Goal: Task Accomplishment & Management: Use online tool/utility

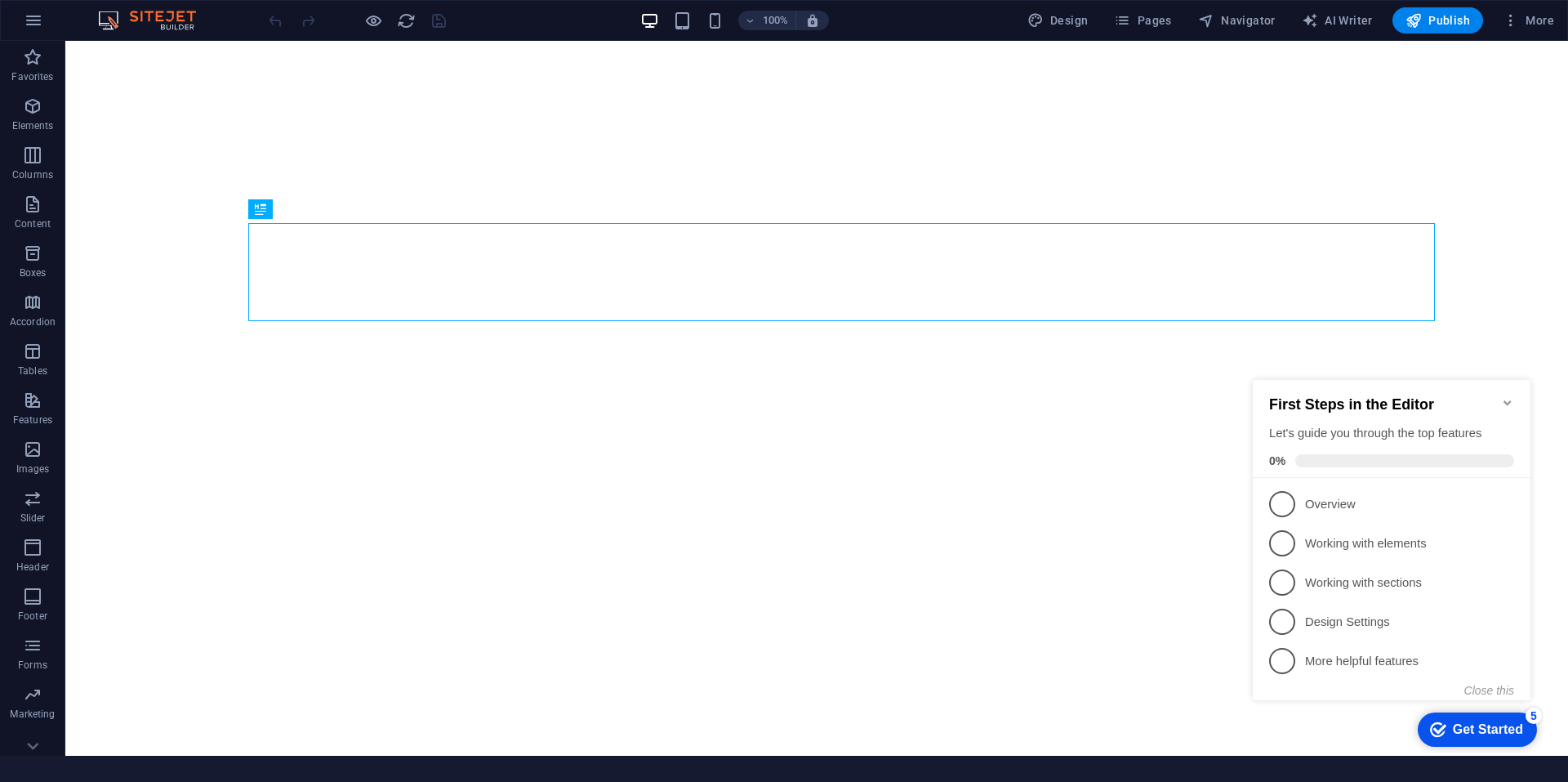
click at [1512, 400] on icon "Minimize checklist" at bounding box center [1508, 402] width 8 height 5
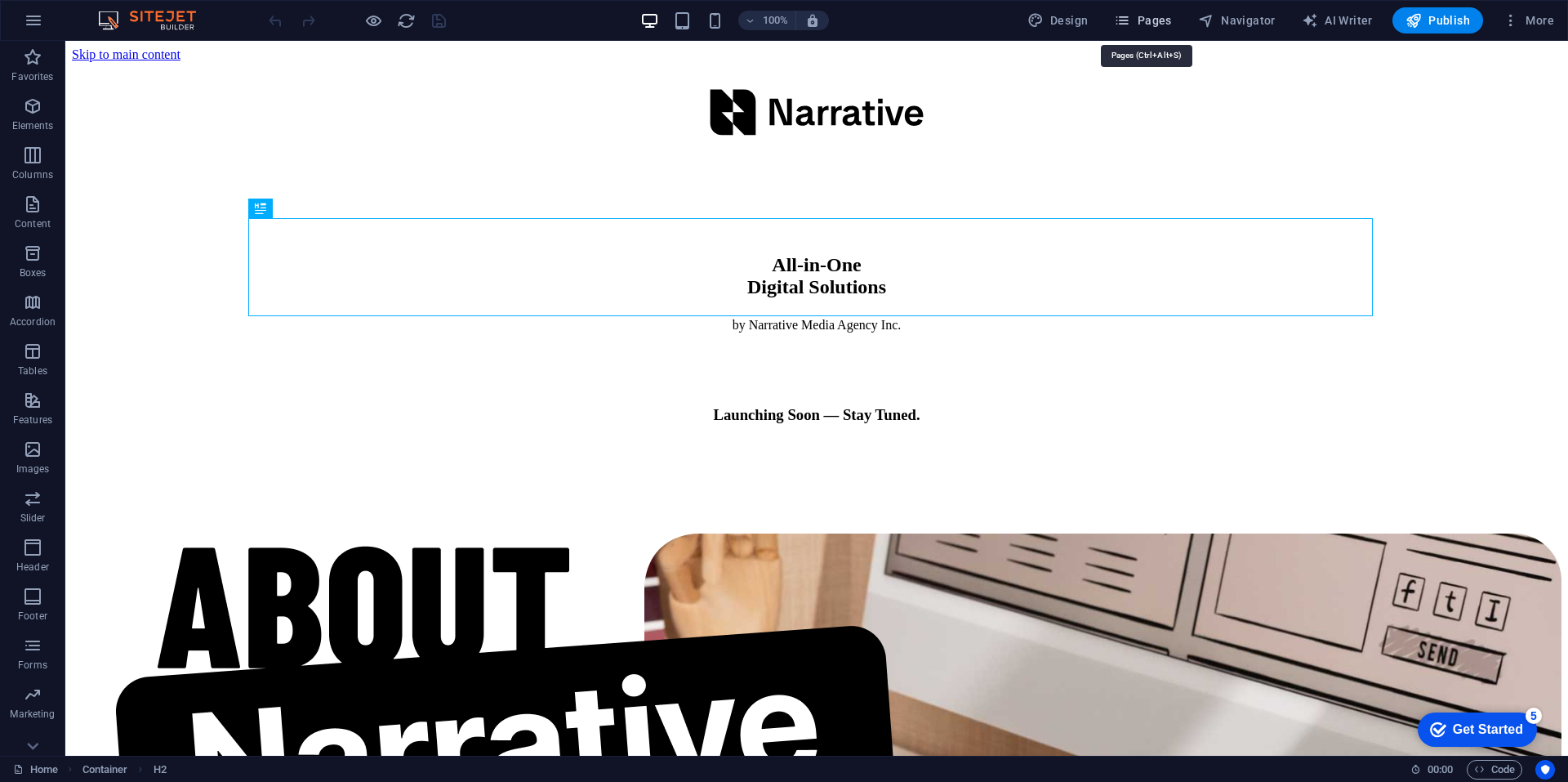
click at [1171, 23] on span "Pages" at bounding box center [1143, 20] width 57 height 16
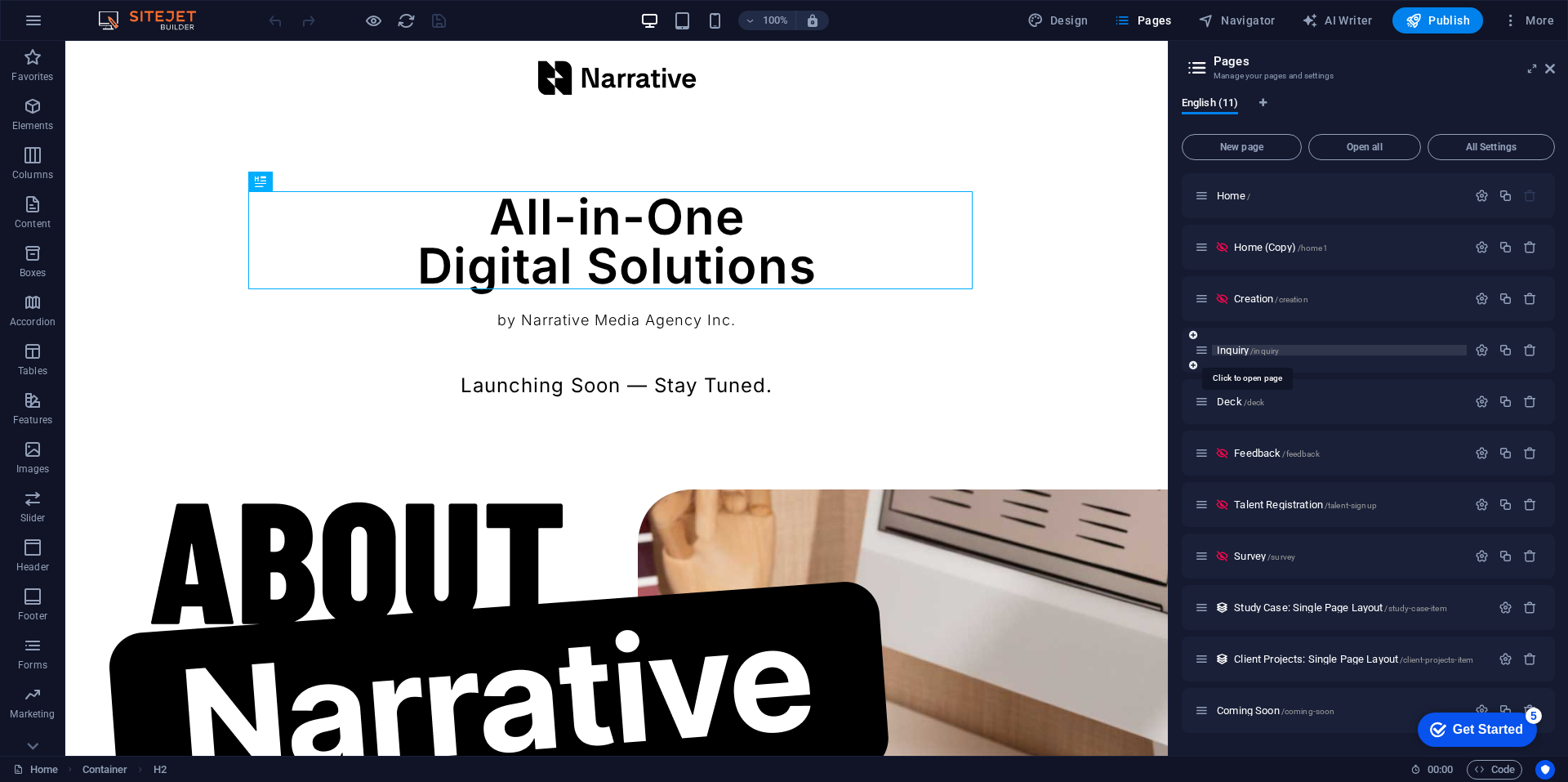
click at [1253, 353] on span "/inquiry" at bounding box center [1265, 351] width 28 height 9
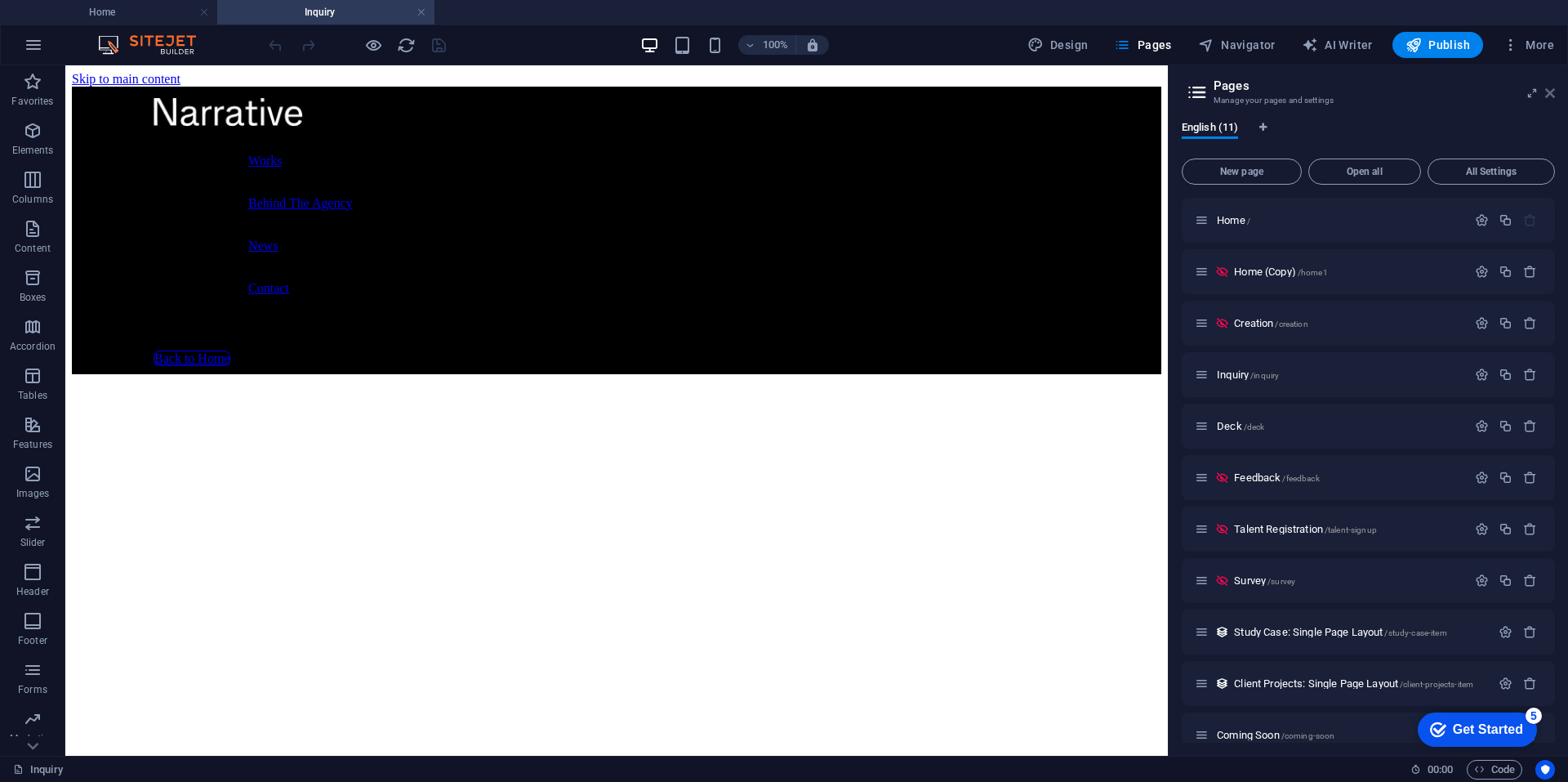
click at [1549, 94] on icon at bounding box center [1550, 93] width 9 height 13
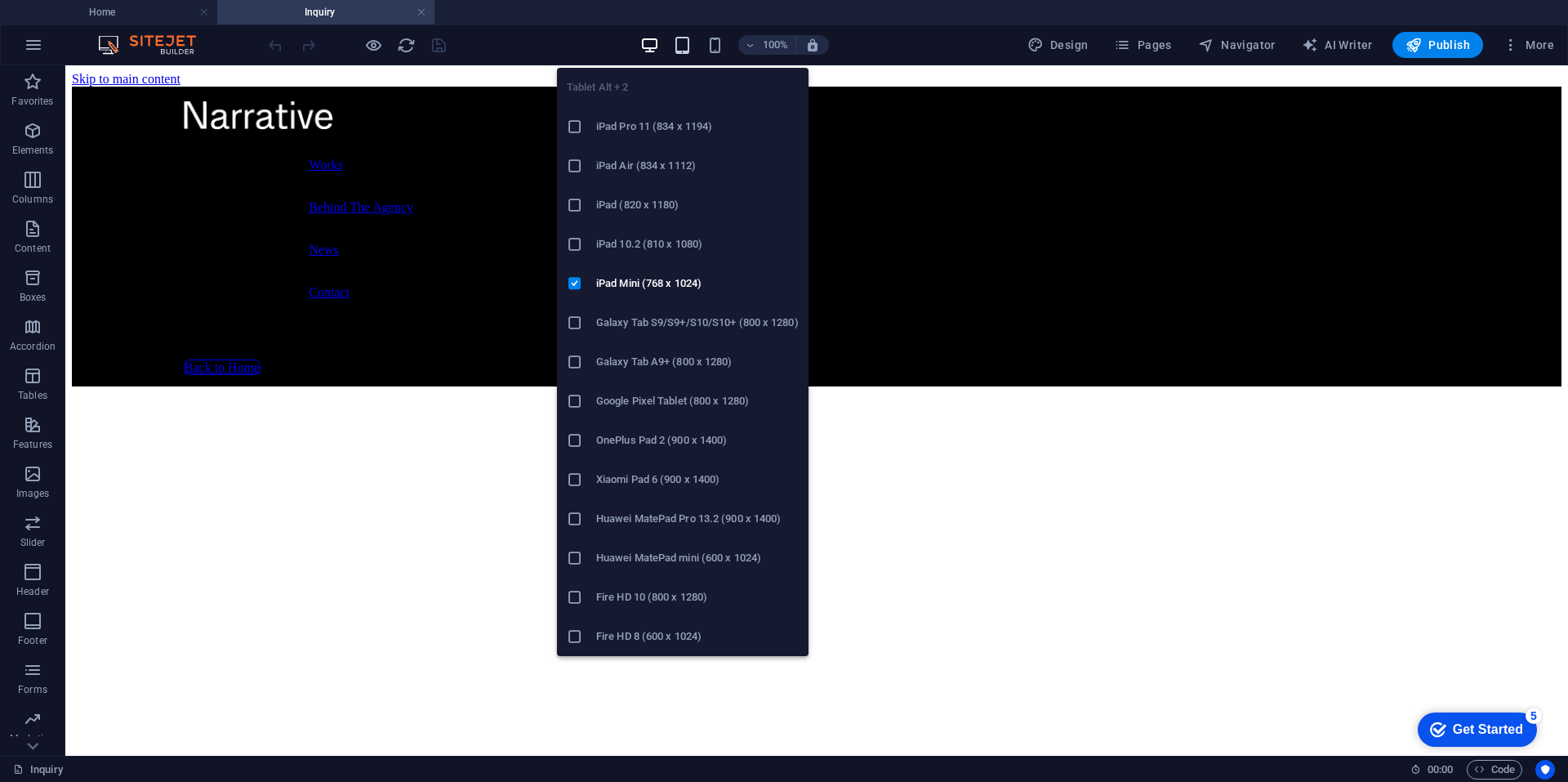
click at [688, 40] on icon "button" at bounding box center [682, 45] width 19 height 19
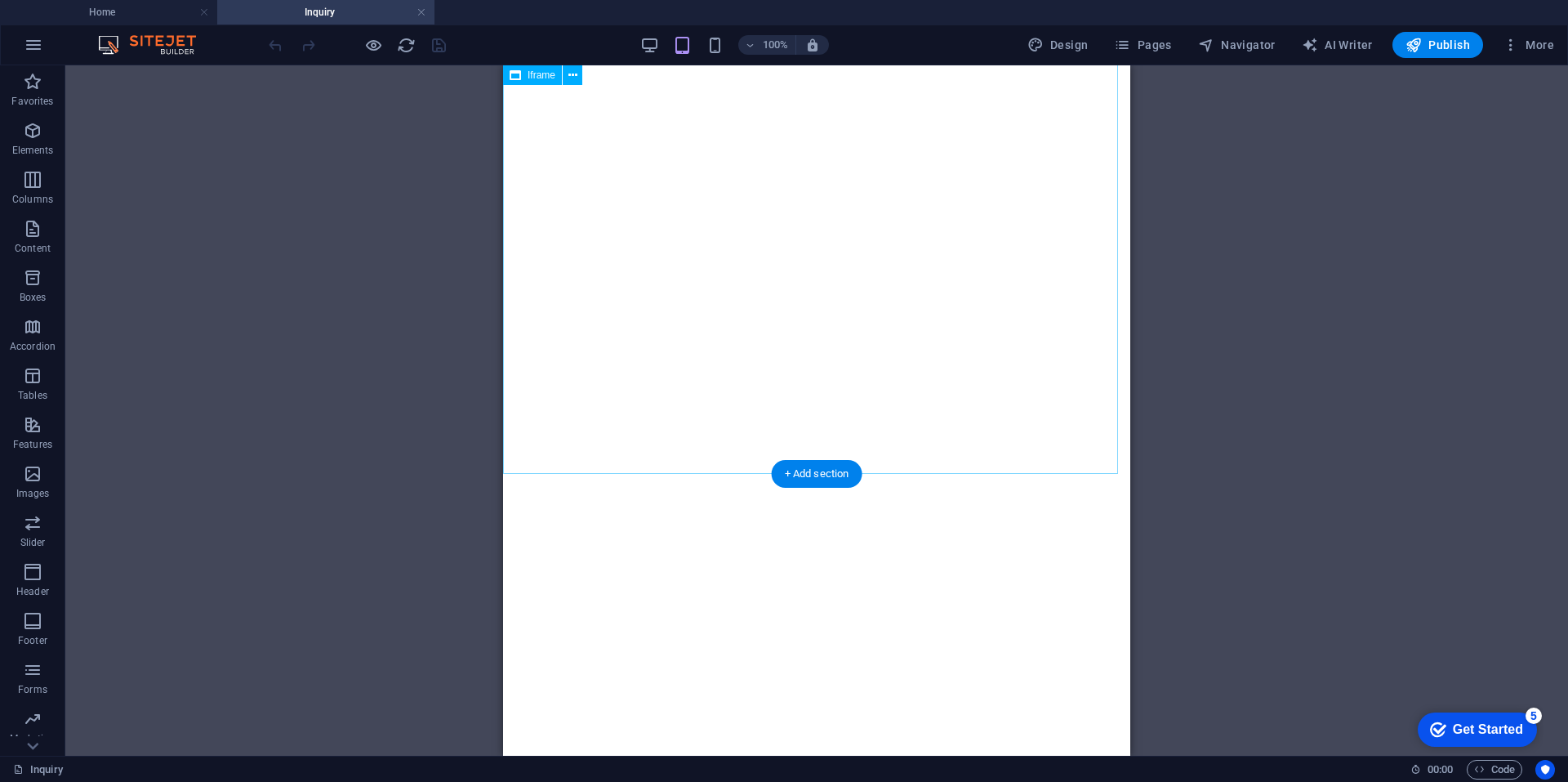
scroll to position [801, 0]
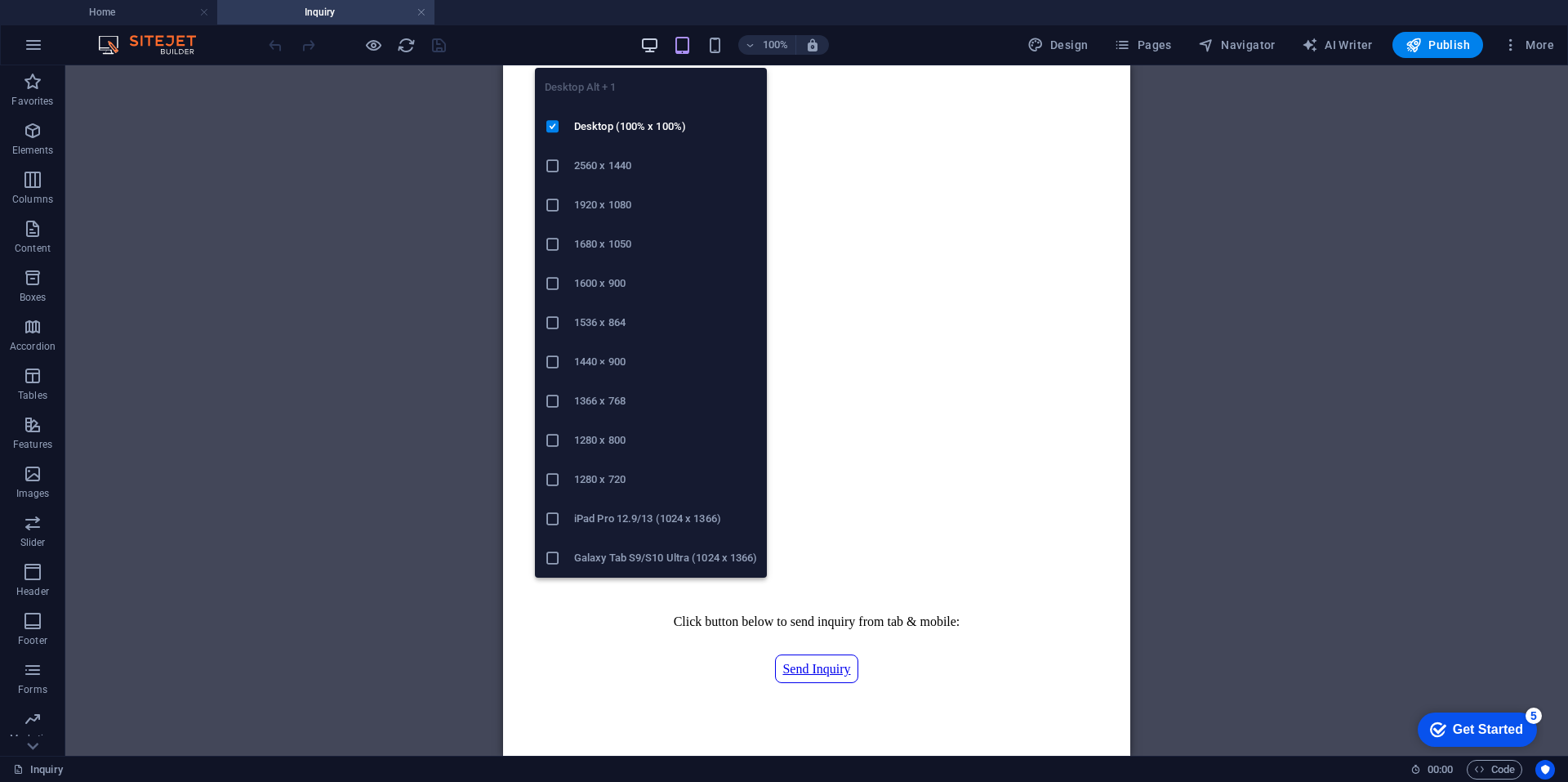
click at [654, 40] on icon "button" at bounding box center [649, 45] width 19 height 19
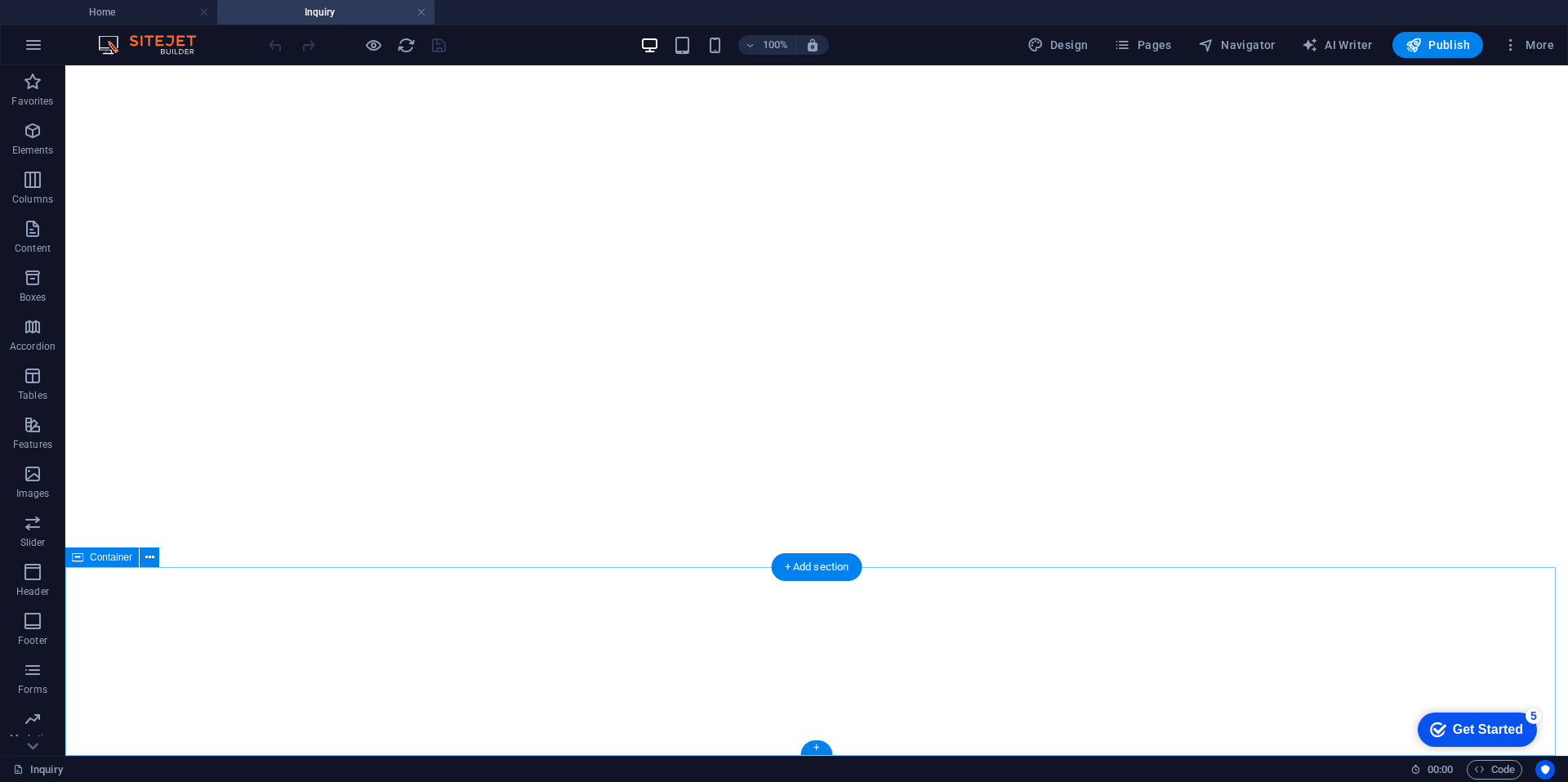
scroll to position [0, 0]
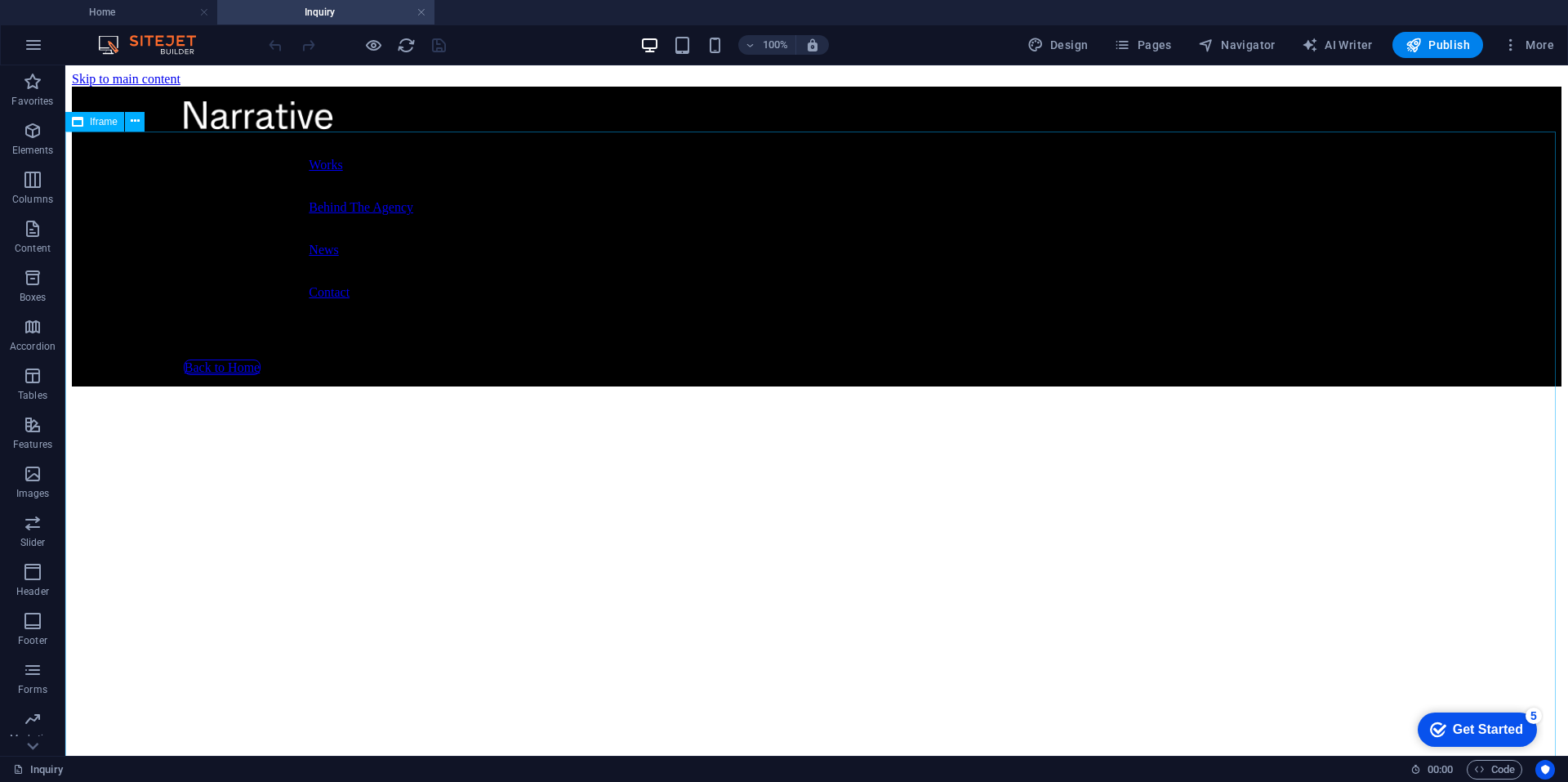
click at [104, 117] on span "Iframe" at bounding box center [104, 121] width 28 height 9
click at [101, 124] on span "Iframe" at bounding box center [104, 121] width 28 height 9
select select "%"
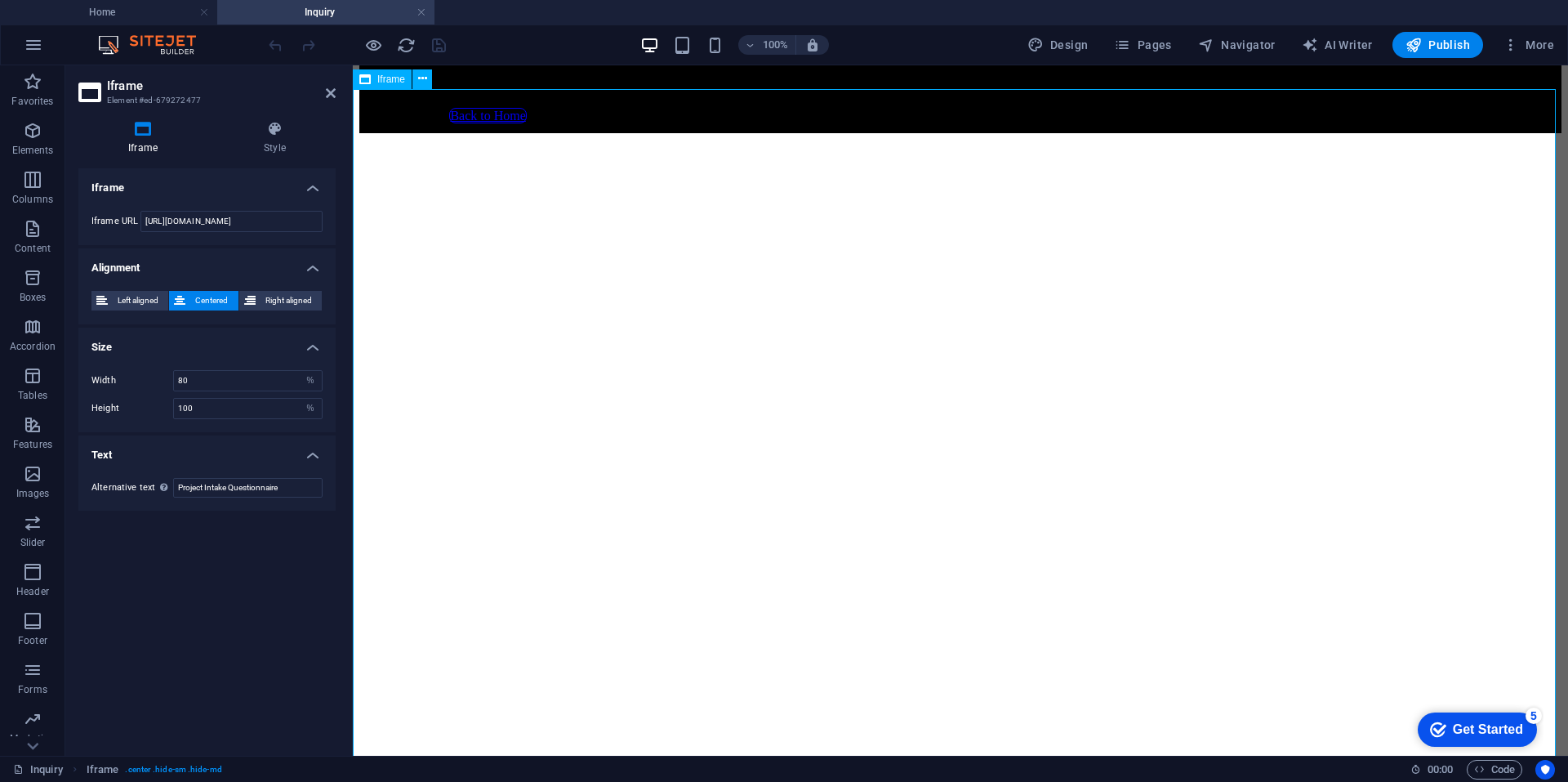
scroll to position [377, 0]
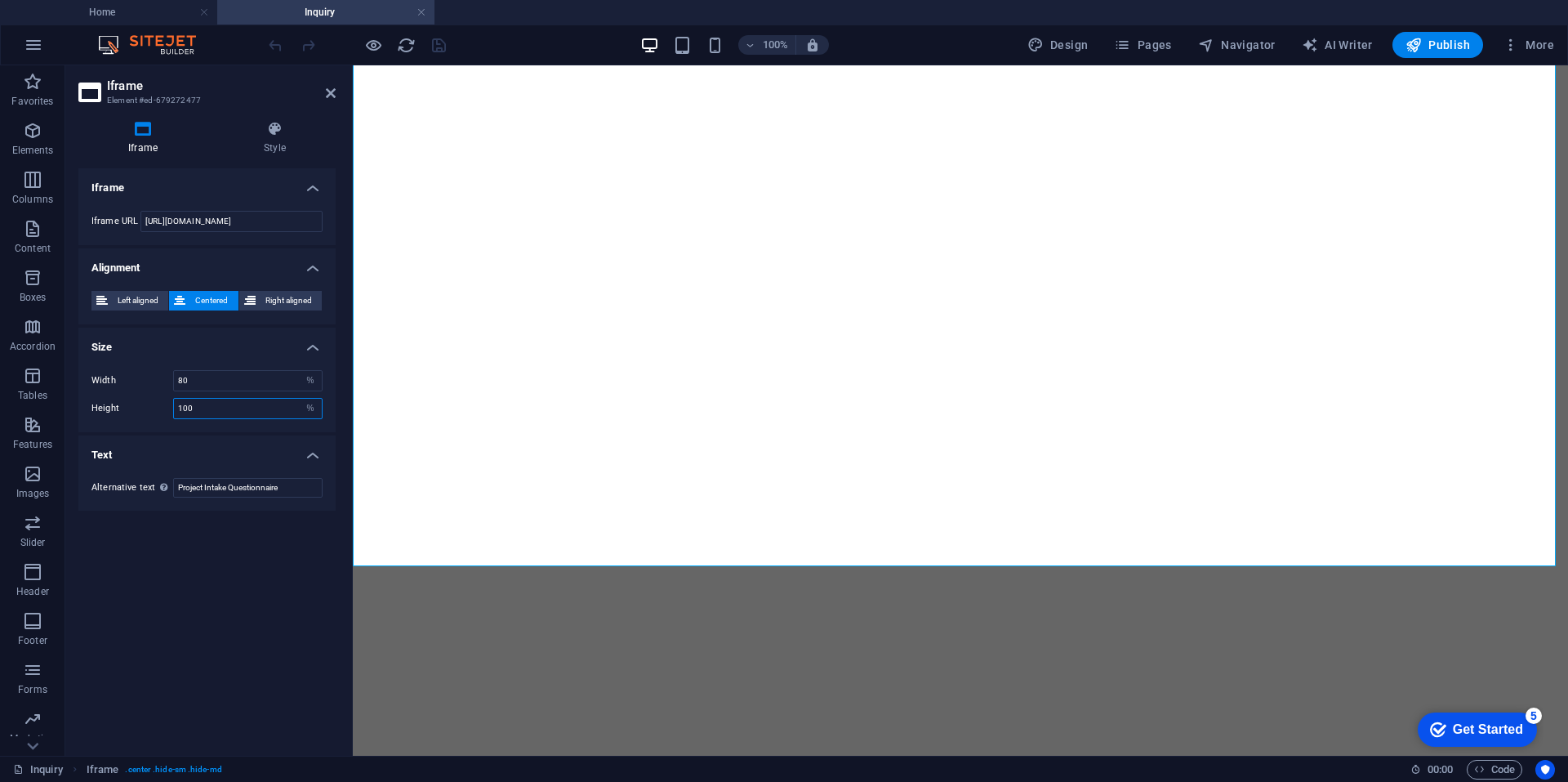
click at [261, 410] on input "100" at bounding box center [248, 408] width 148 height 20
click at [258, 138] on h4 "Style" at bounding box center [274, 137] width 121 height 34
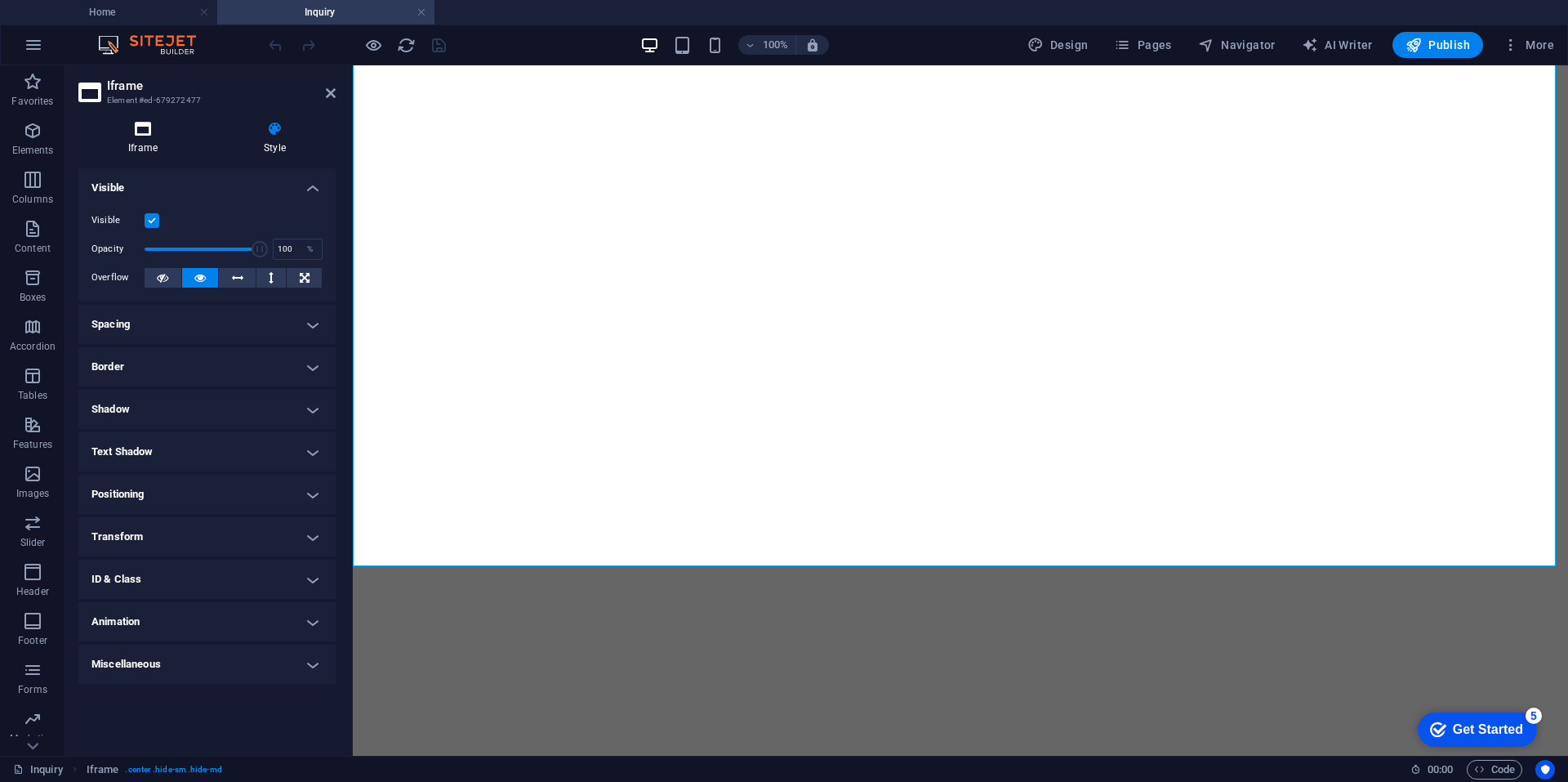
click at [147, 133] on icon at bounding box center [142, 128] width 129 height 16
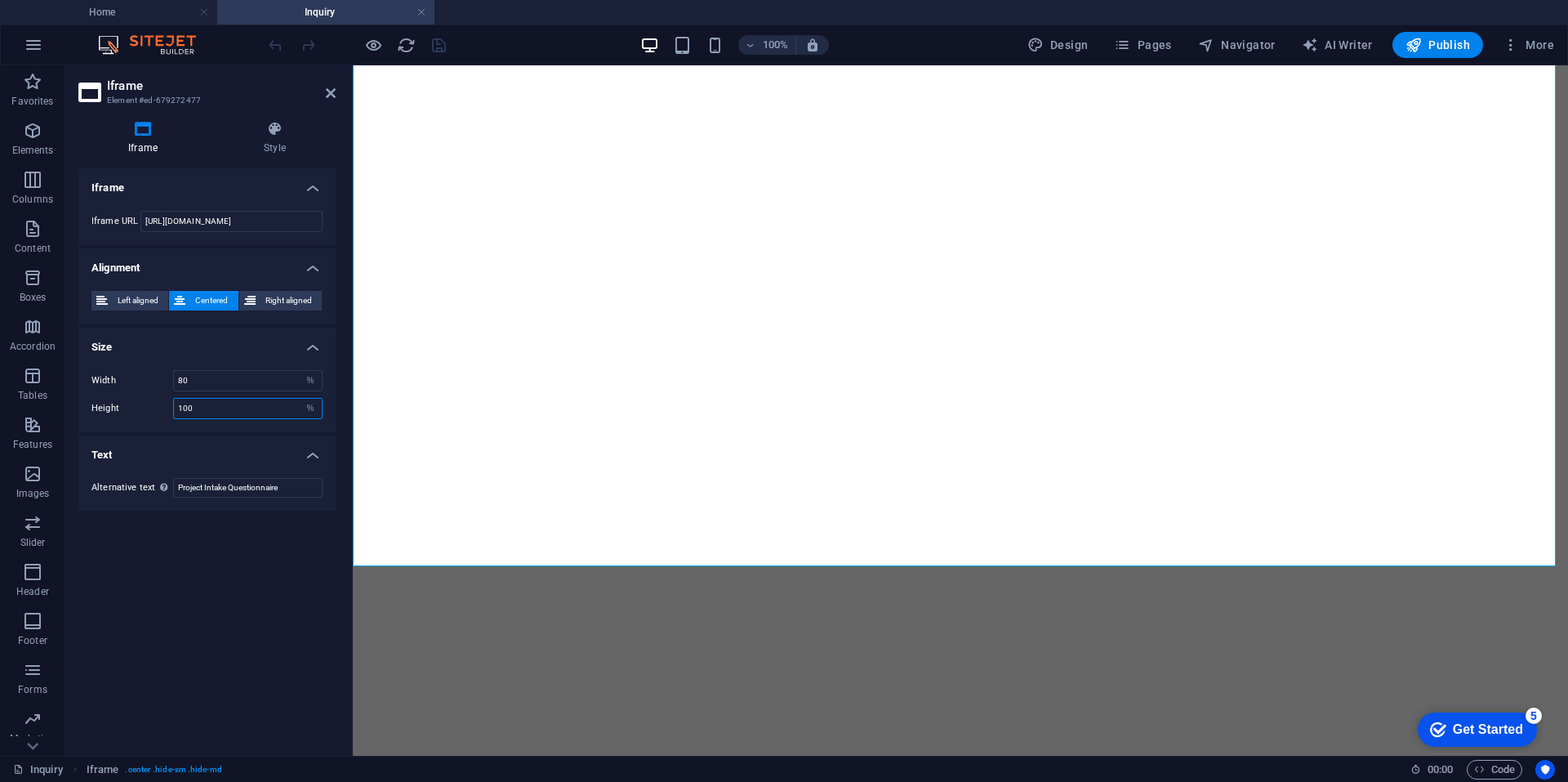
drag, startPoint x: 205, startPoint y: 408, endPoint x: 139, endPoint y: 401, distance: 66.4
click at [139, 401] on div "Height 100 px %" at bounding box center [207, 408] width 232 height 22
type input "200"
click at [152, 294] on span "Left aligned" at bounding box center [138, 300] width 51 height 20
click at [185, 294] on icon at bounding box center [180, 300] width 11 height 20
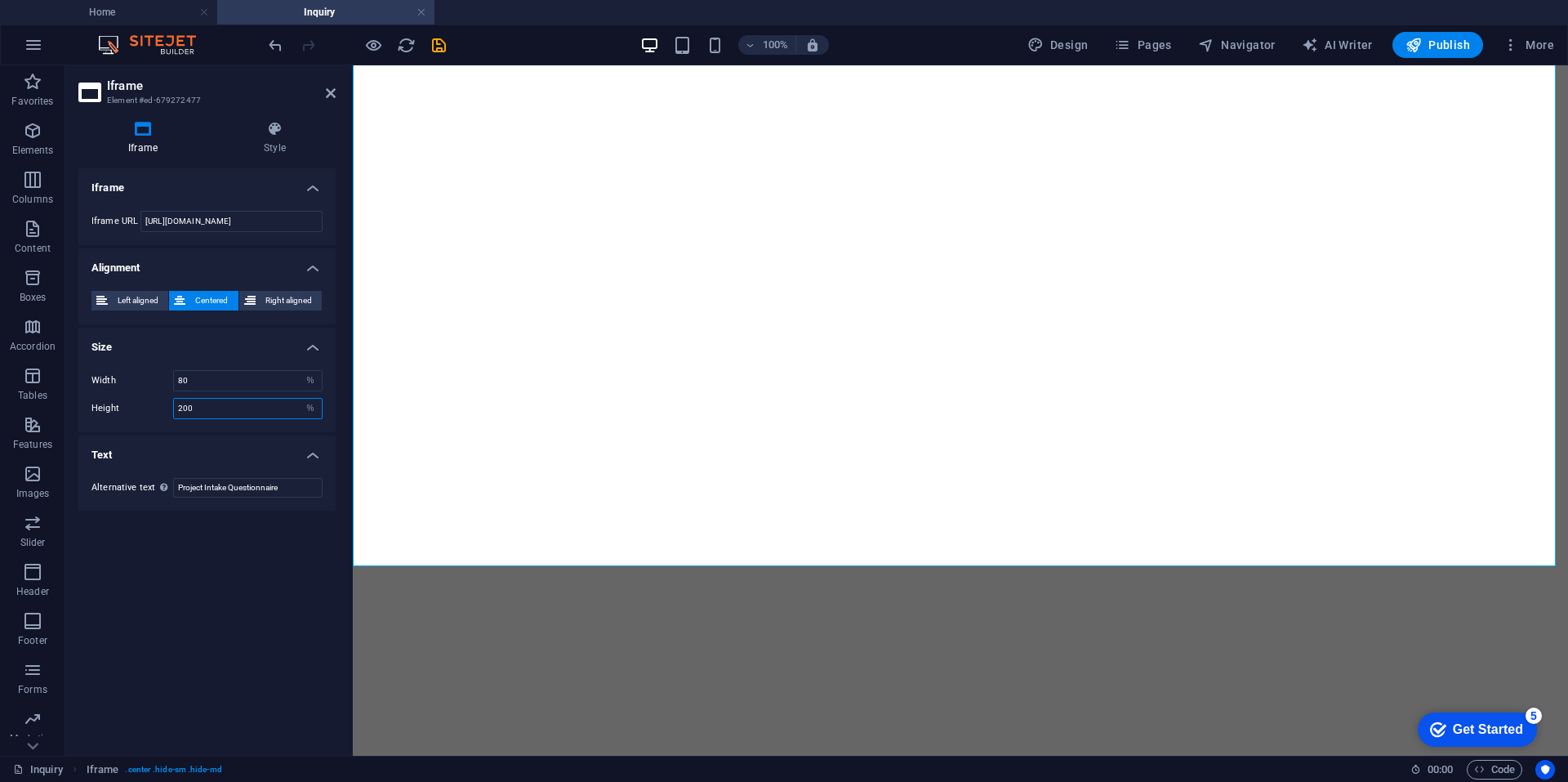
click at [222, 412] on input "200" at bounding box center [248, 408] width 148 height 20
click at [154, 404] on label "Height" at bounding box center [132, 408] width 82 height 9
click at [261, 127] on icon at bounding box center [274, 128] width 121 height 16
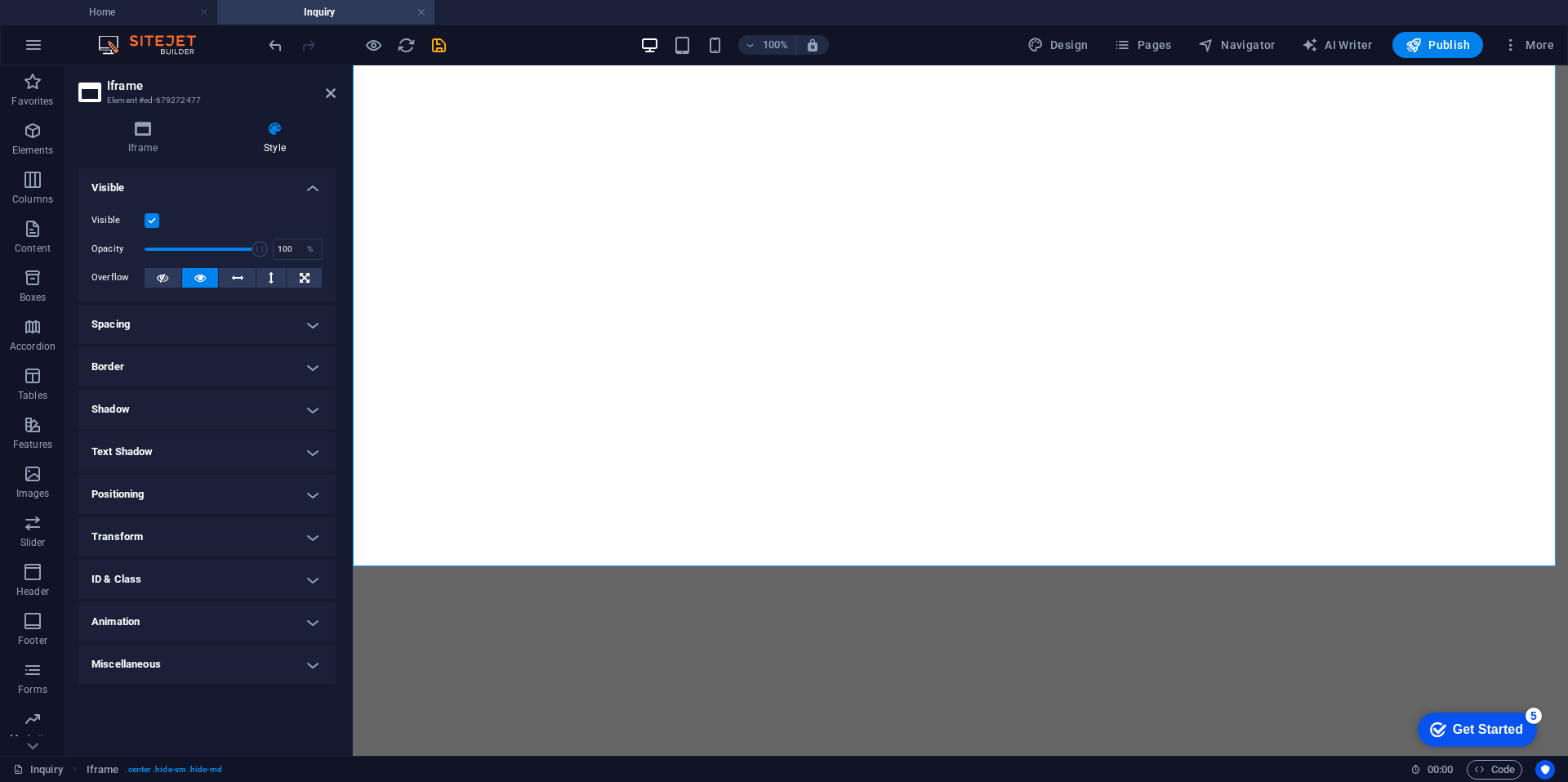
click at [266, 187] on h4 "Visible" at bounding box center [206, 183] width 257 height 29
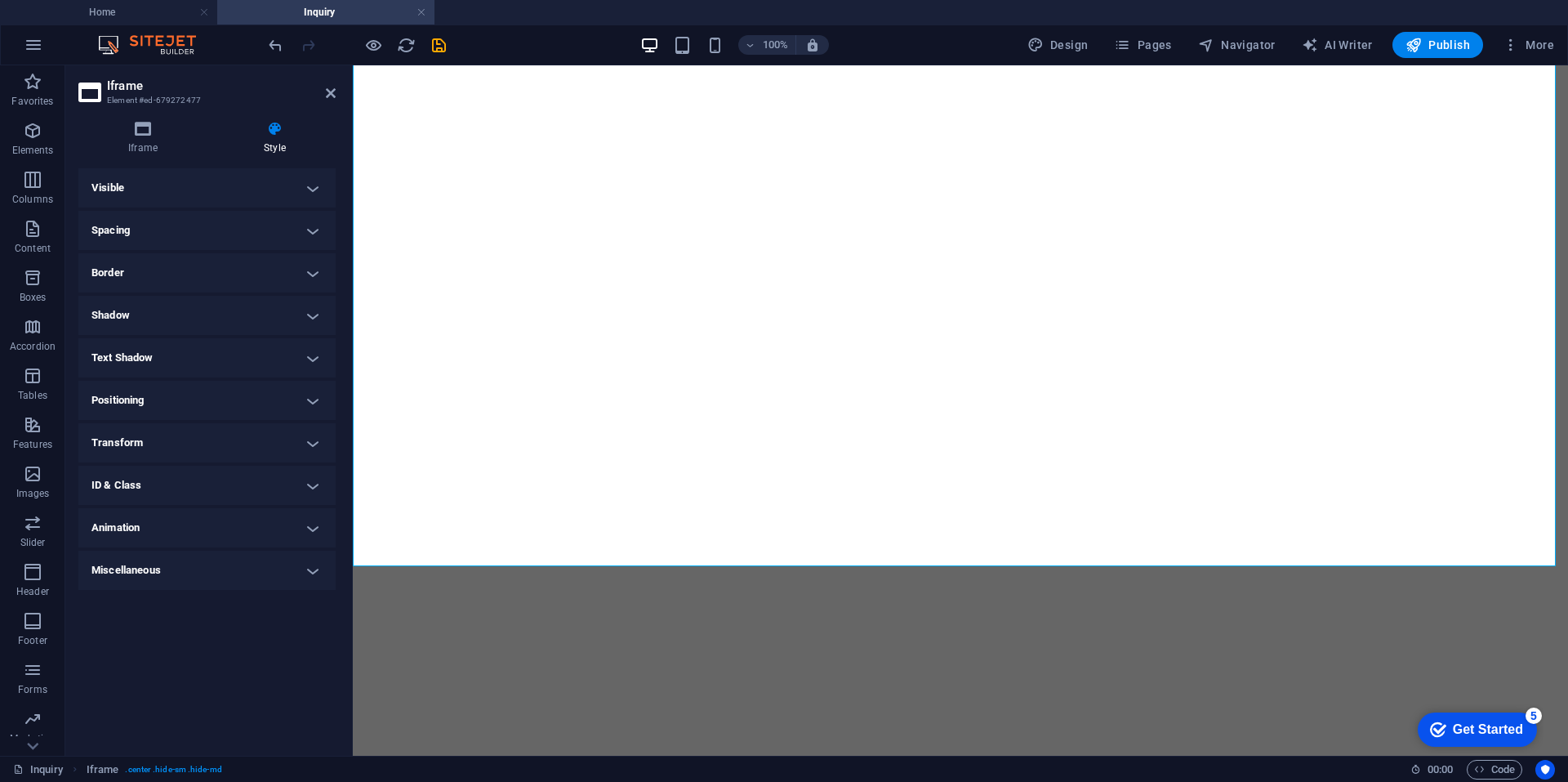
click at [215, 268] on h4 "Border" at bounding box center [206, 273] width 257 height 40
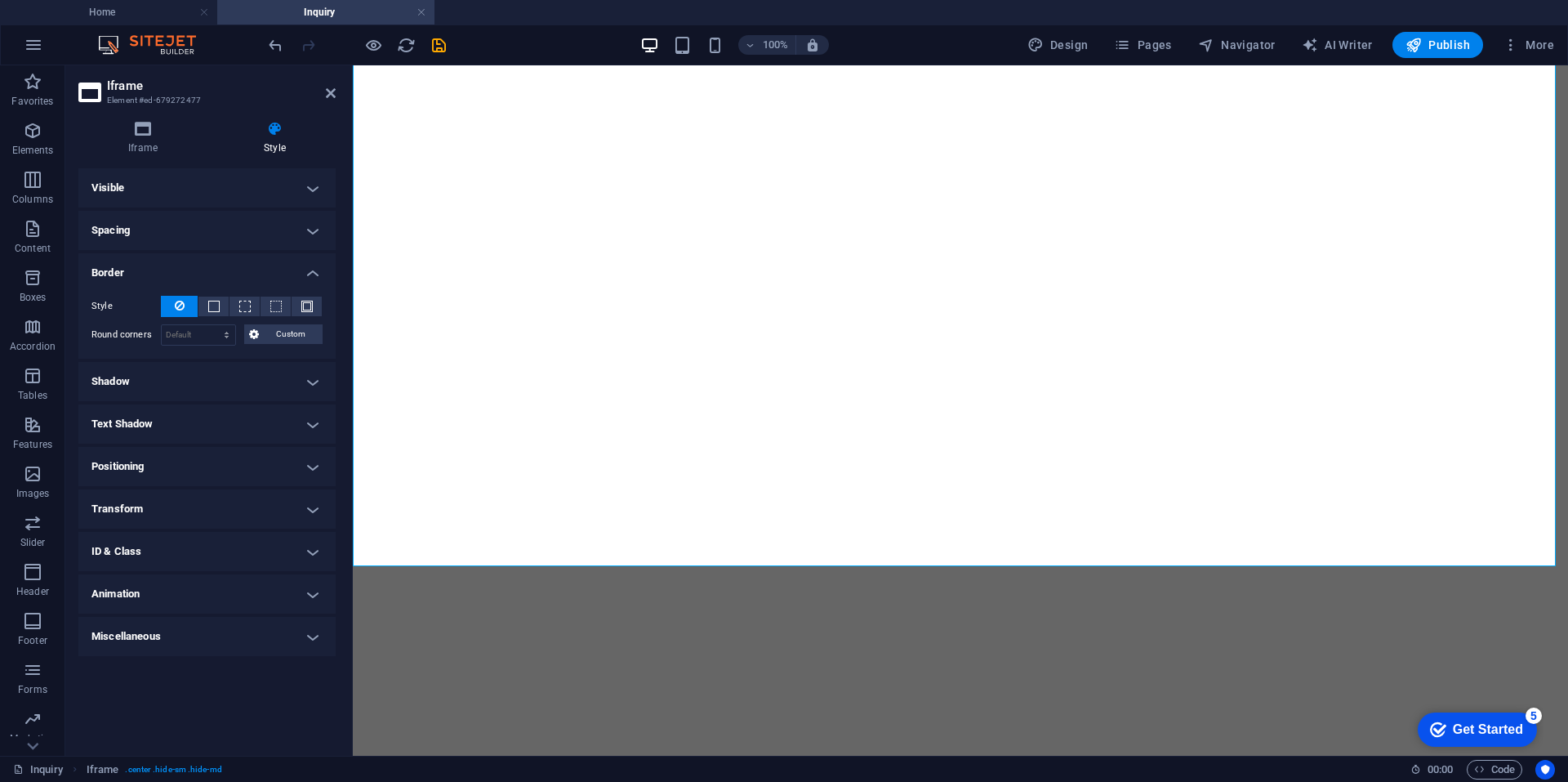
click at [215, 268] on h4 "Border" at bounding box center [206, 267] width 257 height 29
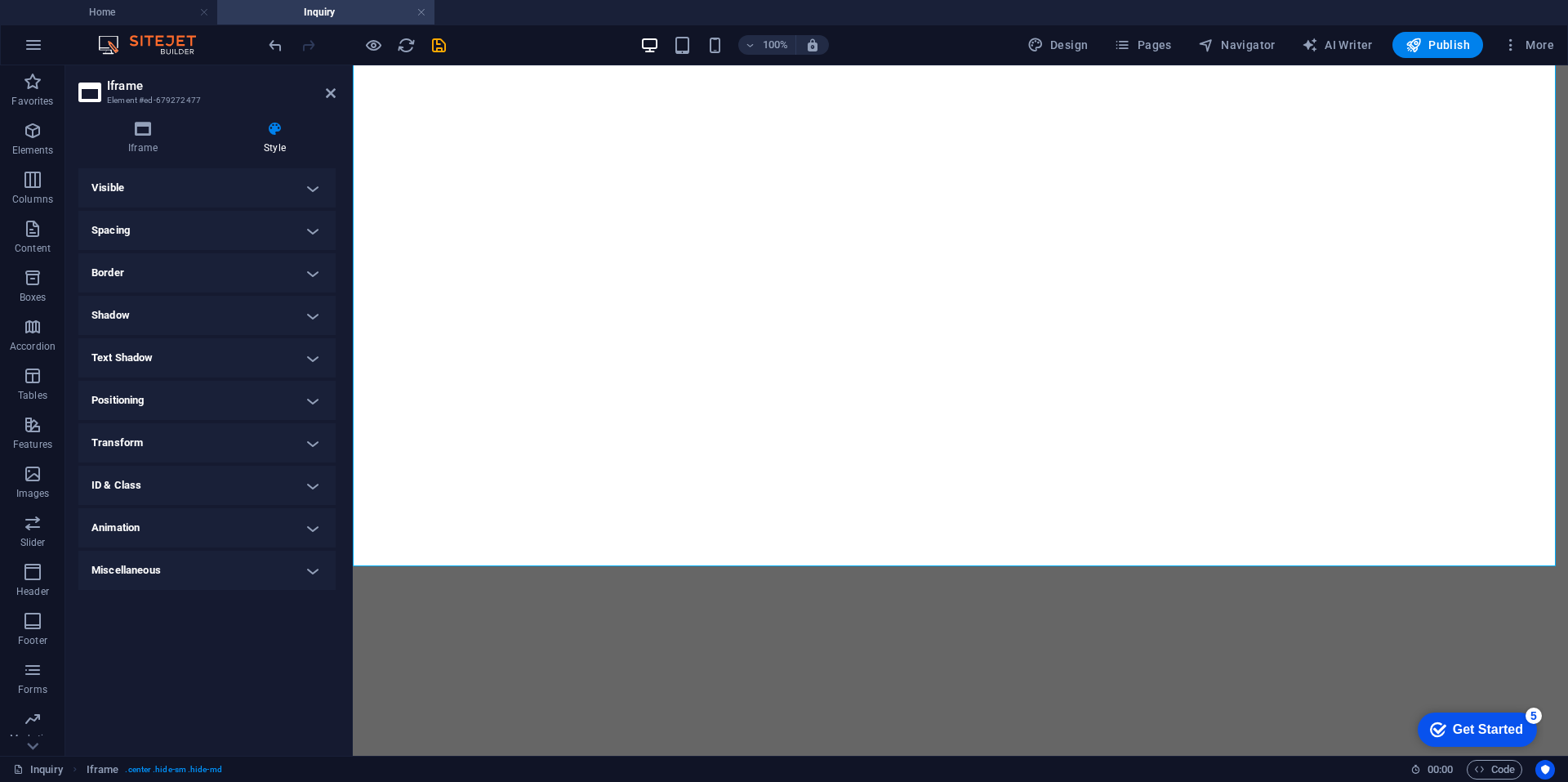
click at [224, 228] on h4 "Spacing" at bounding box center [206, 231] width 257 height 40
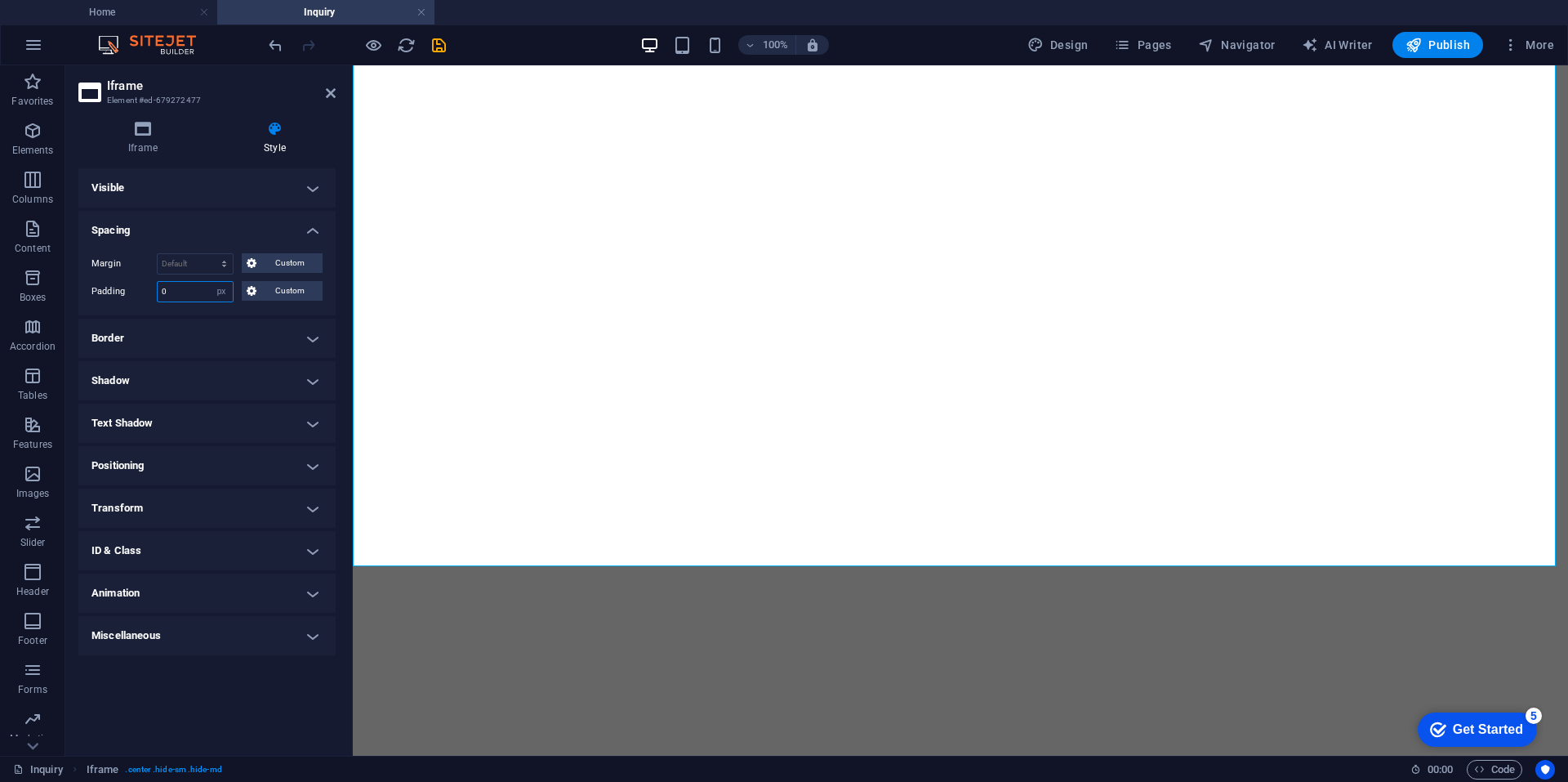
drag, startPoint x: 188, startPoint y: 290, endPoint x: 129, endPoint y: 279, distance: 60.0
click at [129, 279] on div "Margin Default auto px % rem vw vh Custom Custom auto px % rem vw vh auto px % …" at bounding box center [206, 278] width 257 height 75
type input "0"
click at [258, 263] on button "Custom" at bounding box center [282, 263] width 81 height 20
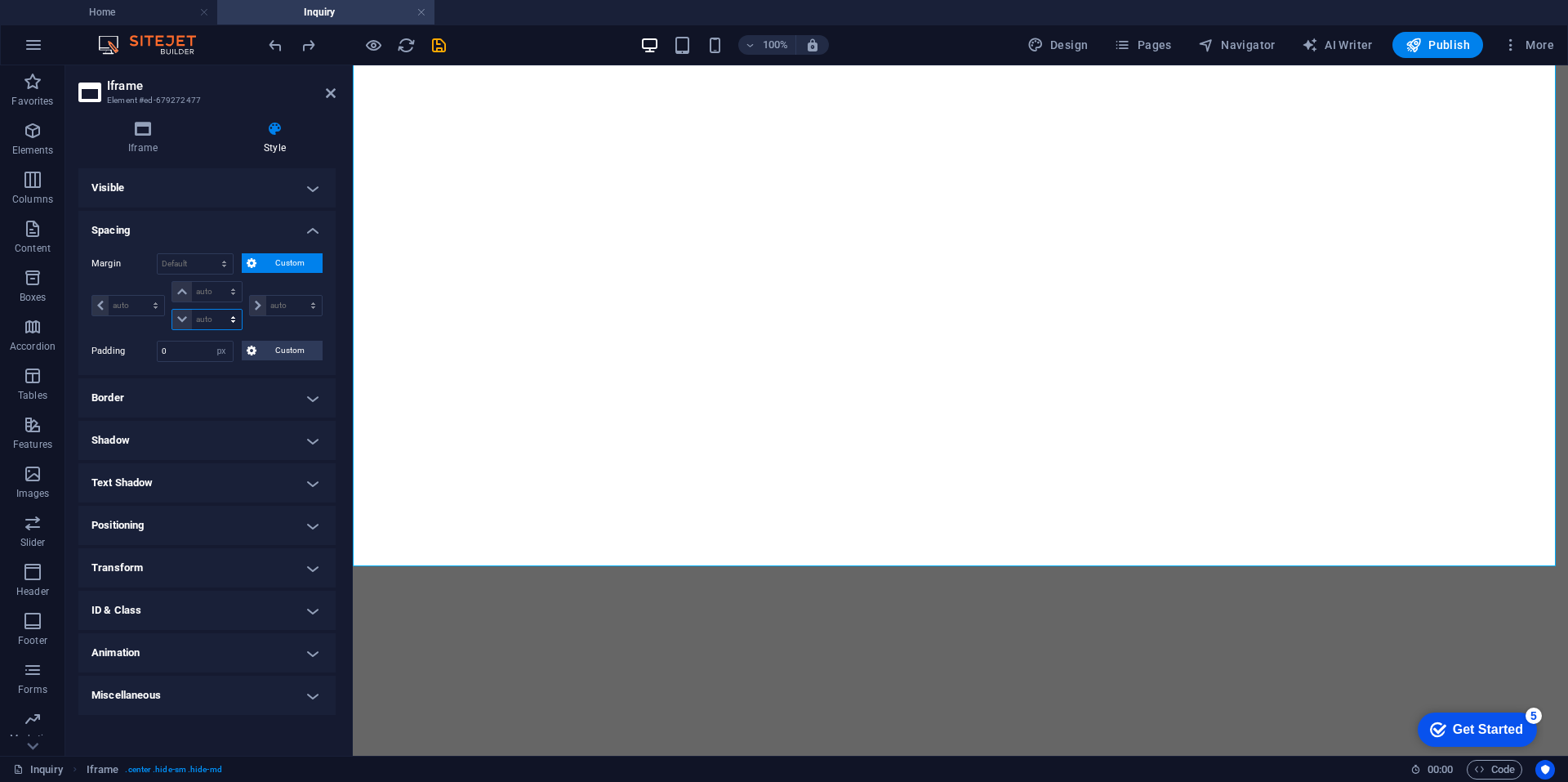
click at [212, 318] on select "auto px % rem vw vh" at bounding box center [206, 319] width 69 height 20
select select "px"
click at [218, 310] on select "auto px % rem vw vh" at bounding box center [206, 319] width 69 height 20
type input "0"
select select "px"
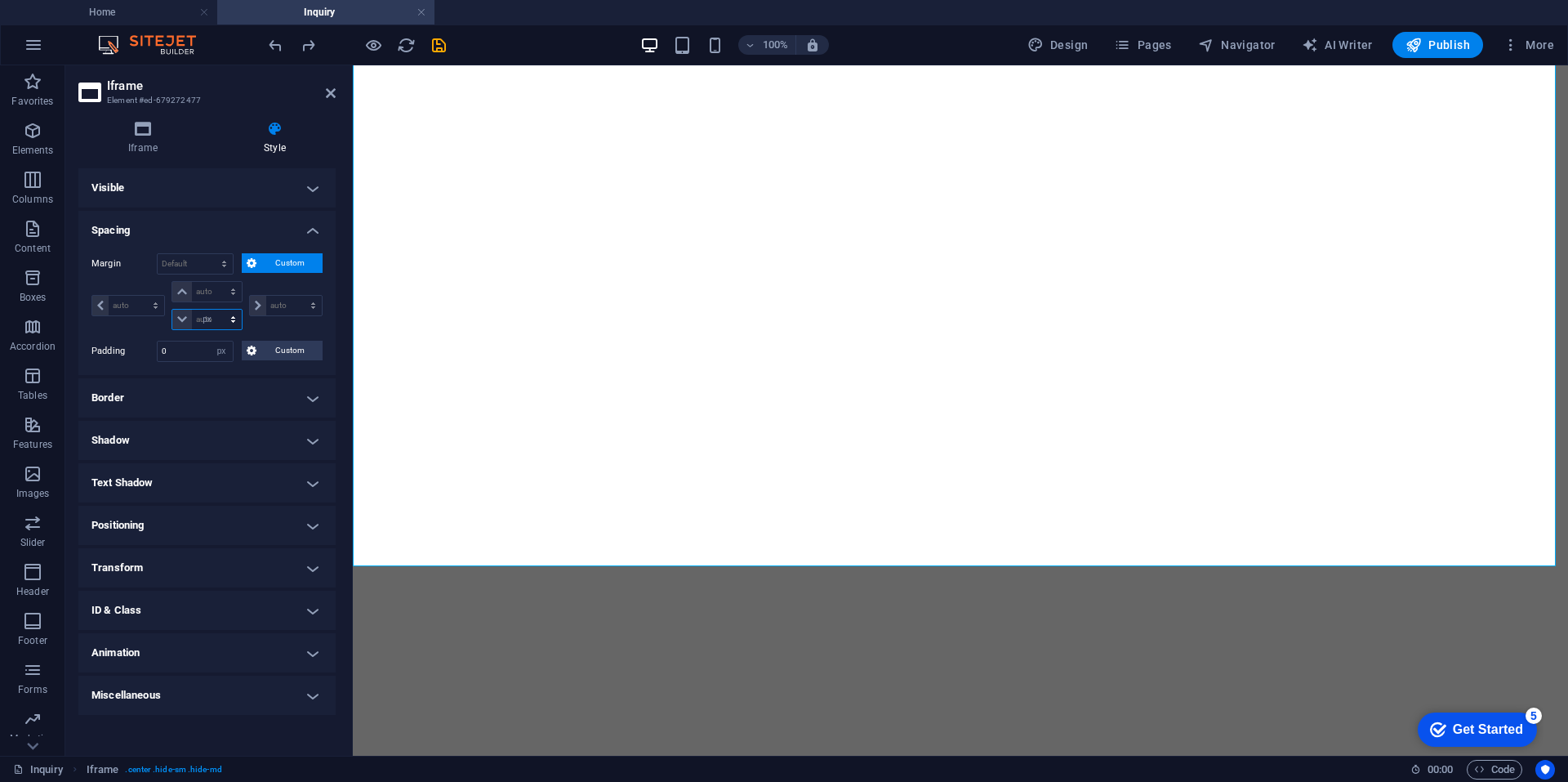
type input "0"
select select "px"
type input "0"
select select "px"
type input "0"
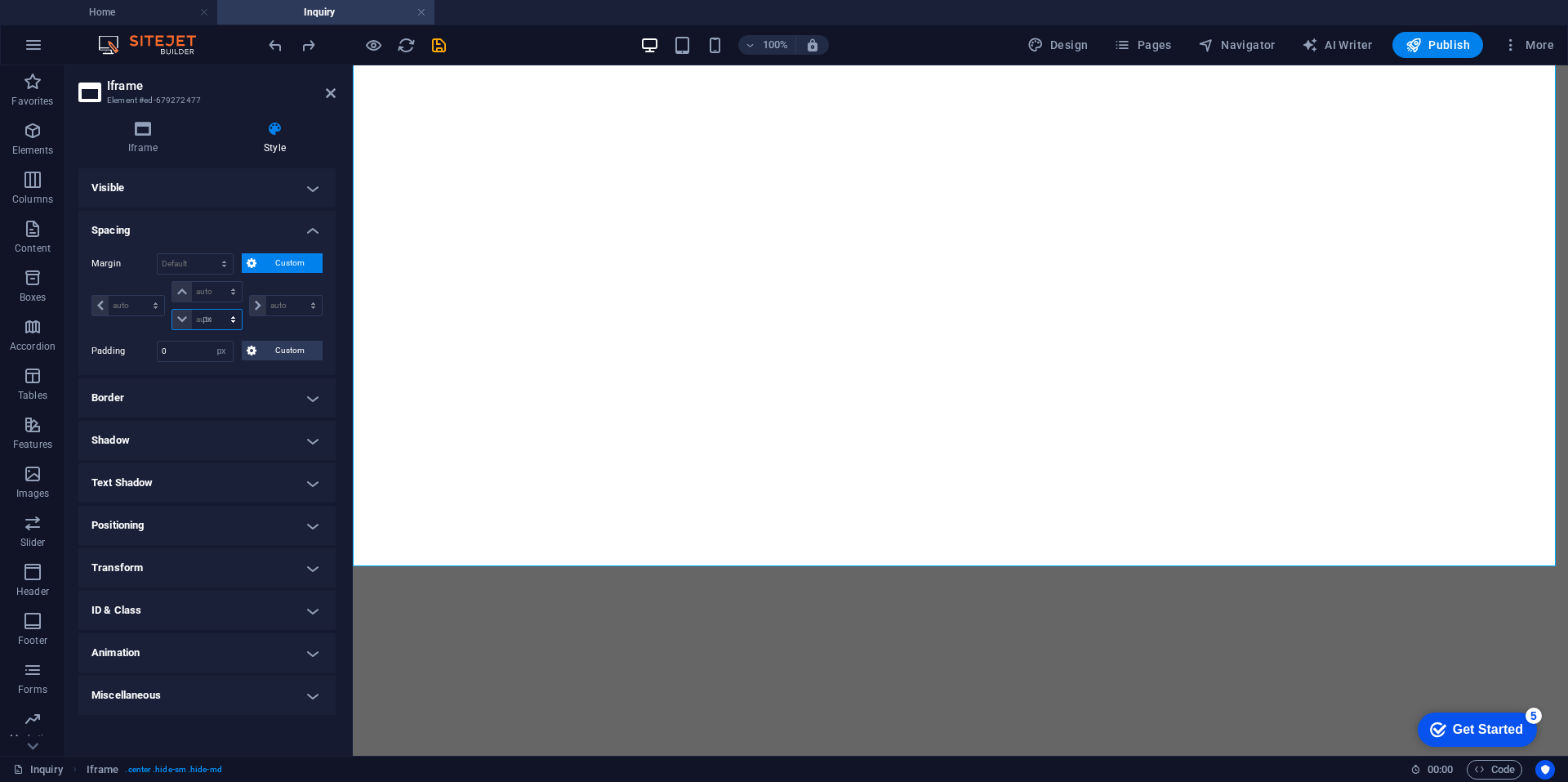
type input "0"
select select "px"
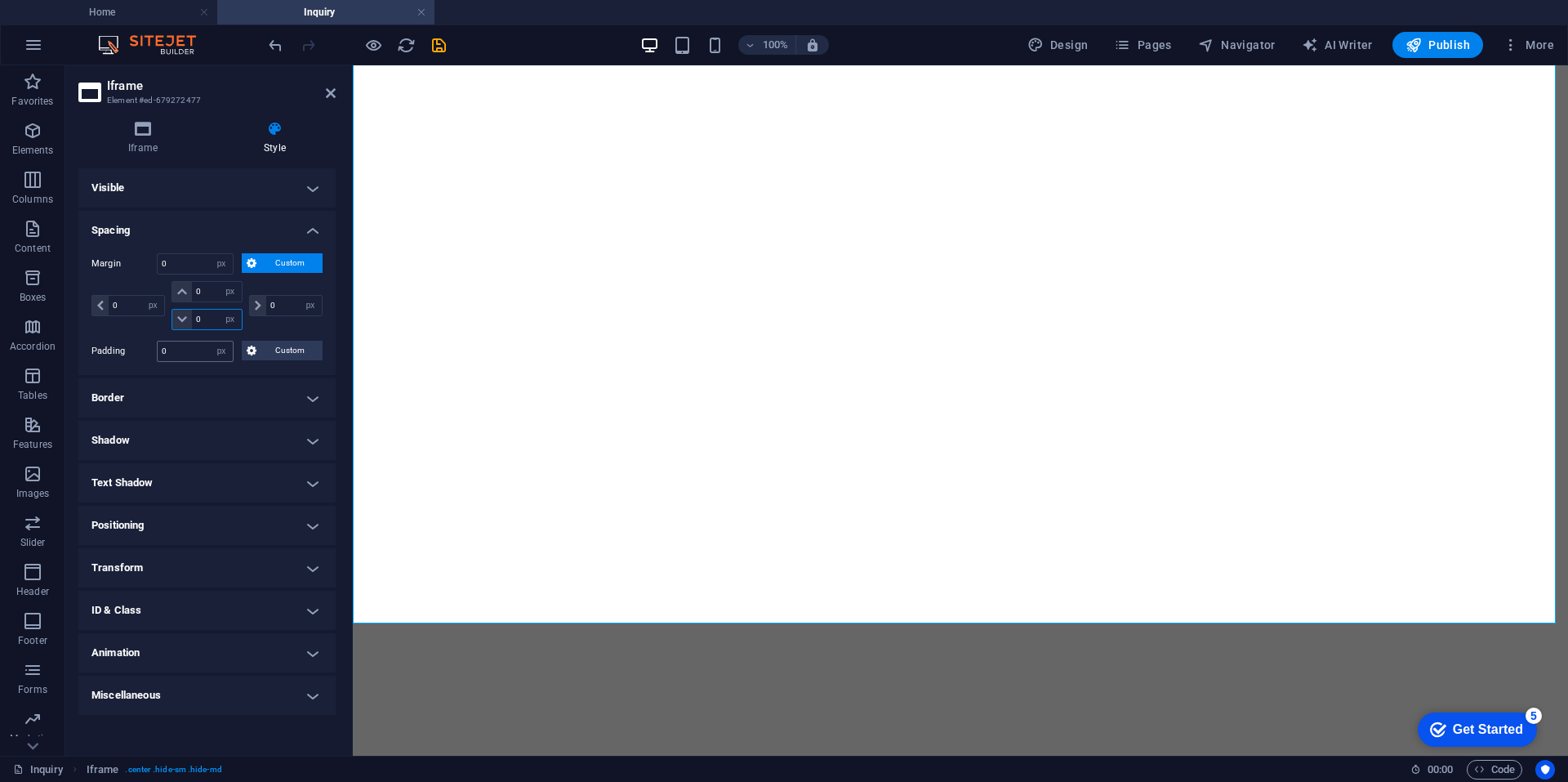
scroll to position [320, 0]
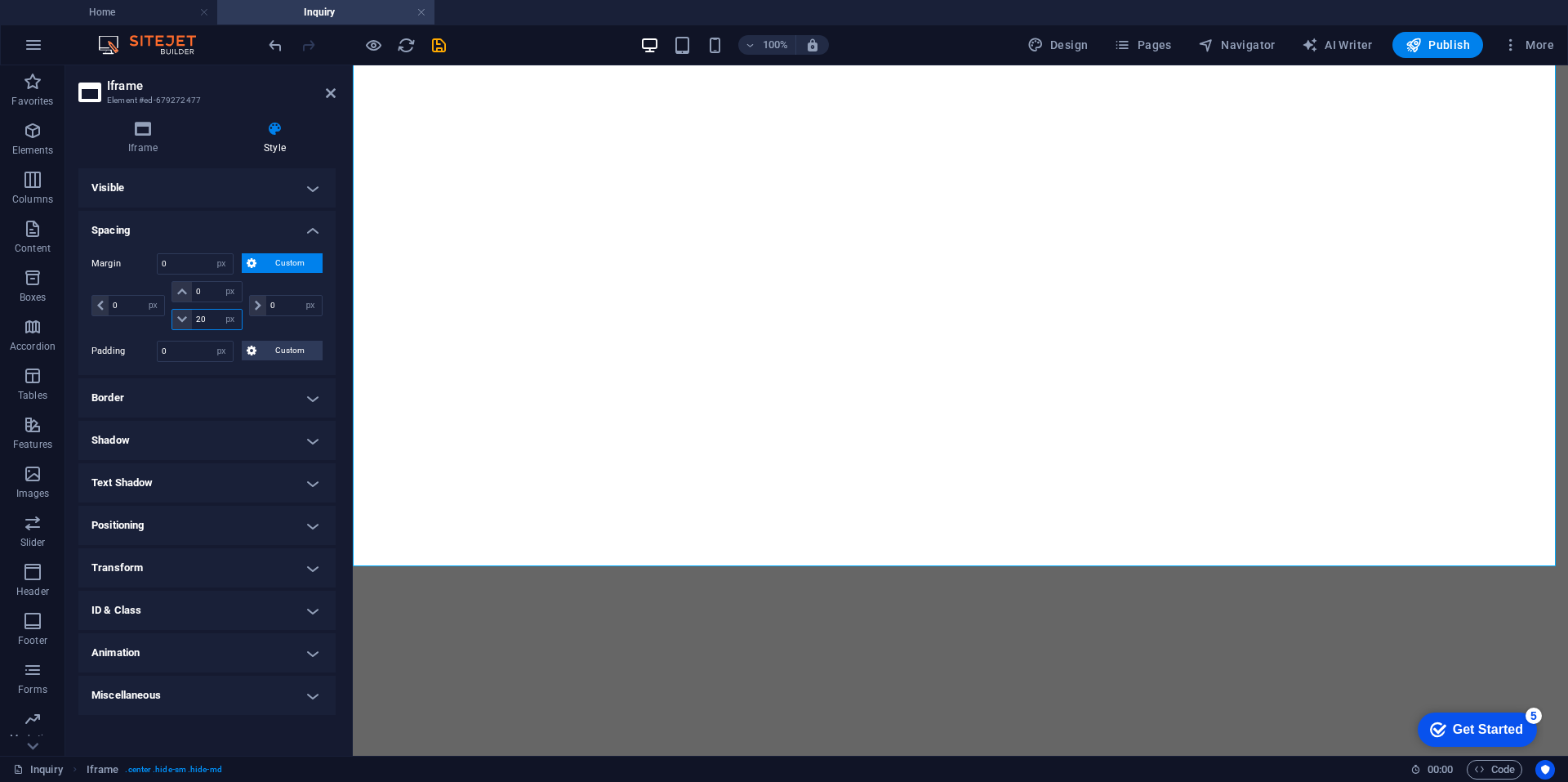
type input "20"
select select "DISABLED_OPTION_VALUE"
type input "0"
select select "px"
type input "0"
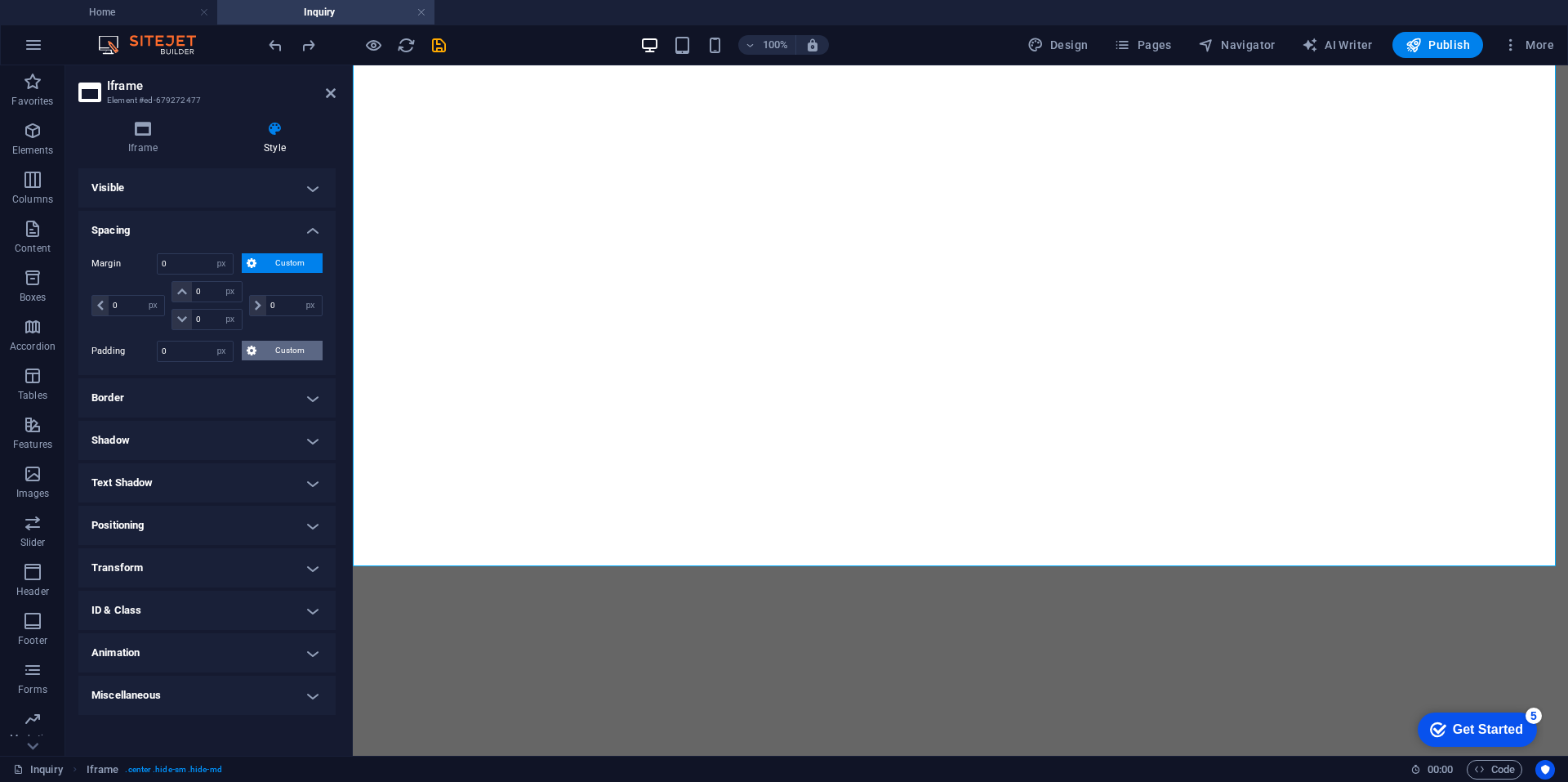
click at [280, 356] on span "Custom" at bounding box center [290, 350] width 56 height 20
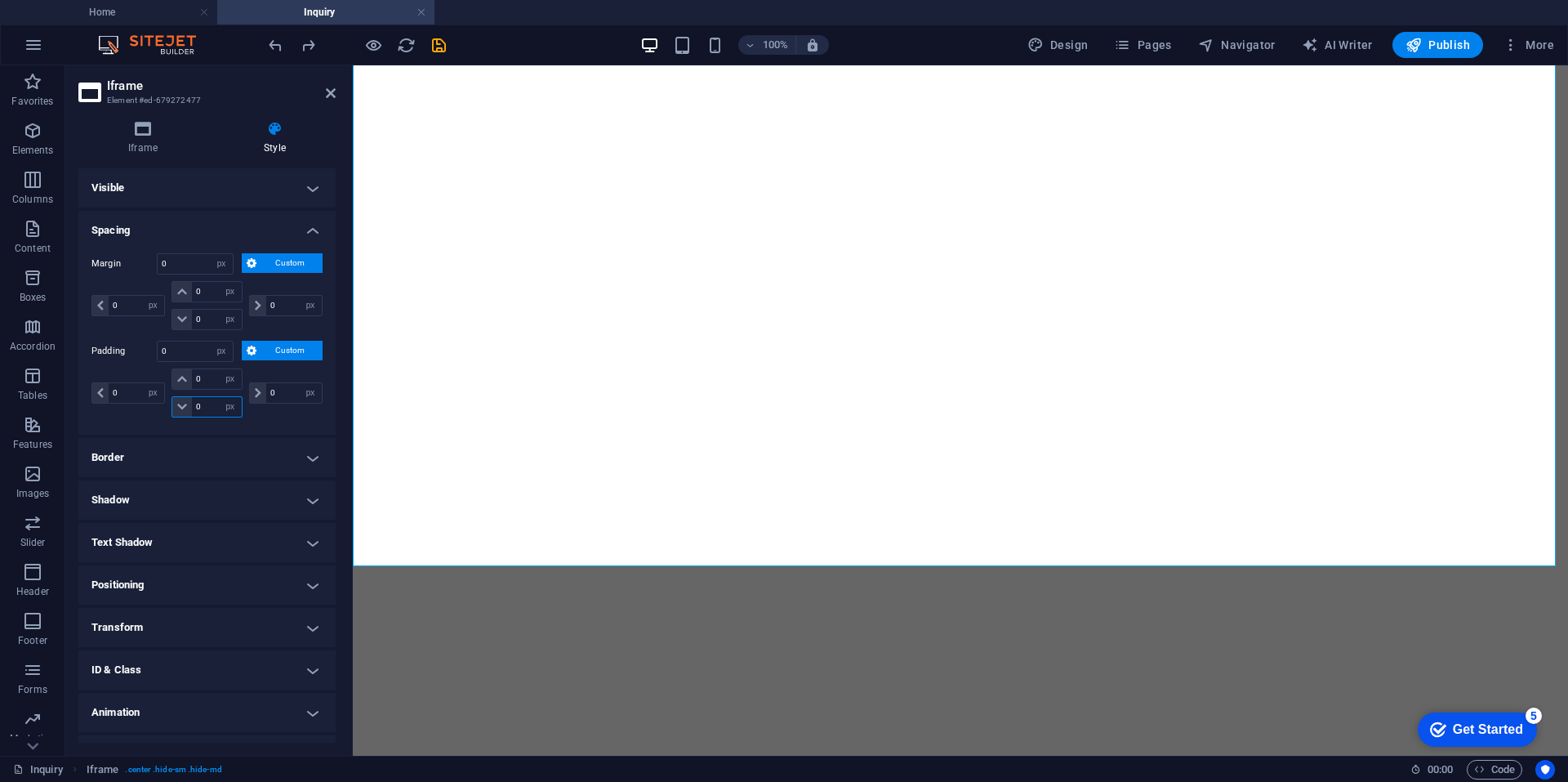
drag, startPoint x: 205, startPoint y: 405, endPoint x: 177, endPoint y: 403, distance: 28.1
click at [177, 403] on div "0 px rem % vh vw" at bounding box center [206, 407] width 71 height 22
type input "20"
select select "DISABLED_OPTION_VALUE"
type input "0"
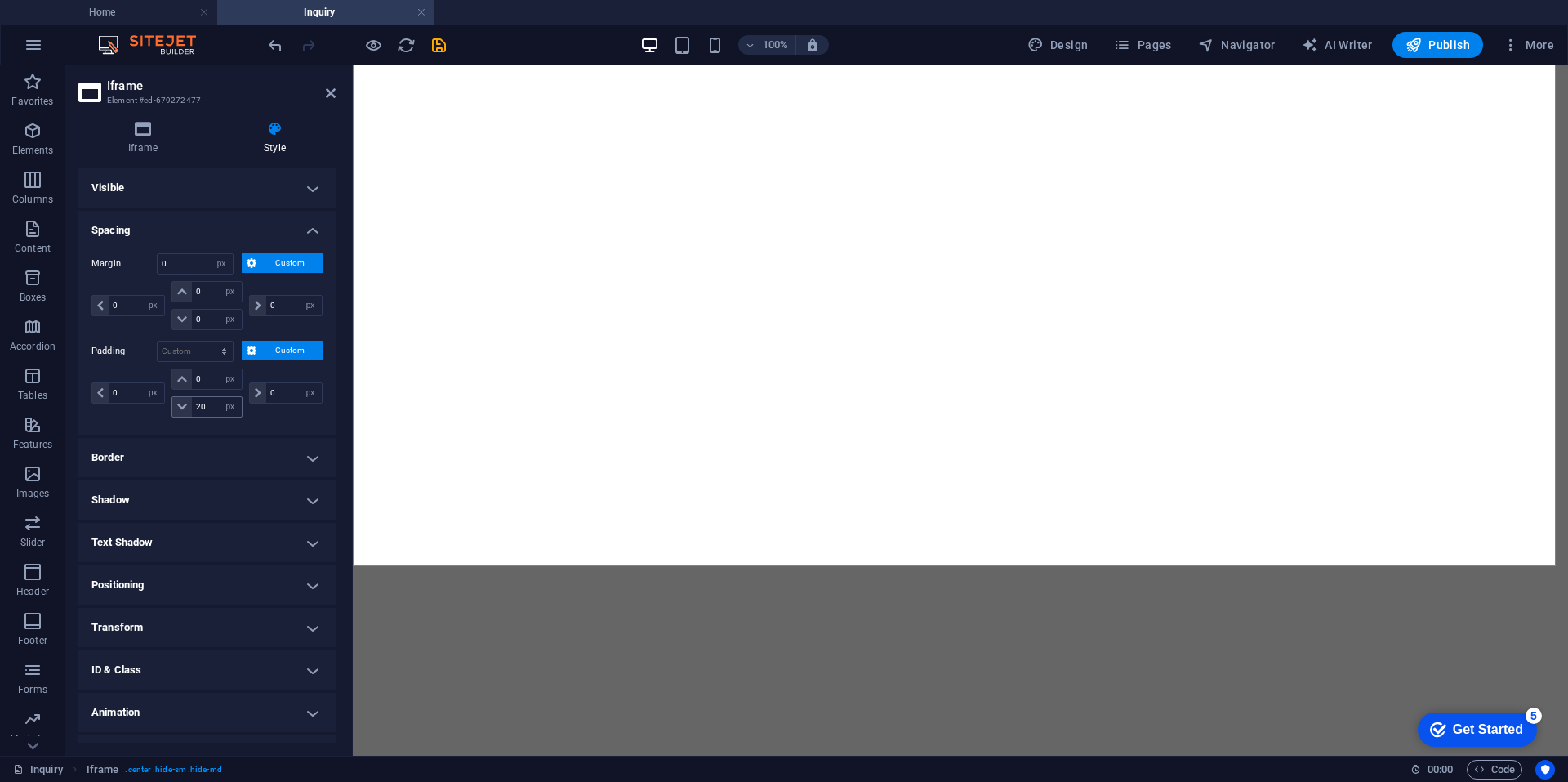
select select "px"
type input "0"
click at [313, 190] on h4 "Visible" at bounding box center [206, 188] width 257 height 40
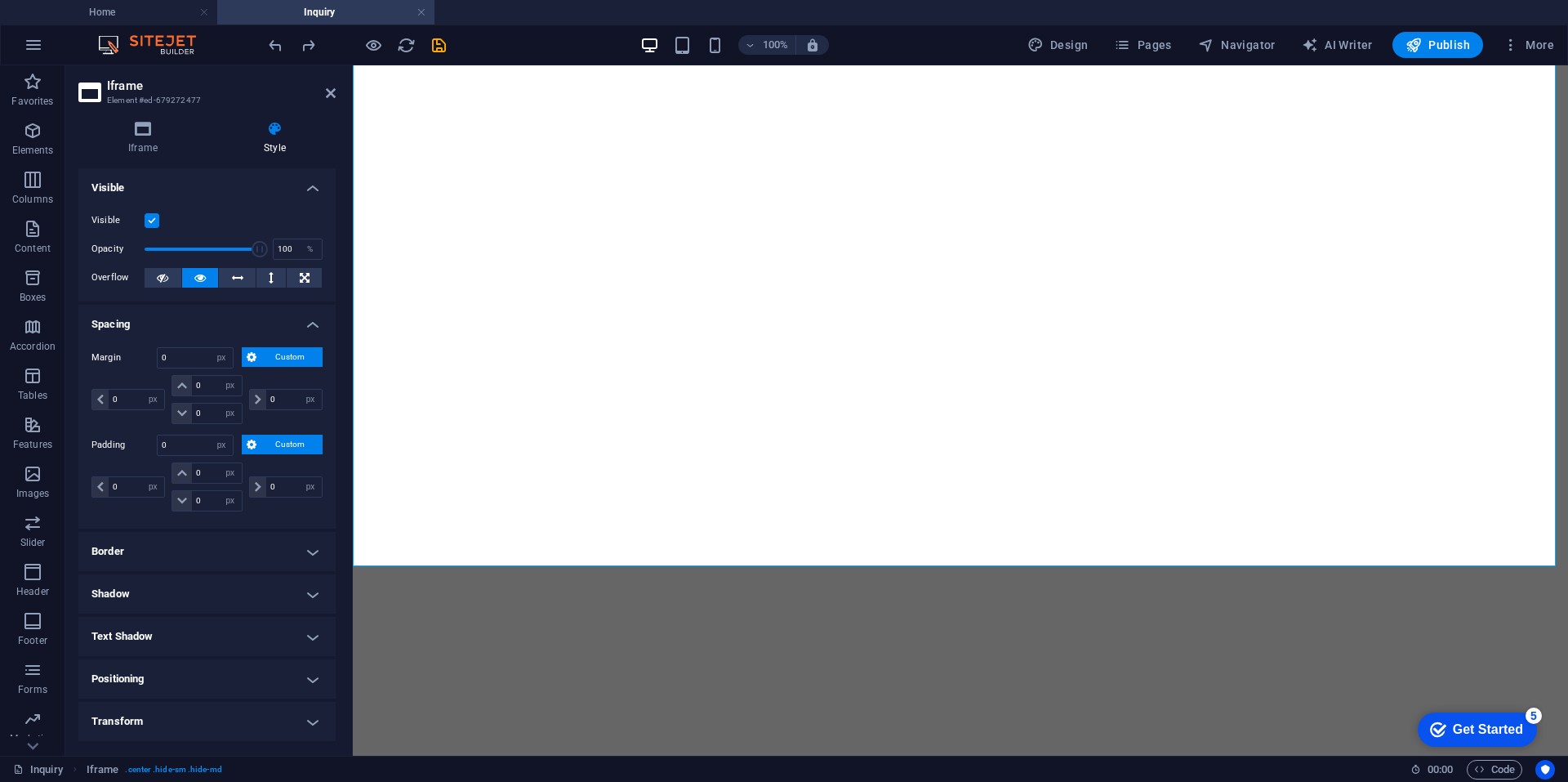
click at [255, 194] on h4 "Visible" at bounding box center [206, 183] width 257 height 29
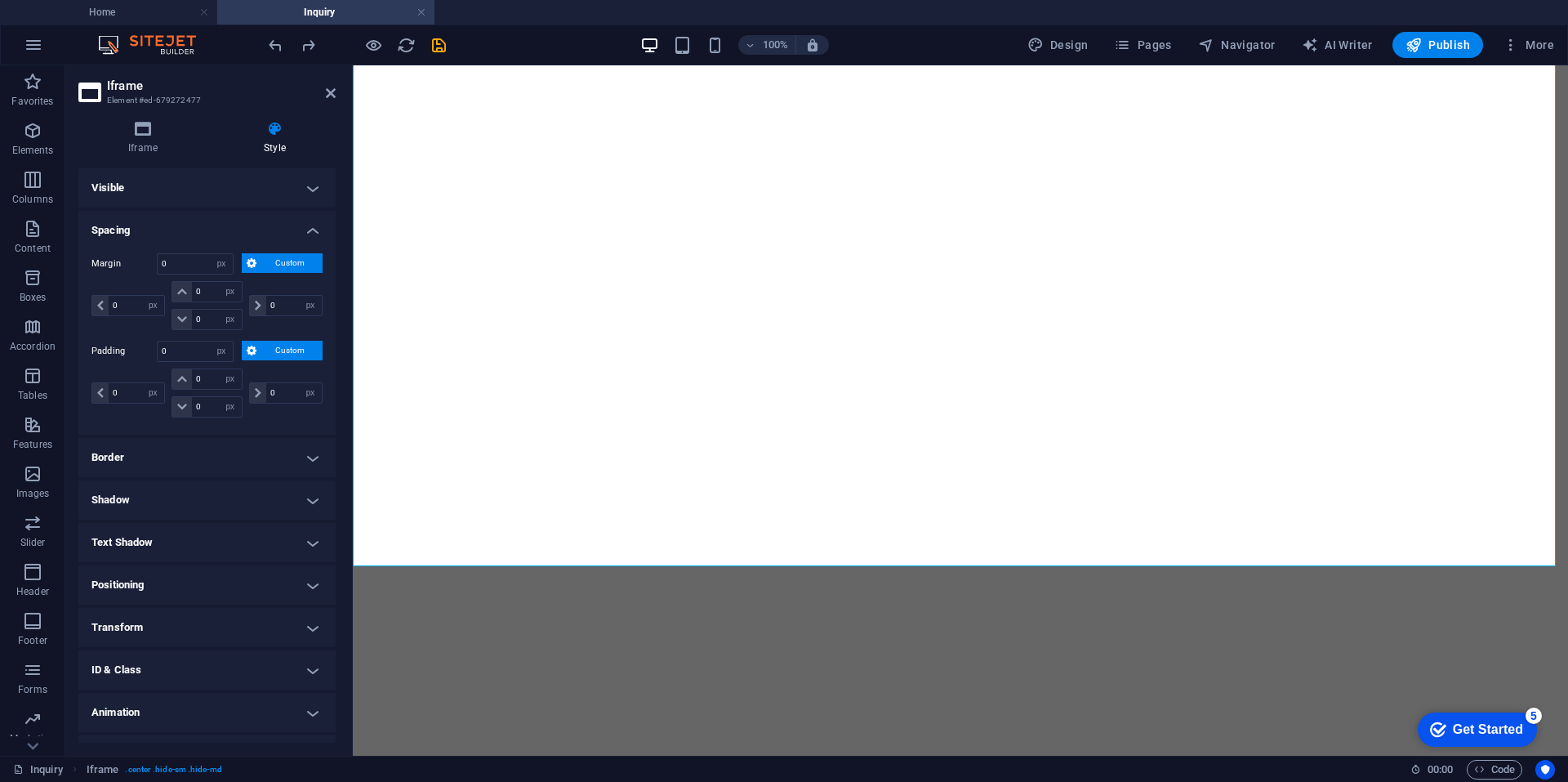
click at [218, 234] on h4 "Spacing" at bounding box center [206, 225] width 257 height 29
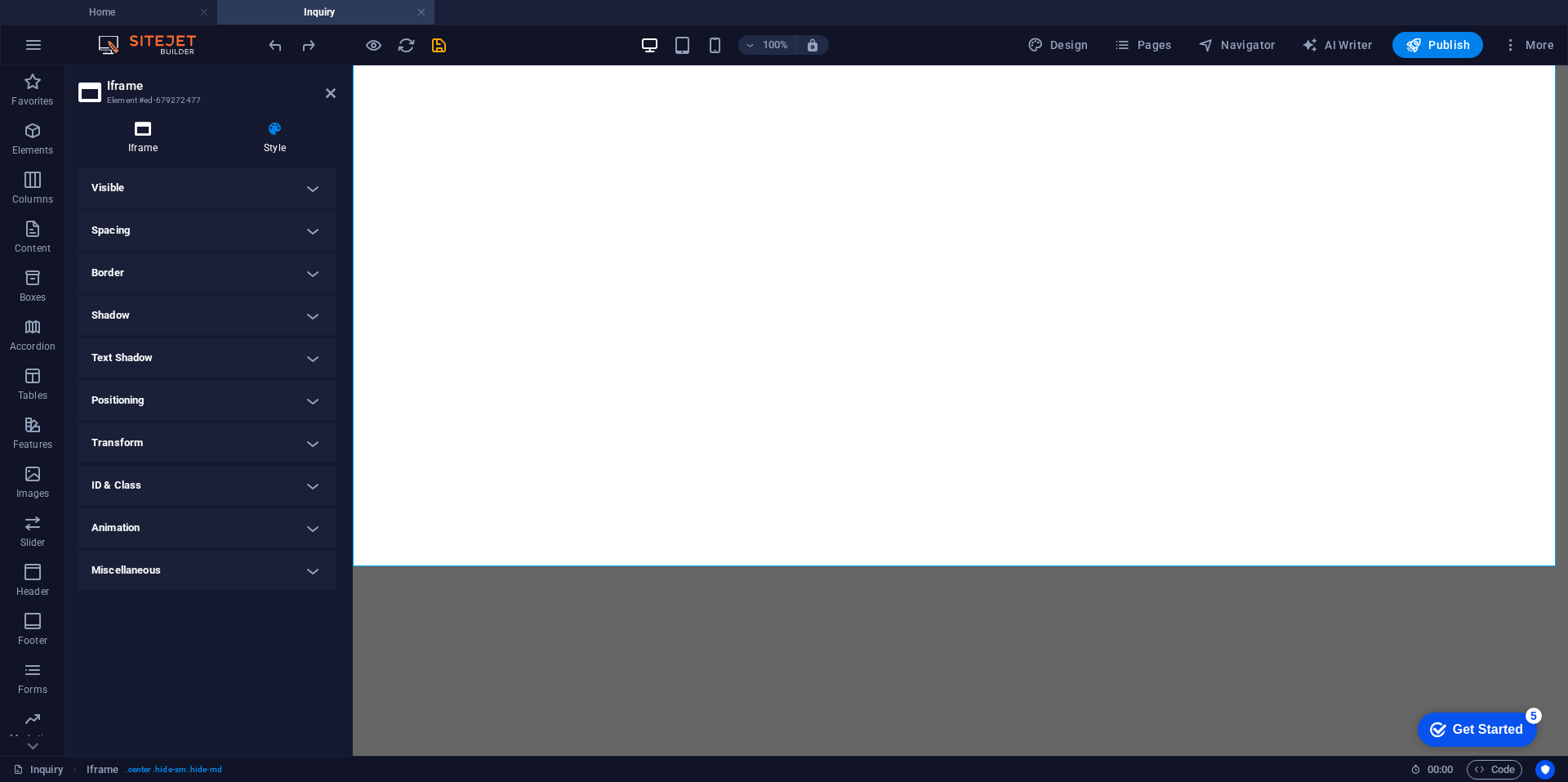
click at [143, 142] on h4 "Iframe" at bounding box center [146, 137] width 136 height 34
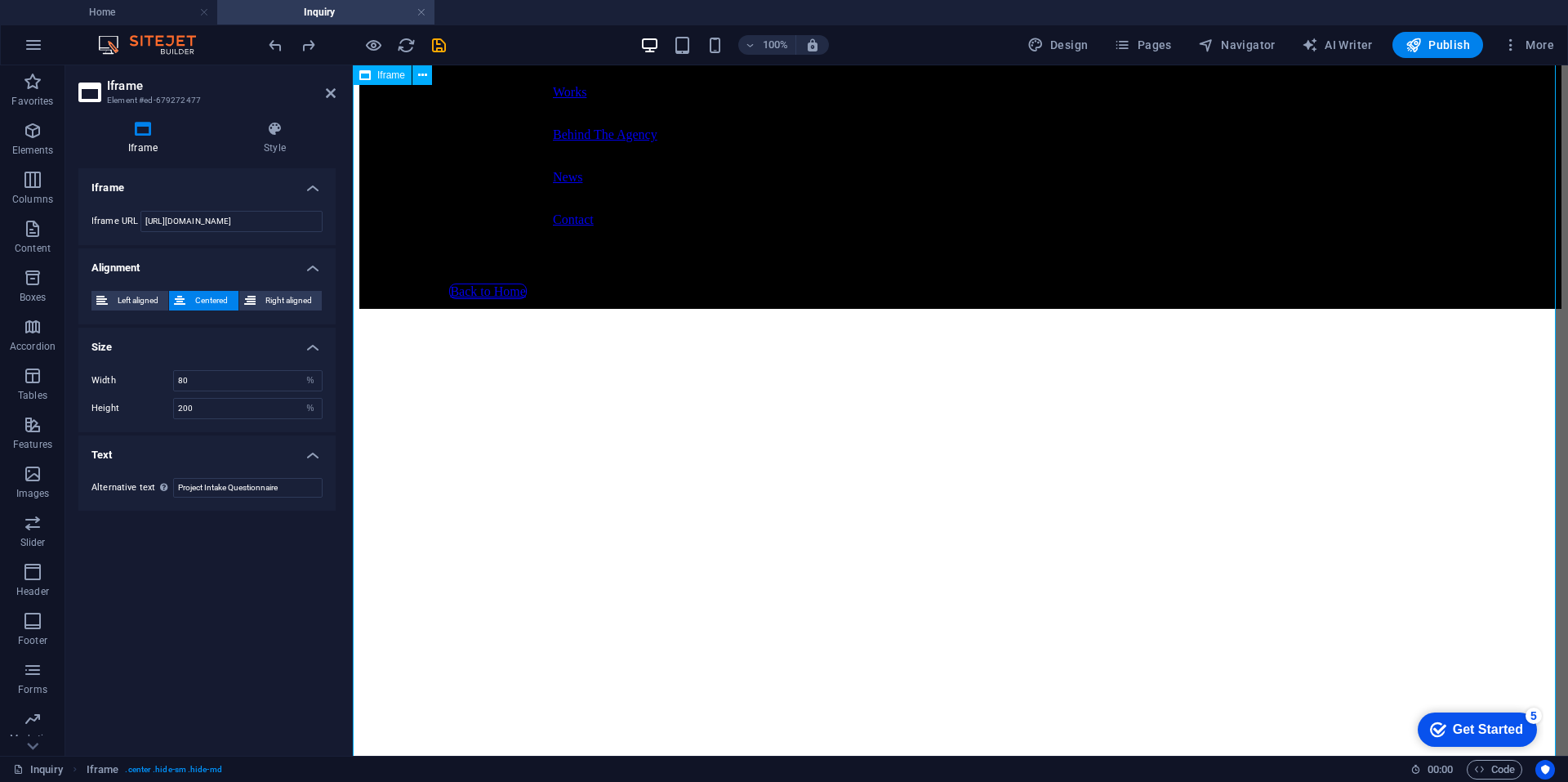
scroll to position [0, 0]
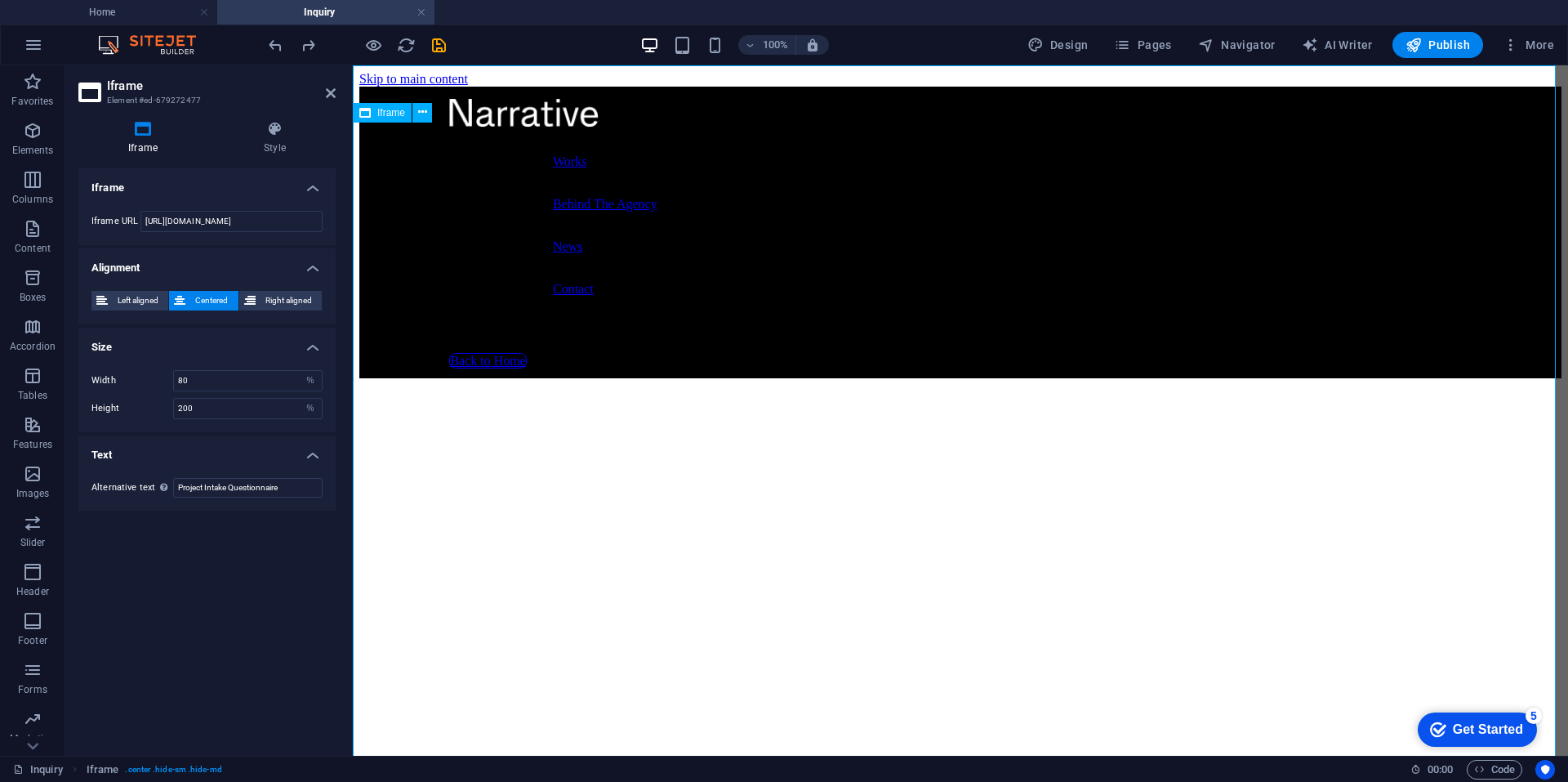
click at [383, 116] on span "Iframe" at bounding box center [392, 113] width 28 height 9
click at [421, 112] on icon at bounding box center [423, 112] width 9 height 17
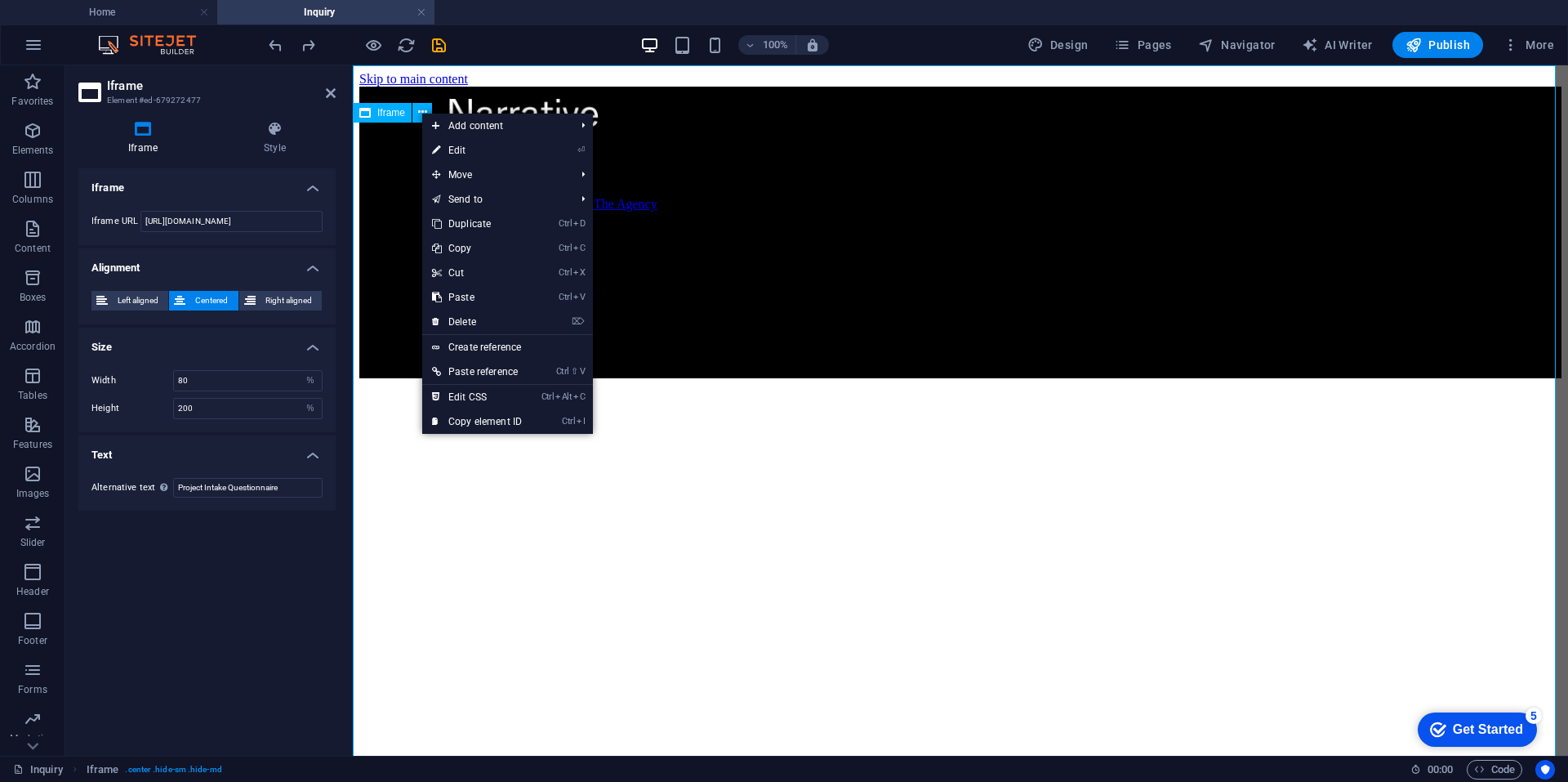
click at [385, 108] on span "Iframe" at bounding box center [392, 113] width 28 height 9
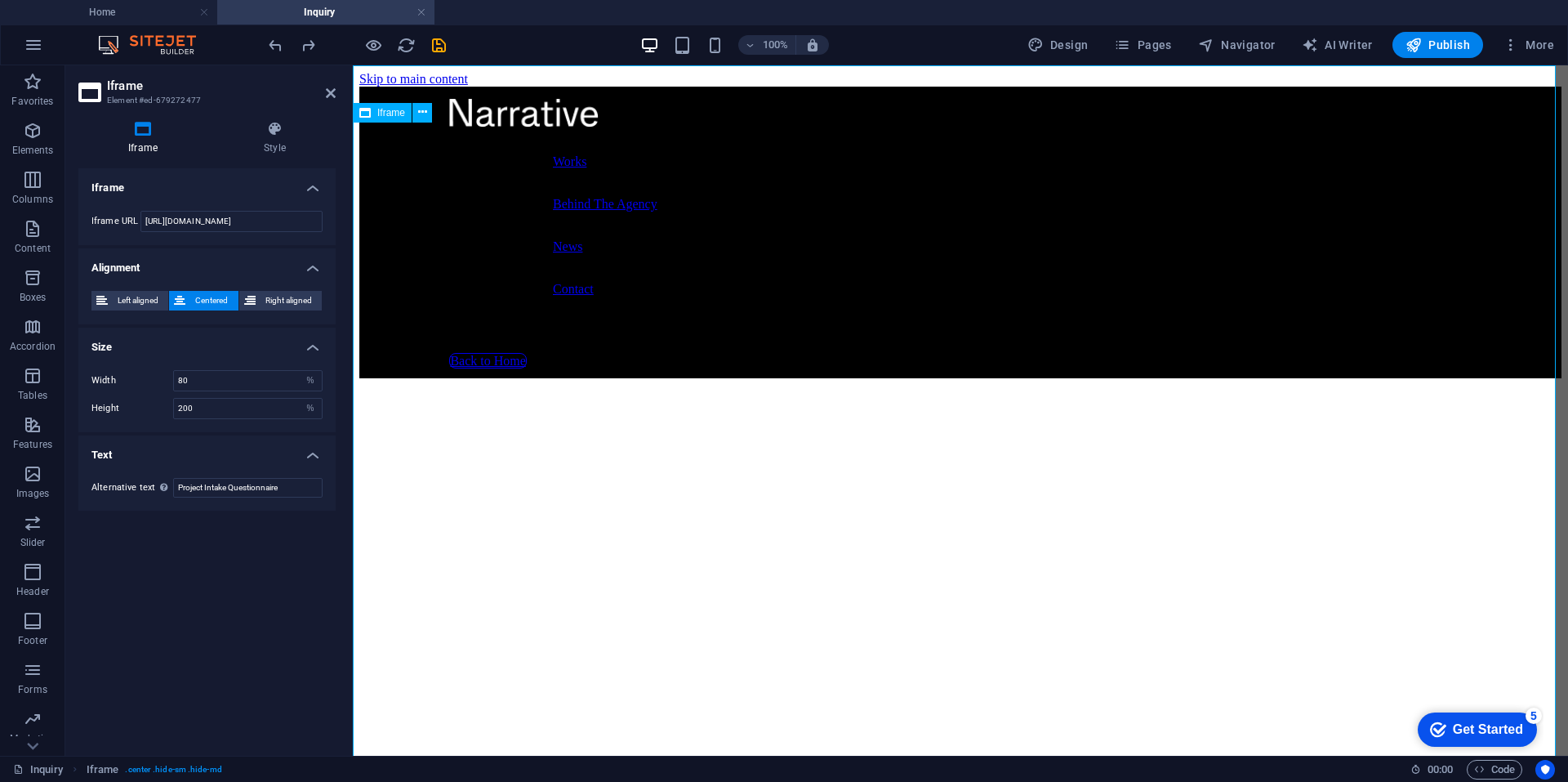
click at [384, 115] on span "Iframe" at bounding box center [392, 113] width 28 height 9
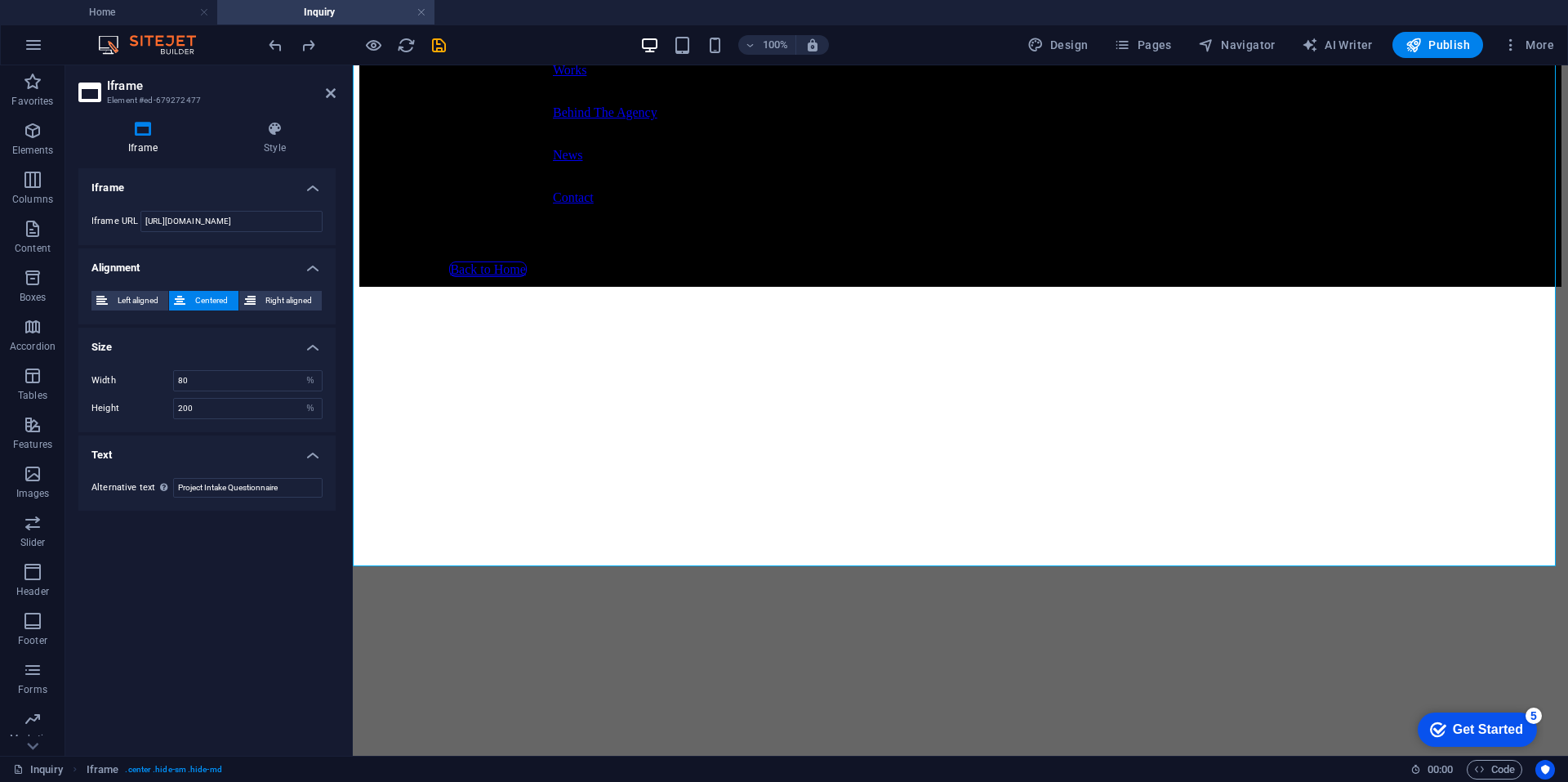
scroll to position [320, 0]
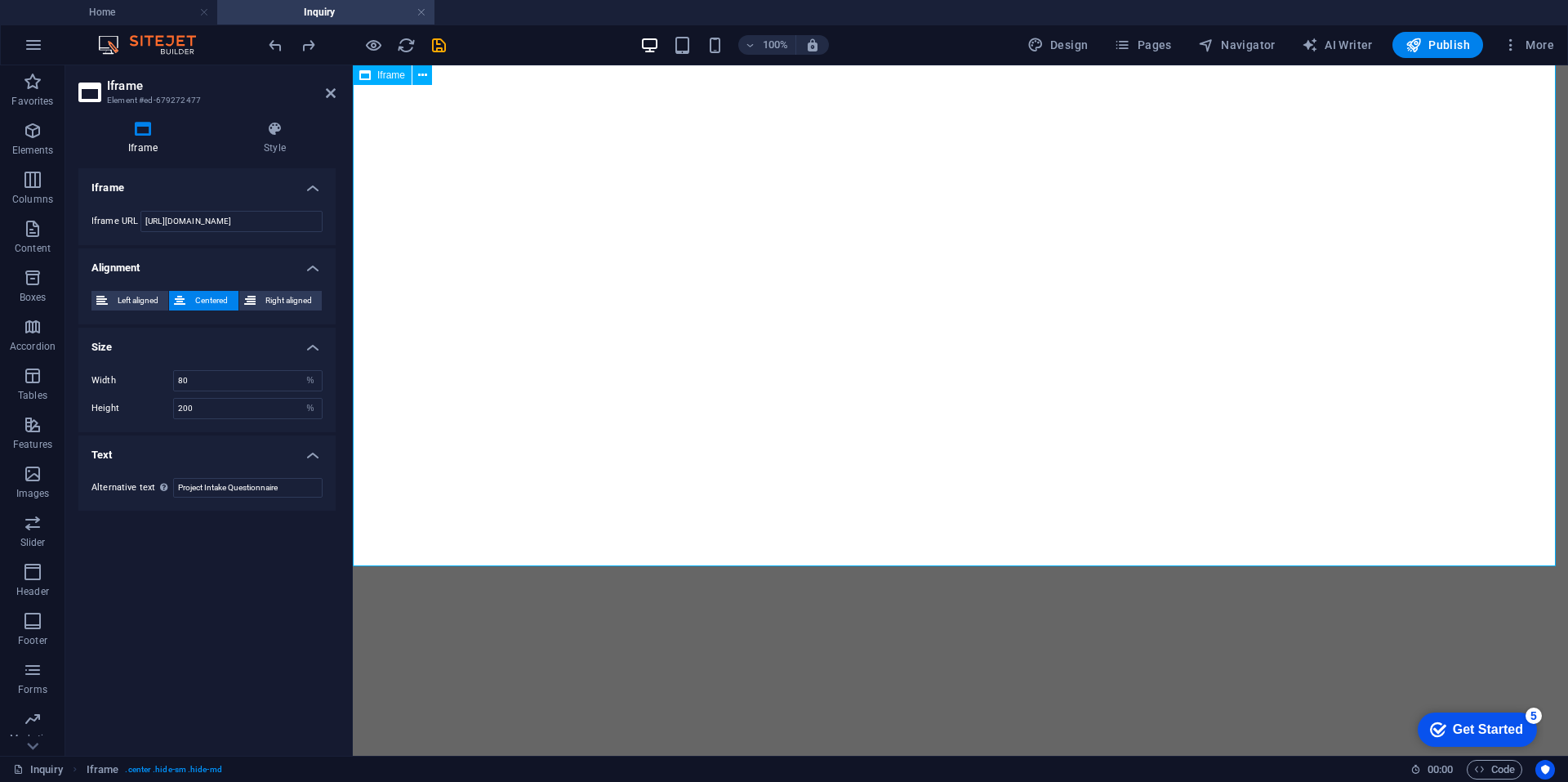
click at [680, 566] on div "</div>" at bounding box center [961, 471] width 1203 height 824
click at [312, 408] on select "px %" at bounding box center [311, 408] width 23 height 20
select select "px"
click at [299, 399] on select "px %" at bounding box center [311, 408] width 23 height 20
click at [236, 630] on div "Iframe Iframe URL [URL][DOMAIN_NAME] Alignment Left aligned Centered Right alig…" at bounding box center [206, 455] width 257 height 574
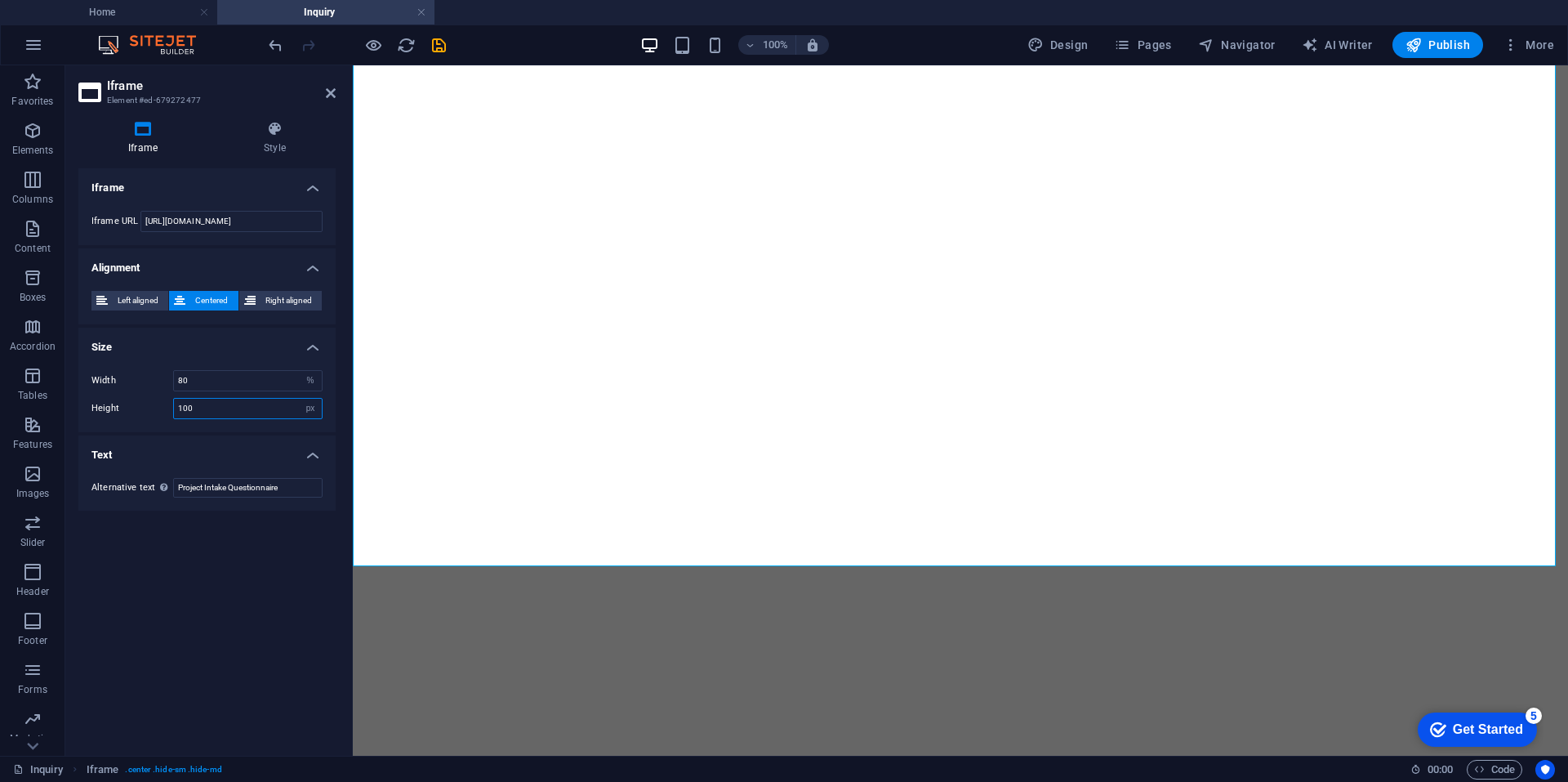
drag, startPoint x: 201, startPoint y: 411, endPoint x: 131, endPoint y: 400, distance: 70.9
click at [131, 400] on div "Height 100 px %" at bounding box center [207, 408] width 232 height 22
click at [272, 300] on span "Right aligned" at bounding box center [289, 300] width 56 height 20
click at [219, 296] on span "Centered" at bounding box center [211, 300] width 42 height 20
click at [47, 377] on section "Favorites Elements Columns Content Boxes Accordion Tables Features Images Slide…" at bounding box center [784, 409] width 1568 height 690
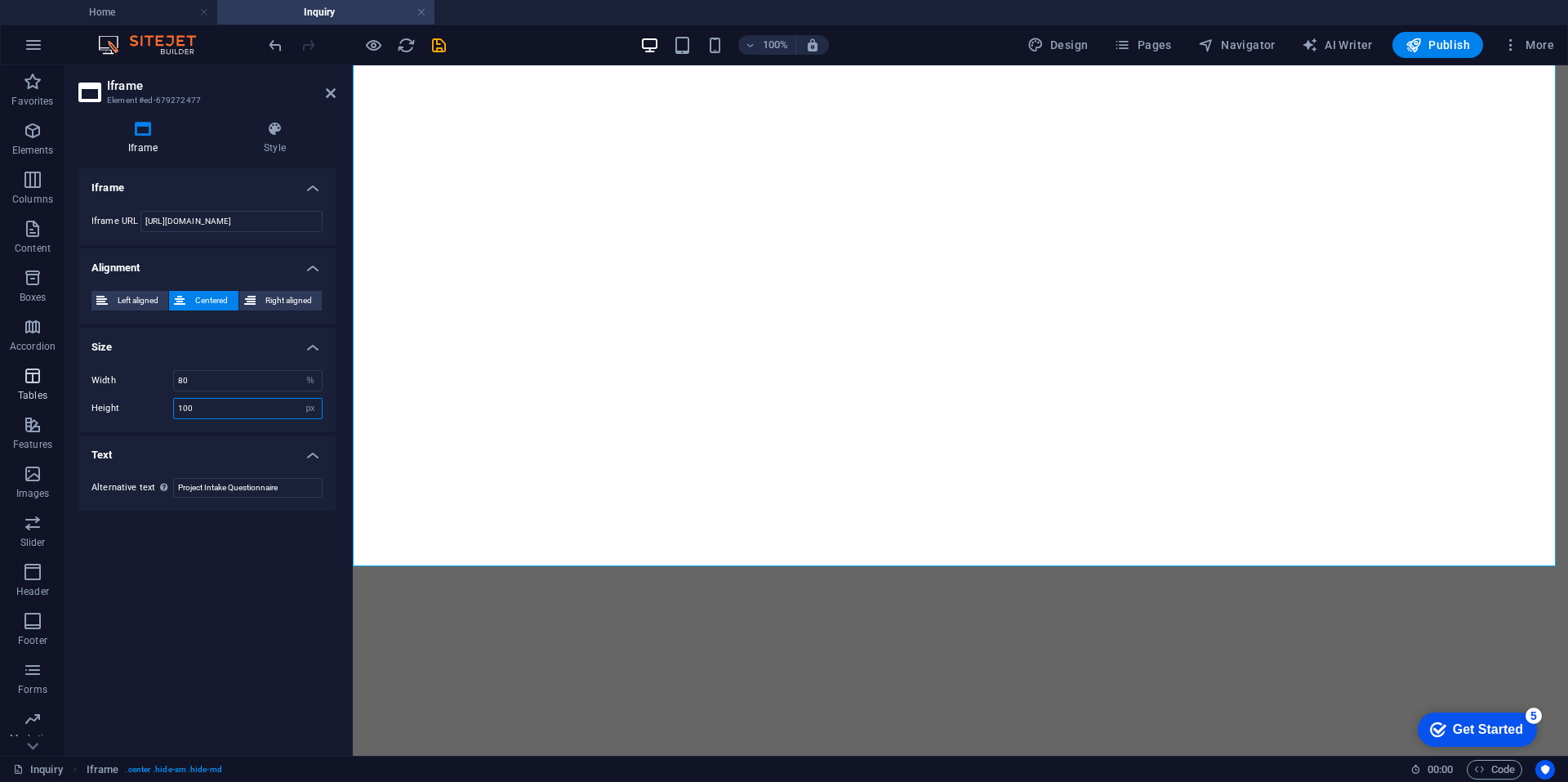
type input "100"
click at [254, 215] on input "[URL][DOMAIN_NAME]" at bounding box center [232, 221] width 183 height 22
click at [300, 225] on input "[URL][DOMAIN_NAME]" at bounding box center [232, 221] width 183 height 22
type input "[URL][DOMAIN_NAME]"
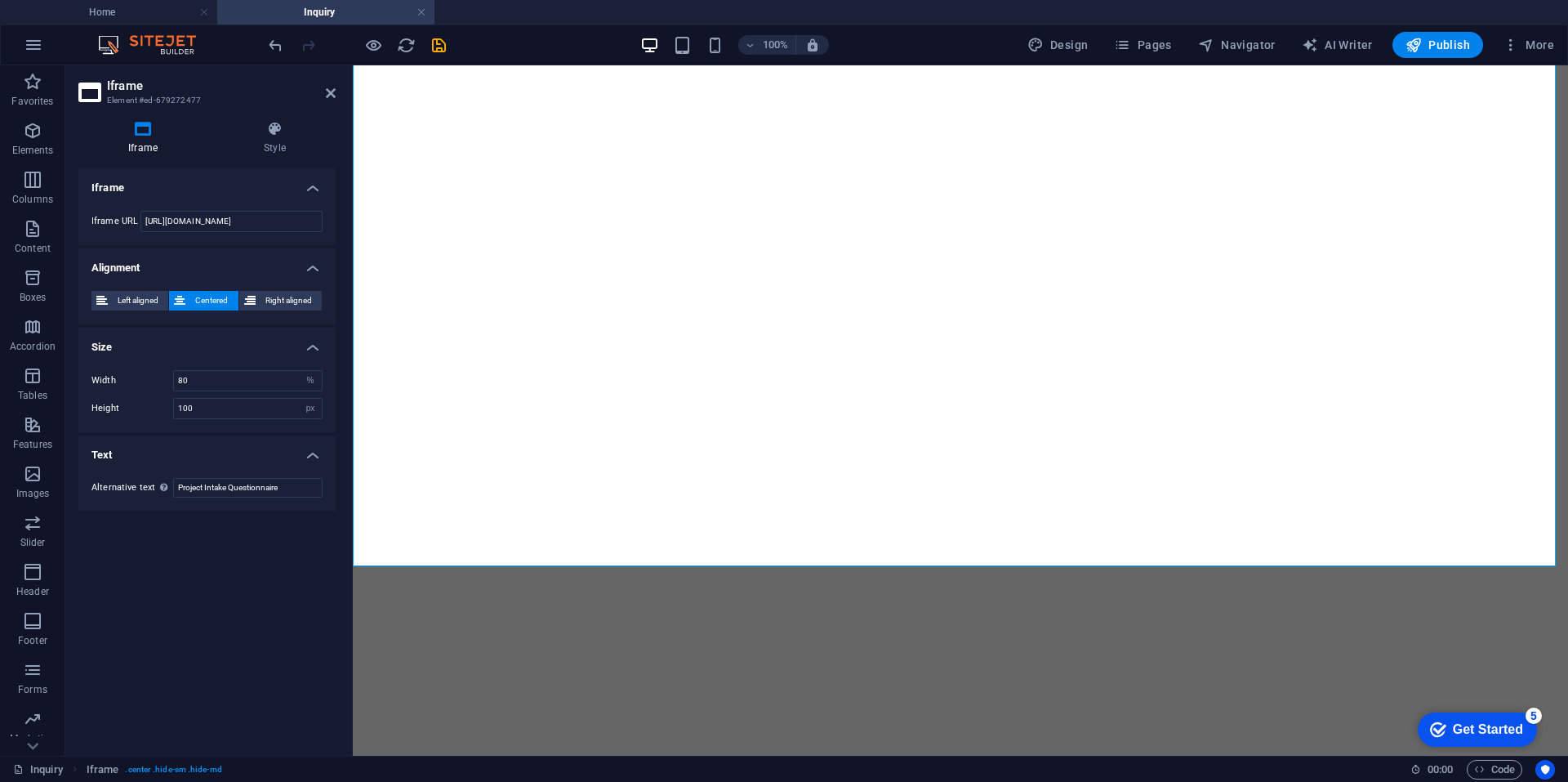
scroll to position [0, 0]
click at [312, 223] on input "[URL][DOMAIN_NAME]" at bounding box center [232, 221] width 183 height 22
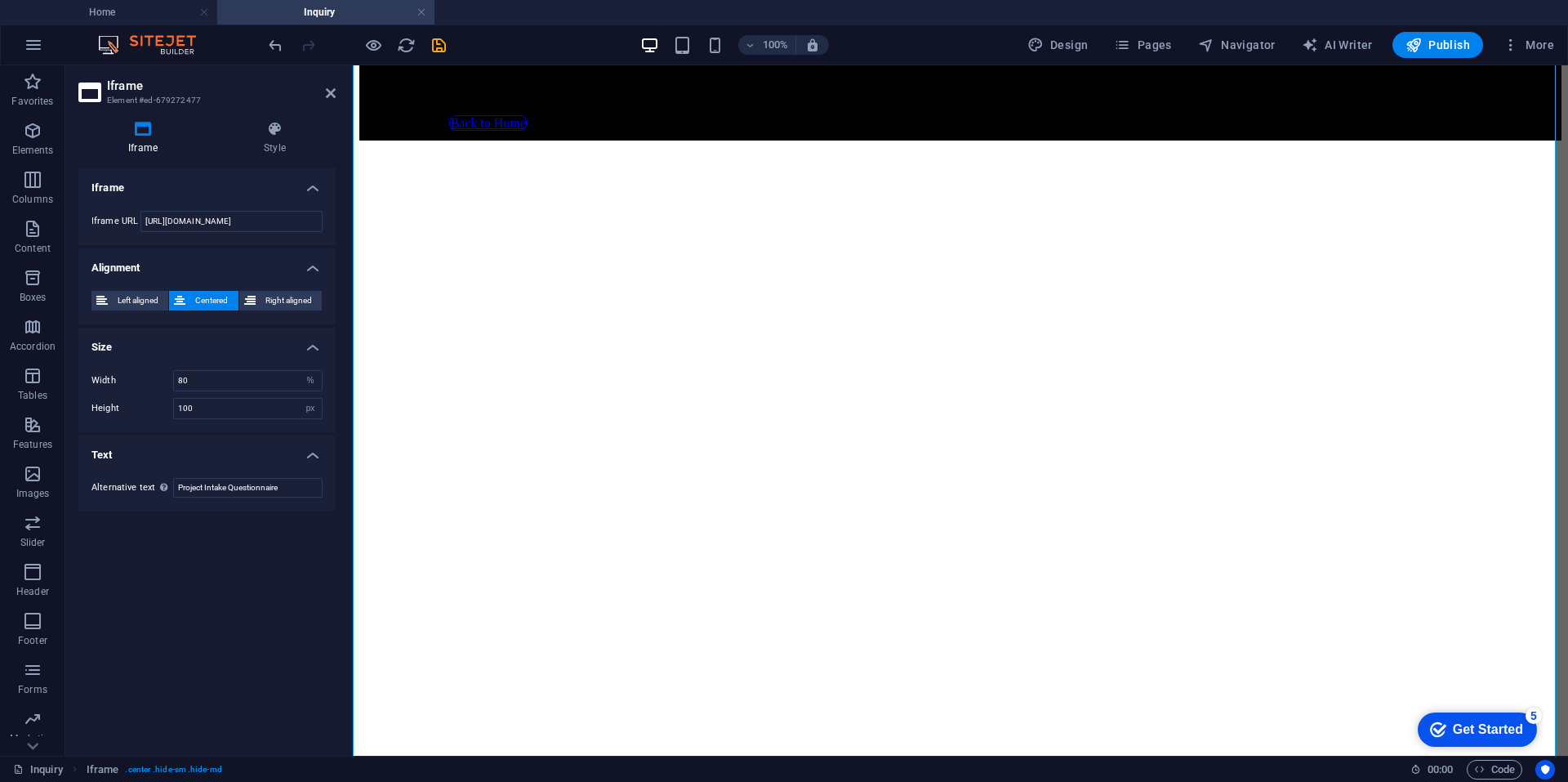
scroll to position [320, 0]
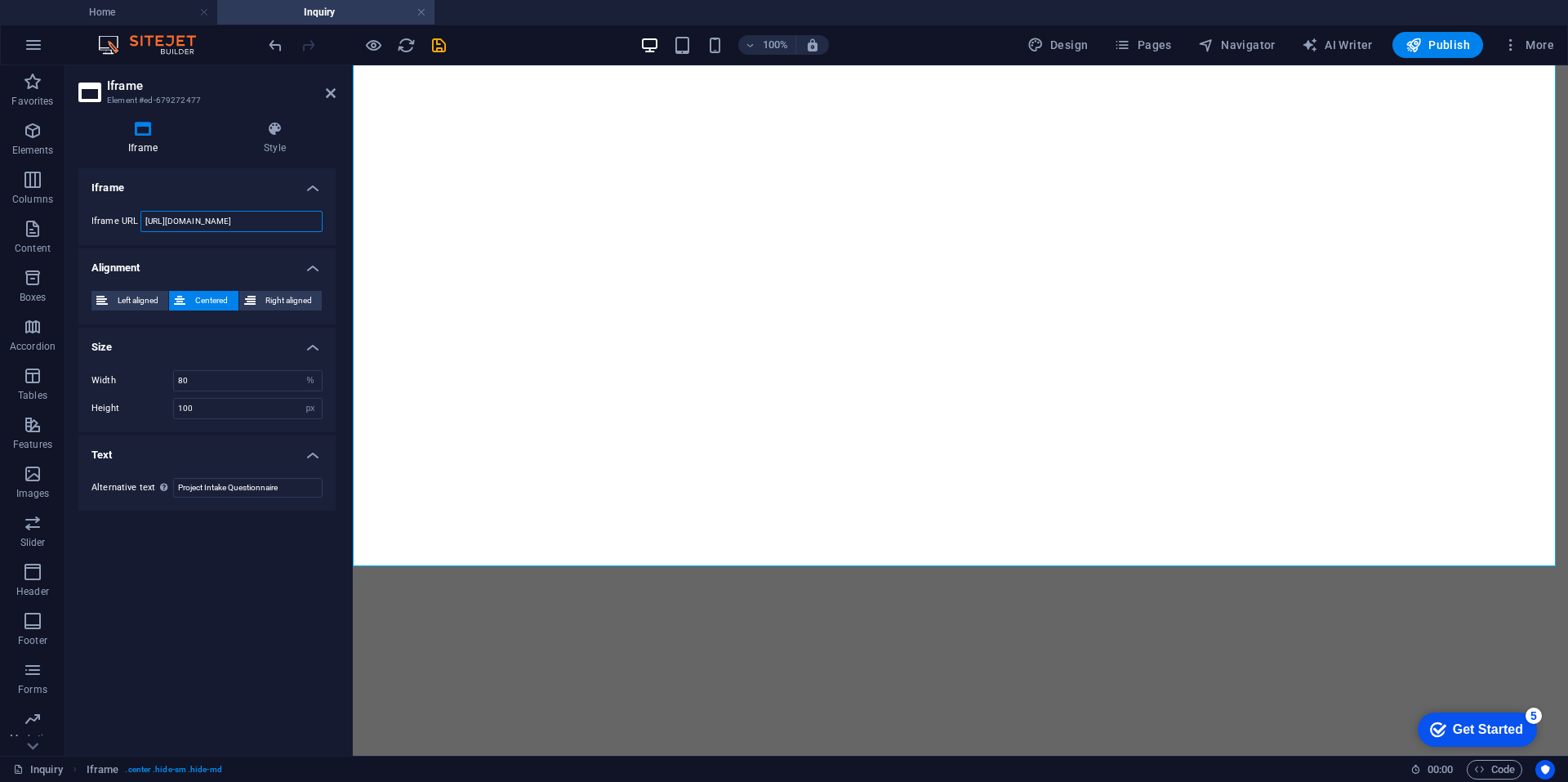
click at [278, 223] on input "[URL][DOMAIN_NAME]" at bounding box center [232, 221] width 183 height 22
click at [314, 225] on input "[URL][DOMAIN_NAME]" at bounding box center [232, 221] width 183 height 22
click at [464, 535] on div "</div>" at bounding box center [961, 471] width 1203 height 824
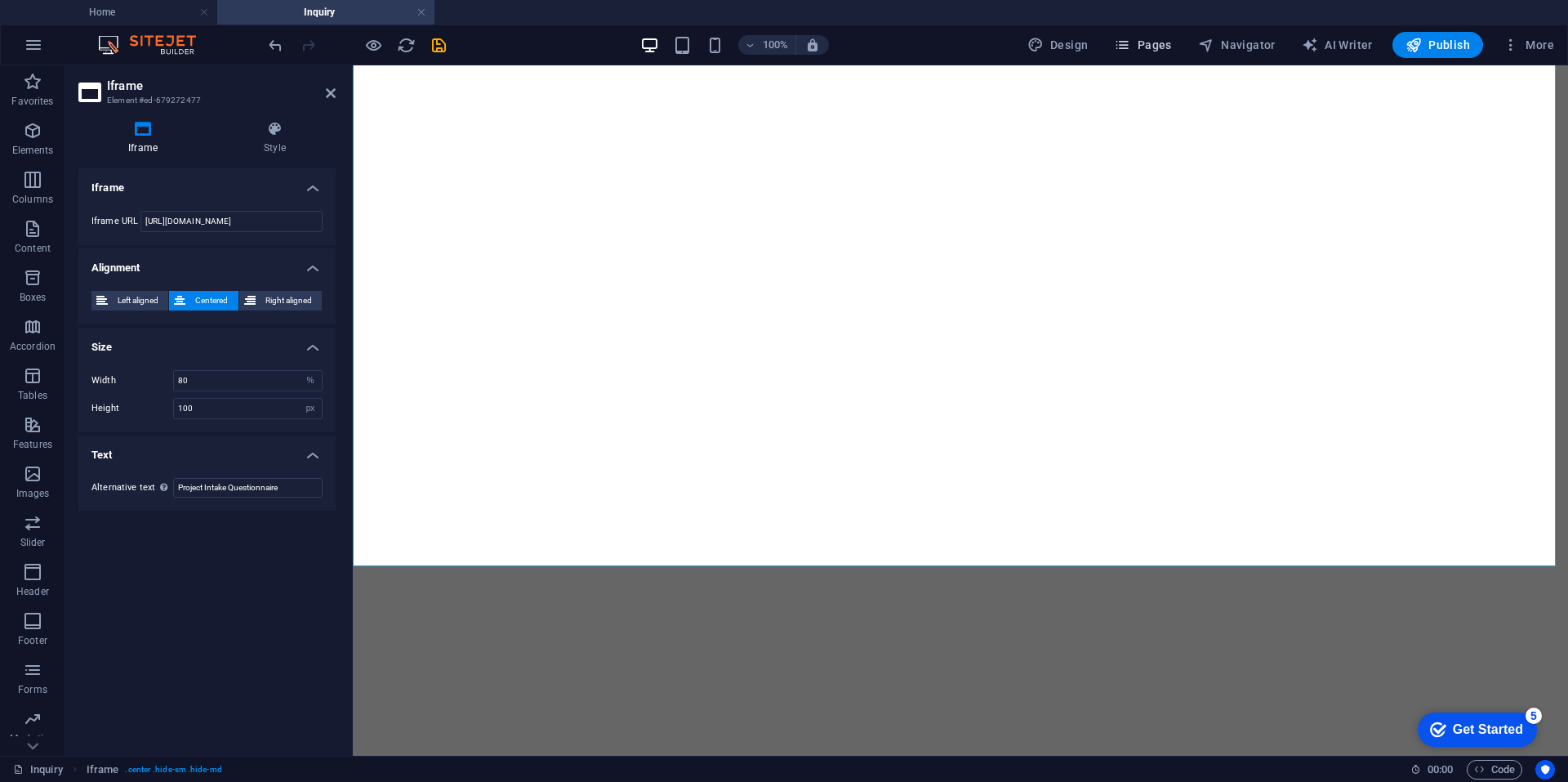
click at [1157, 40] on span "Pages" at bounding box center [1143, 44] width 57 height 16
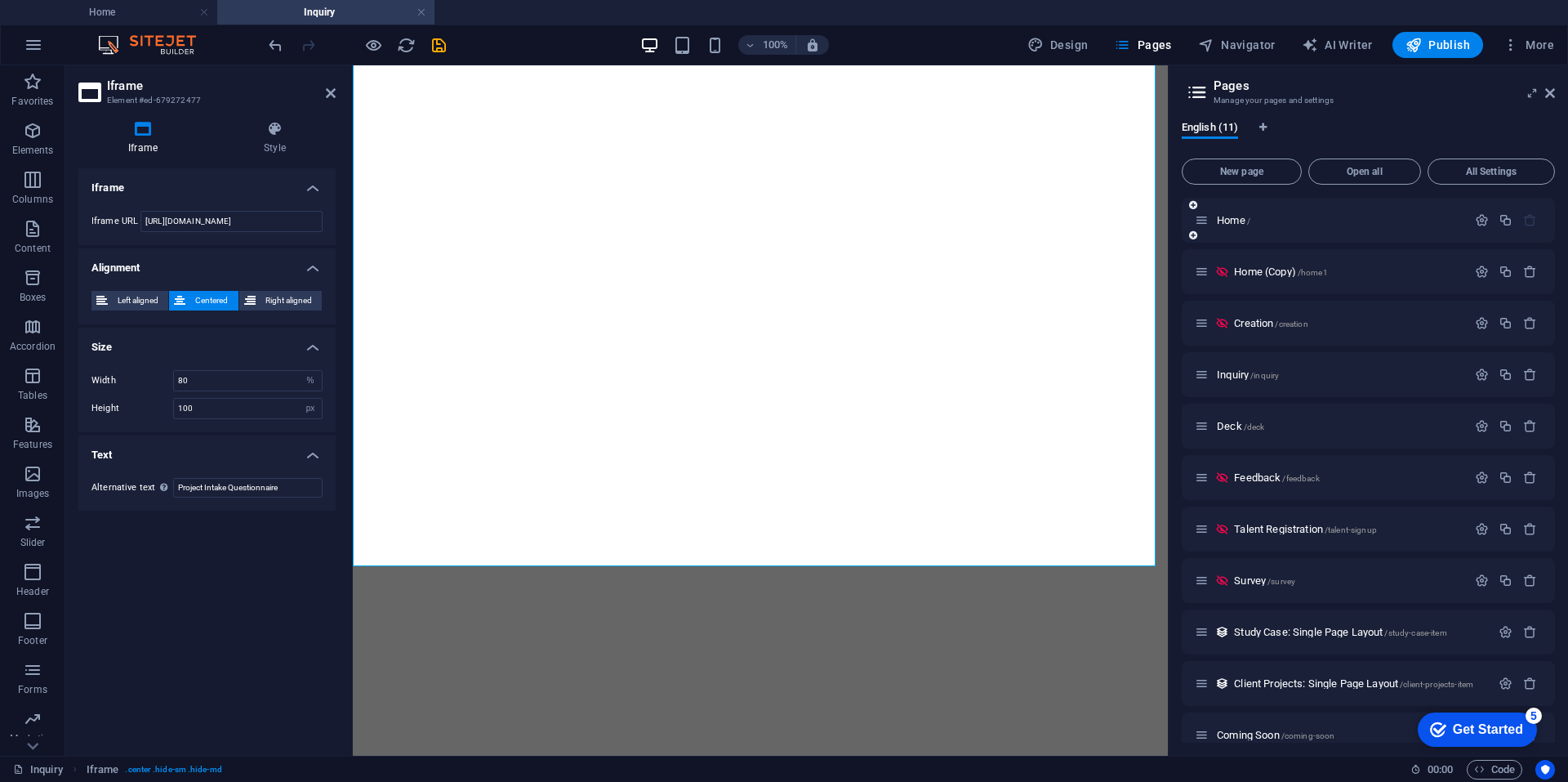
click at [1238, 206] on div "Home /" at bounding box center [1368, 220] width 374 height 45
click at [1234, 220] on span "Home /" at bounding box center [1234, 219] width 34 height 12
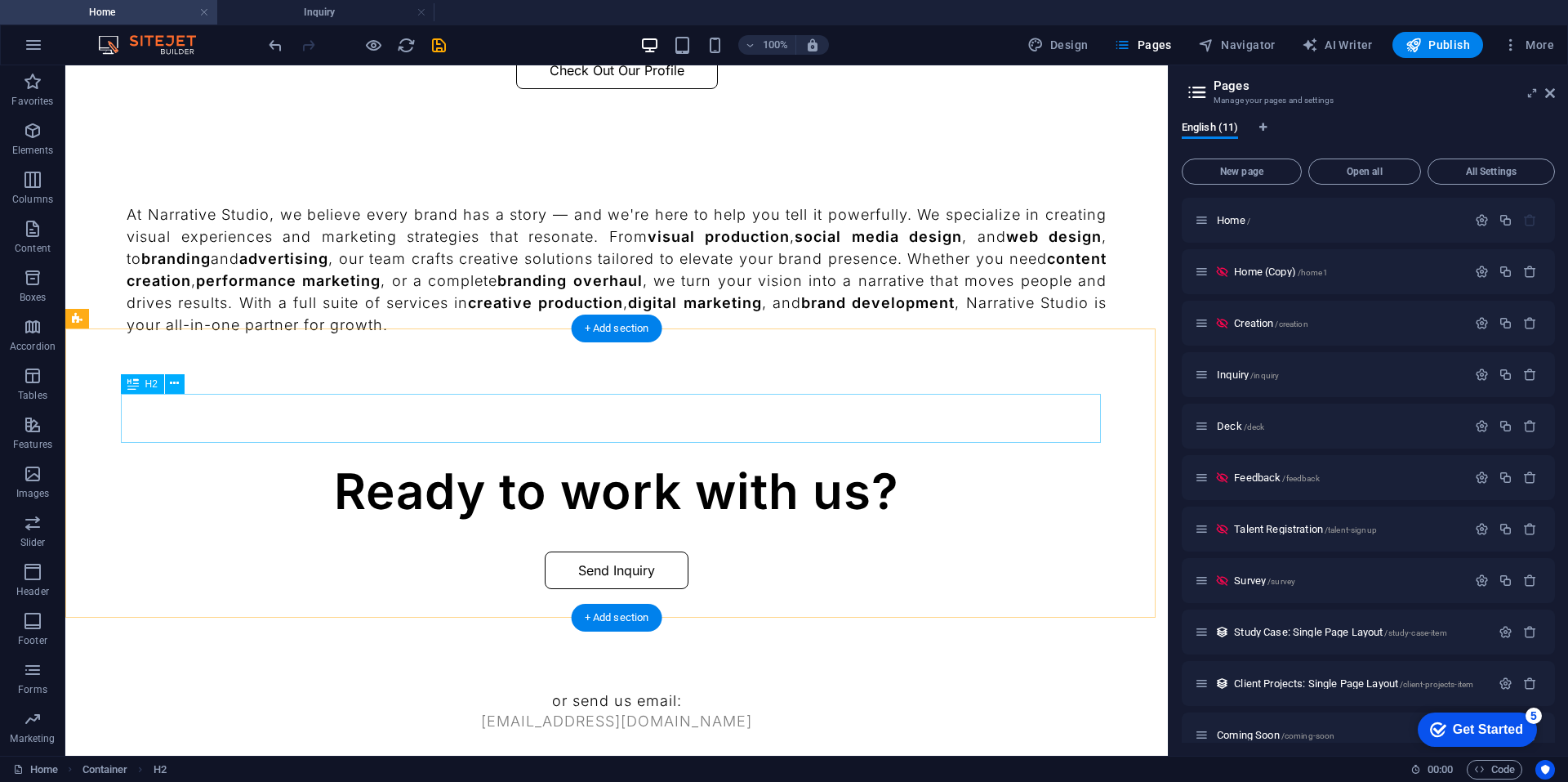
scroll to position [1515, 0]
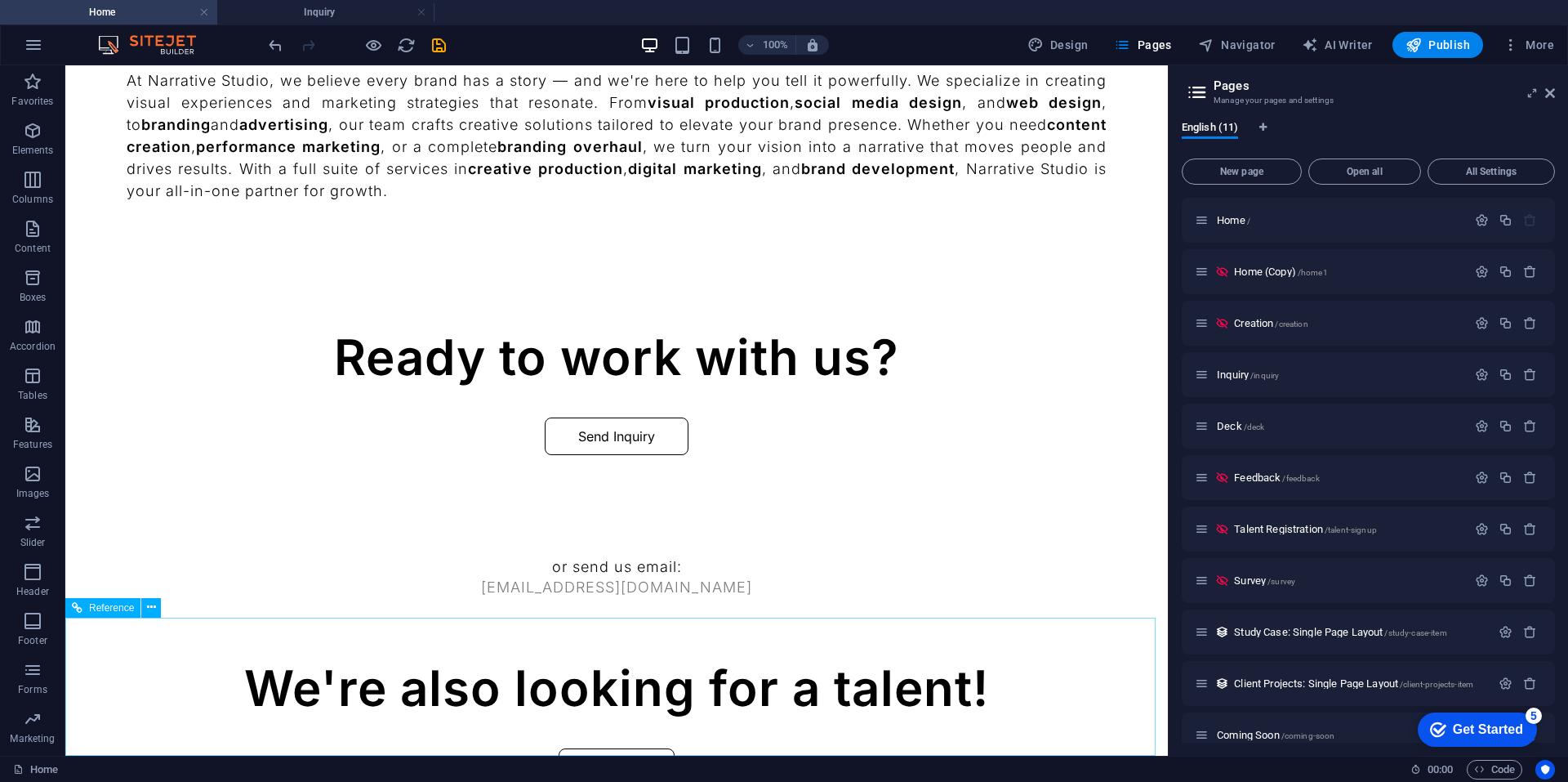
click at [119, 610] on span "Reference" at bounding box center [112, 608] width 45 height 9
click at [143, 606] on button at bounding box center [151, 607] width 20 height 20
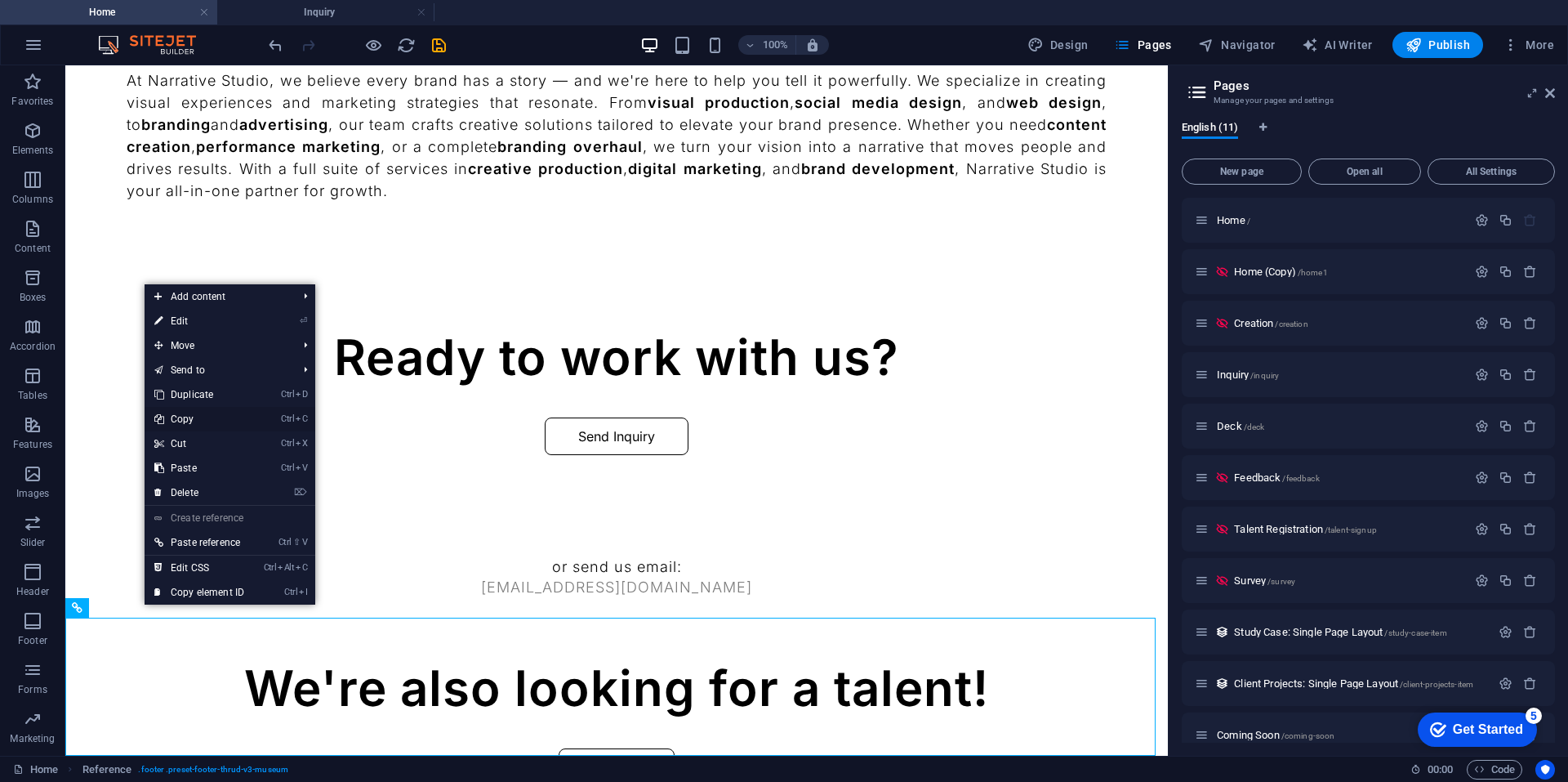
click at [207, 417] on link "Ctrl C Copy" at bounding box center [200, 419] width 109 height 24
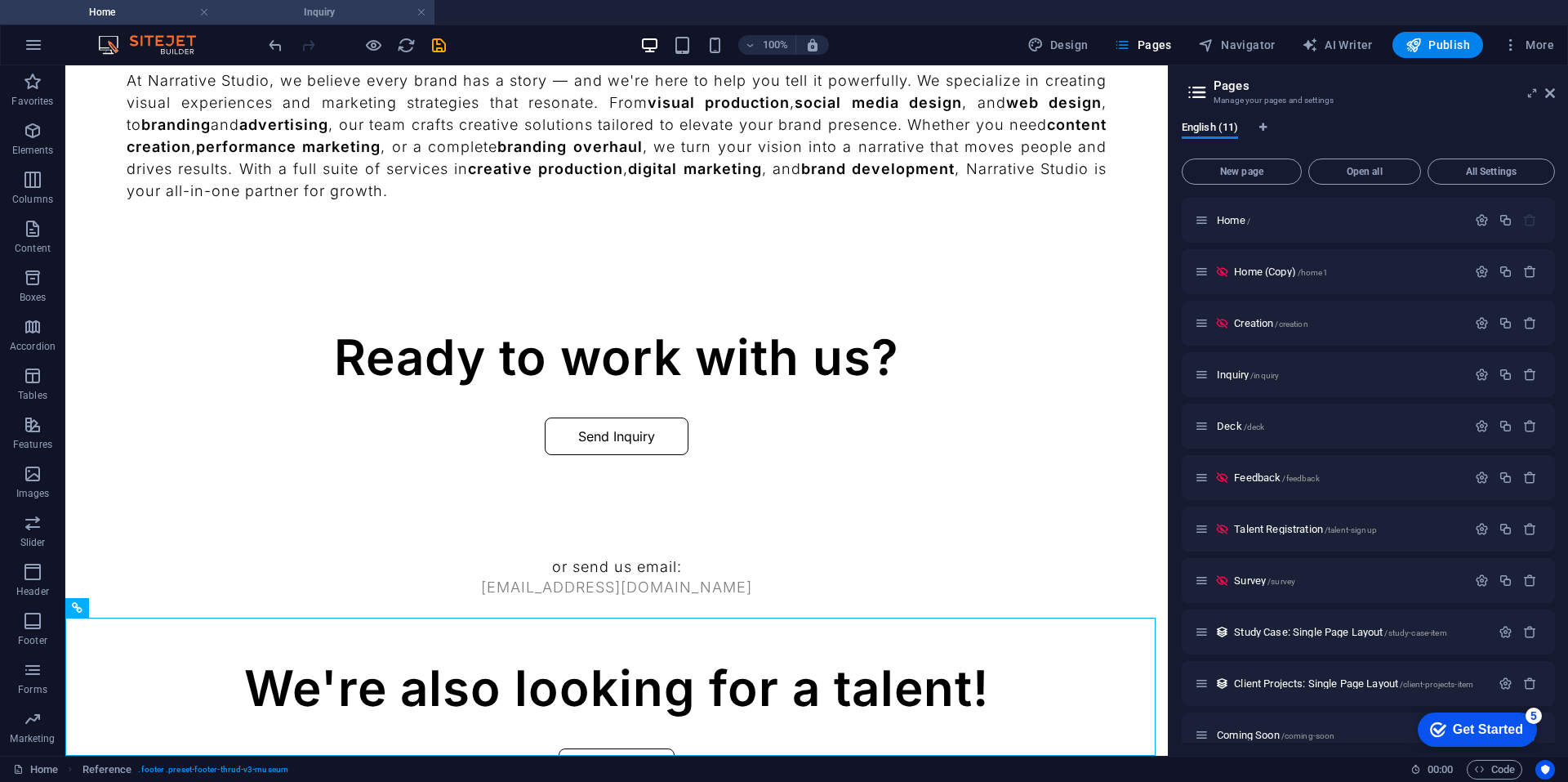
click at [286, 8] on h4 "Inquiry" at bounding box center [326, 11] width 217 height 18
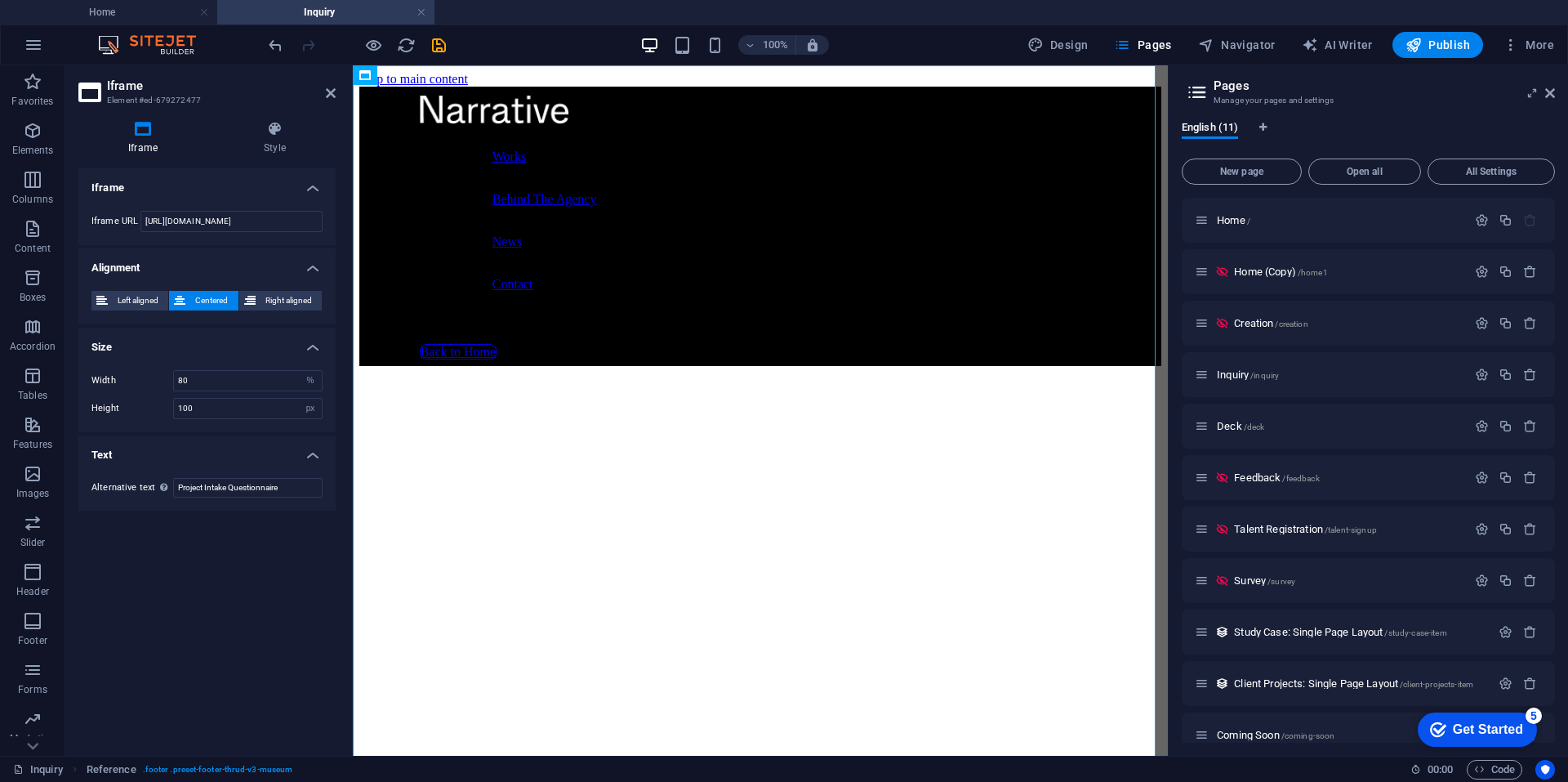
scroll to position [0, 0]
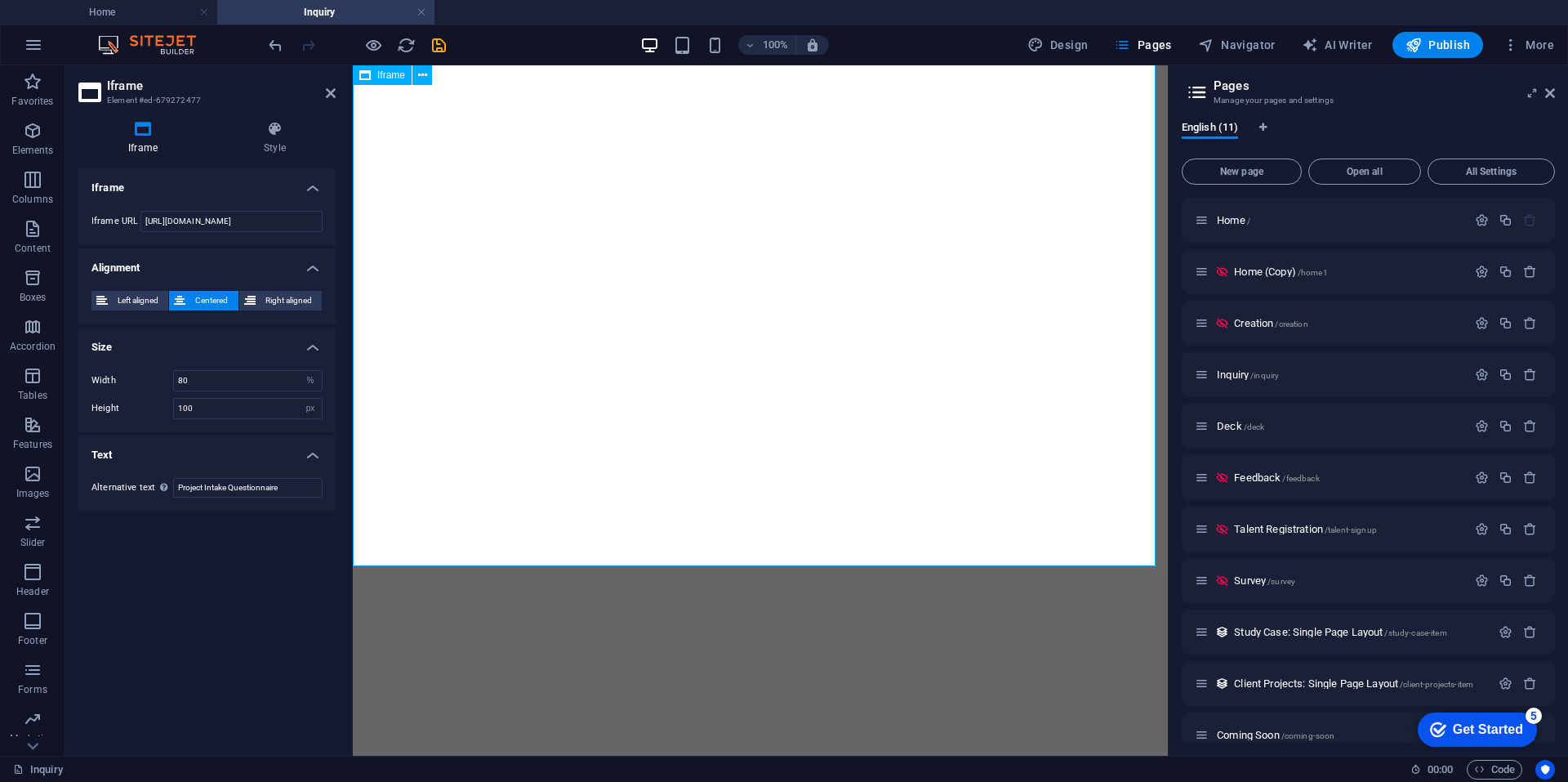
click at [483, 561] on div "</div>" at bounding box center [760, 458] width 802 height 824
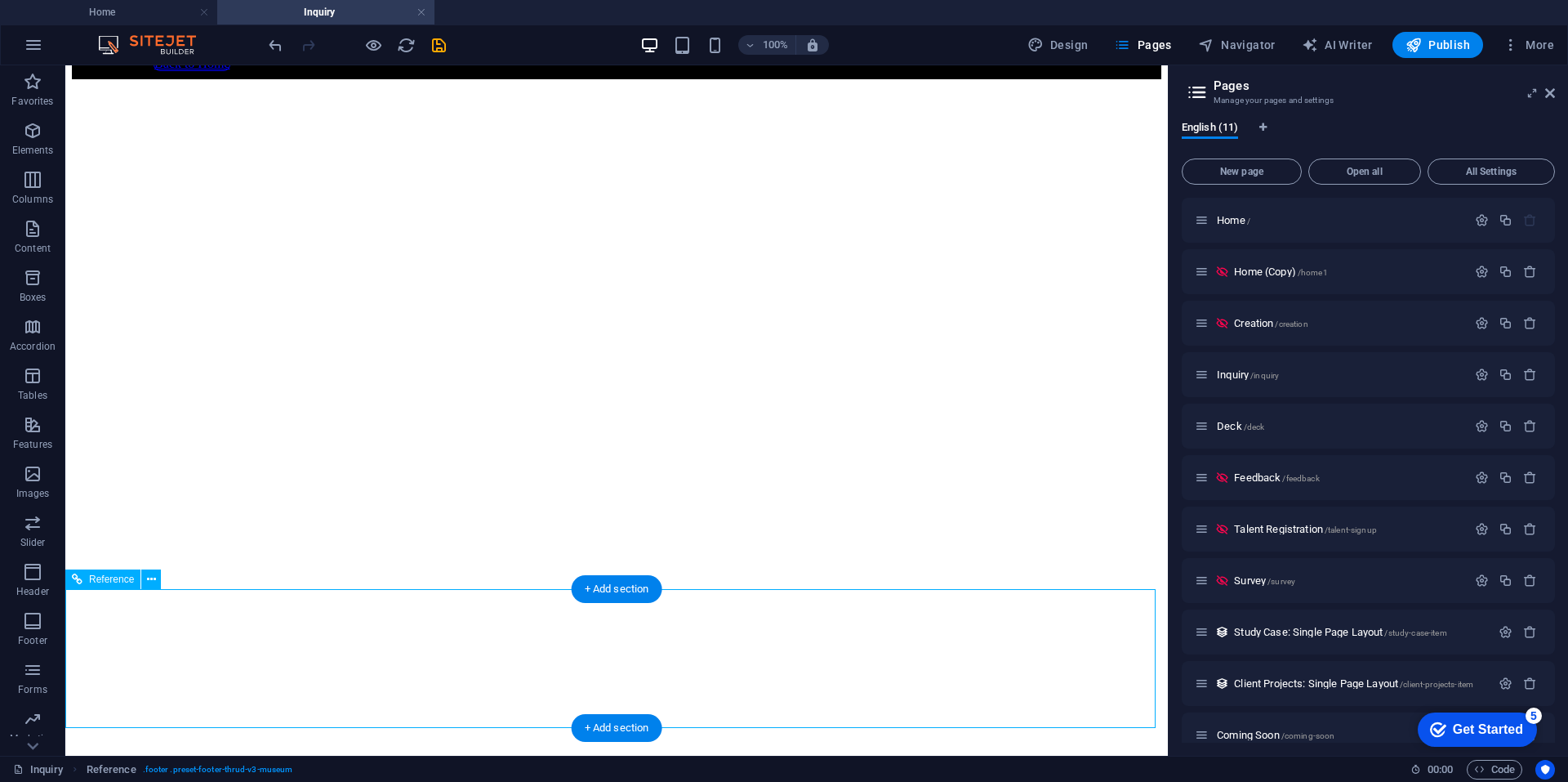
scroll to position [458, 0]
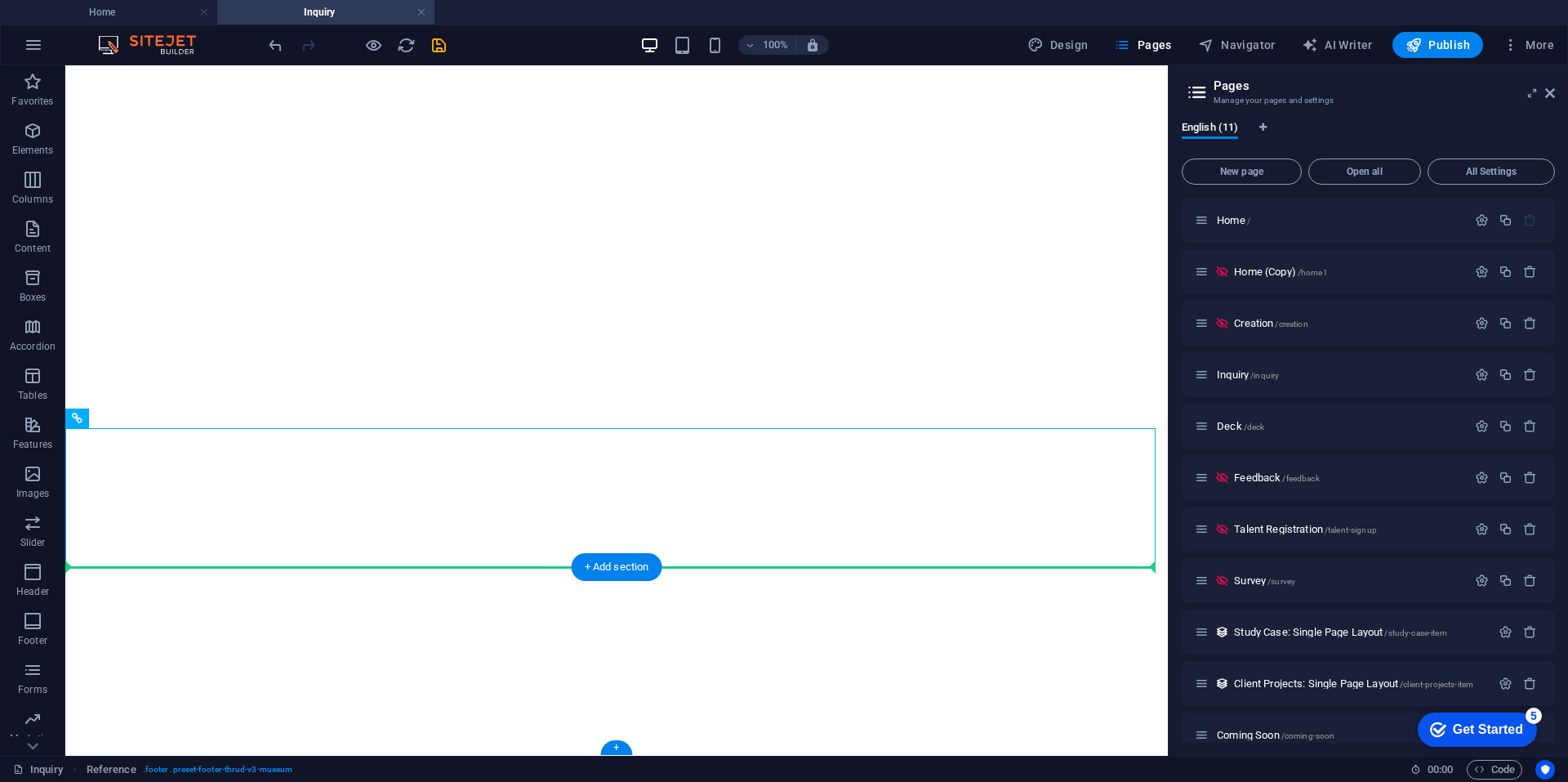
drag, startPoint x: 178, startPoint y: 483, endPoint x: 108, endPoint y: 623, distance: 156.5
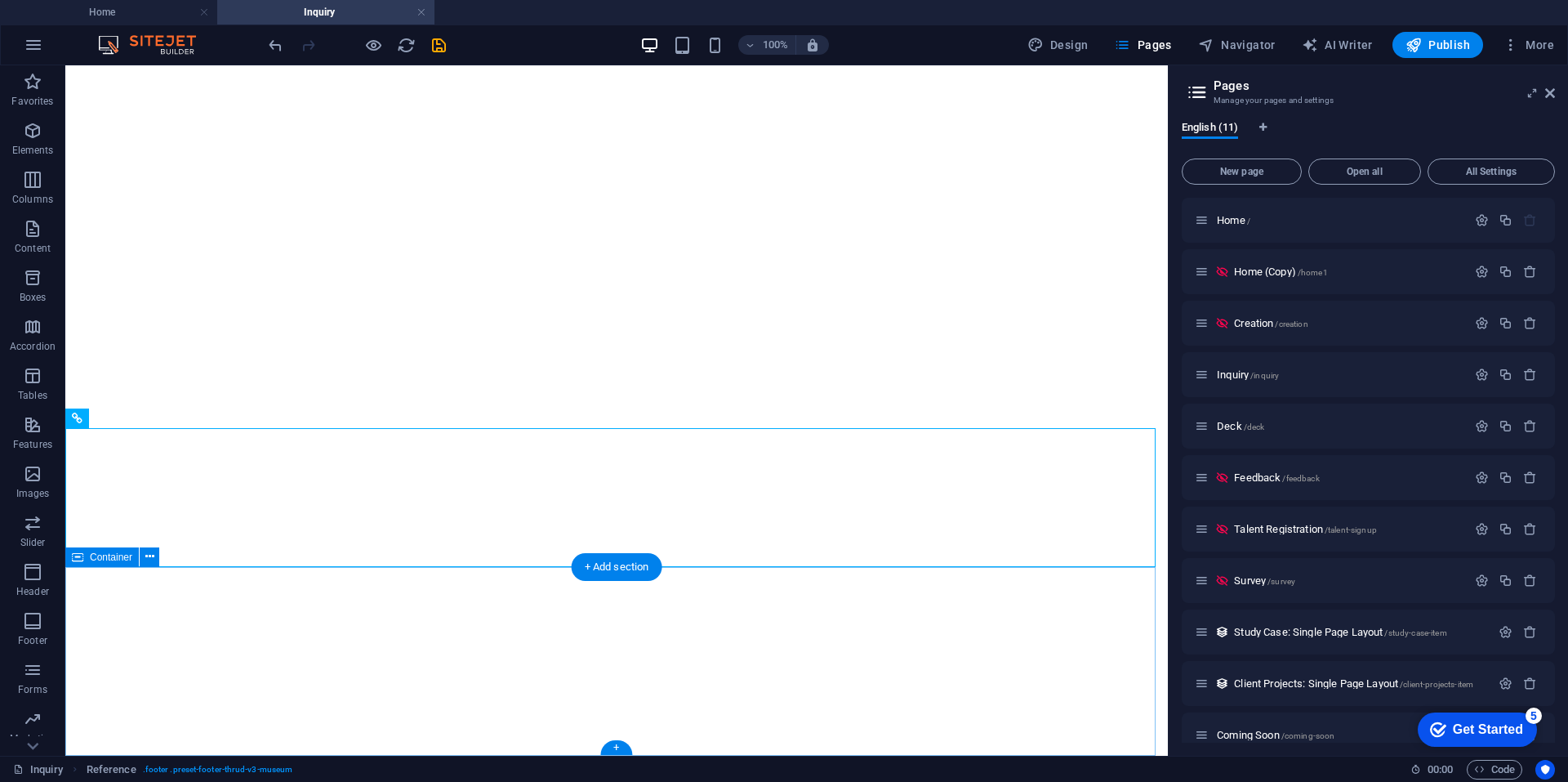
drag, startPoint x: 184, startPoint y: 489, endPoint x: 74, endPoint y: 712, distance: 248.7
click at [1271, 42] on span "Navigator" at bounding box center [1237, 44] width 77 height 16
select select "13258472-en"
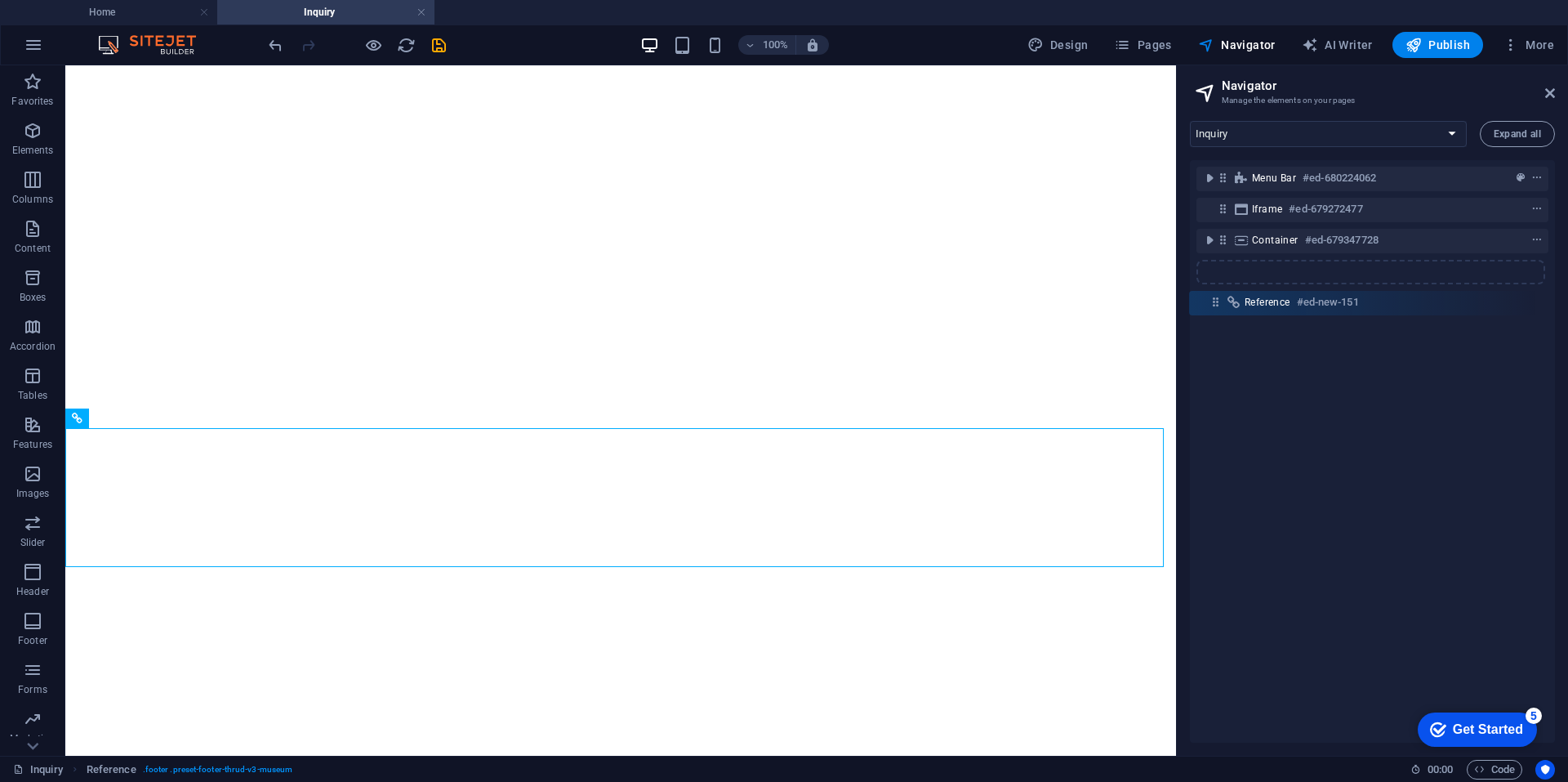
drag, startPoint x: 1221, startPoint y: 241, endPoint x: 1215, endPoint y: 311, distance: 70.3
click at [1215, 311] on div "Menu Bar #ed-680224062 Iframe #ed-679272477 Reference #ed-new-151 Container #ed…" at bounding box center [1373, 451] width 365 height 583
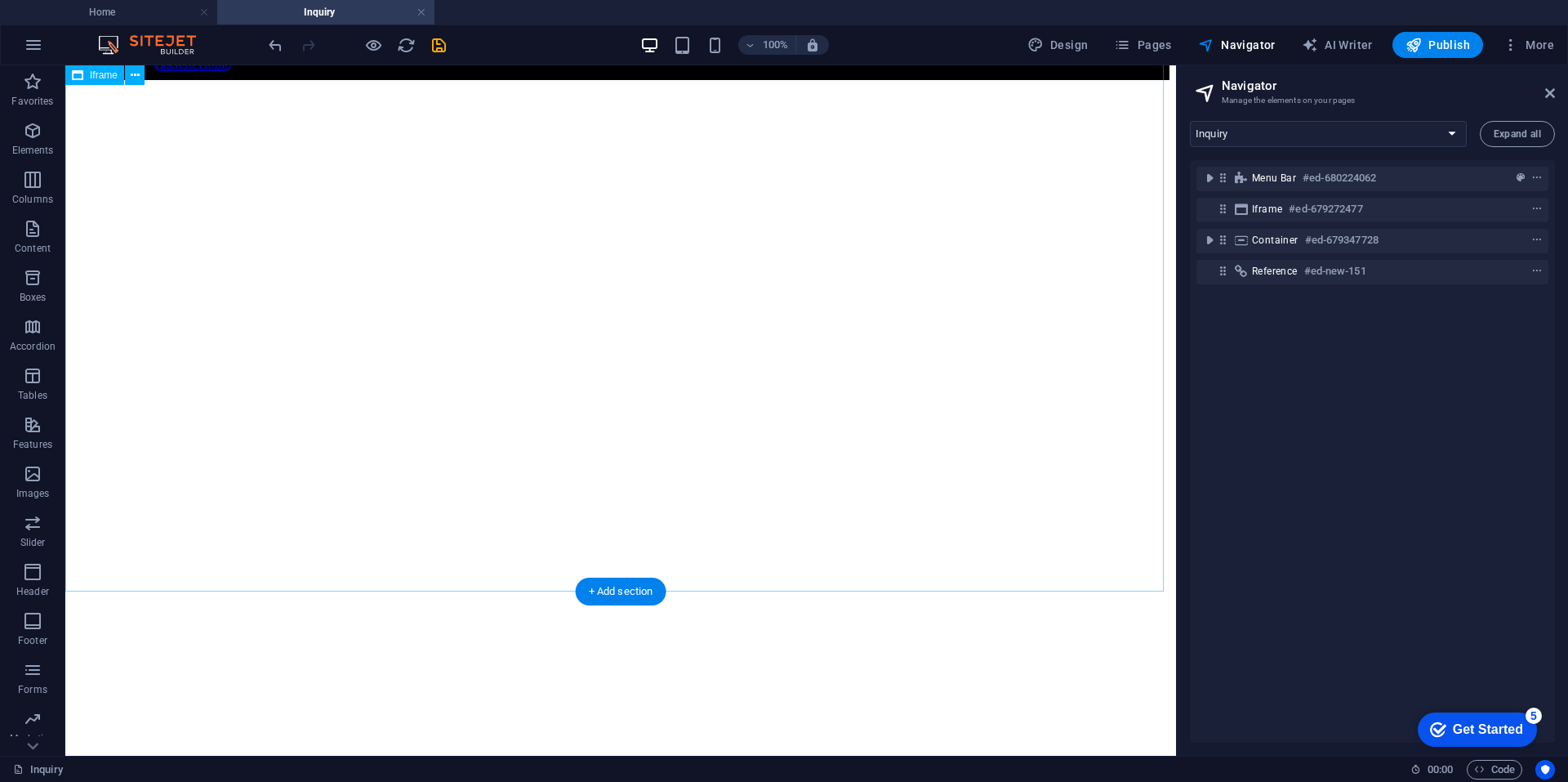
scroll to position [0, 0]
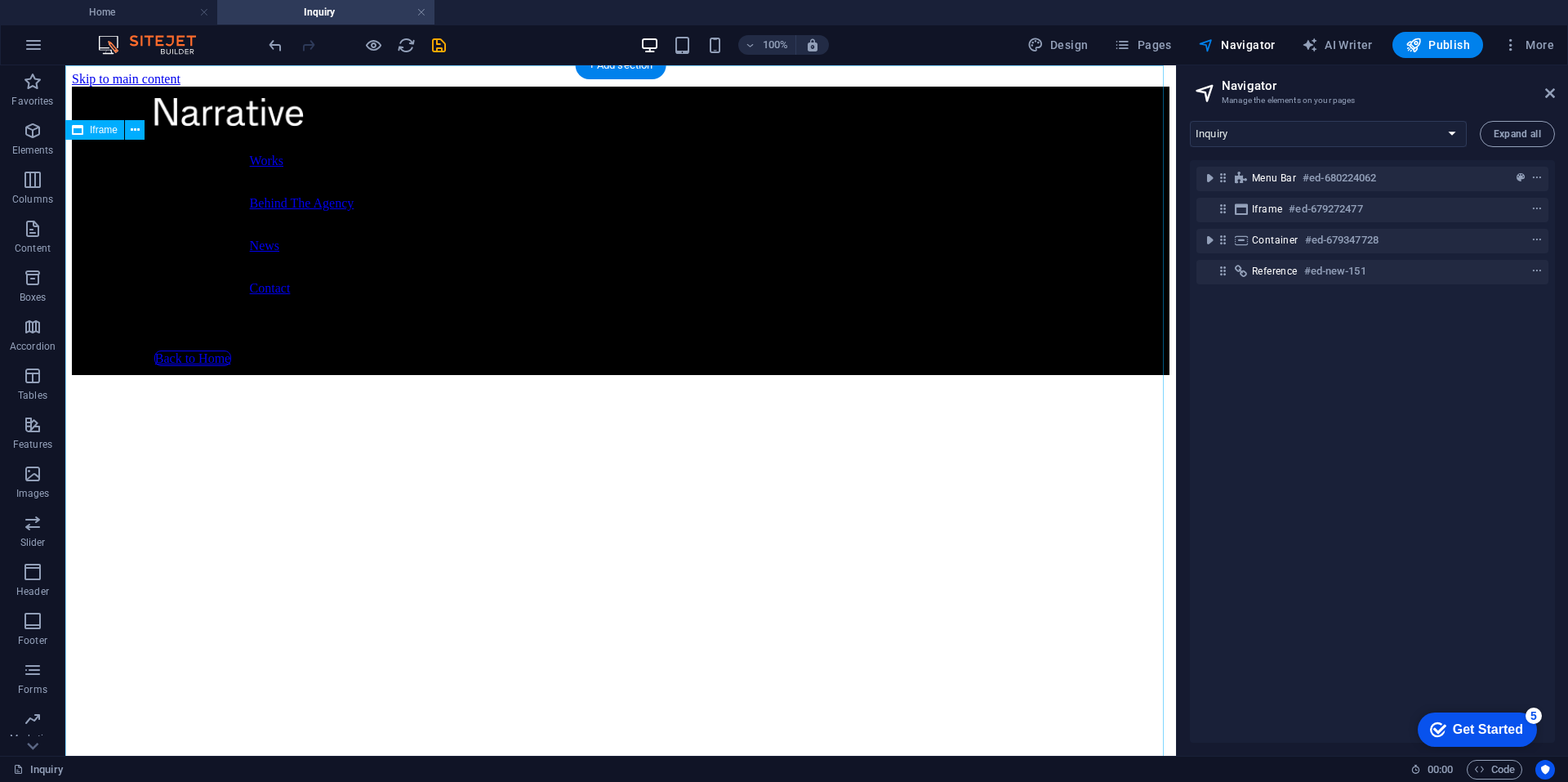
click at [1036, 375] on div "</div>" at bounding box center [620, 787] width 1097 height 824
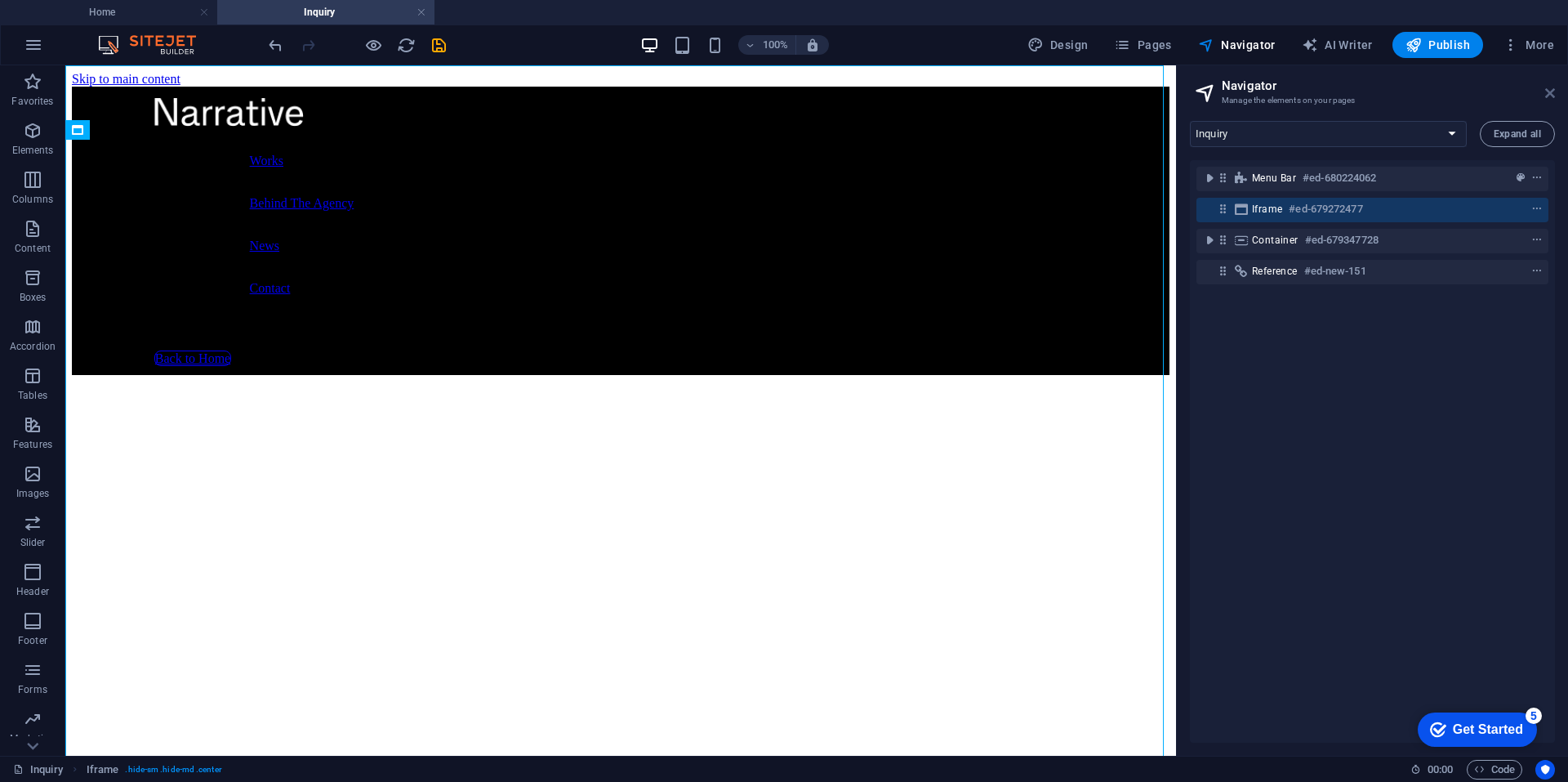
click at [1545, 89] on icon at bounding box center [1550, 93] width 9 height 13
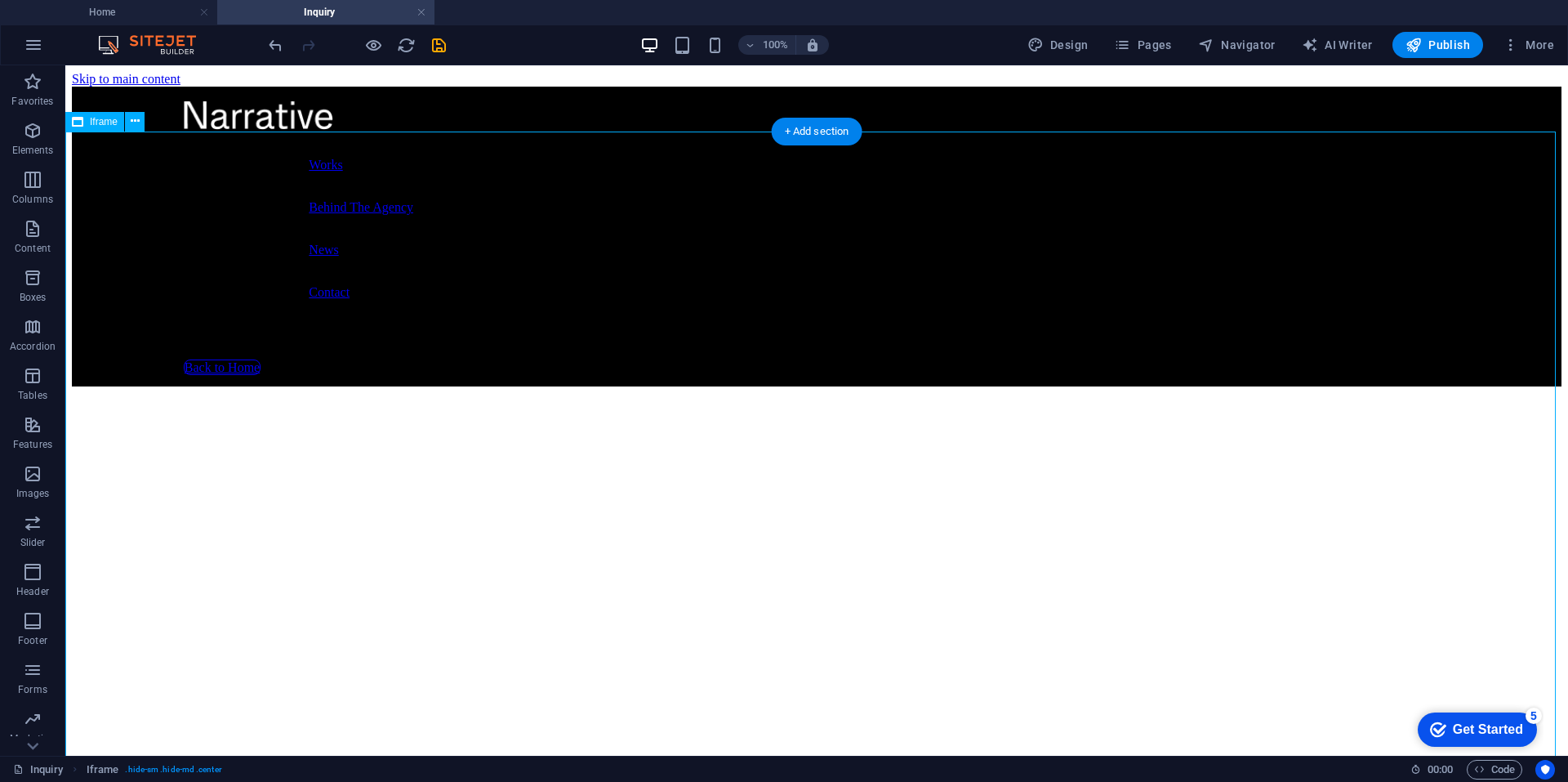
scroll to position [327, 0]
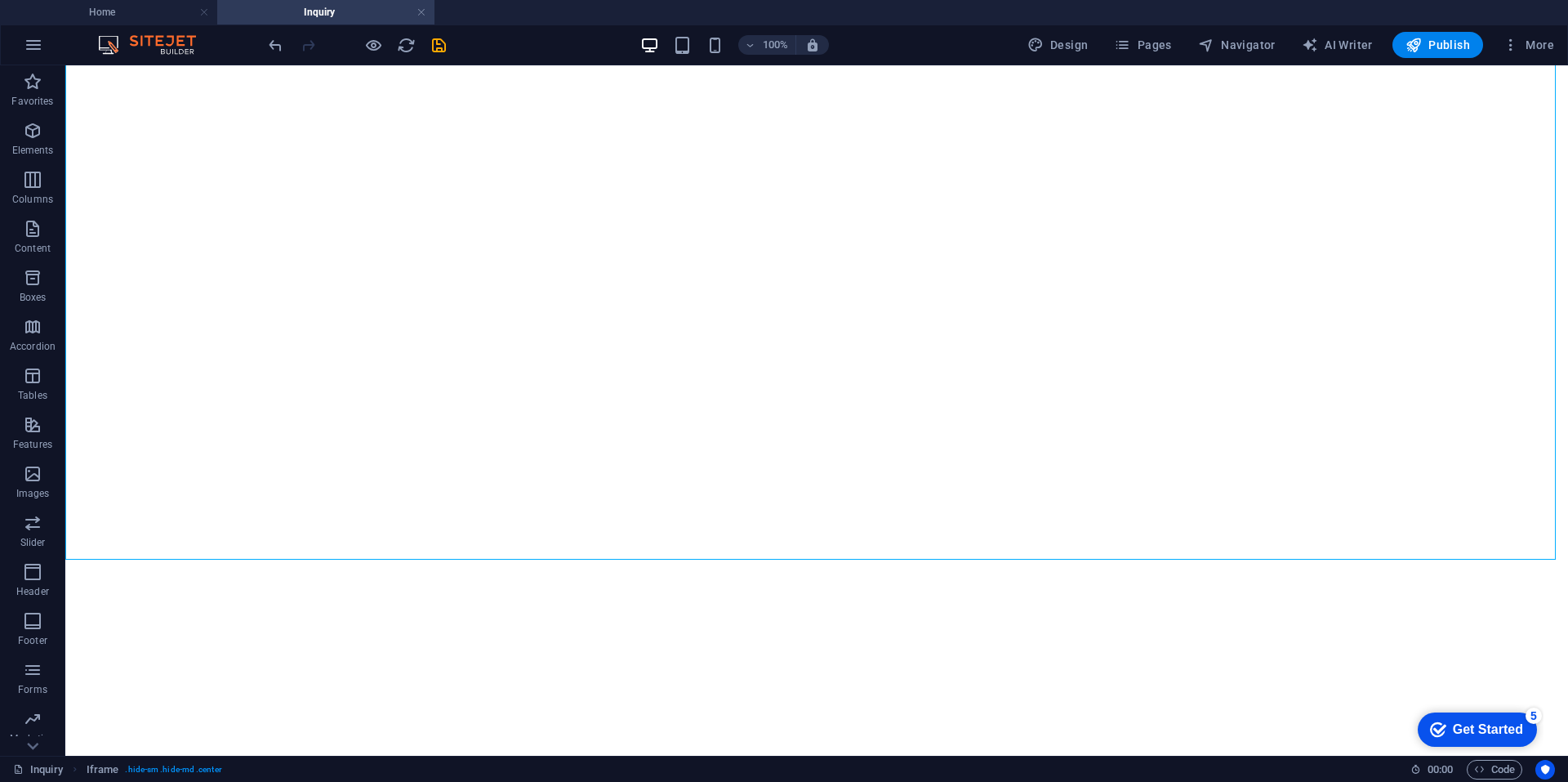
click at [312, 15] on h4 "Inquiry" at bounding box center [326, 11] width 217 height 18
click at [119, 353] on div "</div>" at bounding box center [816, 471] width 1490 height 824
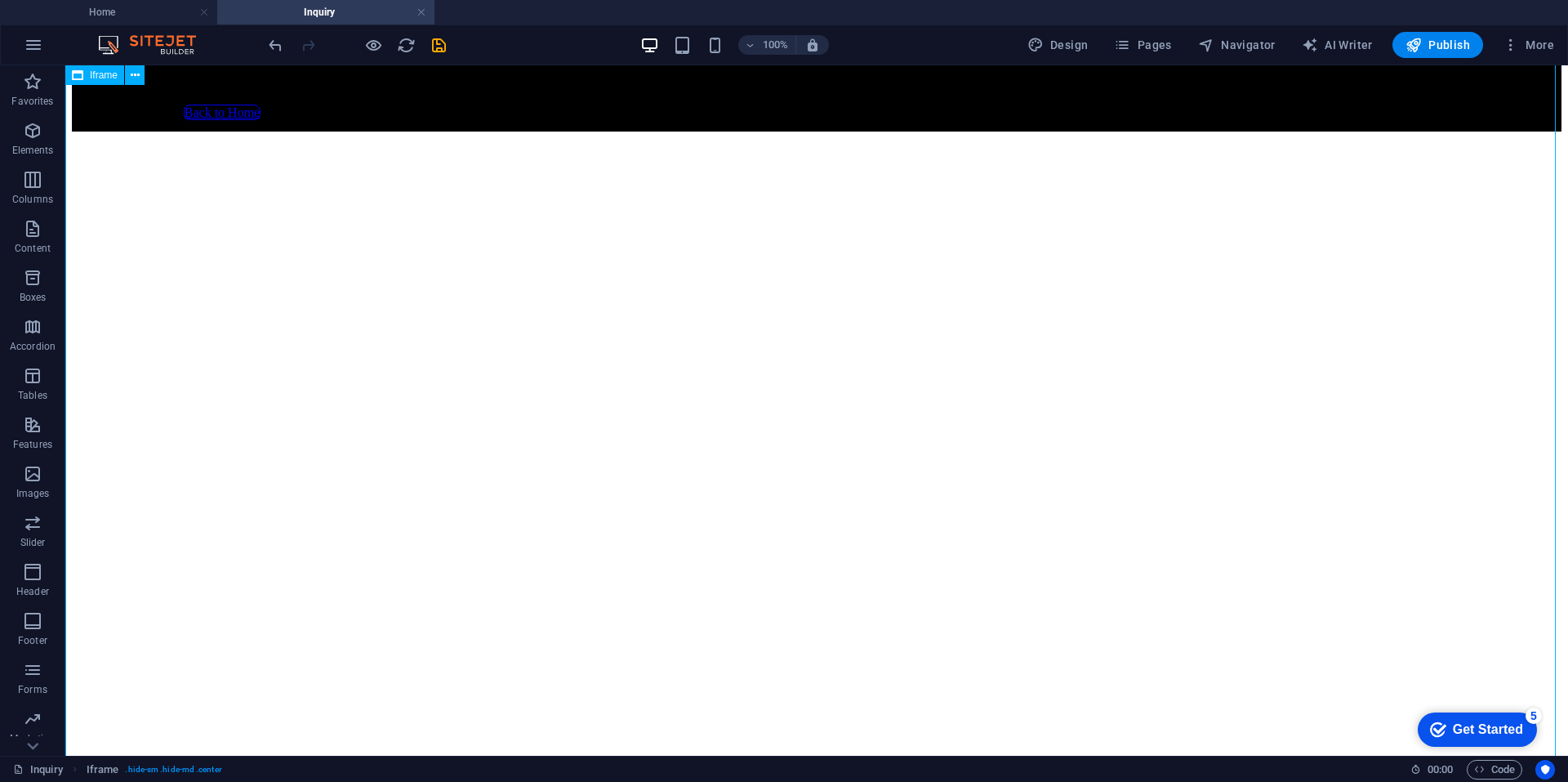
scroll to position [408, 0]
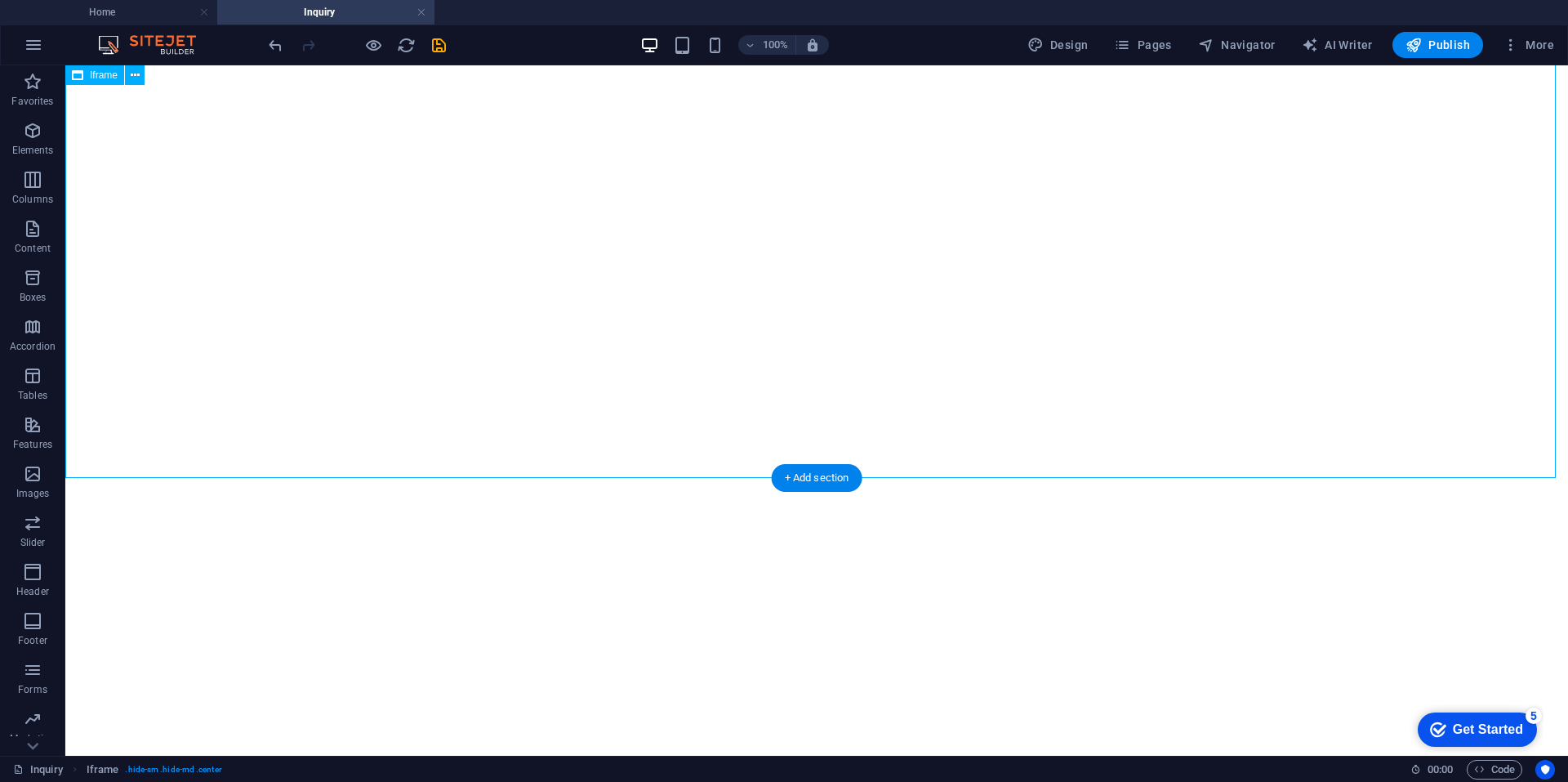
click at [195, 171] on div "</div>" at bounding box center [816, 391] width 1490 height 824
click at [142, 147] on div "</div>" at bounding box center [816, 391] width 1490 height 824
click at [271, 233] on div "</div>" at bounding box center [816, 391] width 1490 height 824
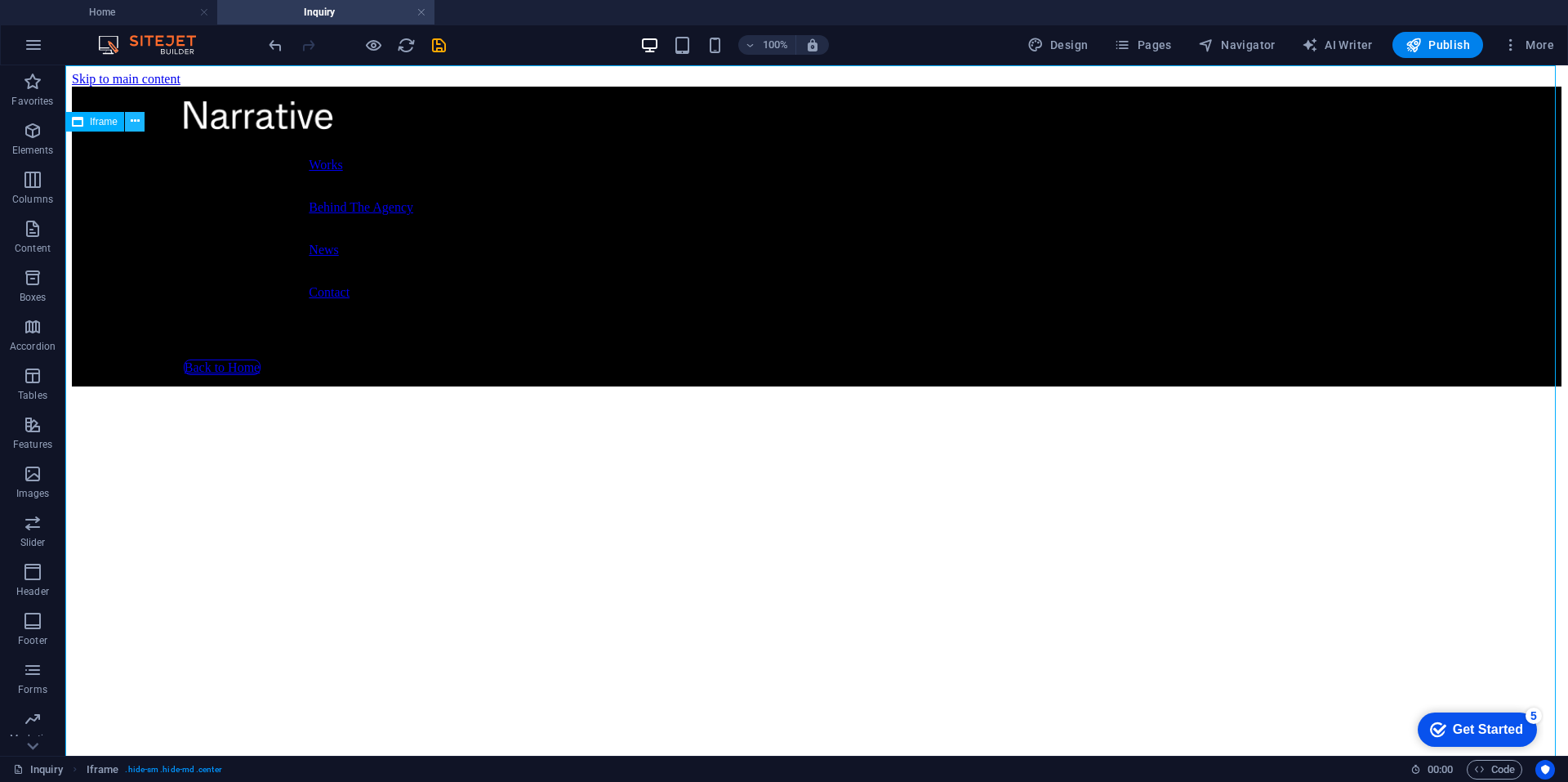
click at [133, 120] on icon at bounding box center [136, 121] width 9 height 17
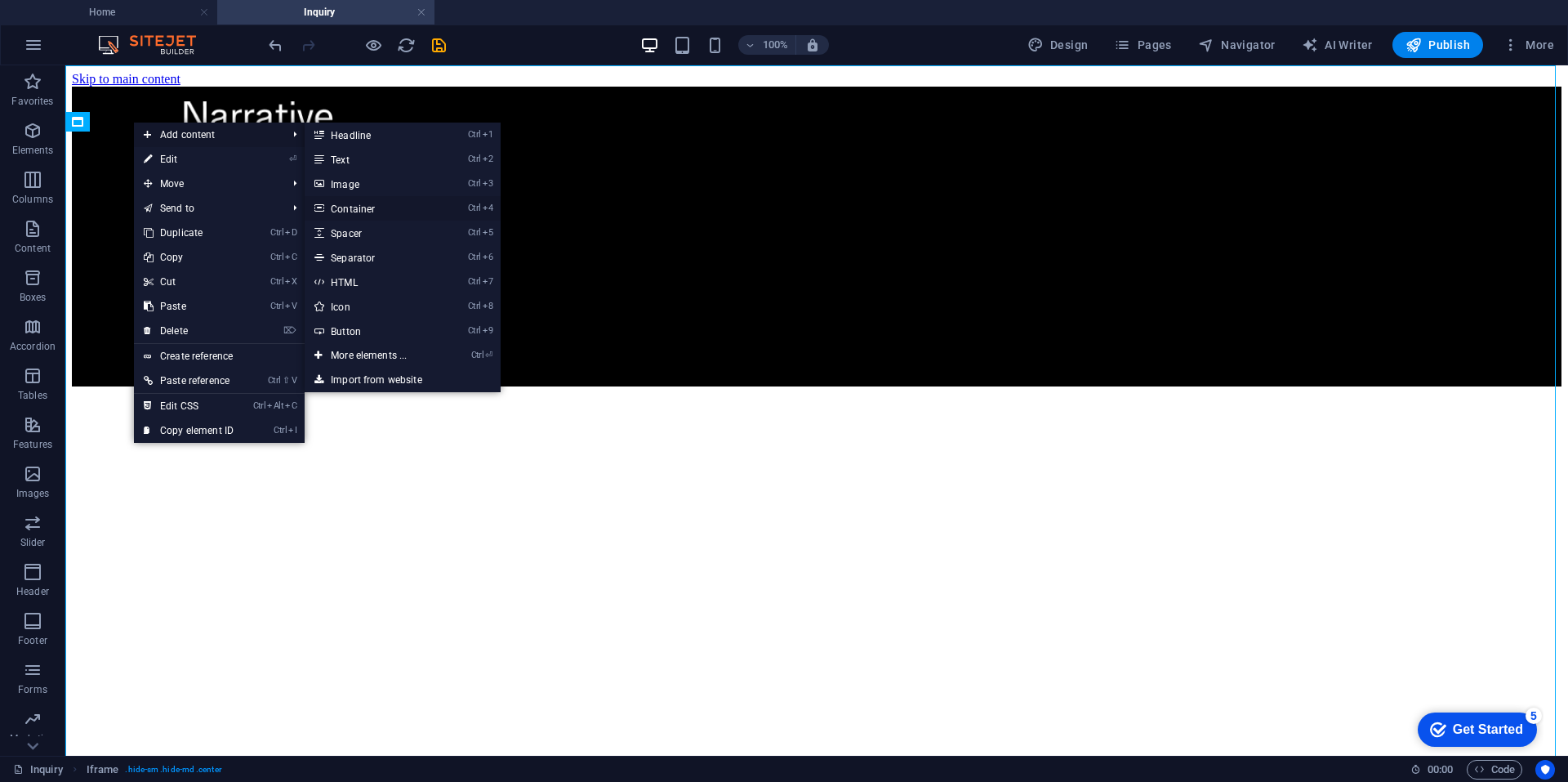
click at [345, 206] on link "Ctrl 4 Container" at bounding box center [372, 208] width 135 height 24
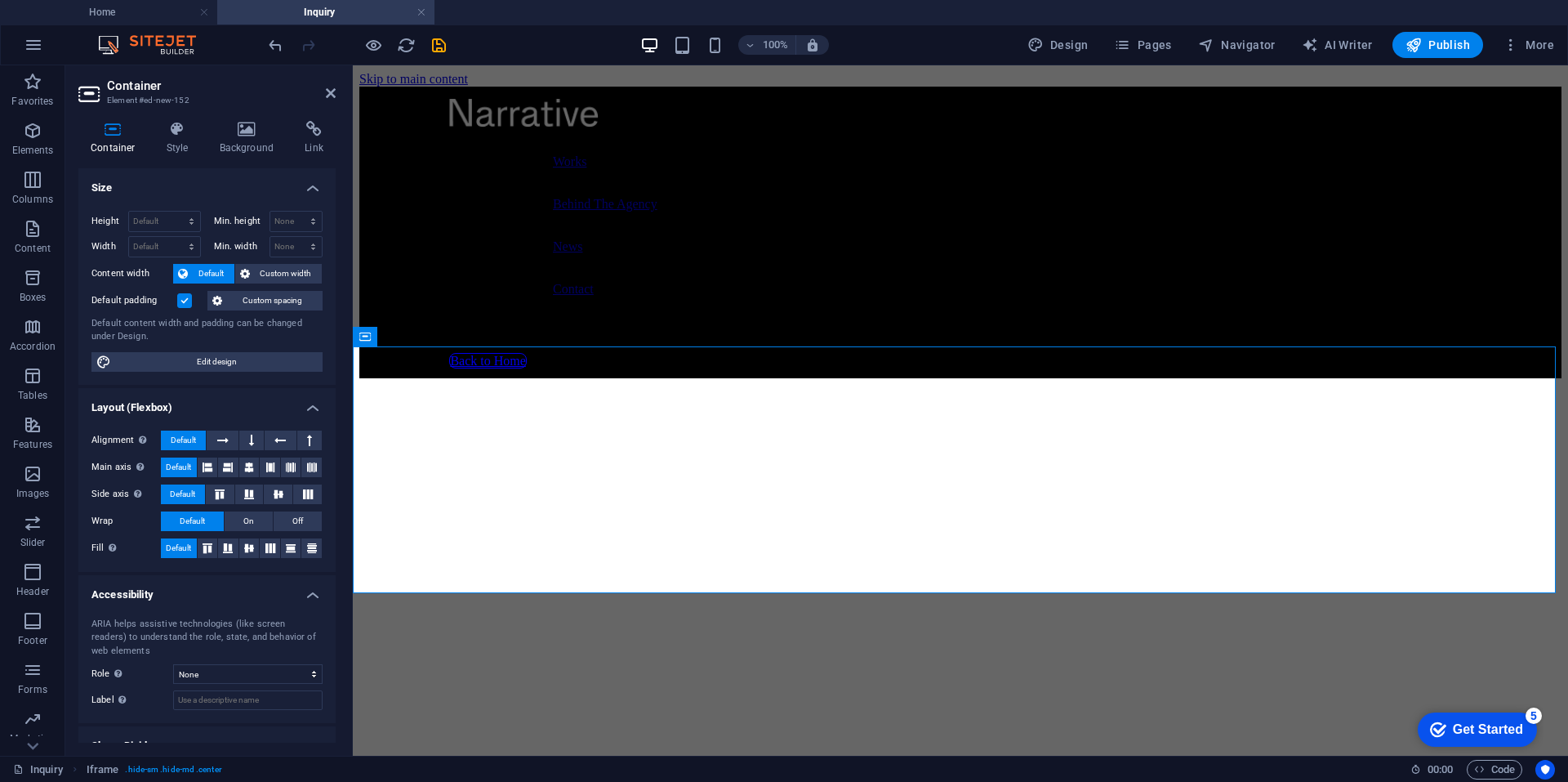
scroll to position [599, 0]
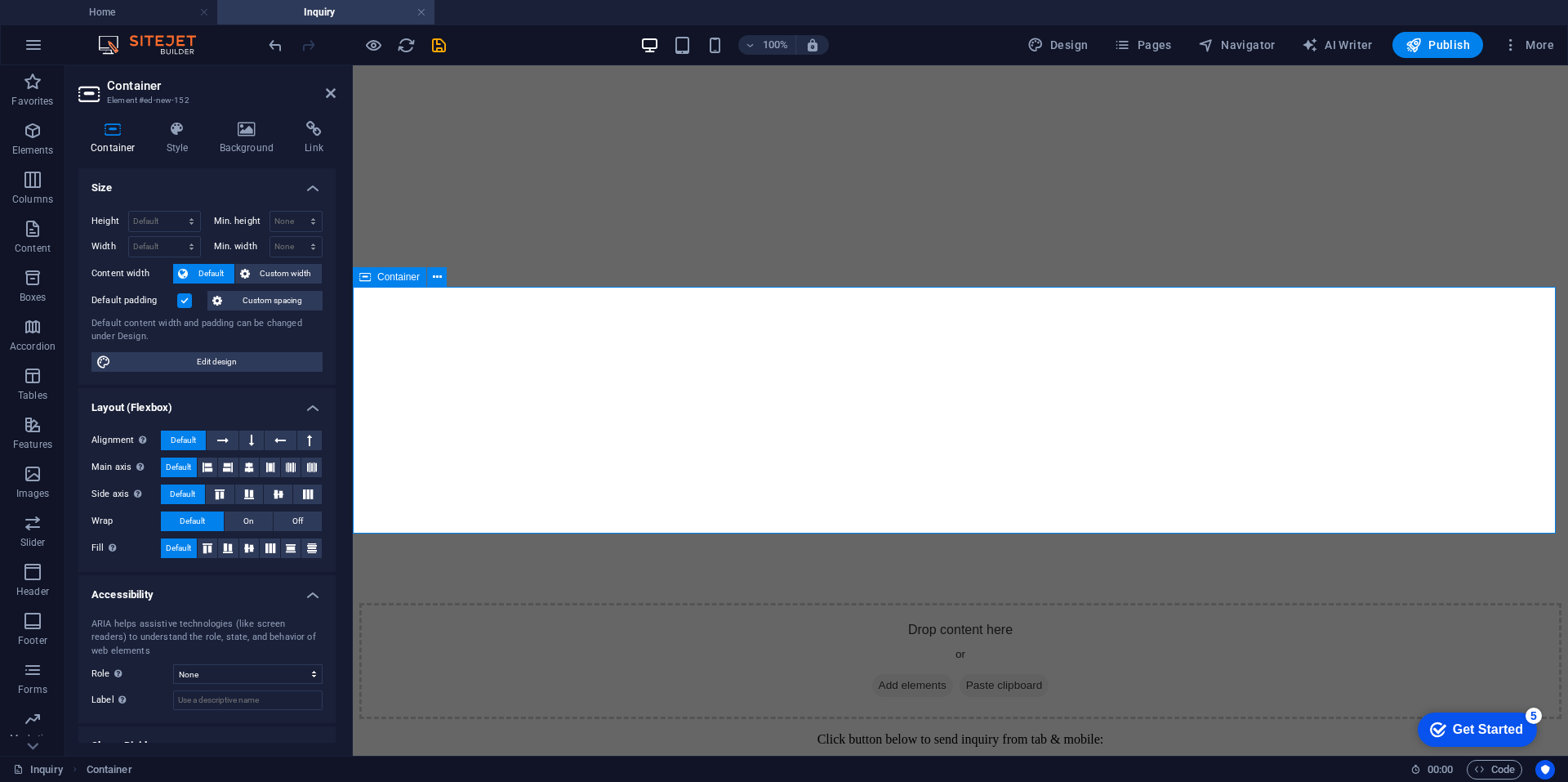
click at [476, 603] on div "Drop content here or Add elements Paste clipboard" at bounding box center [961, 661] width 1203 height 116
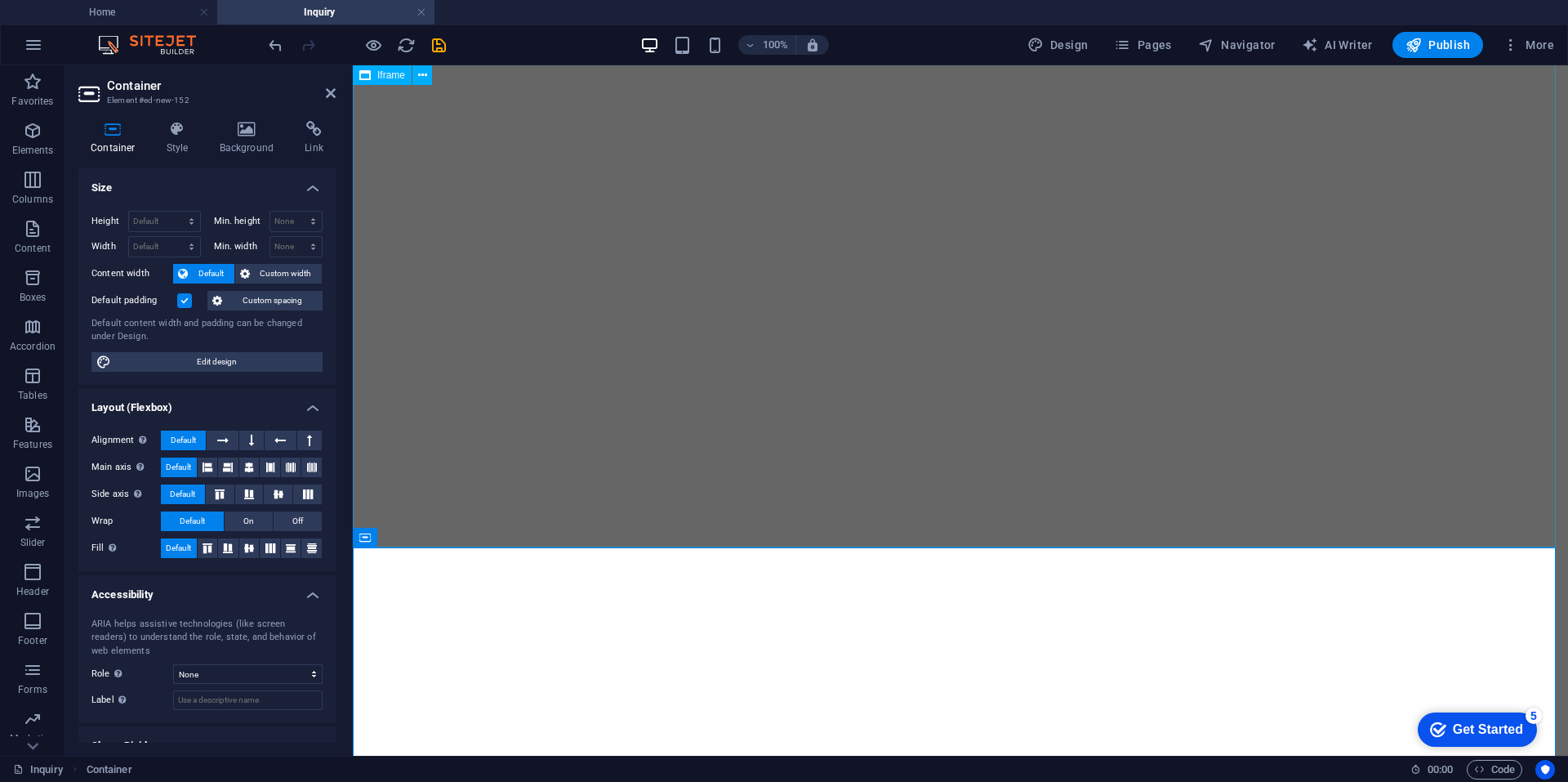
scroll to position [273, 0]
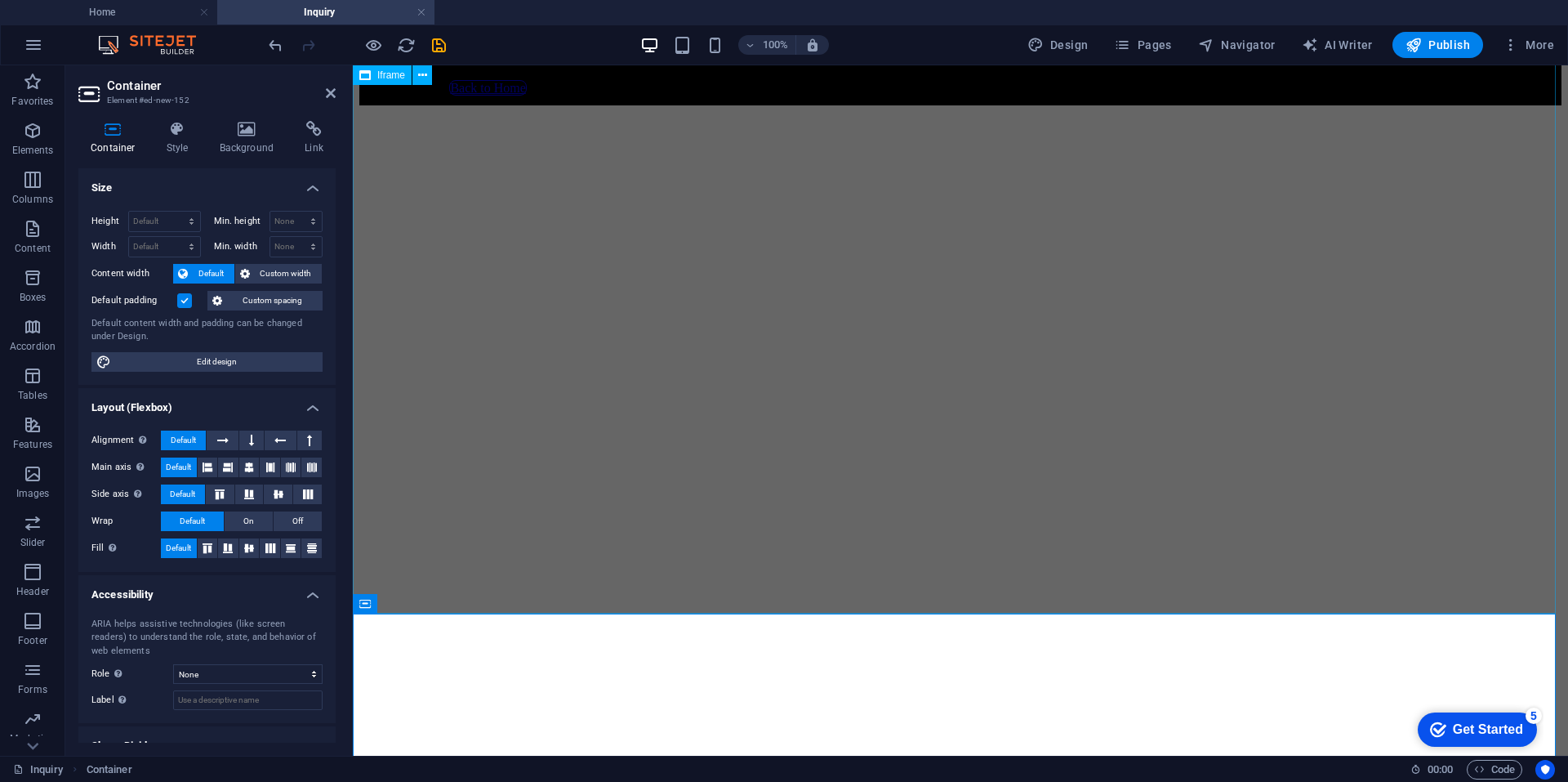
click at [594, 338] on div "</div>" at bounding box center [961, 518] width 1203 height 824
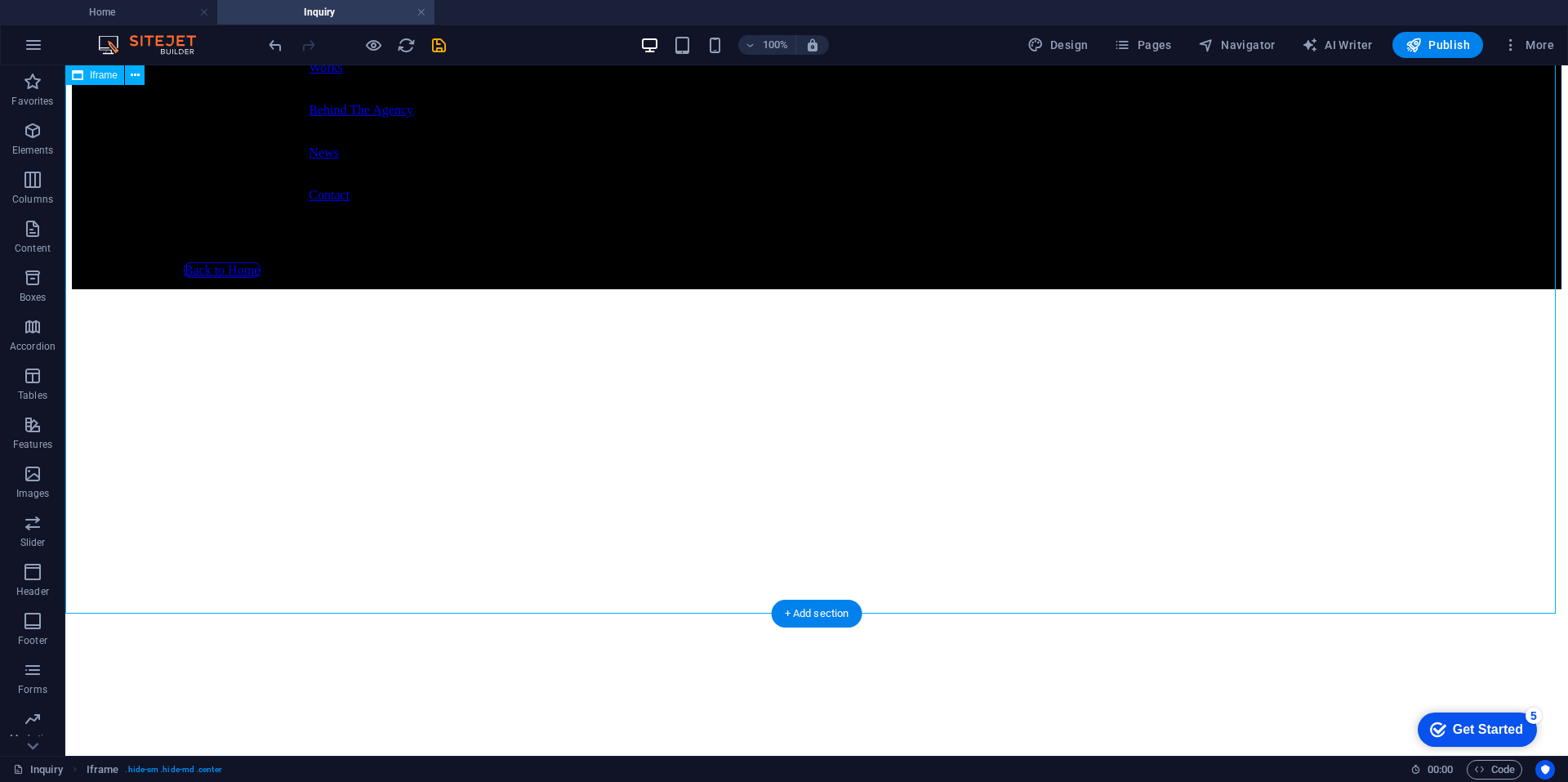
scroll to position [0, 0]
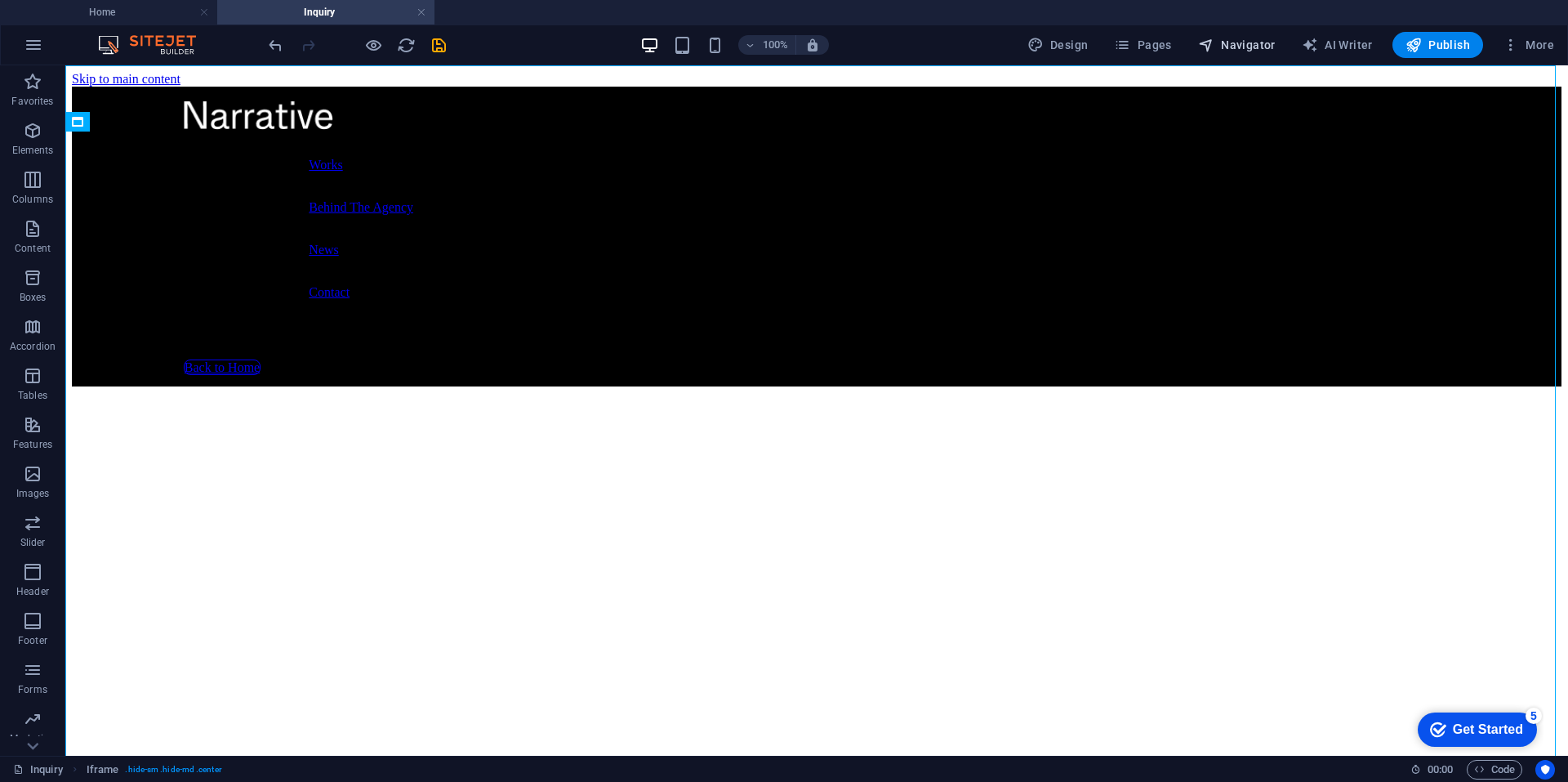
click at [1232, 40] on span "Navigator" at bounding box center [1237, 44] width 77 height 16
select select "13258472-en"
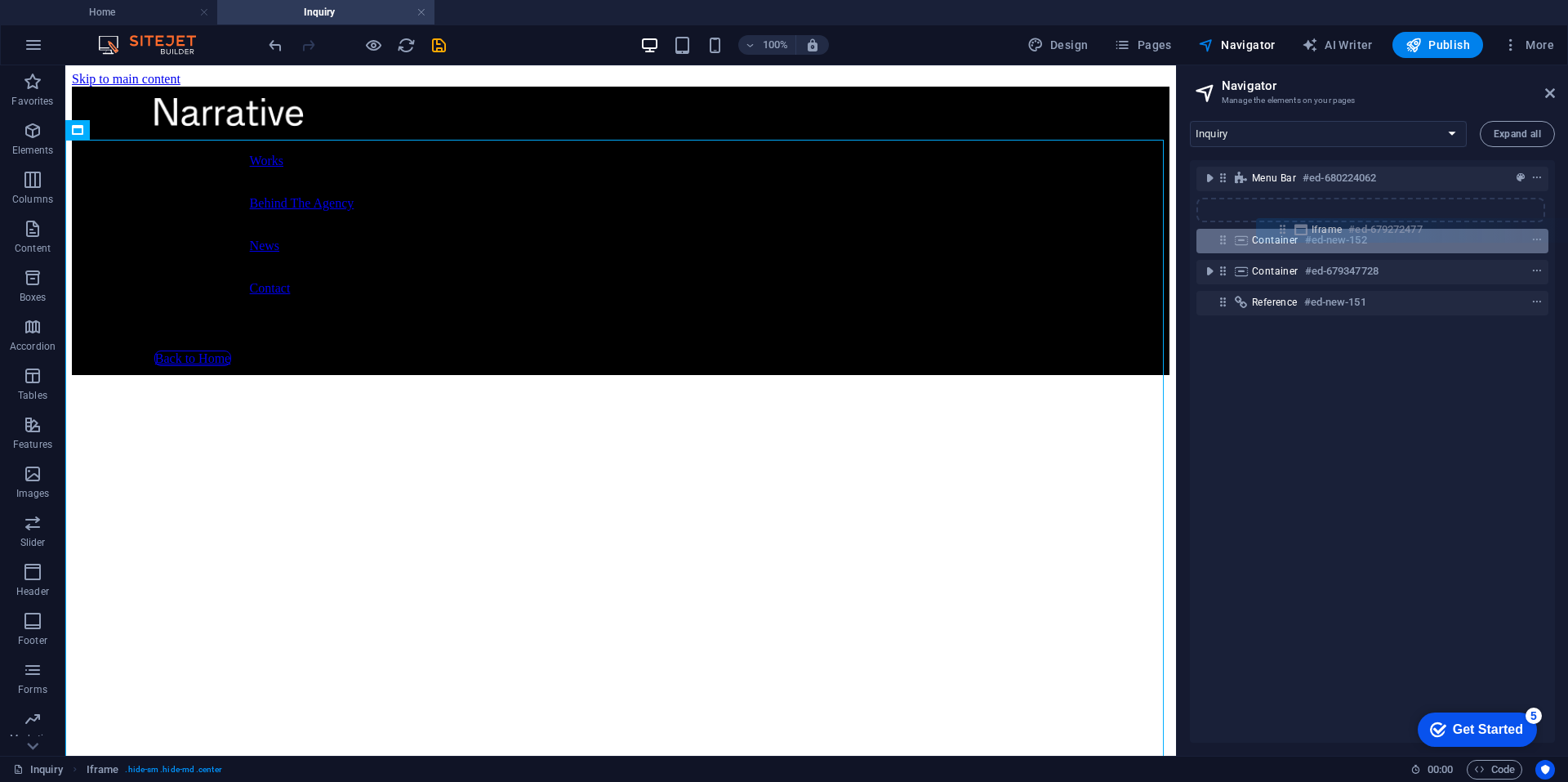
drag, startPoint x: 1227, startPoint y: 214, endPoint x: 1290, endPoint y: 236, distance: 66.7
click at [1290, 236] on div "Menu Bar #ed-680224062 Iframe #ed-679272477 Container #ed-new-152 Container #ed…" at bounding box center [1373, 451] width 365 height 583
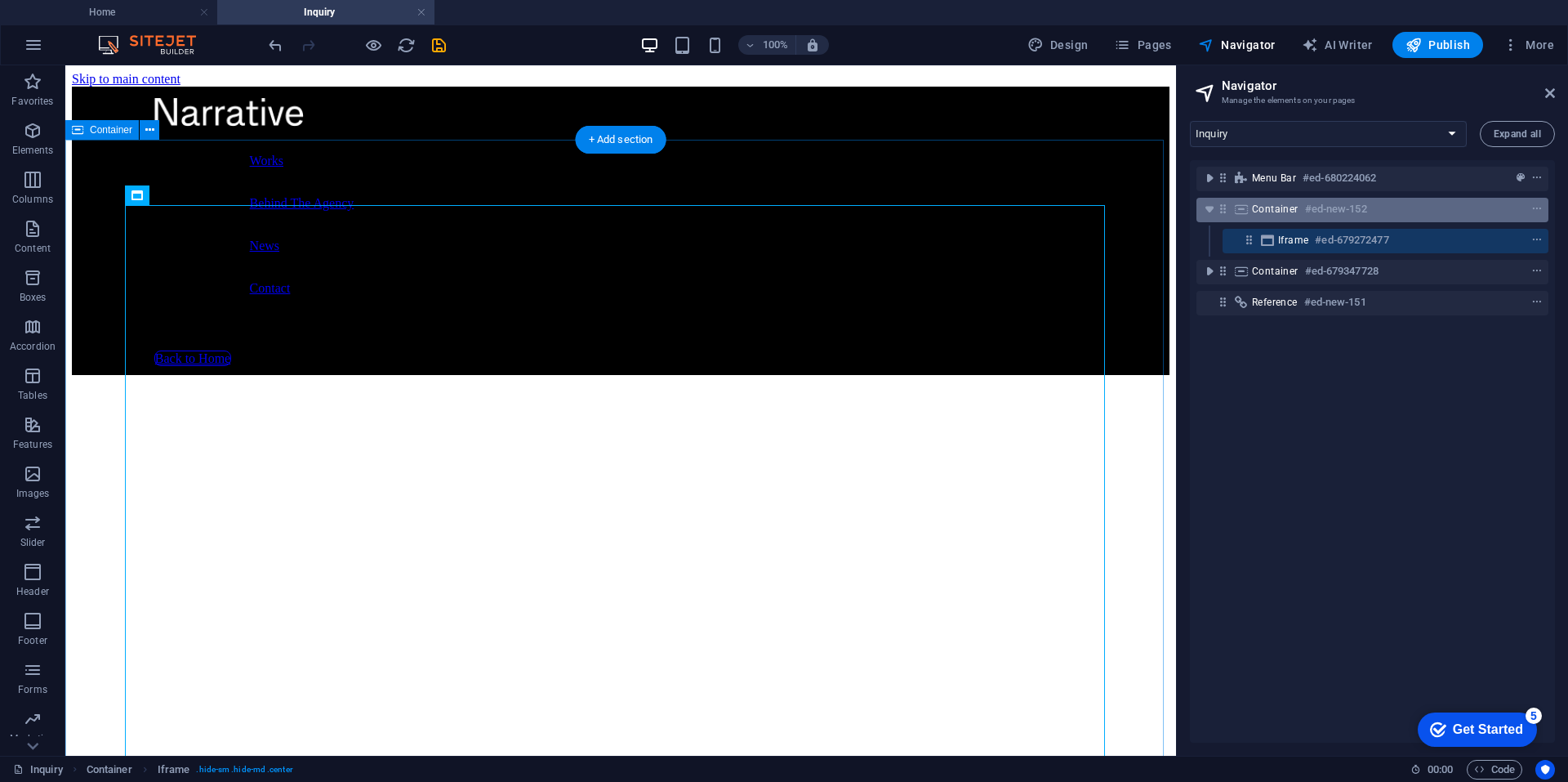
click at [1227, 209] on icon at bounding box center [1223, 208] width 14 height 14
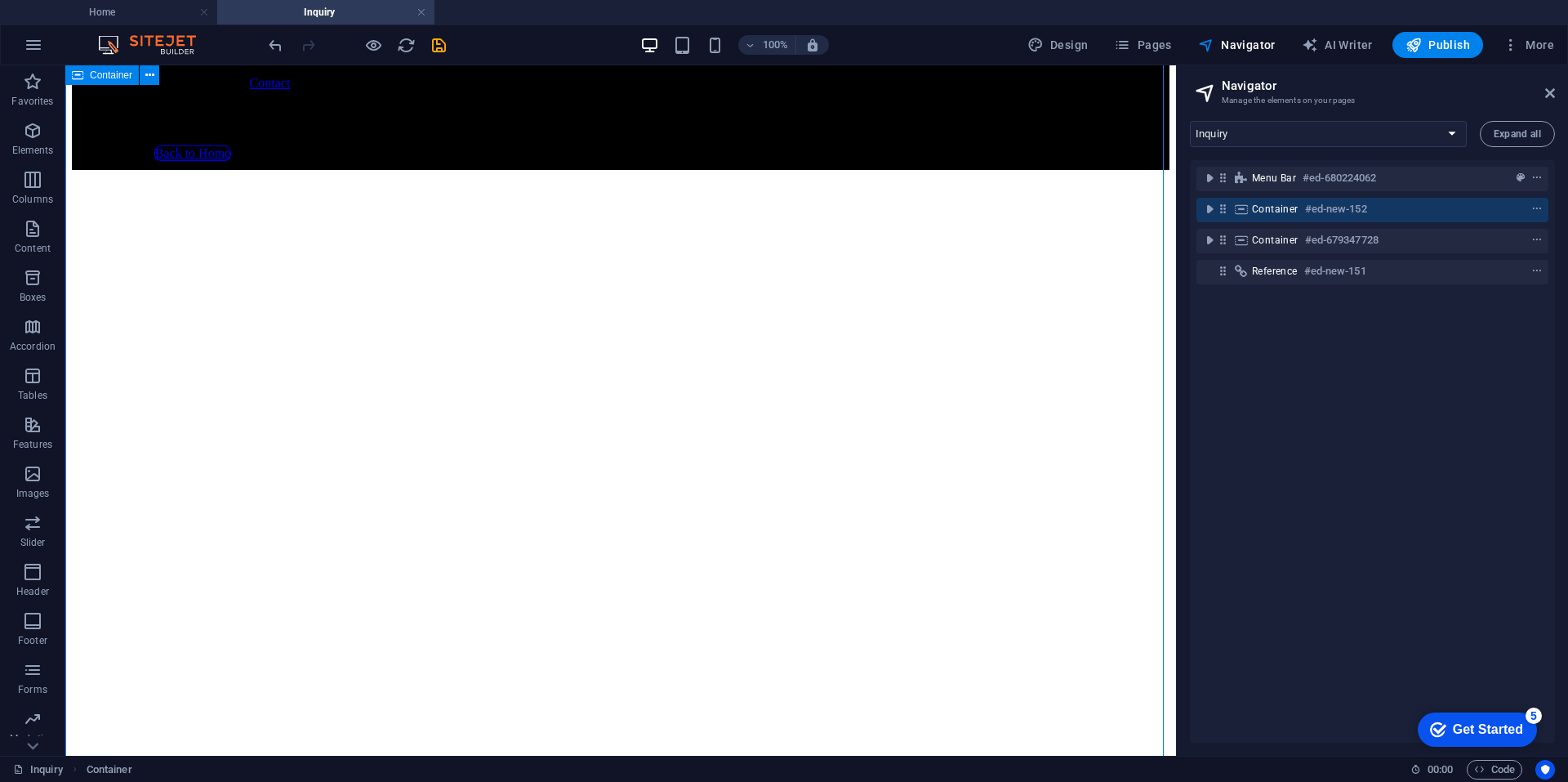
click at [1227, 209] on icon at bounding box center [1223, 208] width 14 height 14
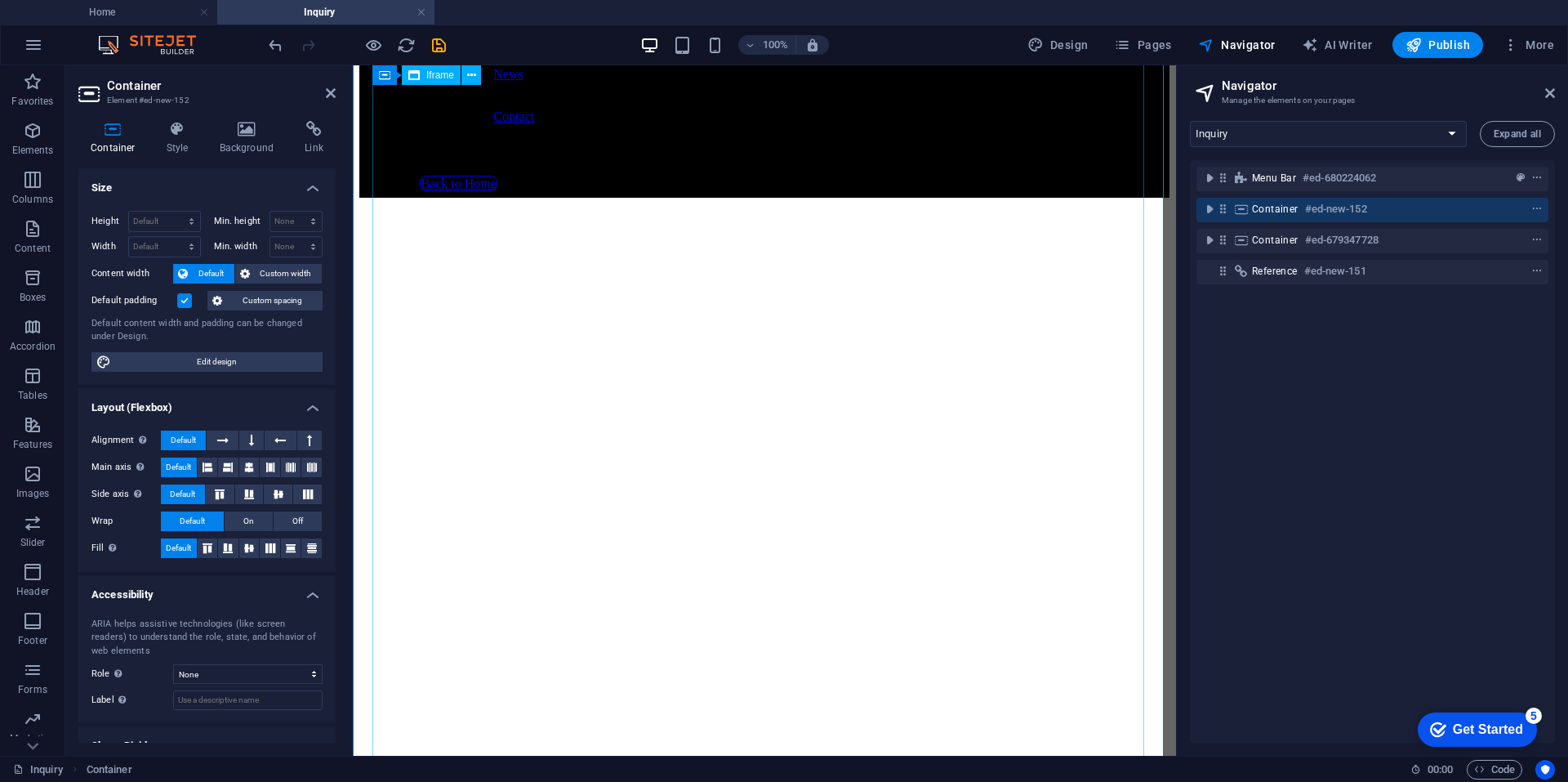
scroll to position [164, 0]
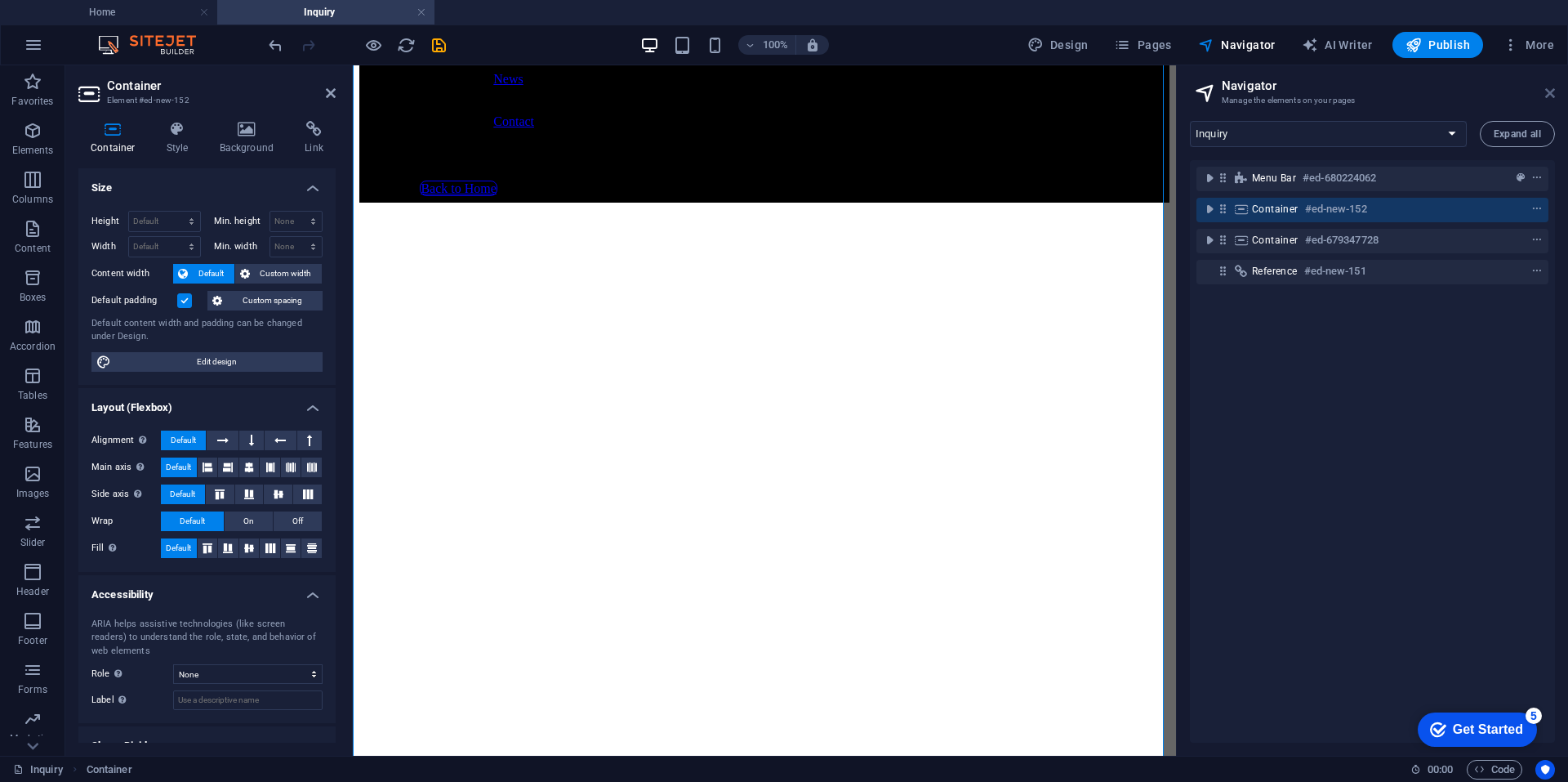
click at [1545, 89] on icon at bounding box center [1550, 93] width 9 height 13
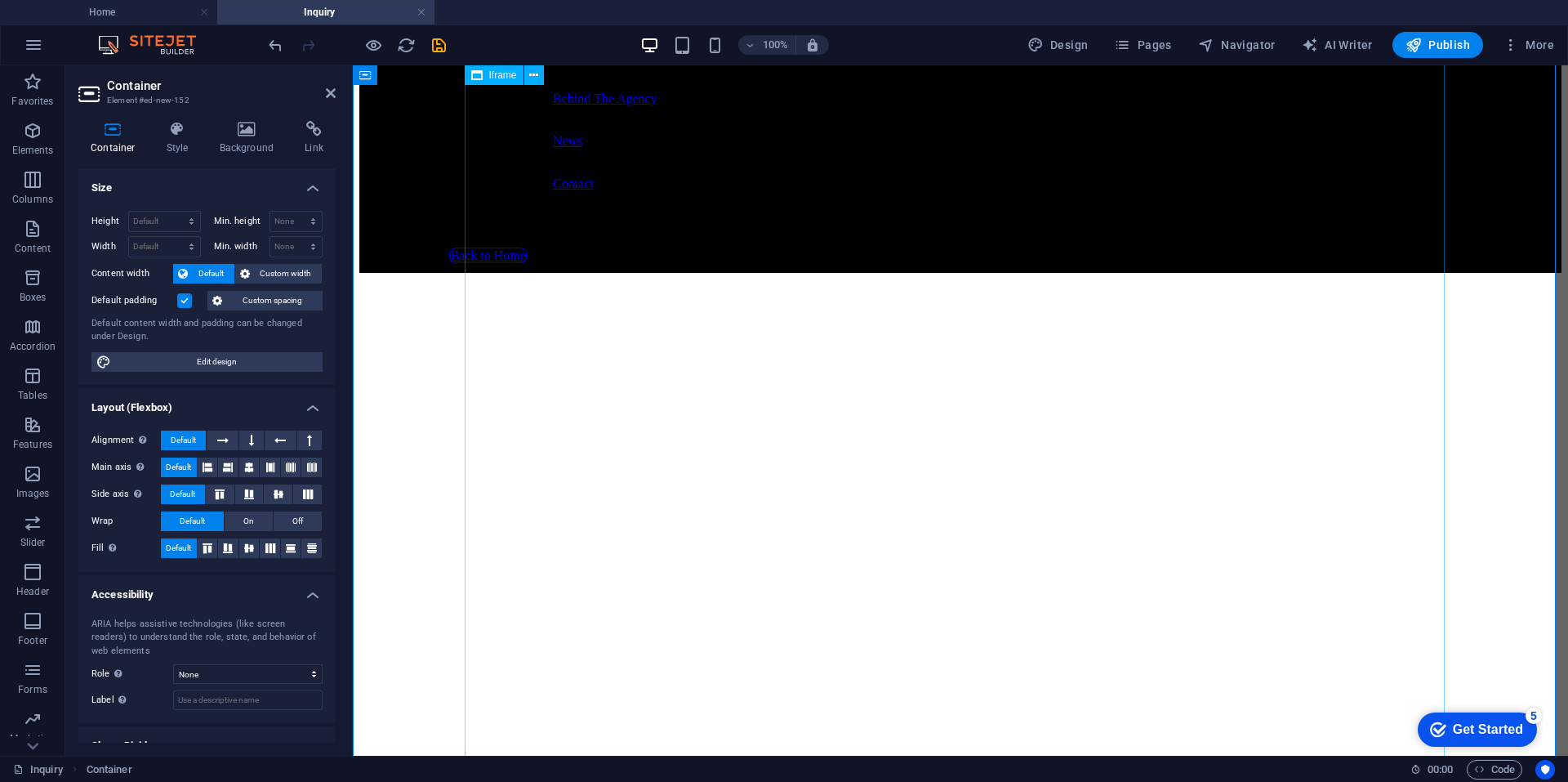
scroll to position [0, 0]
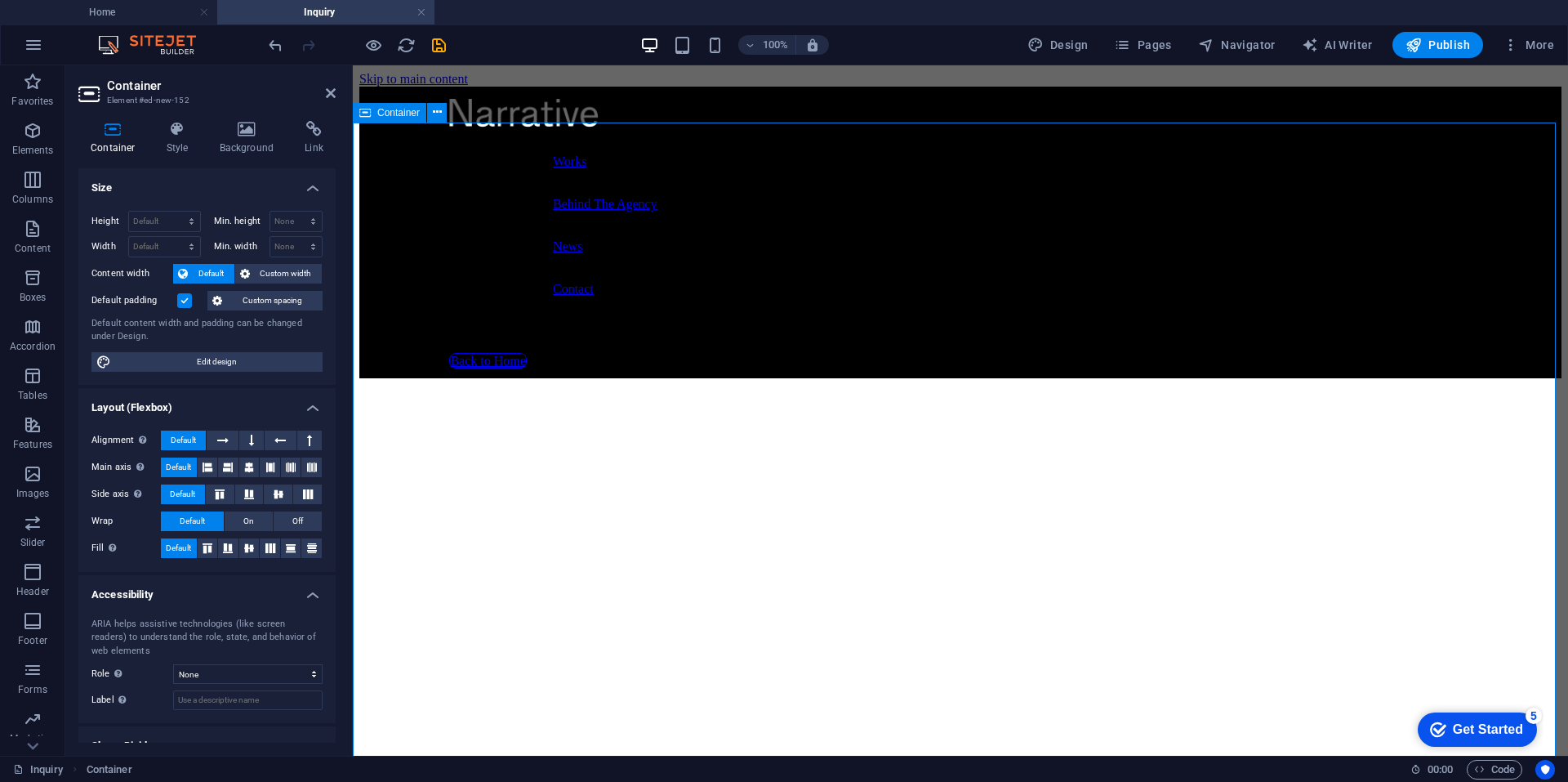
click at [413, 378] on div "</div>" at bounding box center [961, 790] width 1203 height 824
click at [399, 111] on span "Container" at bounding box center [398, 113] width 42 height 9
click at [175, 137] on h4 "Style" at bounding box center [181, 137] width 53 height 34
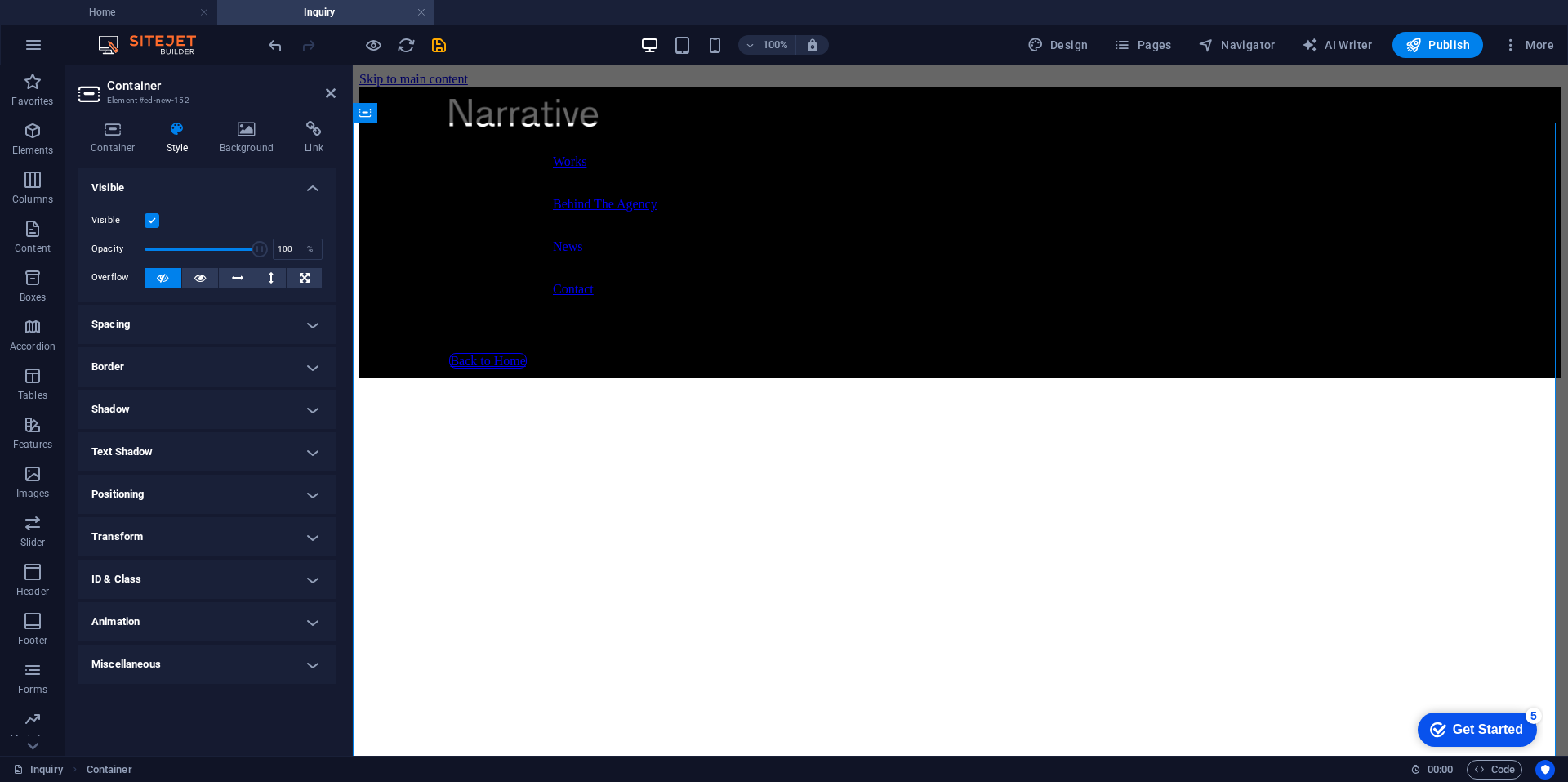
click at [207, 326] on h4 "Spacing" at bounding box center [206, 325] width 257 height 40
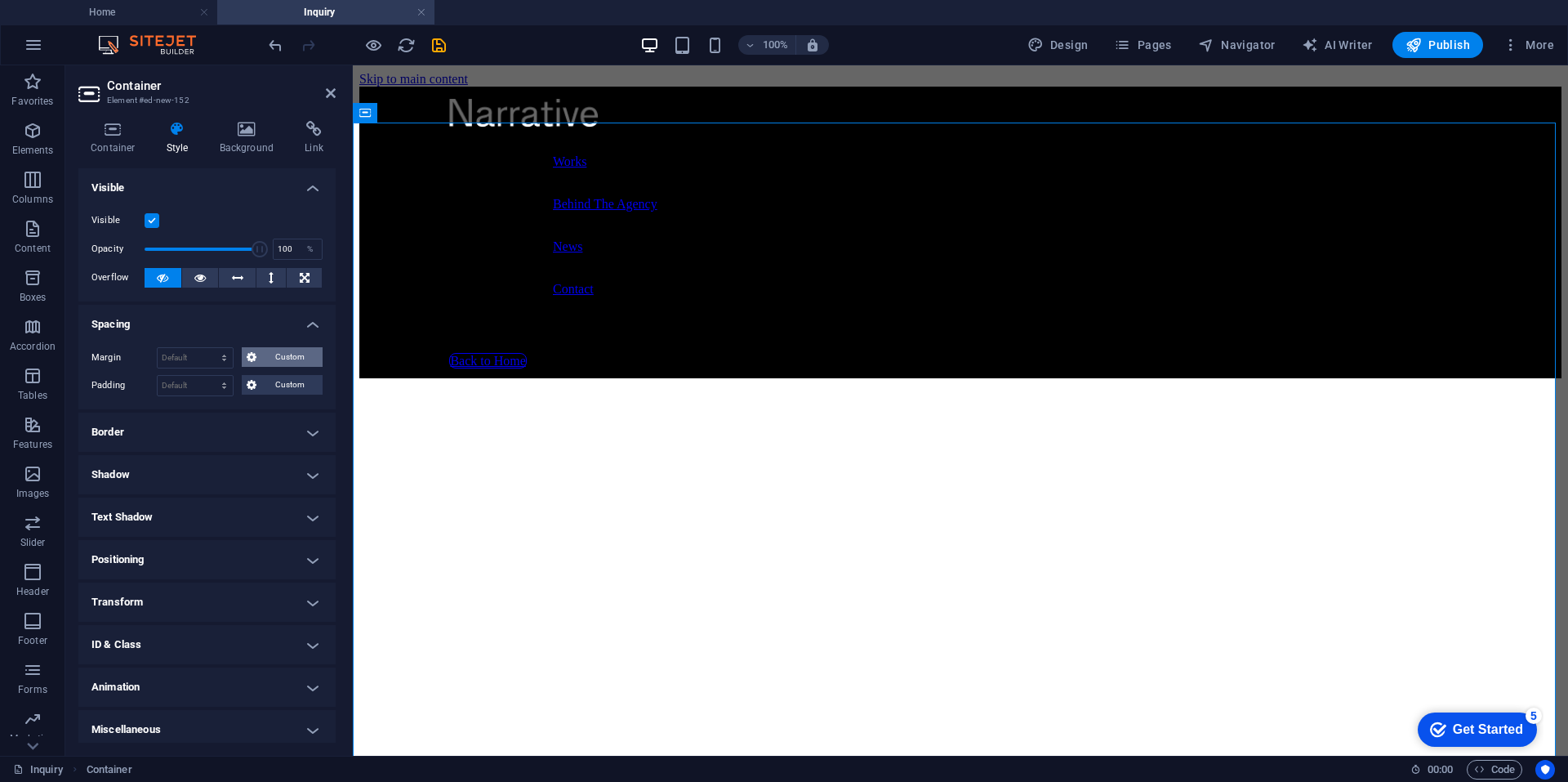
click at [264, 357] on span "Custom" at bounding box center [290, 357] width 56 height 20
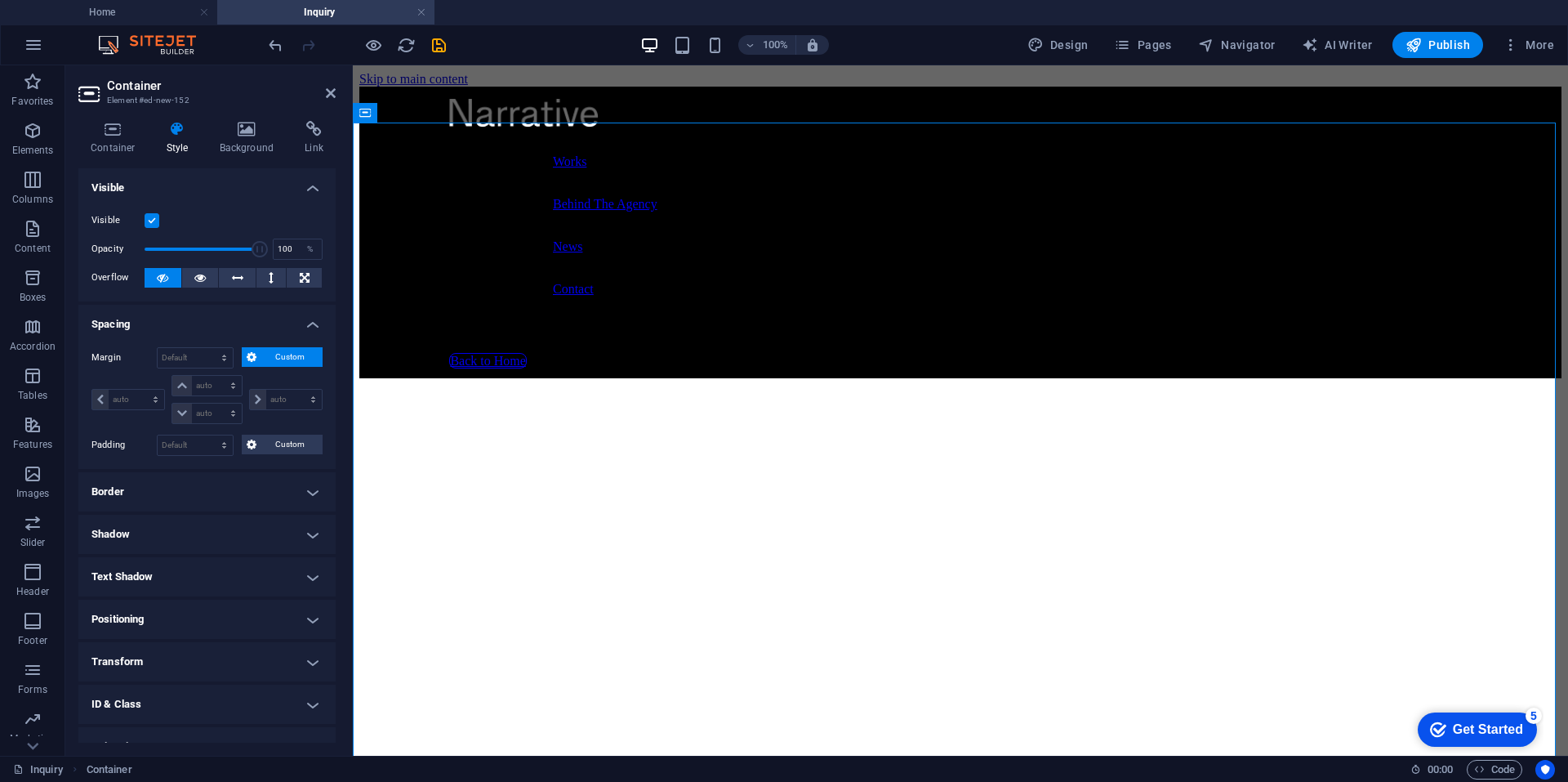
click at [265, 356] on span "Custom" at bounding box center [290, 357] width 56 height 20
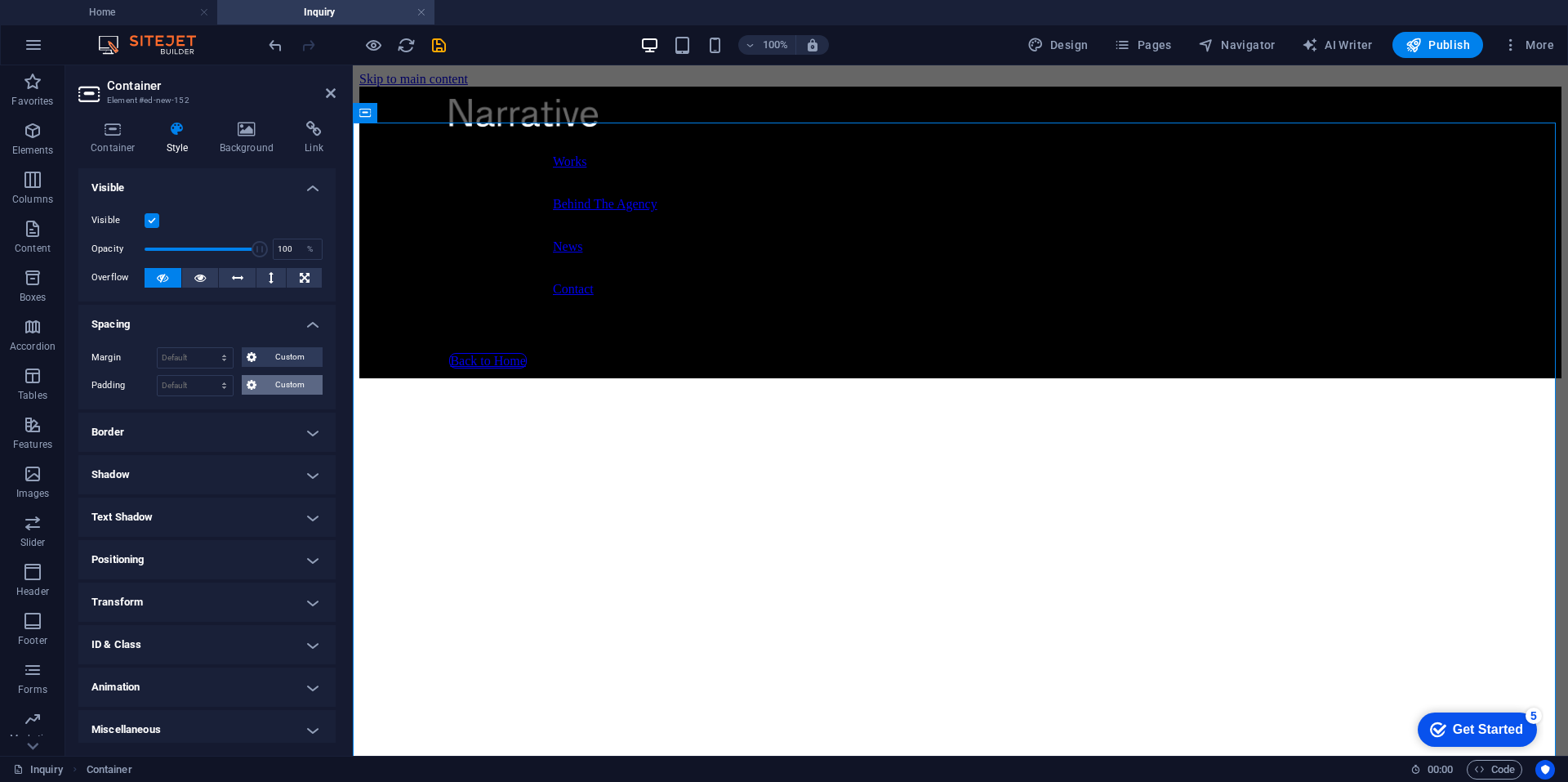
click at [269, 390] on span "Custom" at bounding box center [290, 384] width 56 height 20
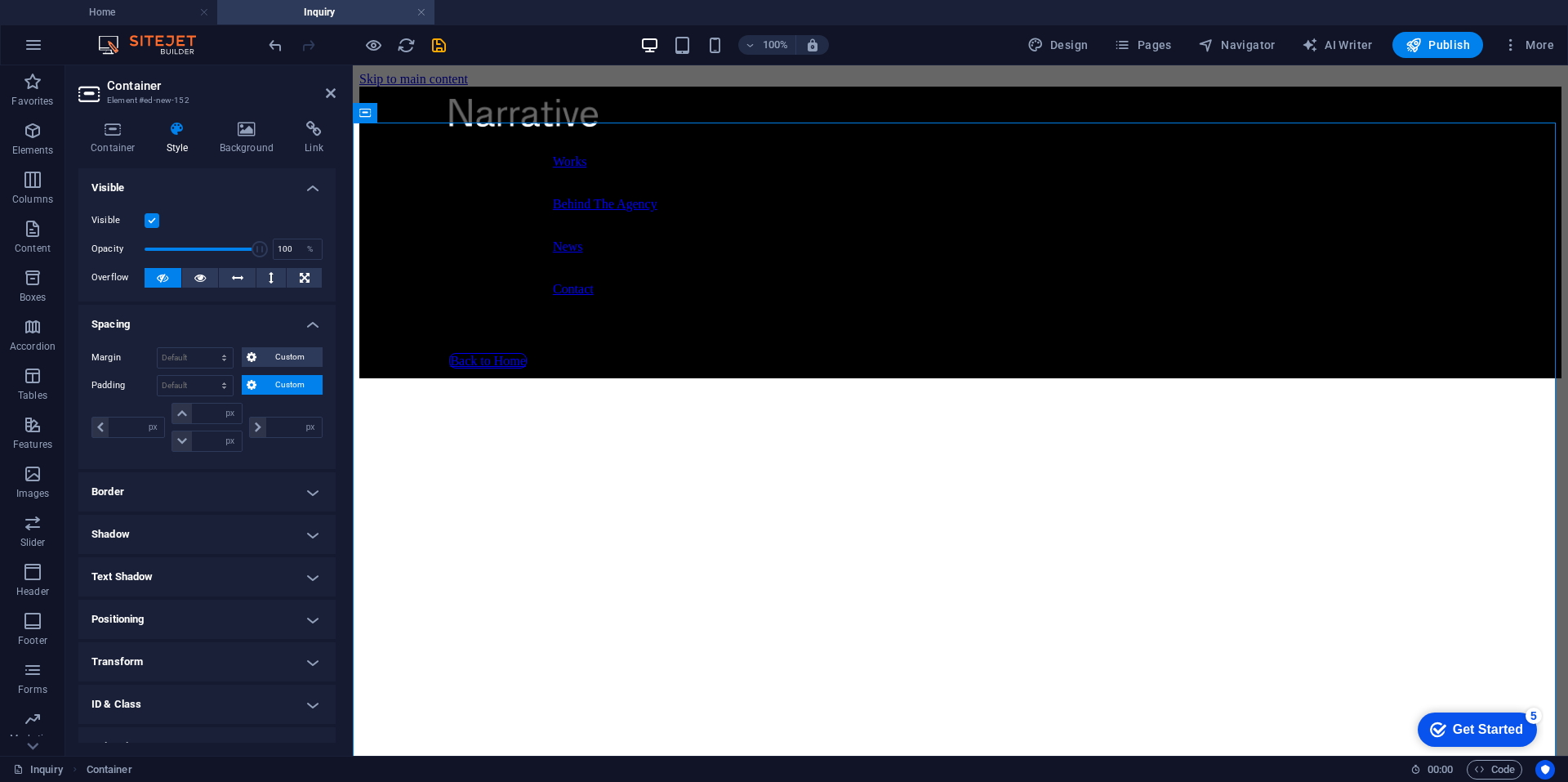
click at [270, 380] on span "Custom" at bounding box center [290, 384] width 56 height 20
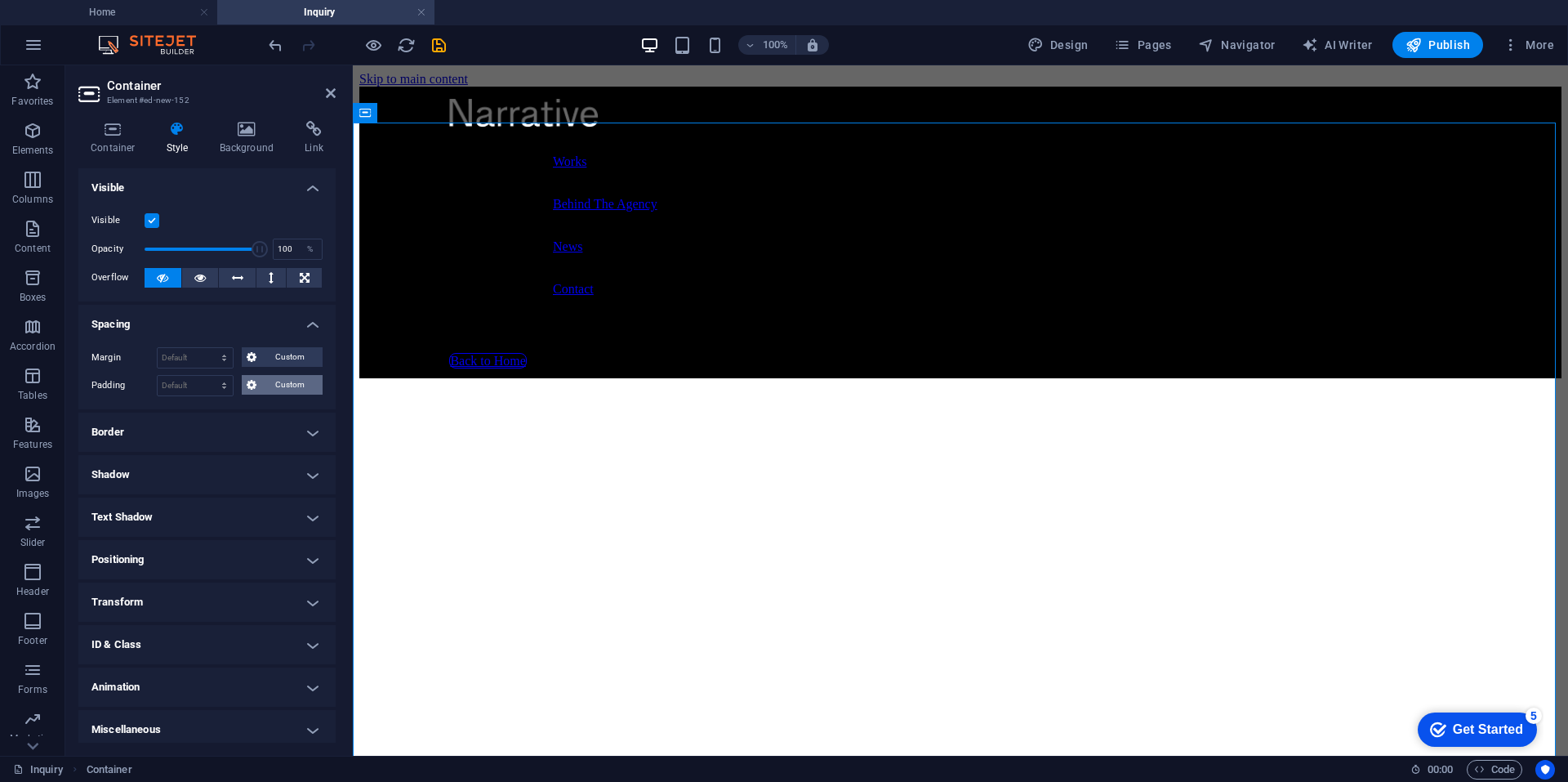
click at [257, 377] on button "Custom" at bounding box center [282, 384] width 81 height 20
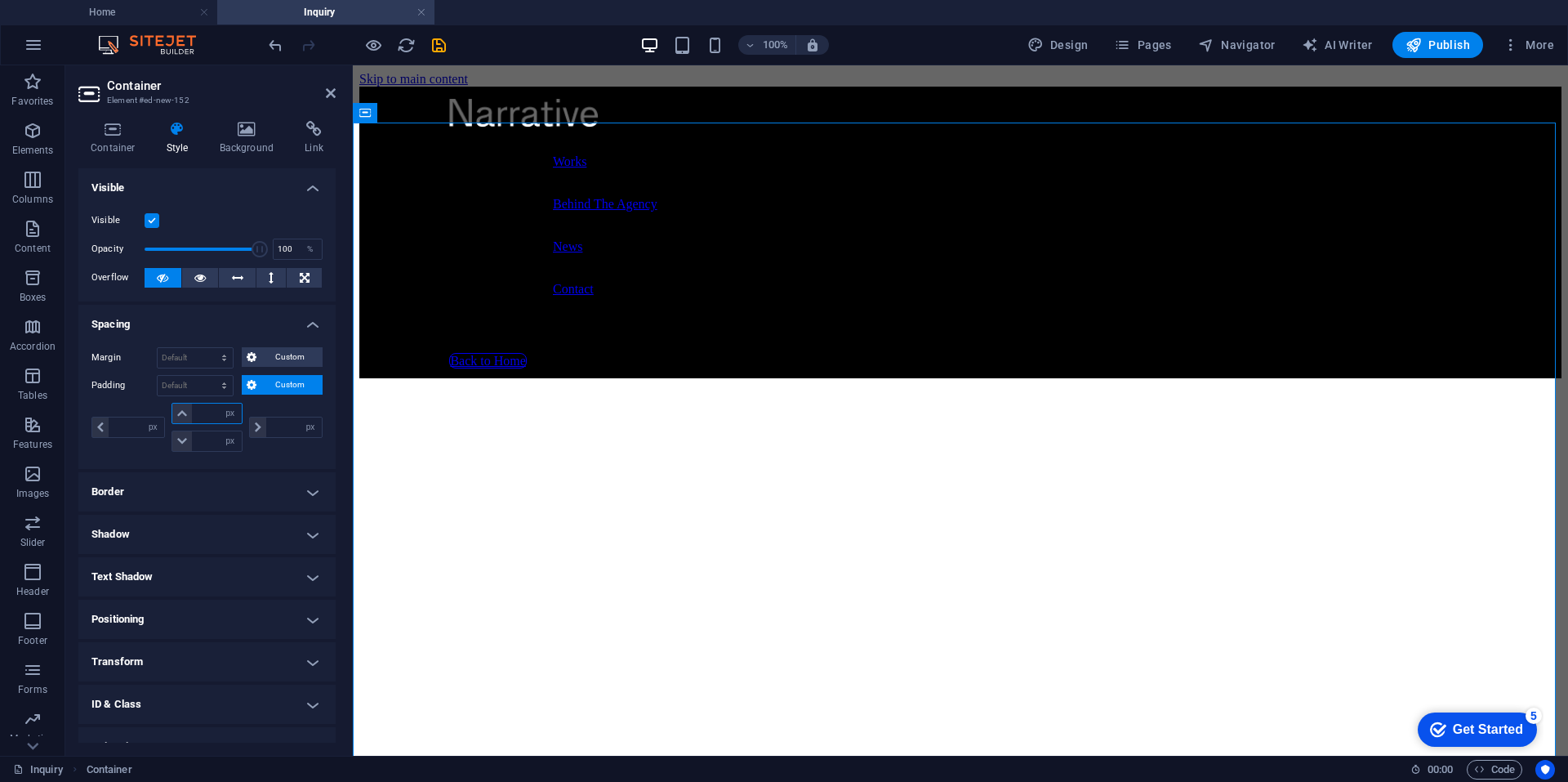
click at [214, 412] on input "number" at bounding box center [216, 413] width 49 height 20
type input "0"
select select "px"
type input "0"
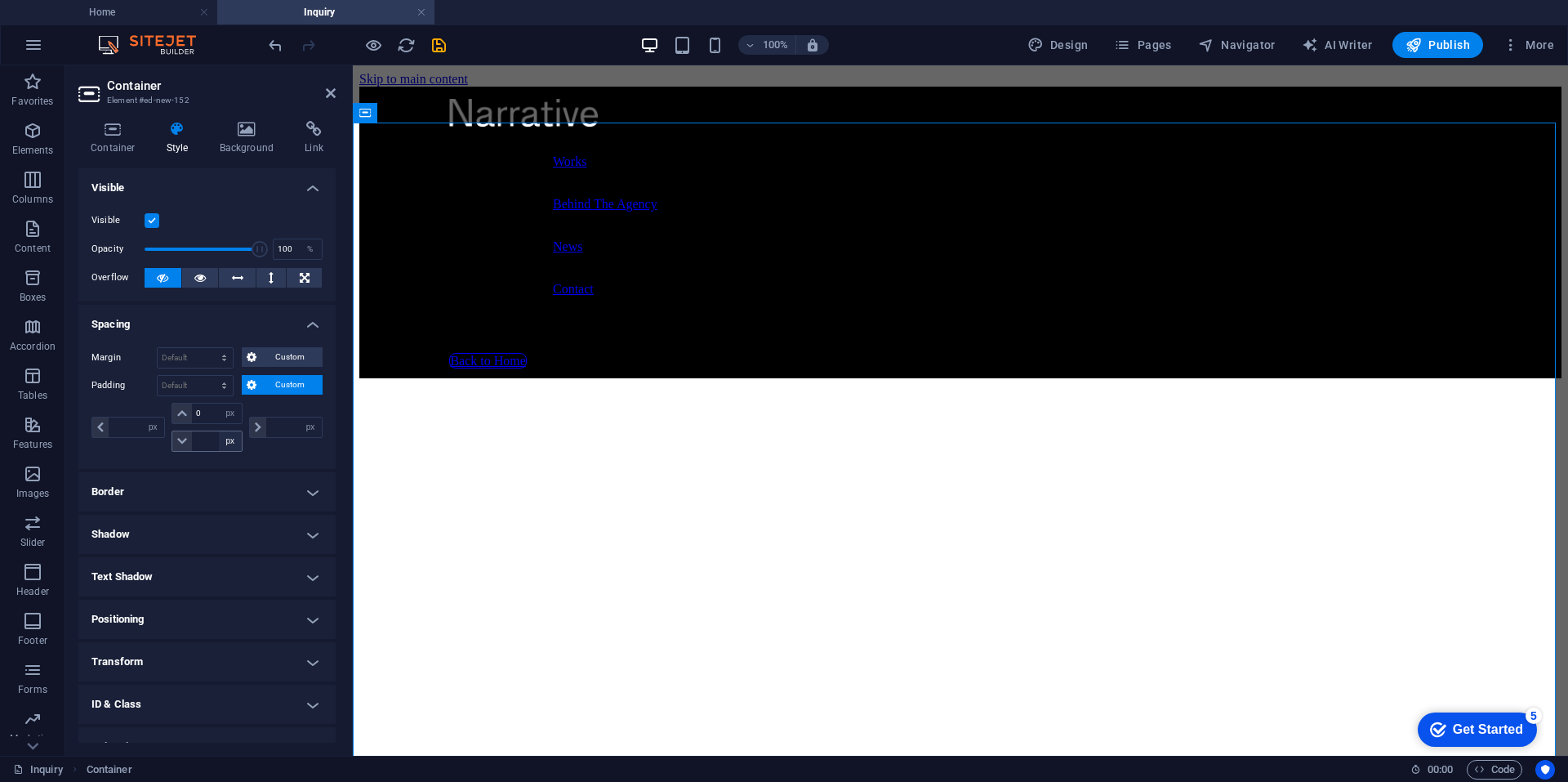
type input "0"
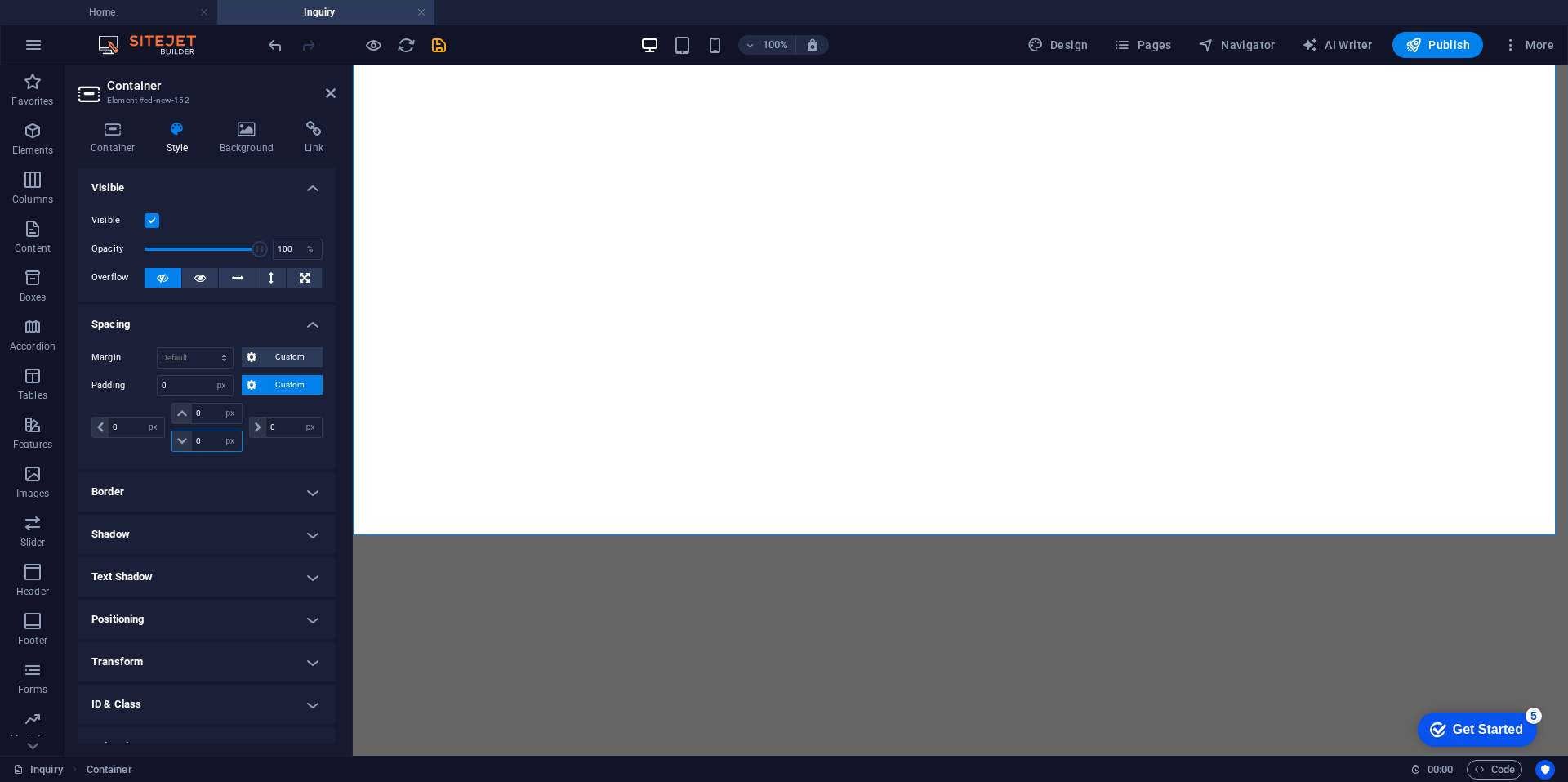
click at [205, 442] on input "0" at bounding box center [216, 440] width 49 height 20
type input "10"
select select "DISABLED_OPTION_VALUE"
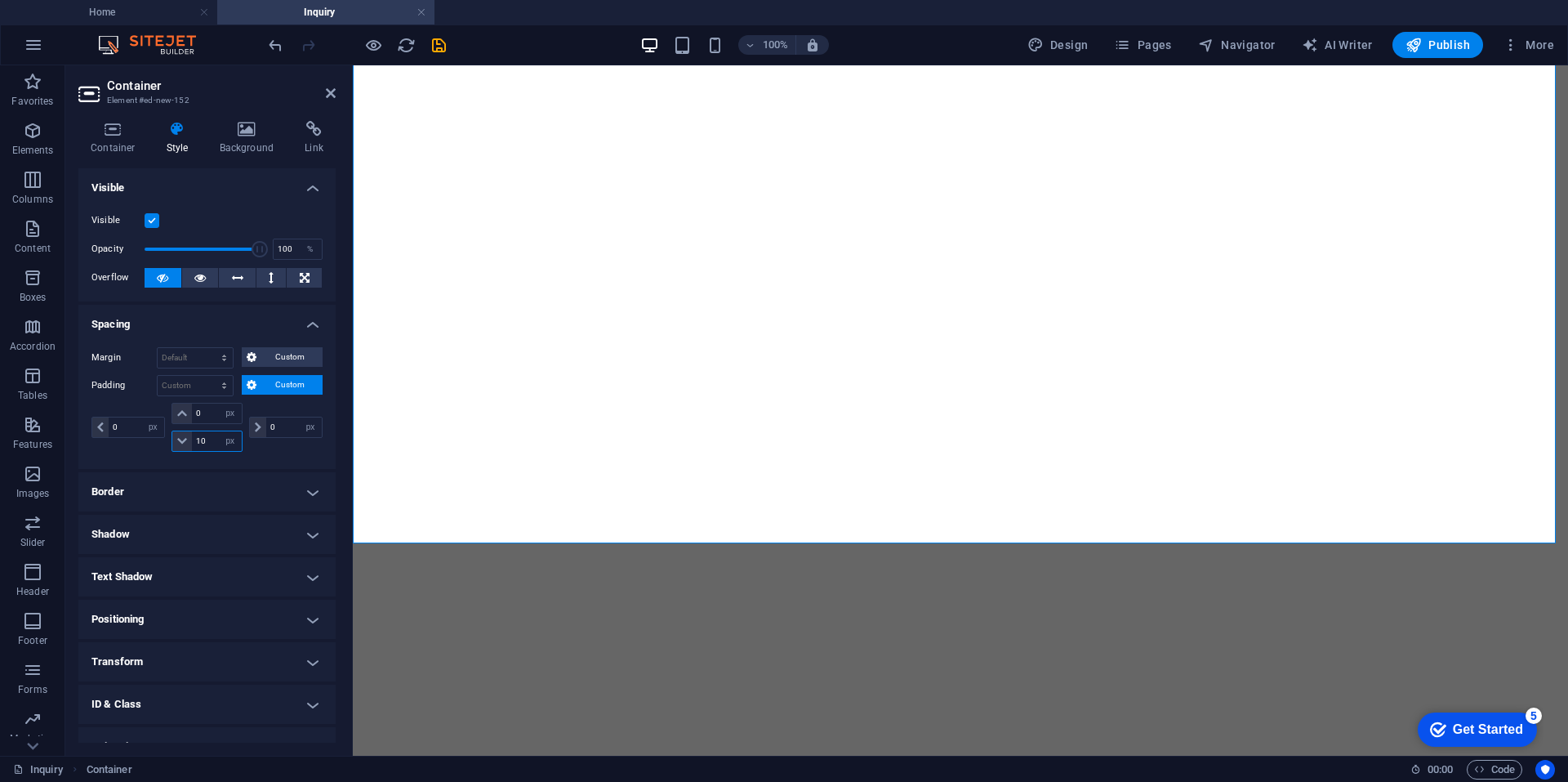
drag, startPoint x: 213, startPoint y: 448, endPoint x: 188, endPoint y: 445, distance: 25.2
click at [188, 445] on div "10 px rem % vh vw" at bounding box center [206, 440] width 71 height 22
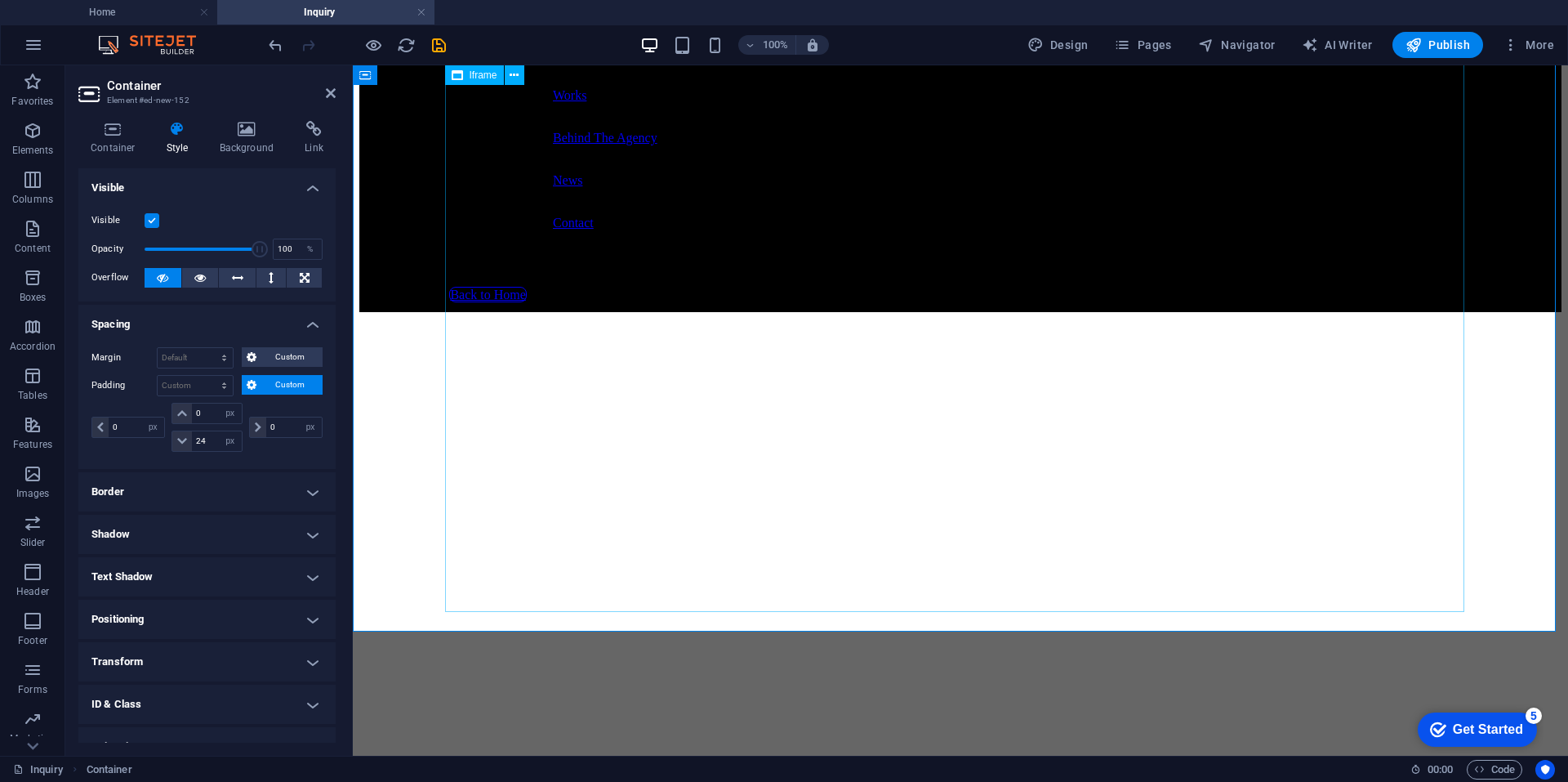
scroll to position [0, 0]
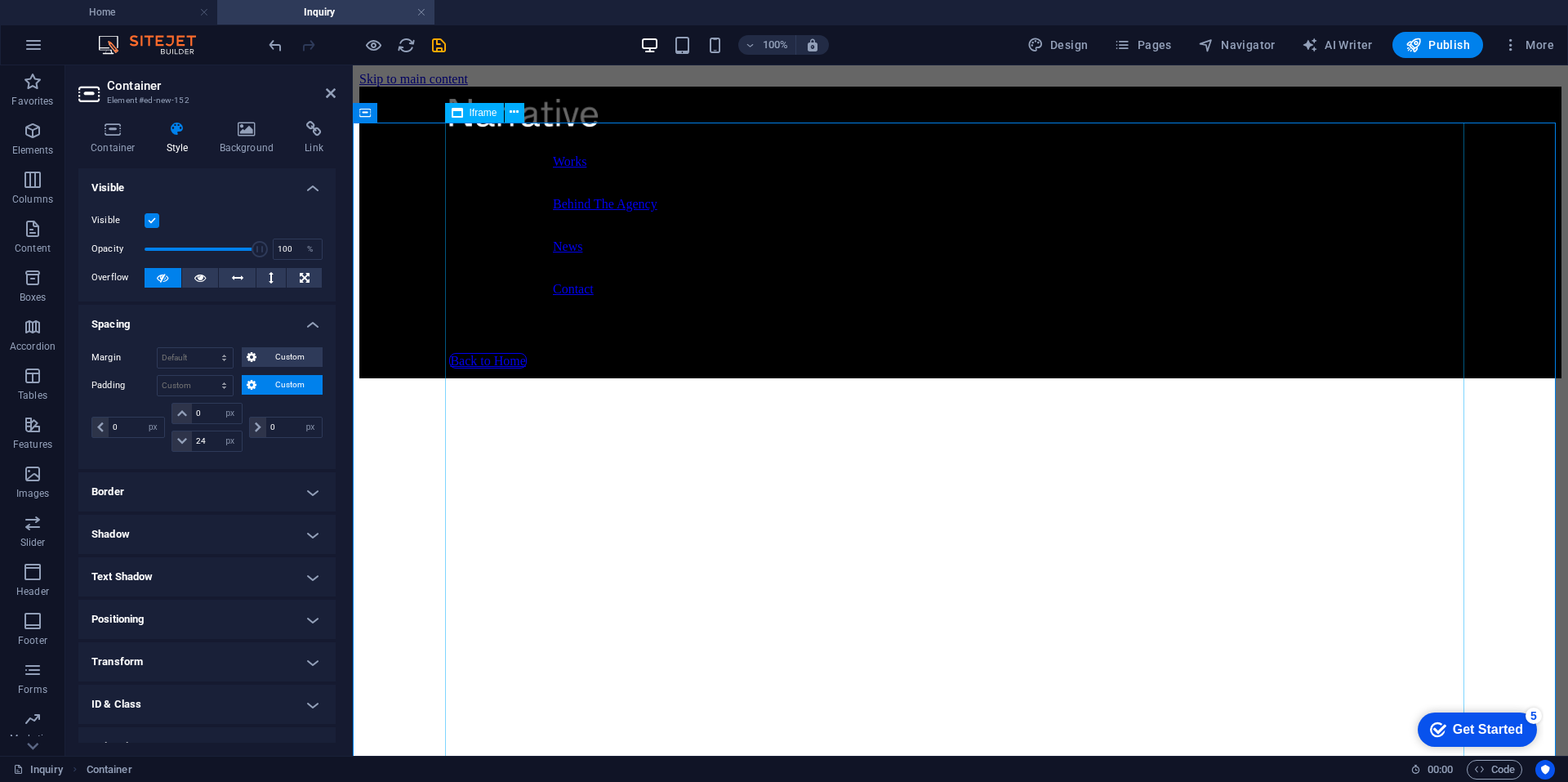
click at [484, 118] on span "Iframe" at bounding box center [484, 113] width 28 height 9
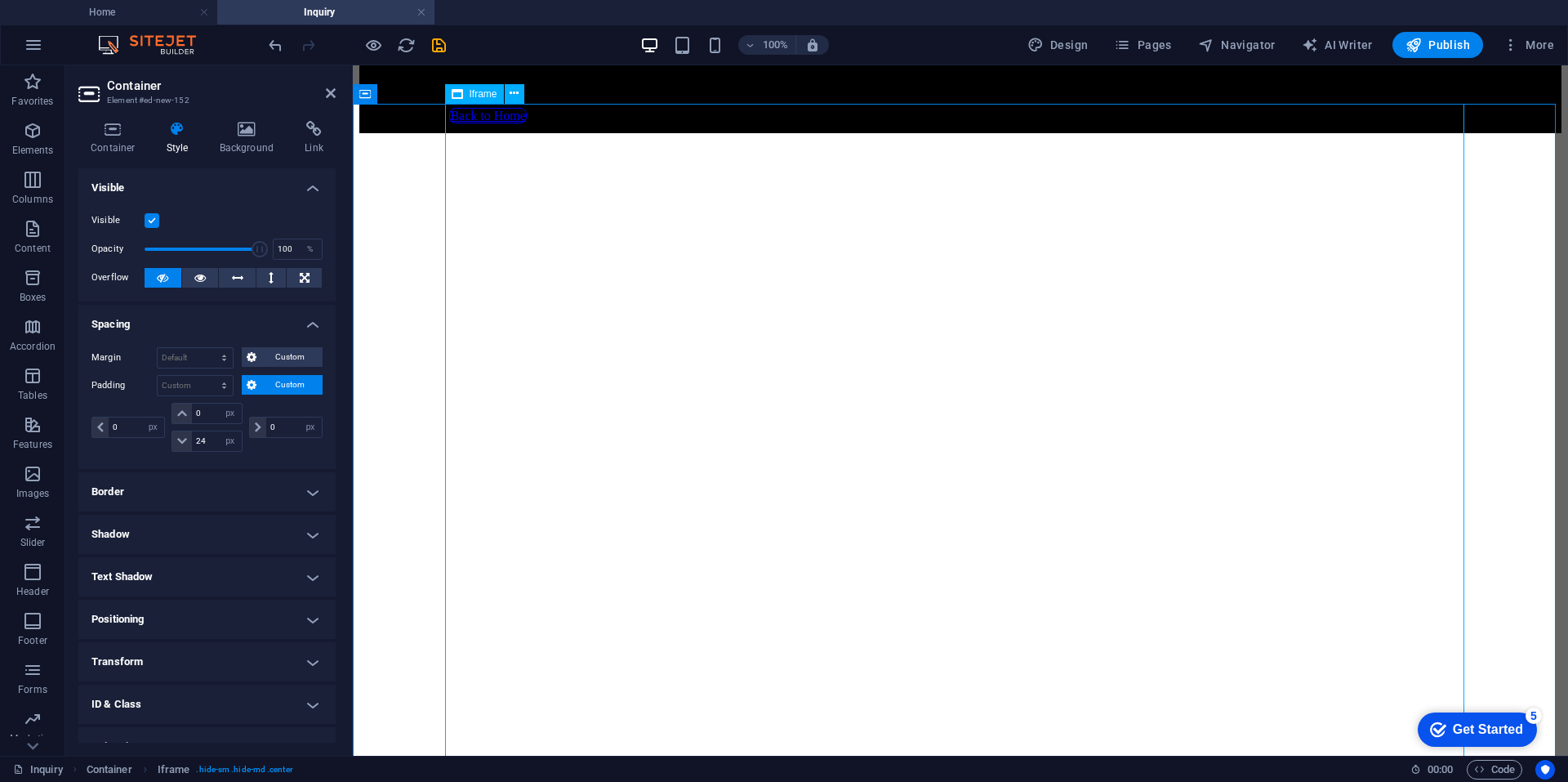
scroll to position [327, 0]
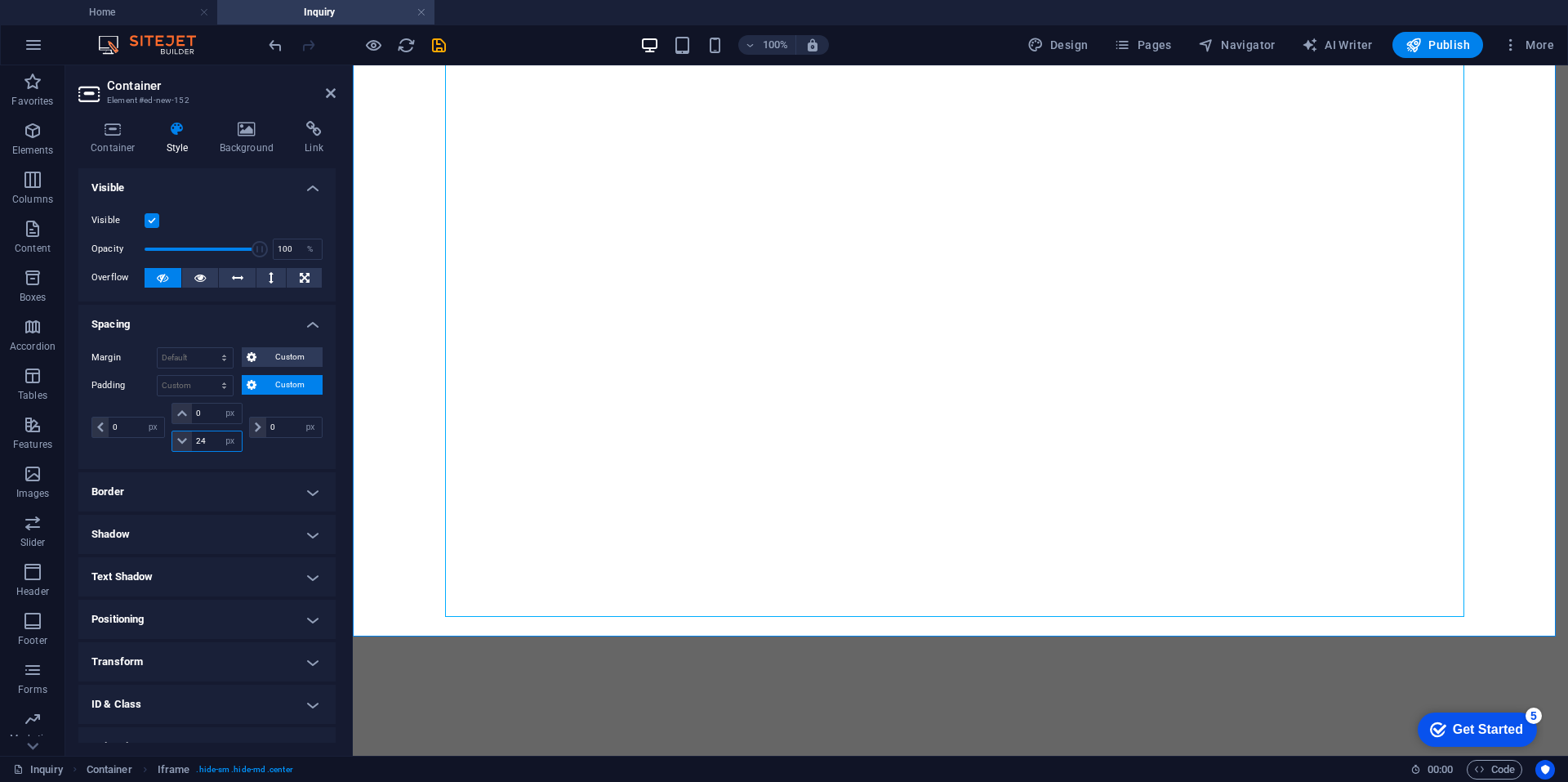
drag, startPoint x: 206, startPoint y: 442, endPoint x: 168, endPoint y: 440, distance: 38.1
click at [168, 440] on div "0 px rem % vh vw 24 px rem % vh vw" at bounding box center [207, 427] width 77 height 49
type input "44"
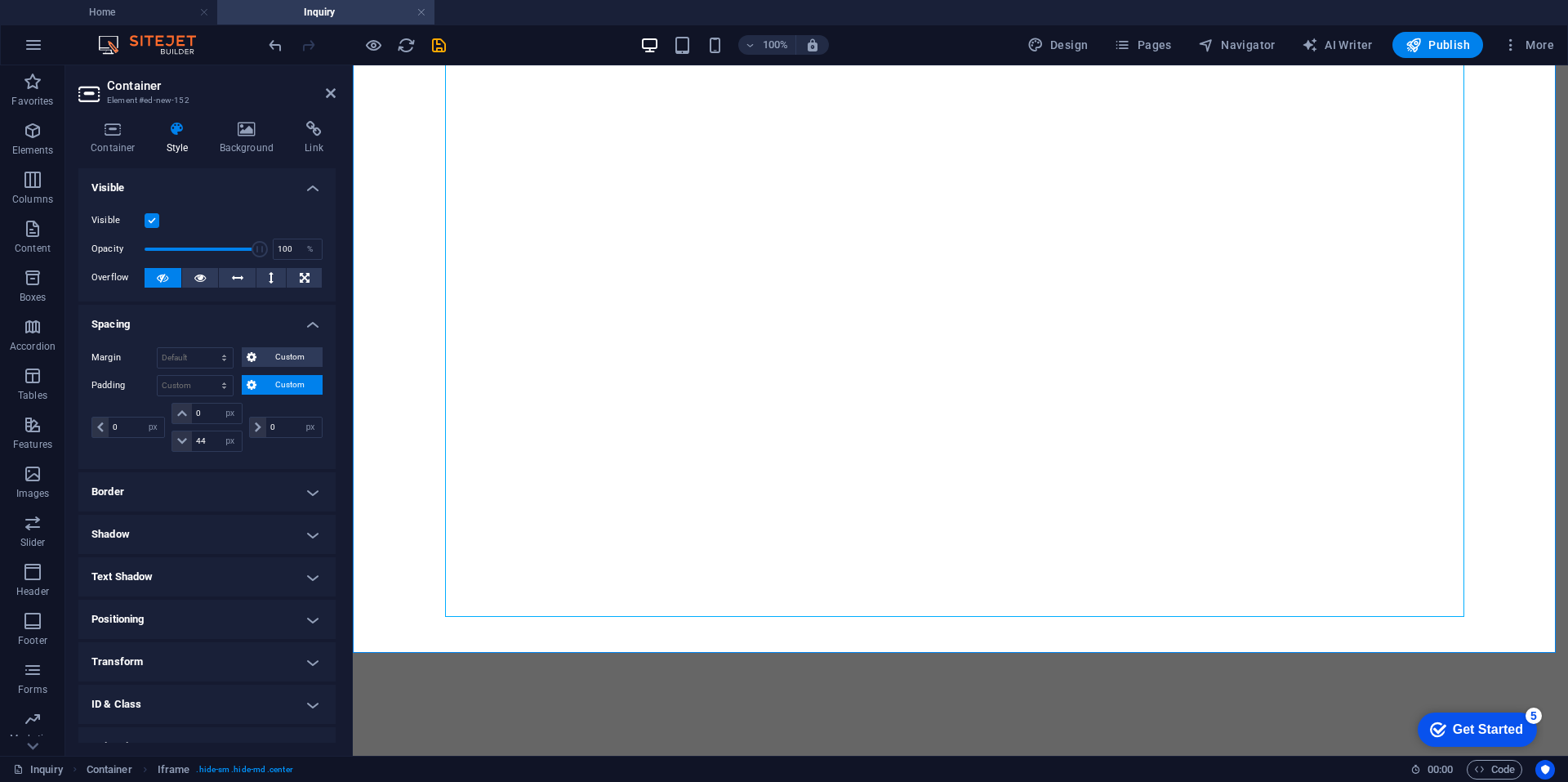
click at [152, 452] on div "0 px rem % vh vw 0 px rem % vh vw 44 px rem % vh vw 0 px rem % vh vw" at bounding box center [207, 429] width 232 height 53
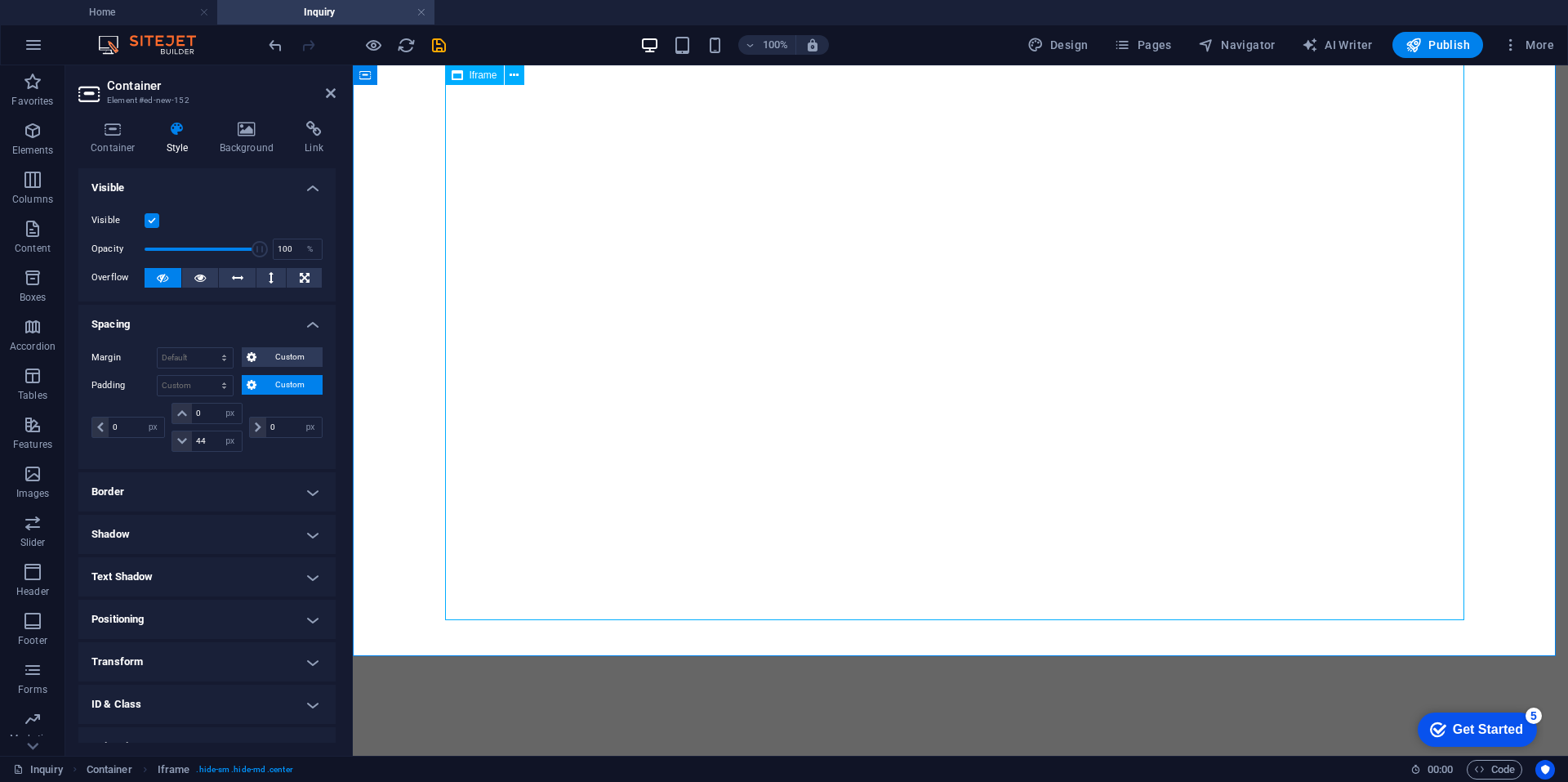
scroll to position [0, 0]
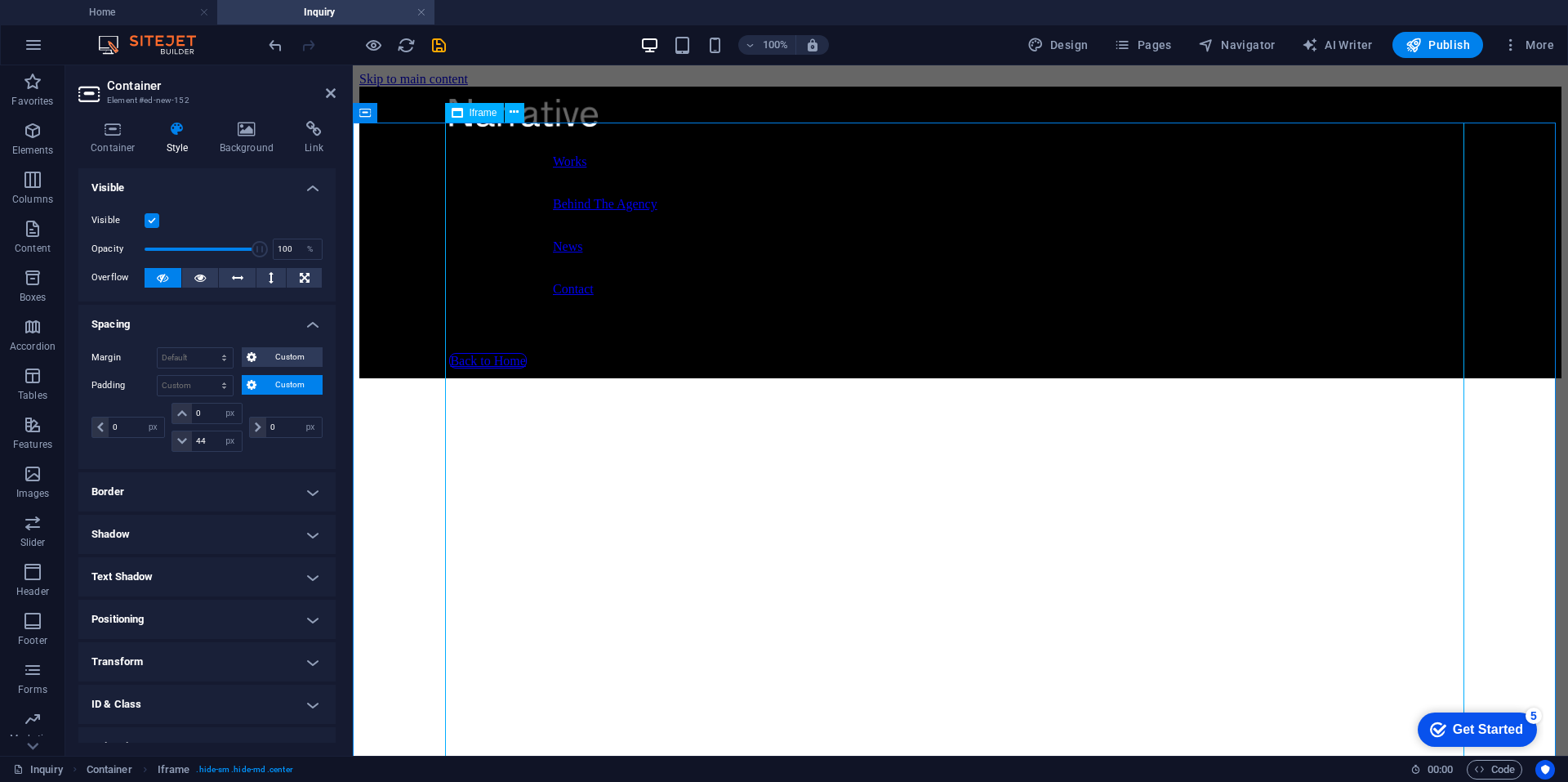
click at [462, 115] on icon at bounding box center [457, 112] width 11 height 20
select select "%"
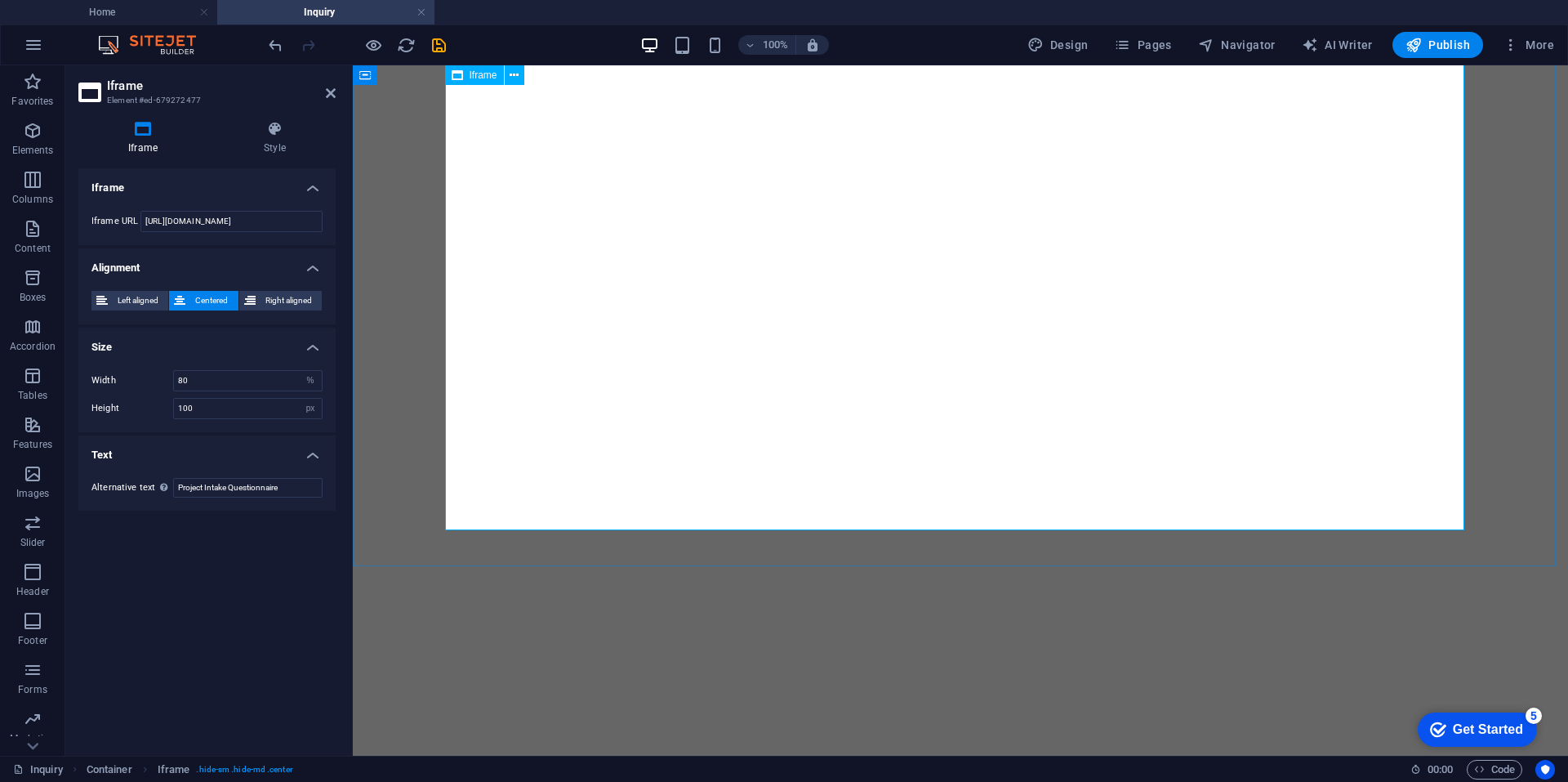
scroll to position [490, 0]
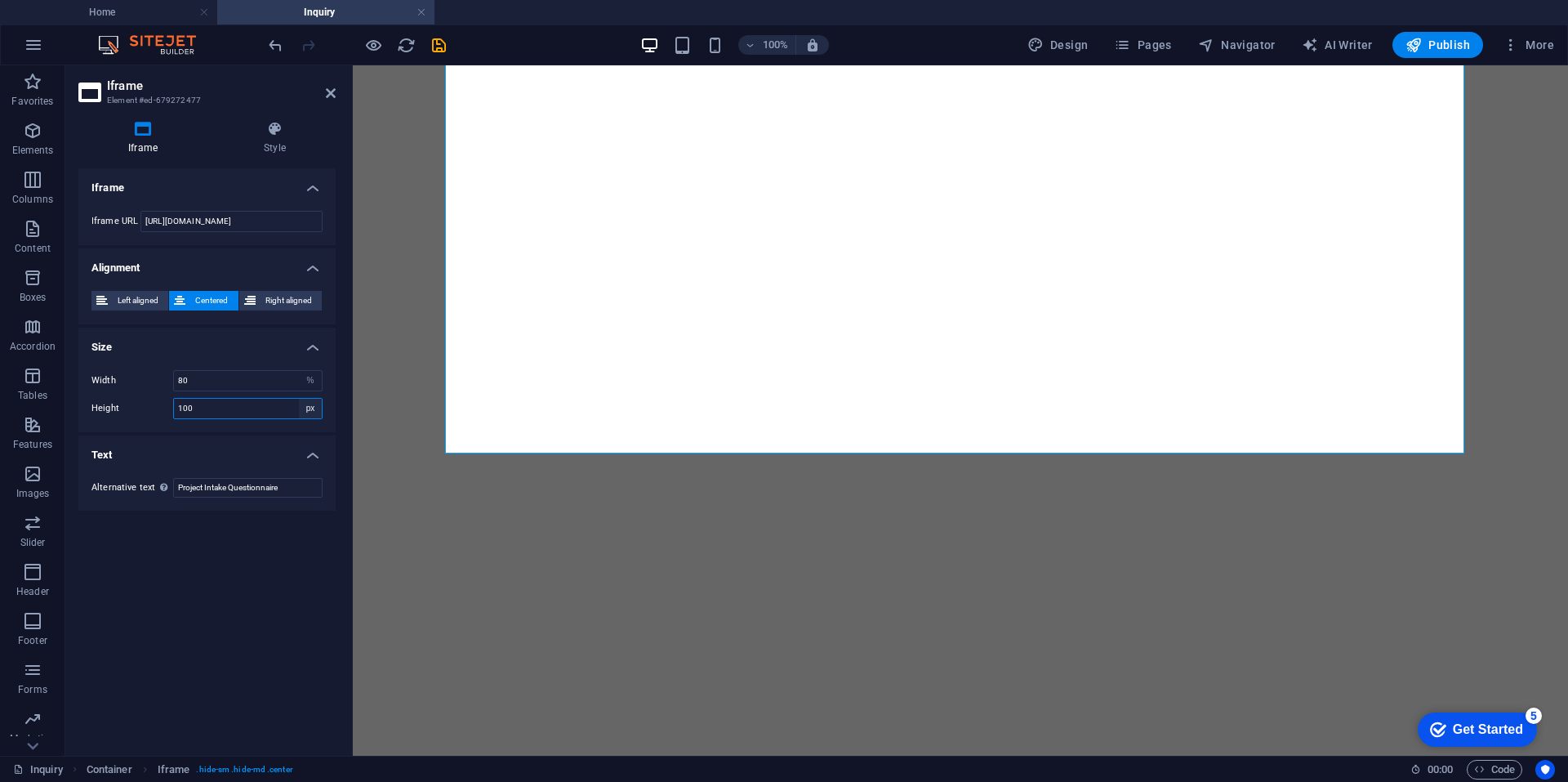
click at [312, 406] on select "px %" at bounding box center [311, 408] width 23 height 20
select select "%"
click at [299, 399] on select "px %" at bounding box center [311, 408] width 23 height 20
click at [339, 430] on div "Iframe Style Iframe Iframe URL [URL][DOMAIN_NAME] Alignment Left aligned Center…" at bounding box center [206, 432] width 283 height 647
click at [331, 415] on div "Width 80 px % Height px %" at bounding box center [206, 394] width 257 height 75
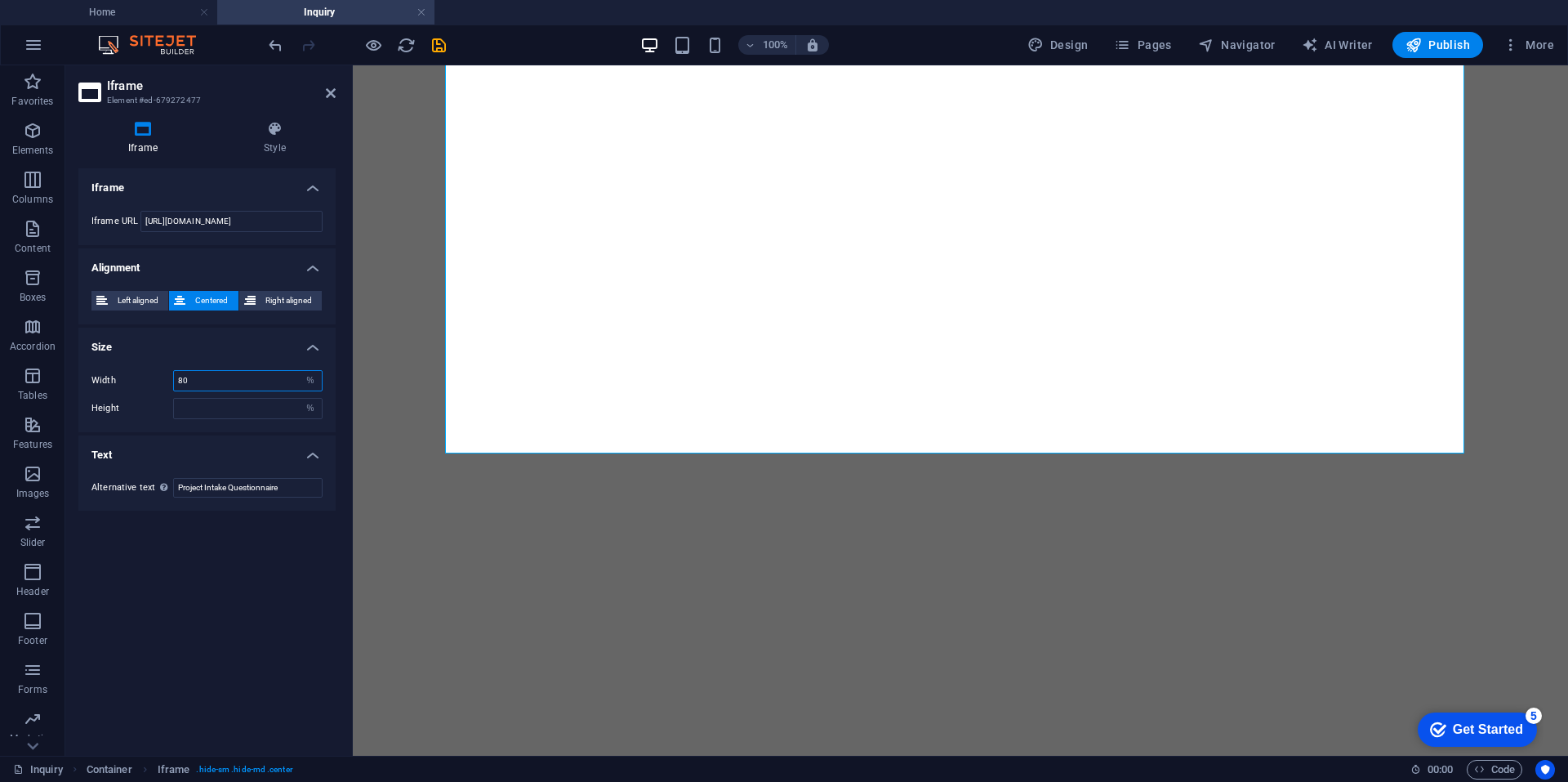
drag, startPoint x: 206, startPoint y: 384, endPoint x: 164, endPoint y: 367, distance: 45.3
click at [120, 370] on div "Width 80 px %" at bounding box center [207, 380] width 232 height 22
click at [340, 401] on div "Iframe Style Iframe Iframe URL [URL][DOMAIN_NAME] Alignment Left aligned Center…" at bounding box center [206, 432] width 283 height 647
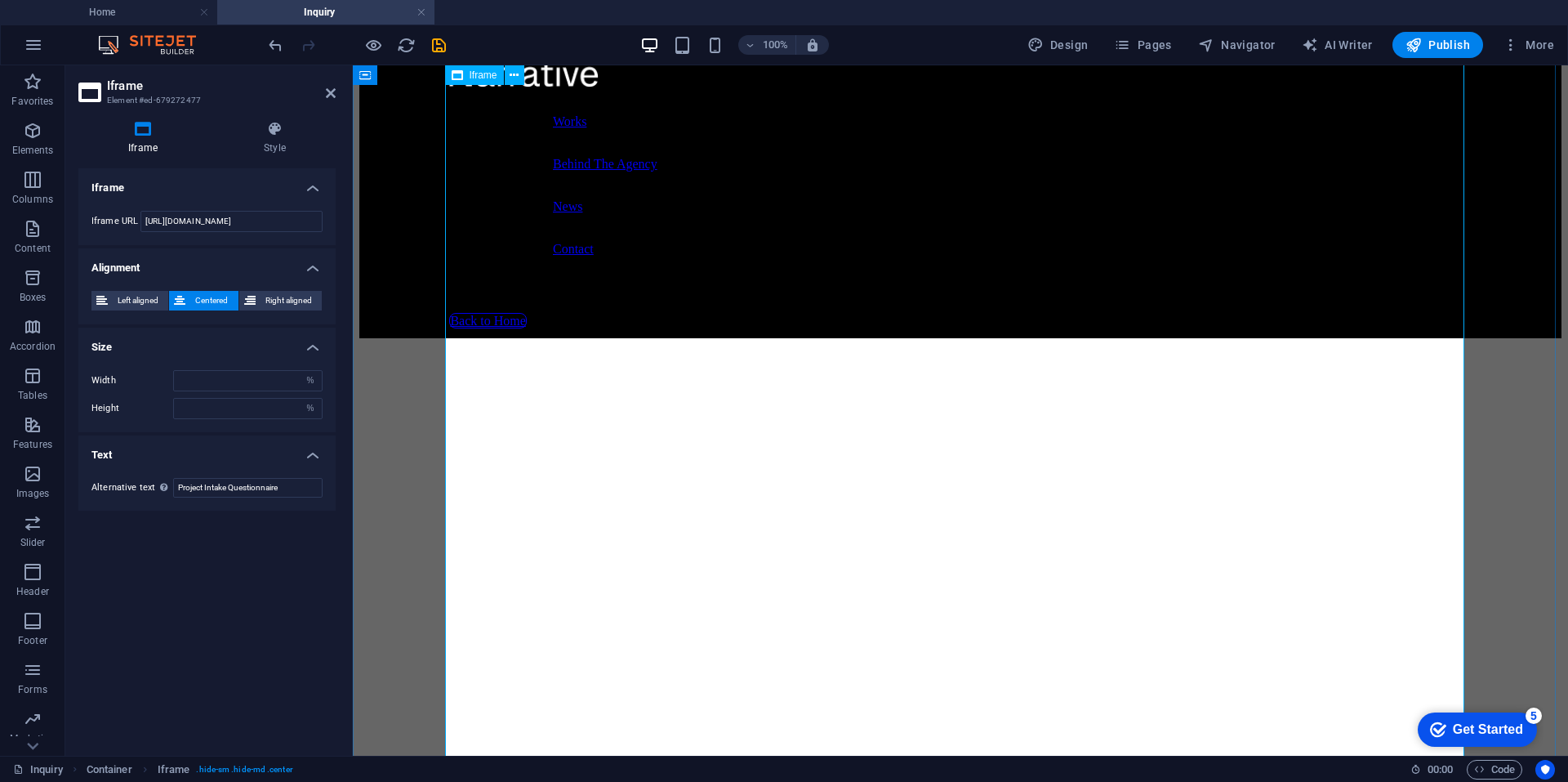
scroll to position [0, 0]
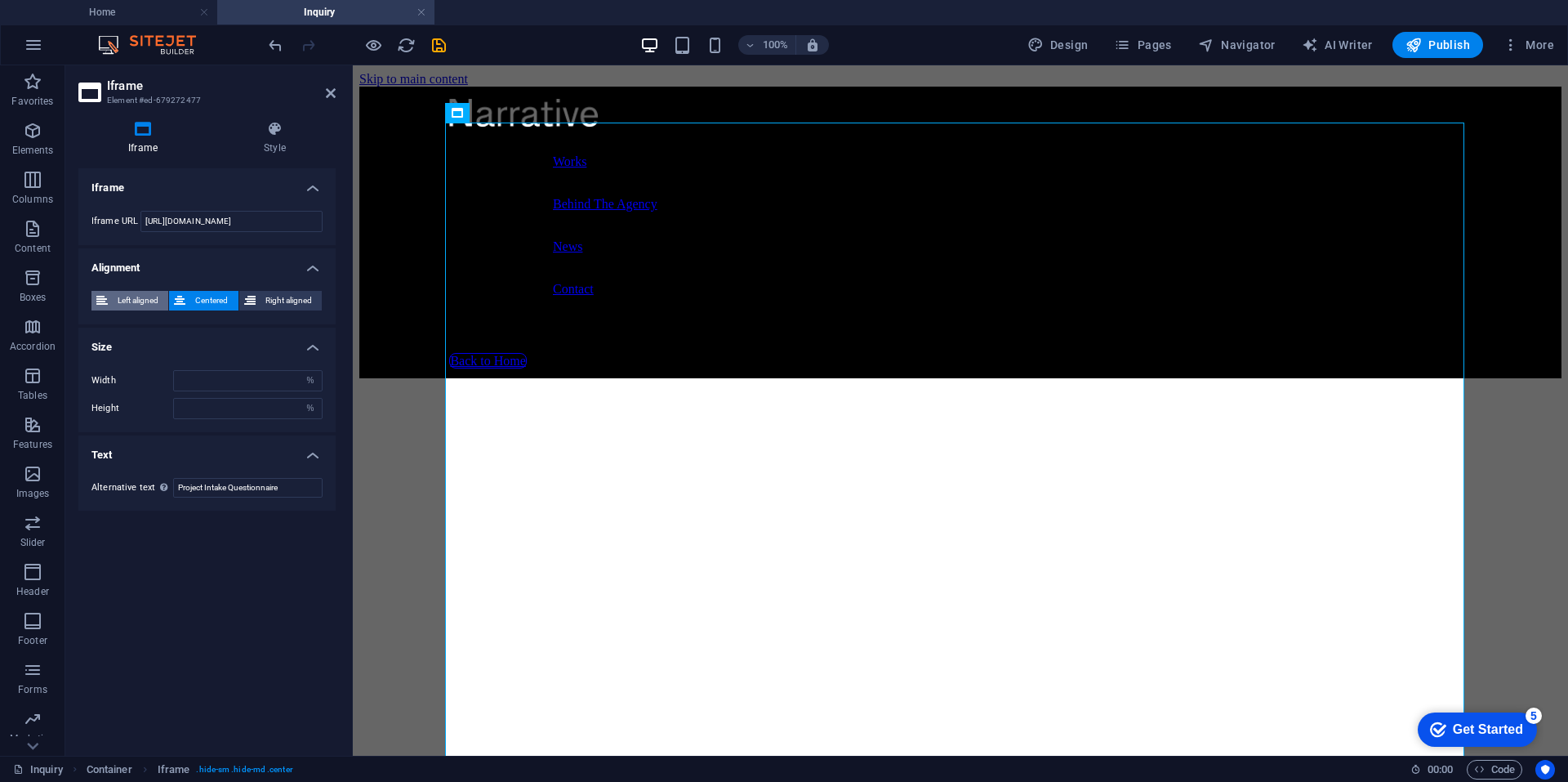
click at [125, 301] on span "Left aligned" at bounding box center [138, 300] width 51 height 20
click at [179, 296] on icon at bounding box center [180, 300] width 11 height 20
click at [315, 264] on h4 "Alignment" at bounding box center [206, 263] width 257 height 29
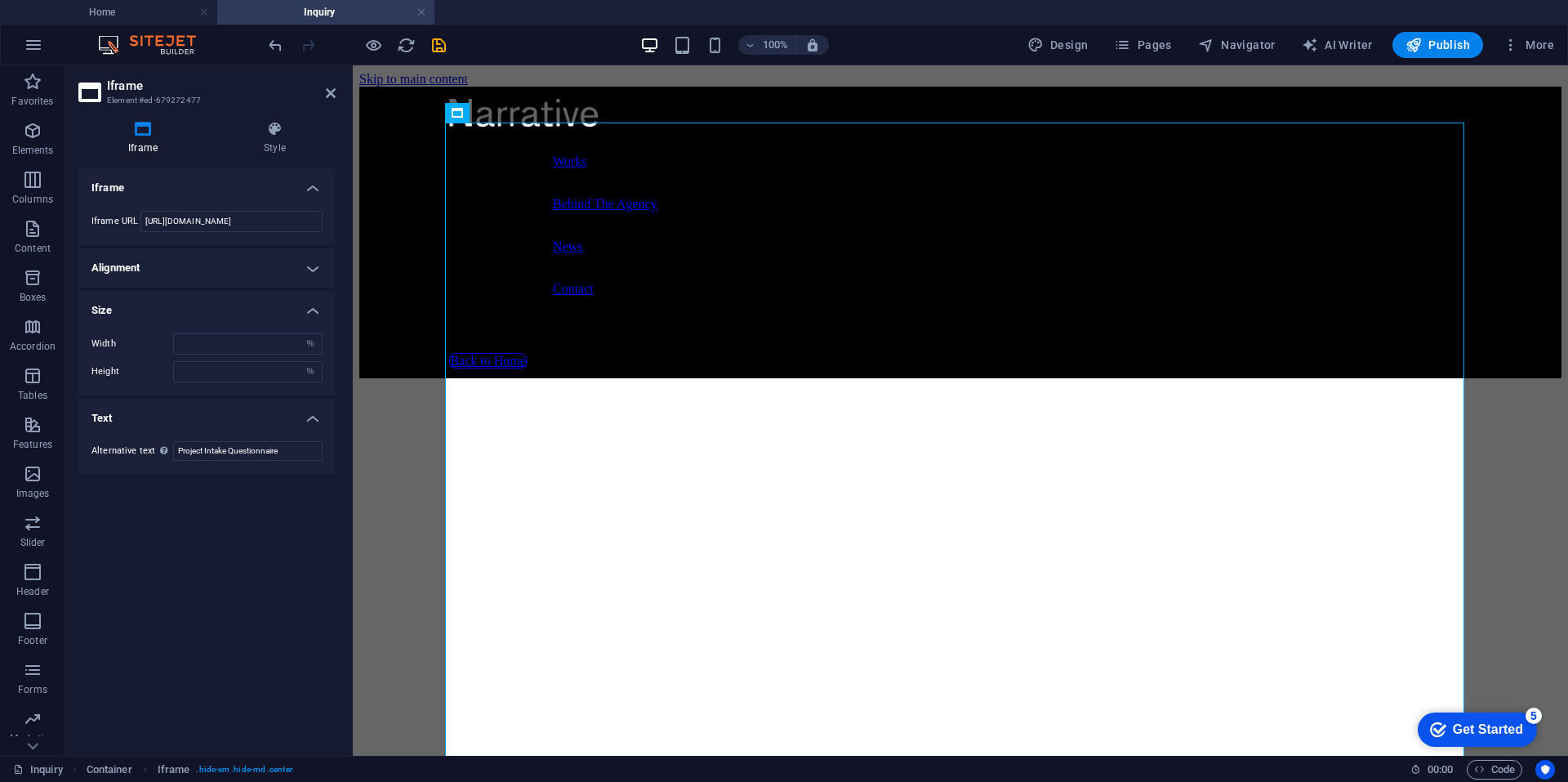
click at [308, 310] on h4 "Size" at bounding box center [206, 305] width 257 height 29
click at [304, 269] on h4 "Alignment" at bounding box center [206, 268] width 257 height 40
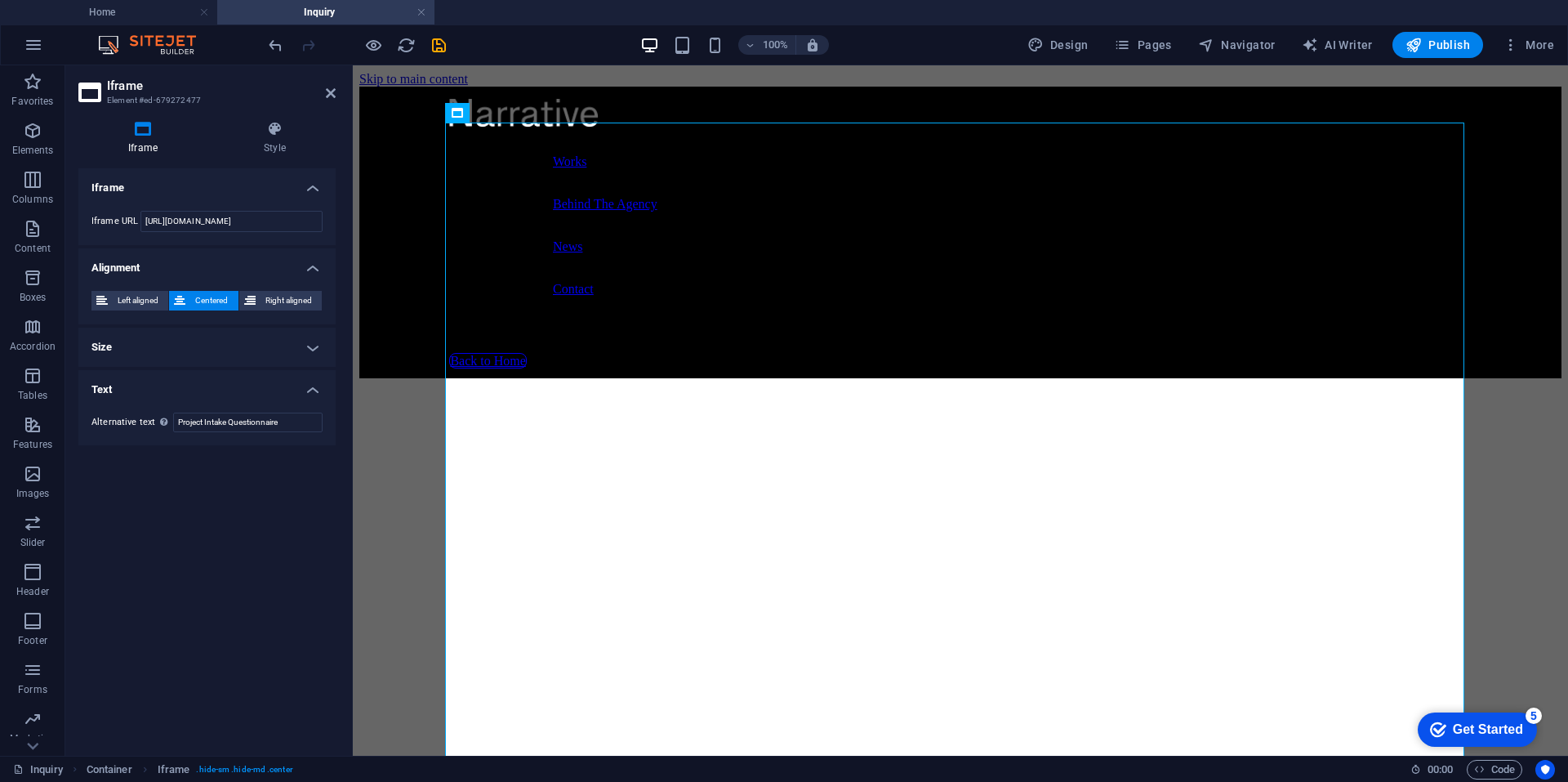
click at [314, 265] on h4 "Alignment" at bounding box center [206, 263] width 257 height 29
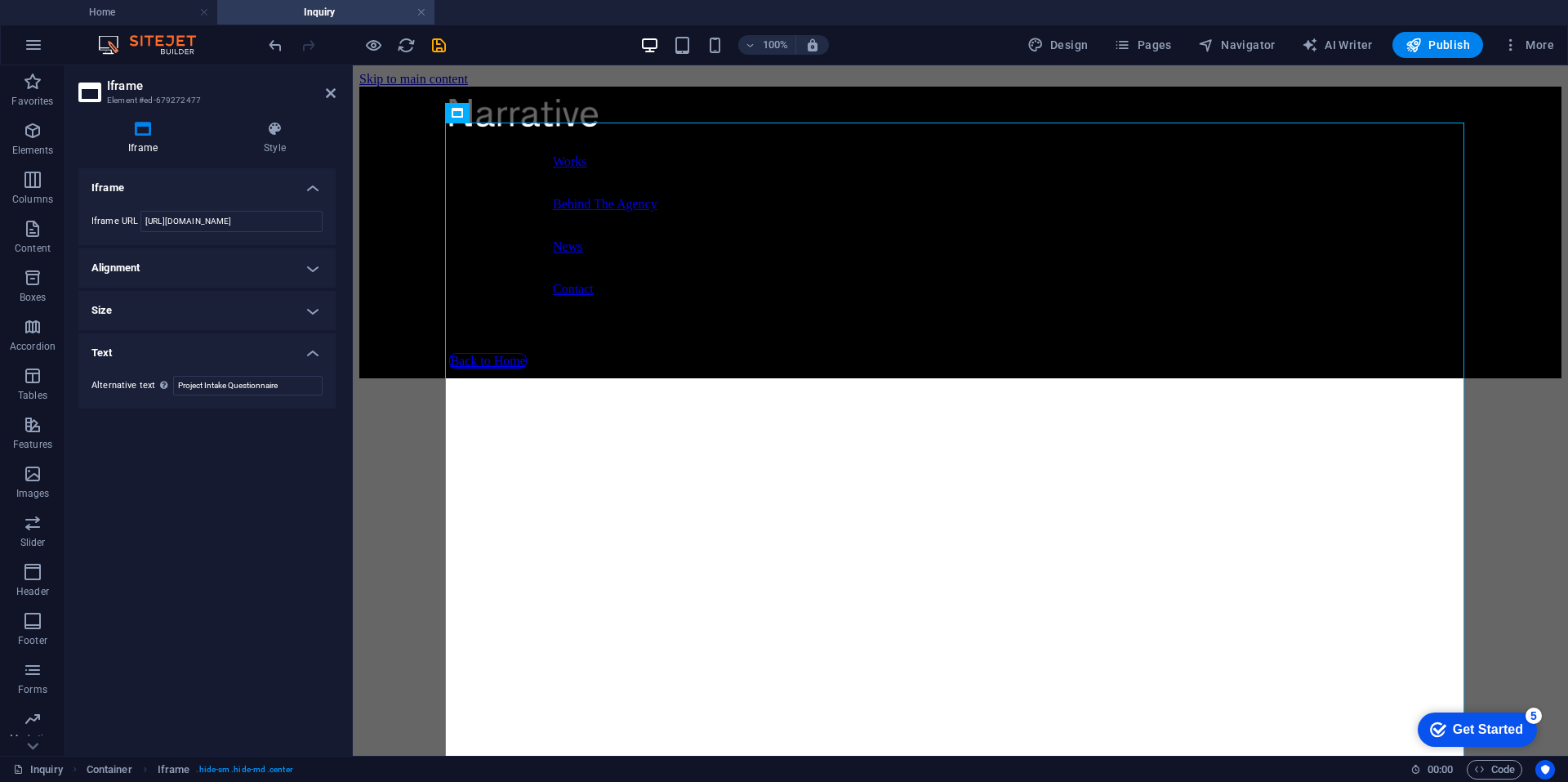
click at [251, 346] on h4 "Text" at bounding box center [206, 347] width 257 height 29
click at [278, 149] on h4 "Style" at bounding box center [274, 137] width 121 height 34
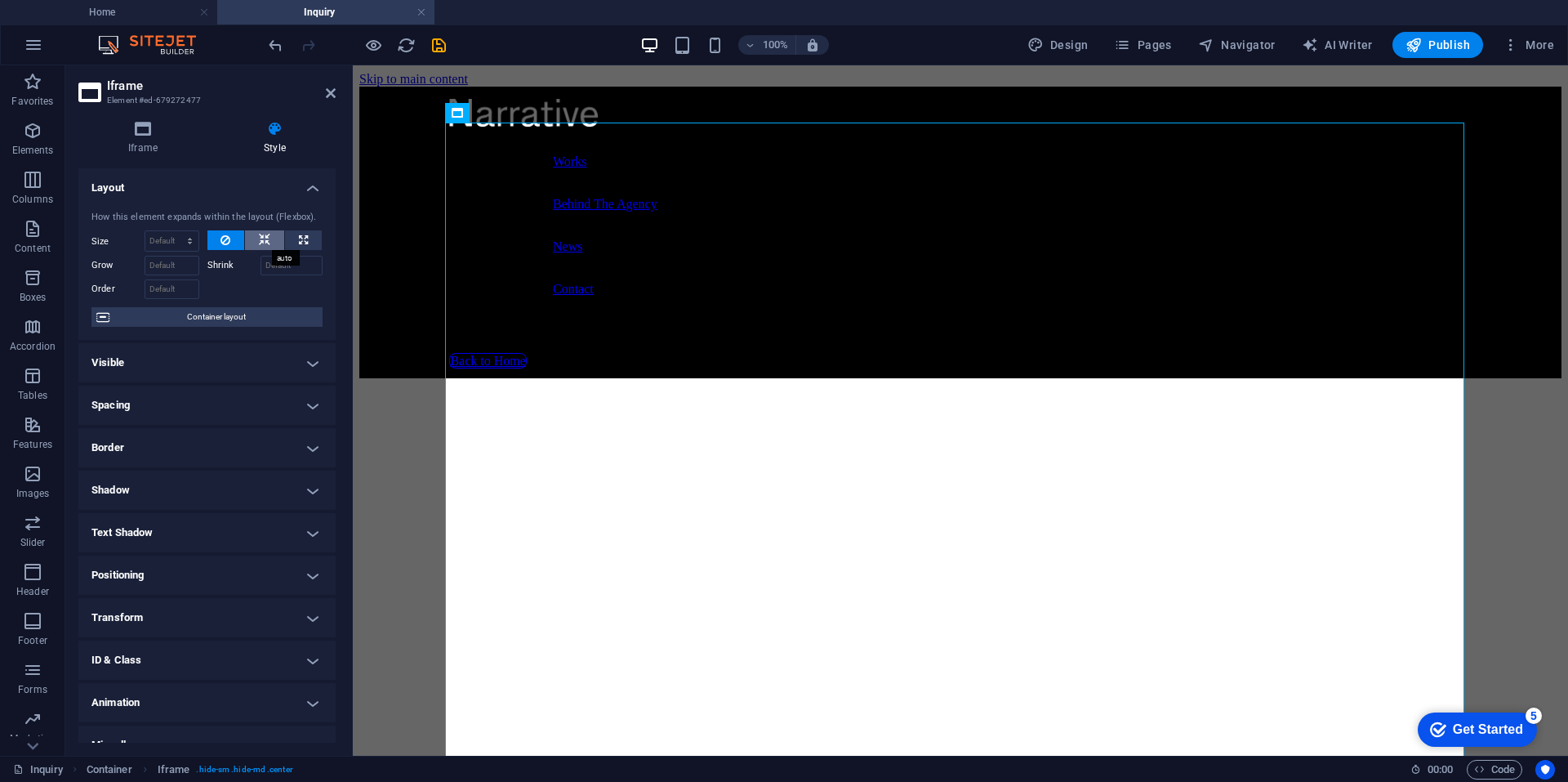
click at [261, 241] on icon at bounding box center [264, 240] width 11 height 20
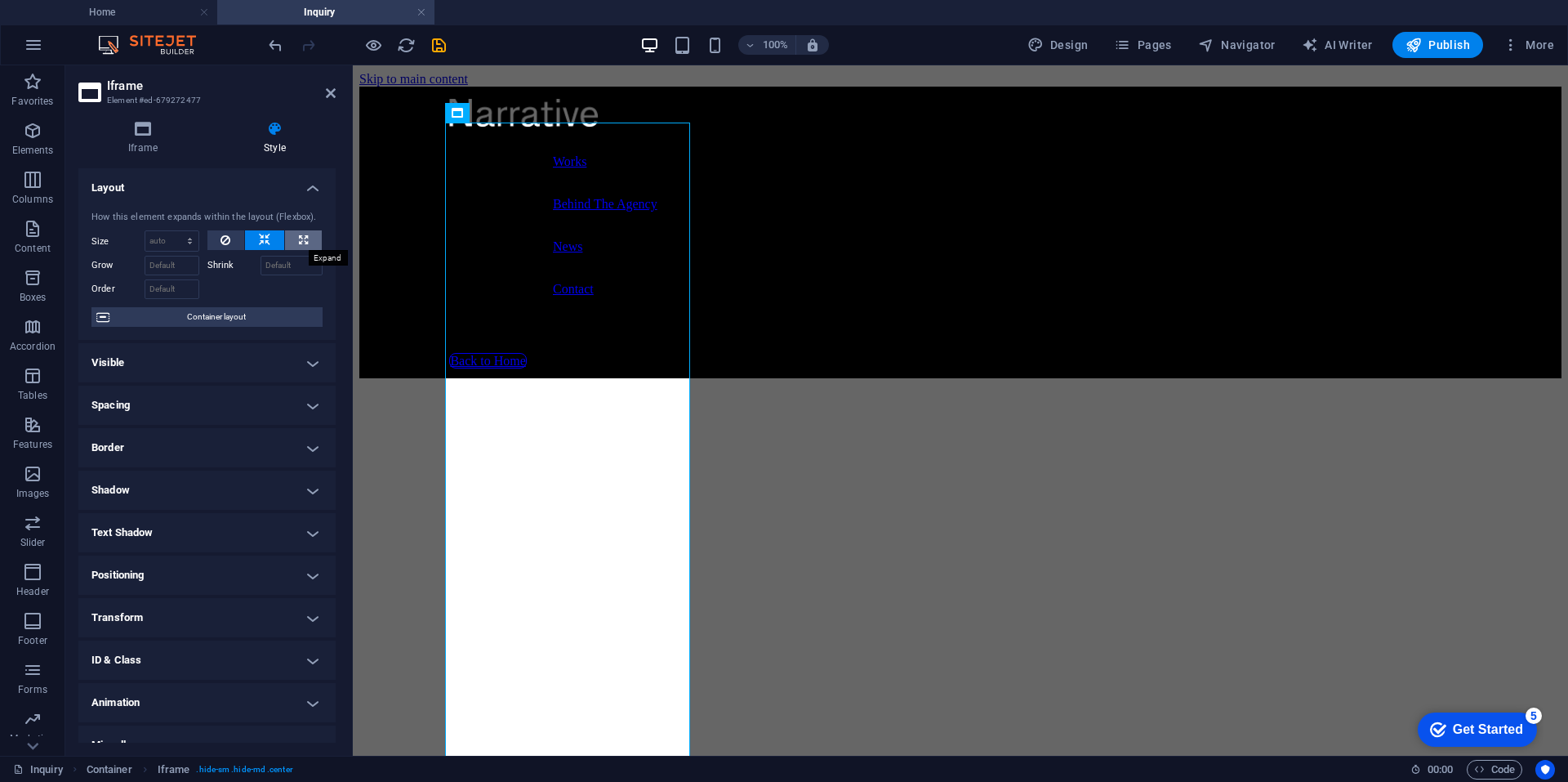
click at [295, 240] on button at bounding box center [303, 240] width 37 height 20
type input "100"
select select "%"
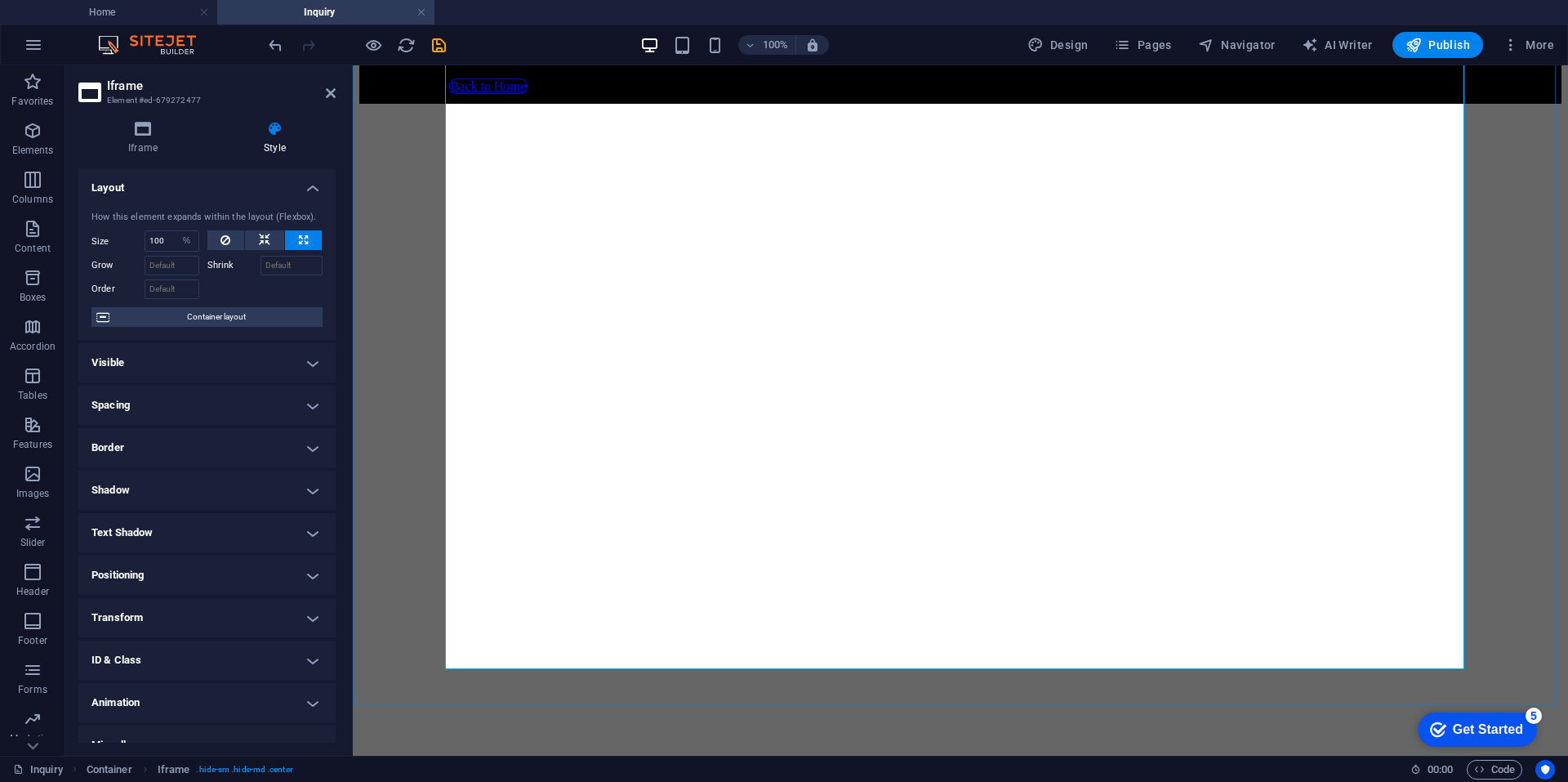
scroll to position [490, 0]
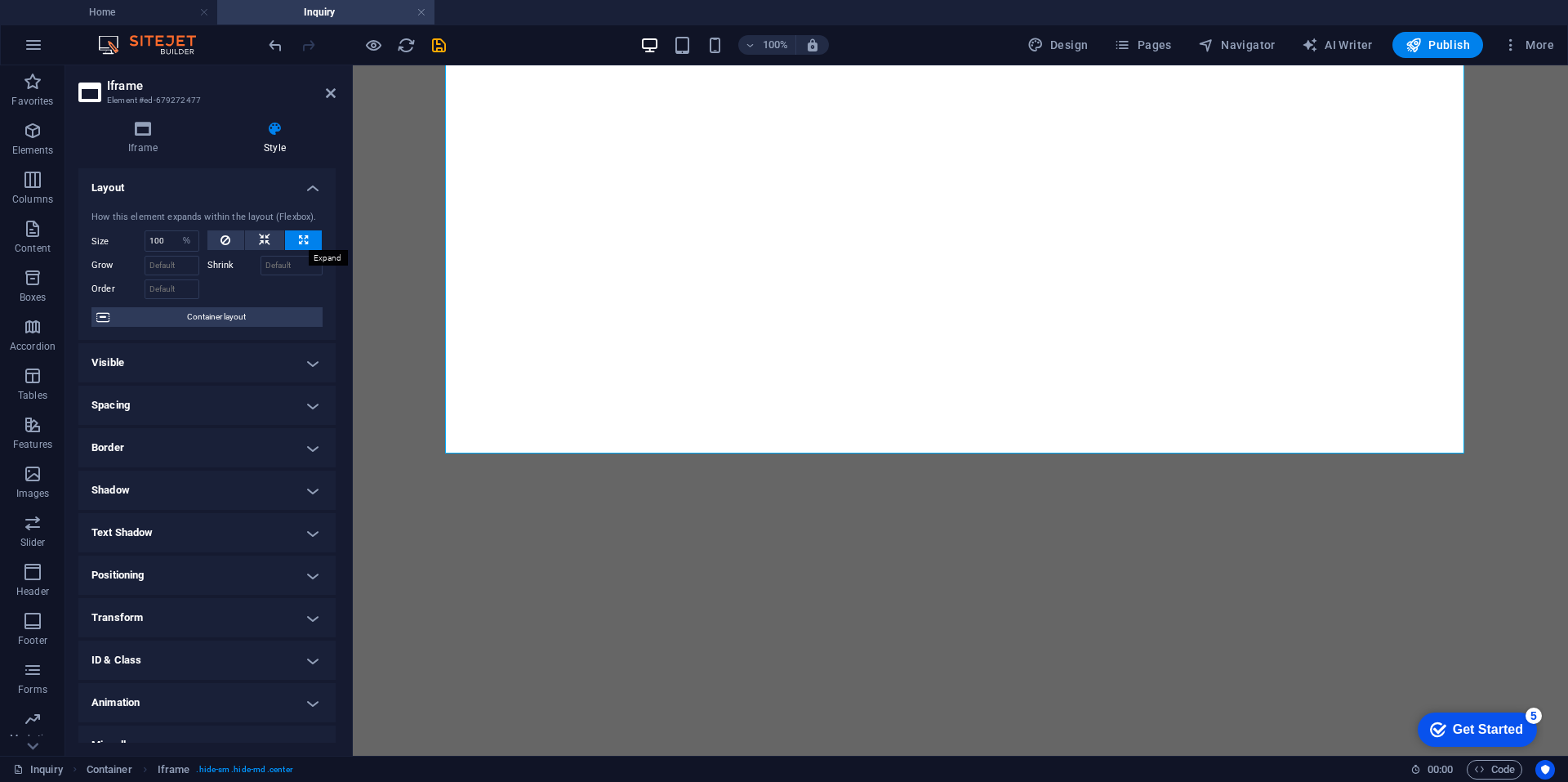
click at [294, 234] on button at bounding box center [303, 240] width 37 height 20
click at [183, 238] on select "Default auto px % 1/1 1/2 1/3 1/4 1/5 1/6 1/7 1/8 1/9 1/10" at bounding box center [187, 241] width 23 height 20
drag, startPoint x: 167, startPoint y: 242, endPoint x: 140, endPoint y: 242, distance: 27.0
click at [140, 242] on div "Size 100 Default auto px % 1/1 1/2 1/3 1/4 1/5 1/6 1/7 1/8 1/9 1/10" at bounding box center [145, 241] width 108 height 22
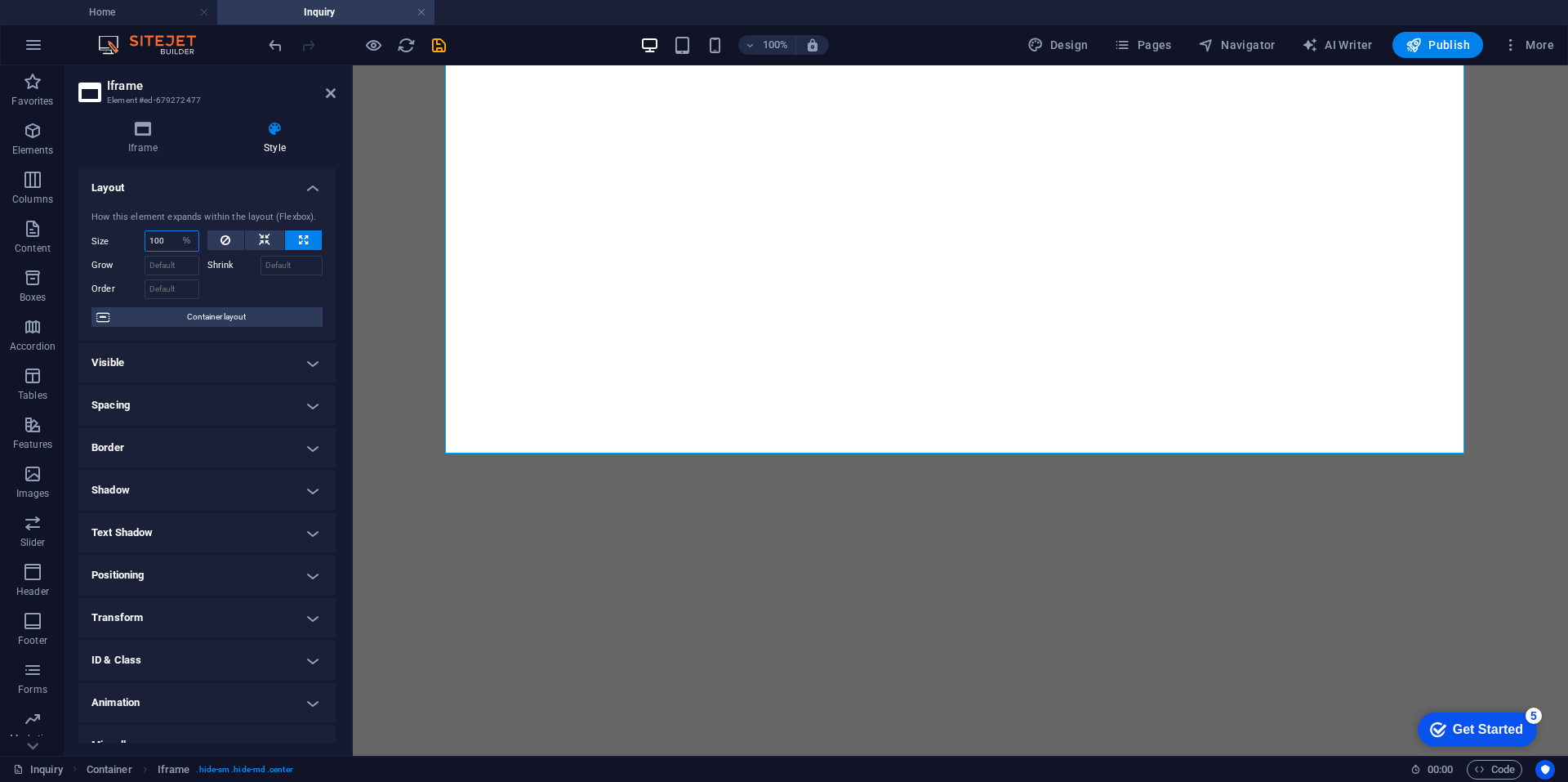
type input "2"
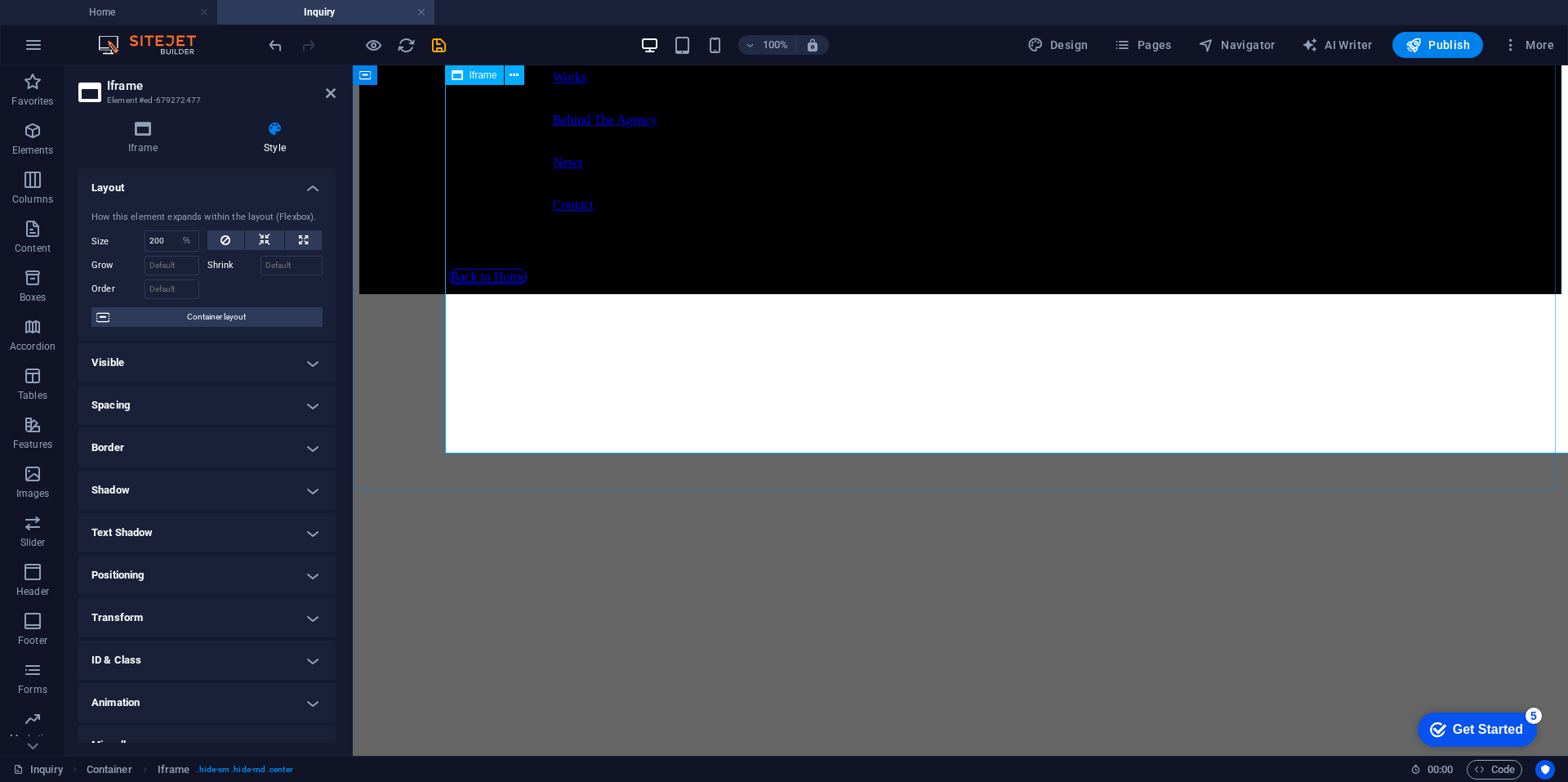
scroll to position [0, 0]
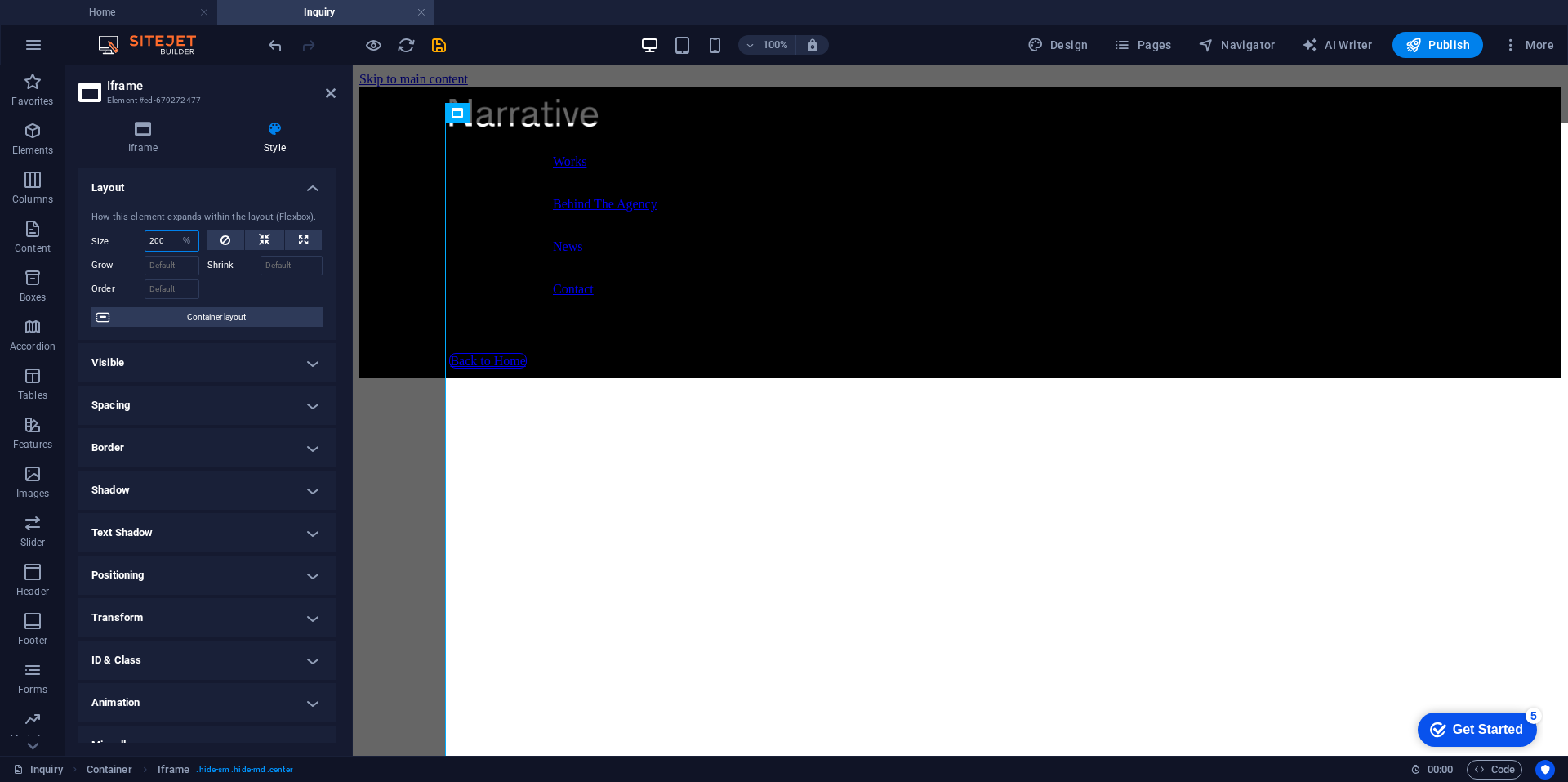
click at [164, 244] on input "200" at bounding box center [171, 241] width 53 height 20
type input "100"
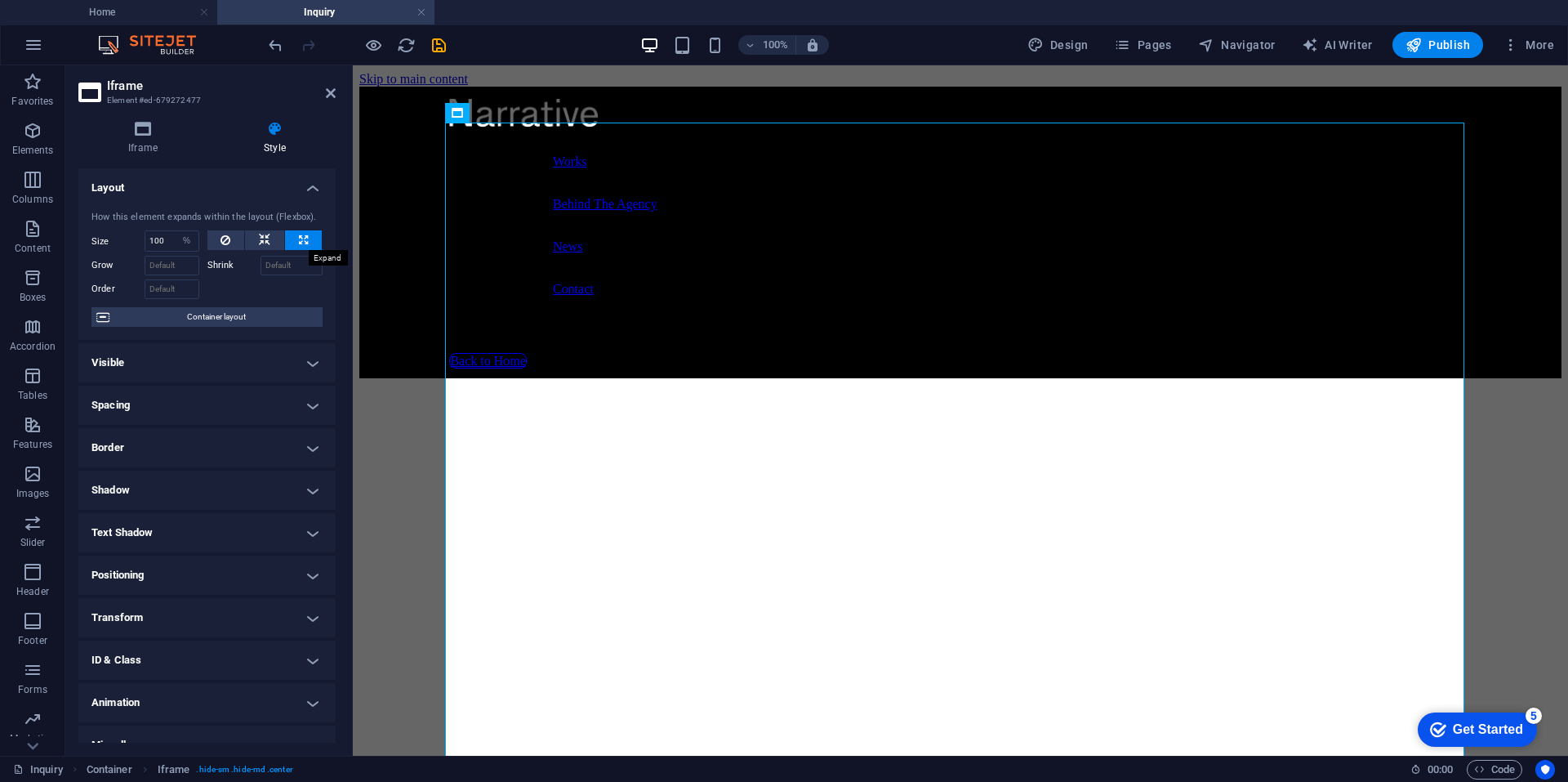
click at [307, 245] on button at bounding box center [303, 240] width 37 height 20
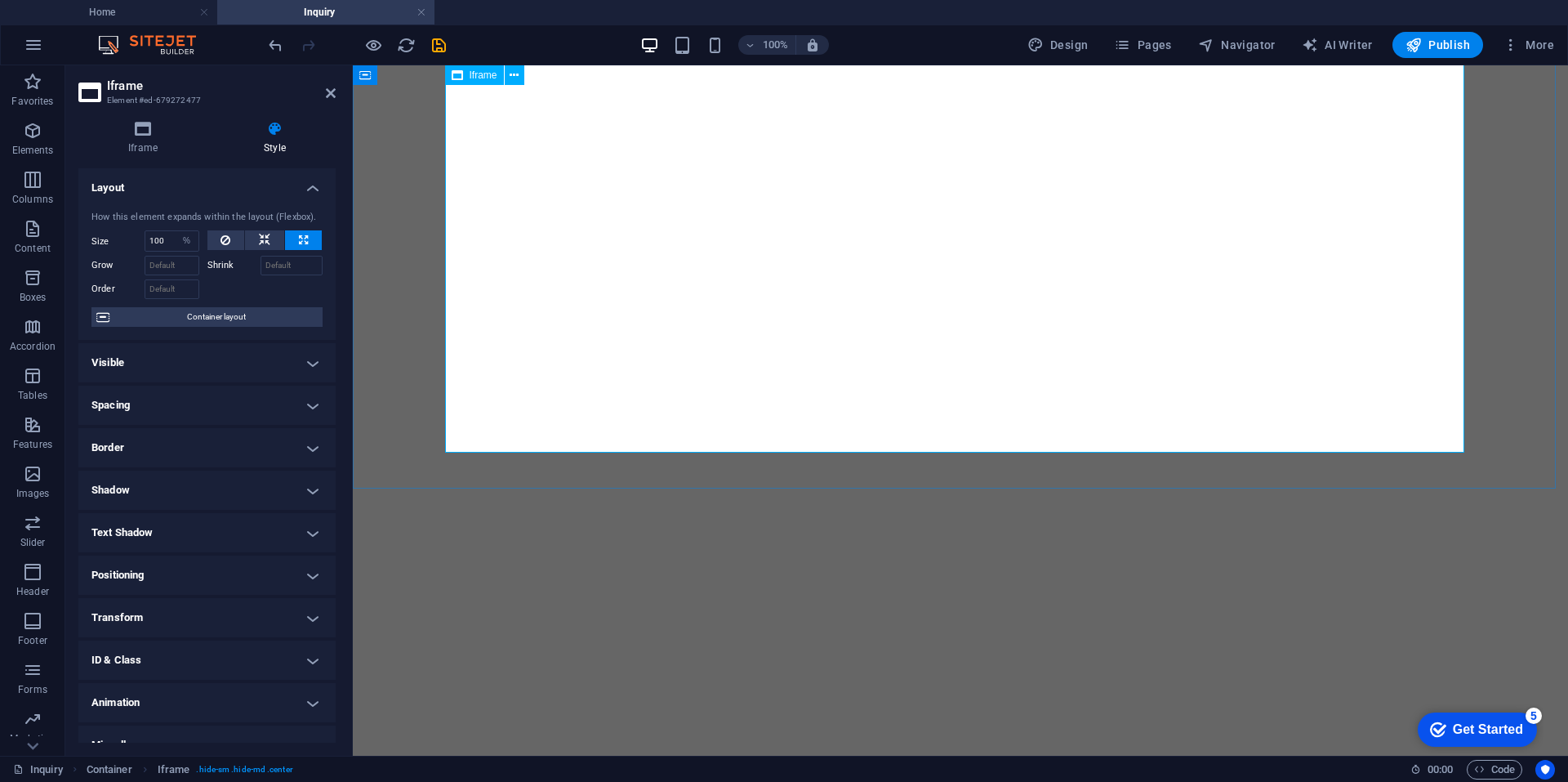
scroll to position [551, 0]
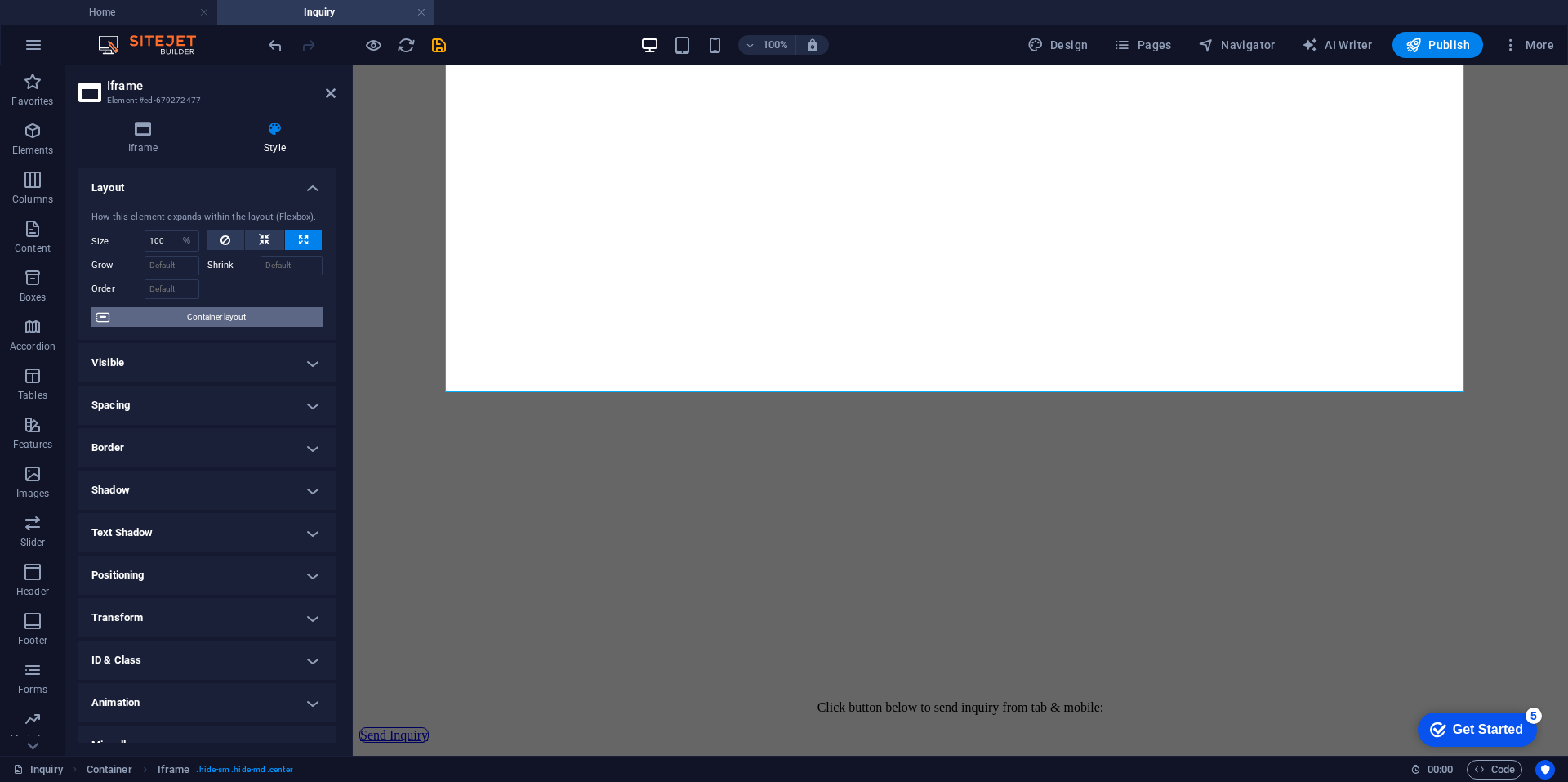
click at [262, 307] on span "Container layout" at bounding box center [216, 316] width 203 height 20
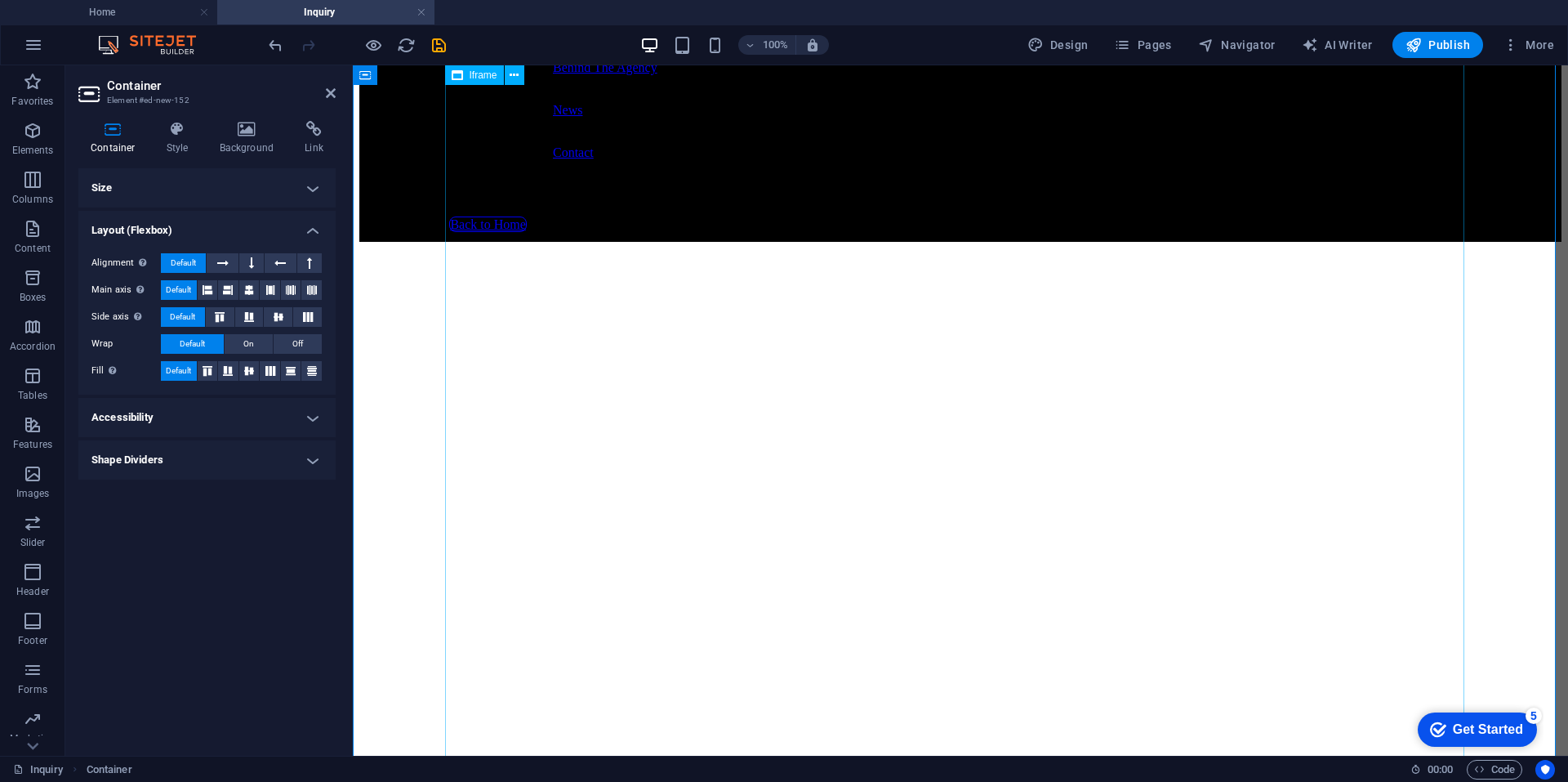
scroll to position [0, 0]
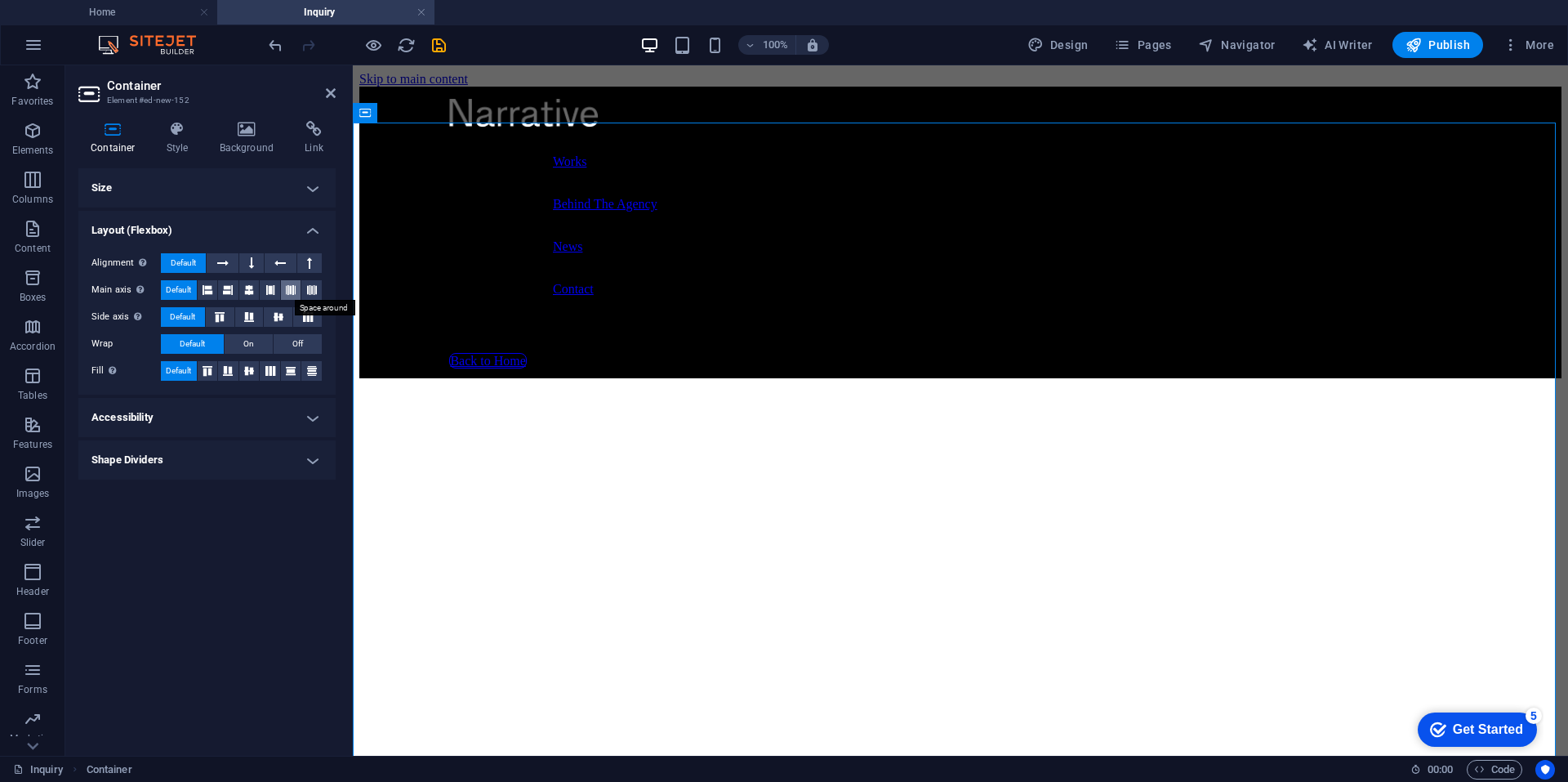
click at [294, 288] on icon at bounding box center [291, 290] width 9 height 20
click at [186, 288] on span "Default" at bounding box center [178, 290] width 25 height 20
click at [280, 318] on icon at bounding box center [279, 317] width 20 height 9
click at [195, 317] on span "Default" at bounding box center [183, 316] width 25 height 20
click at [243, 340] on button "On" at bounding box center [248, 343] width 48 height 20
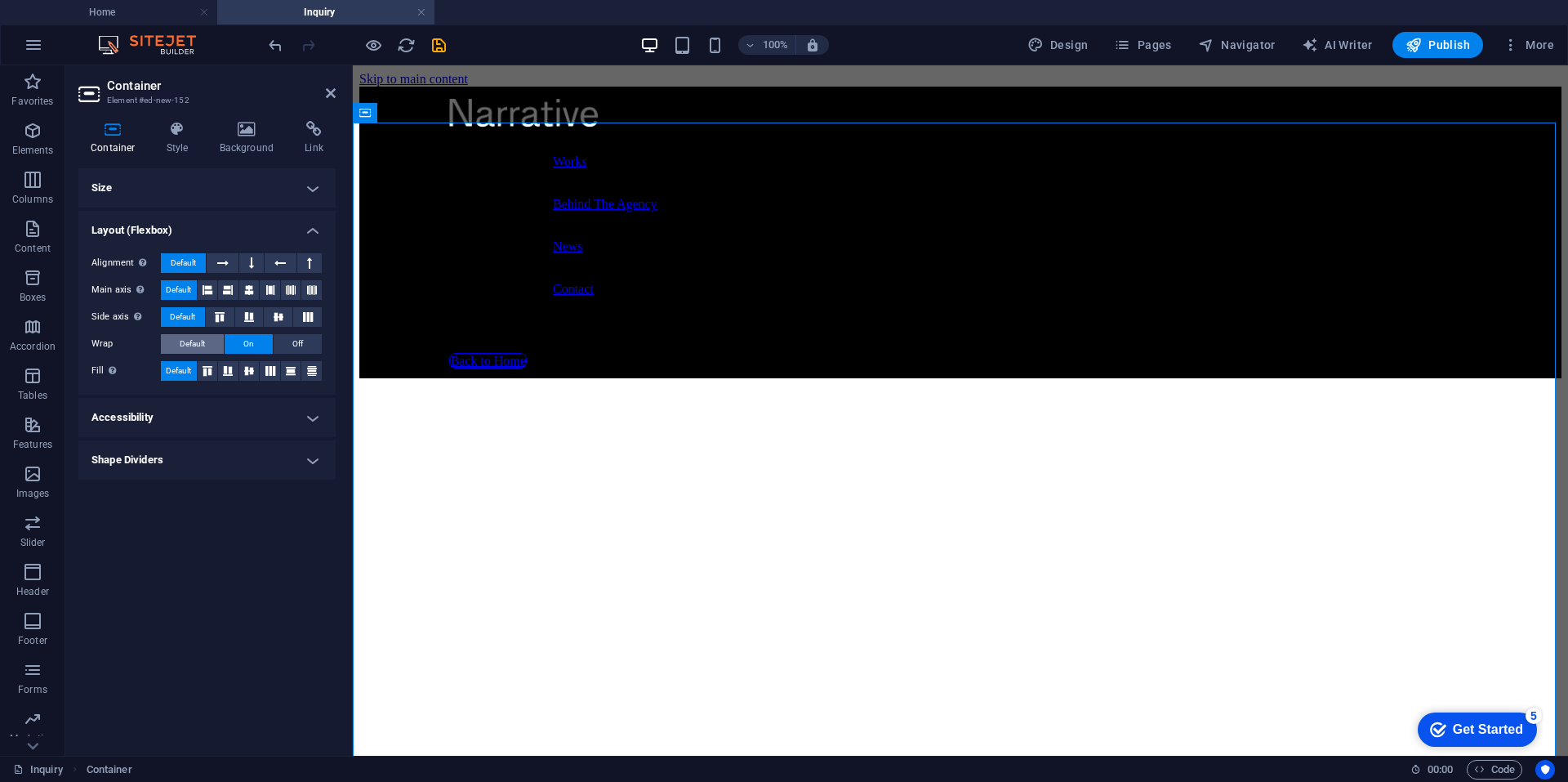
click at [192, 344] on span "Default" at bounding box center [192, 343] width 25 height 20
click at [219, 422] on h4 "Accessibility" at bounding box center [206, 418] width 257 height 40
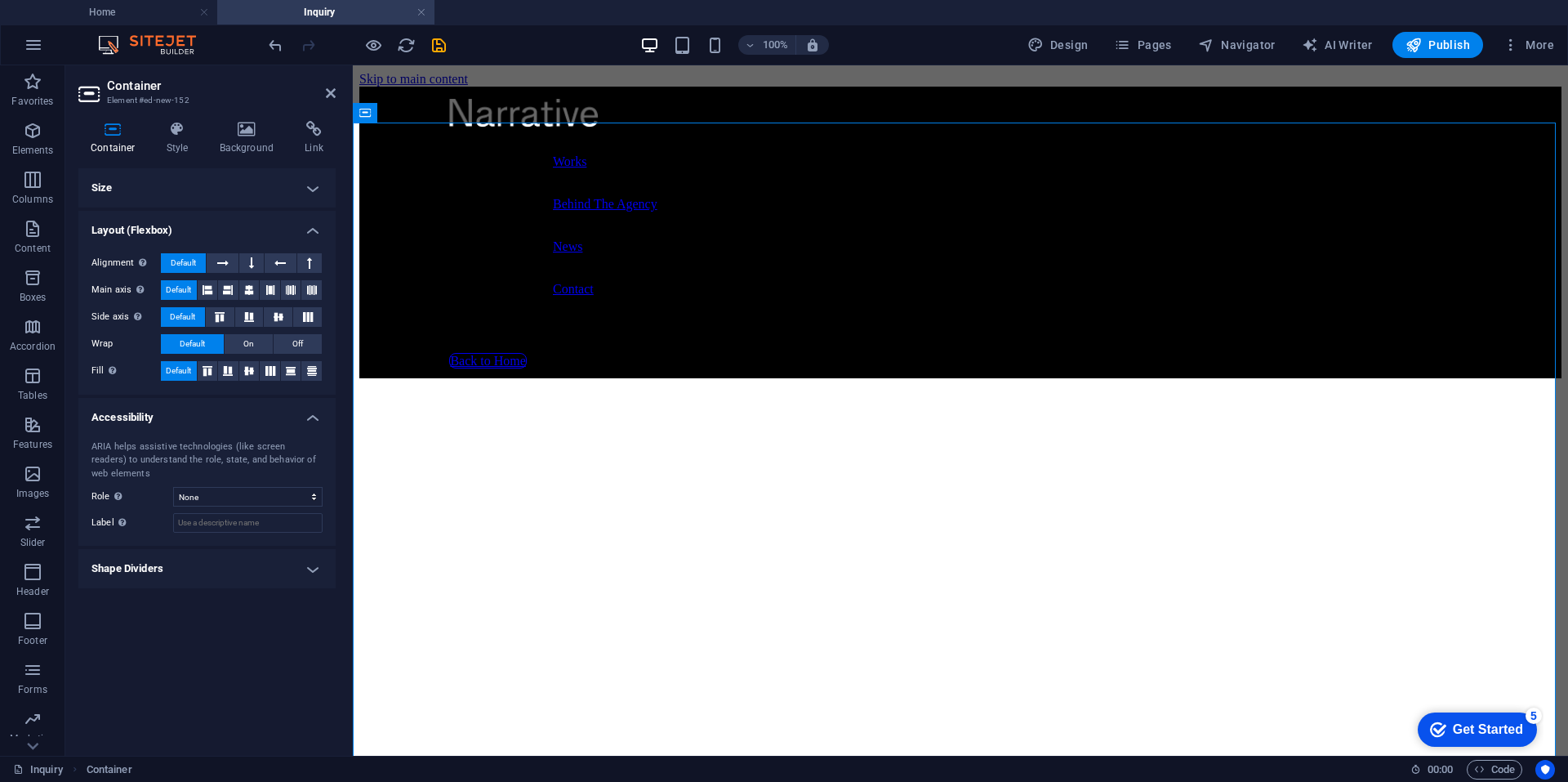
click at [219, 421] on h4 "Accessibility" at bounding box center [206, 412] width 257 height 29
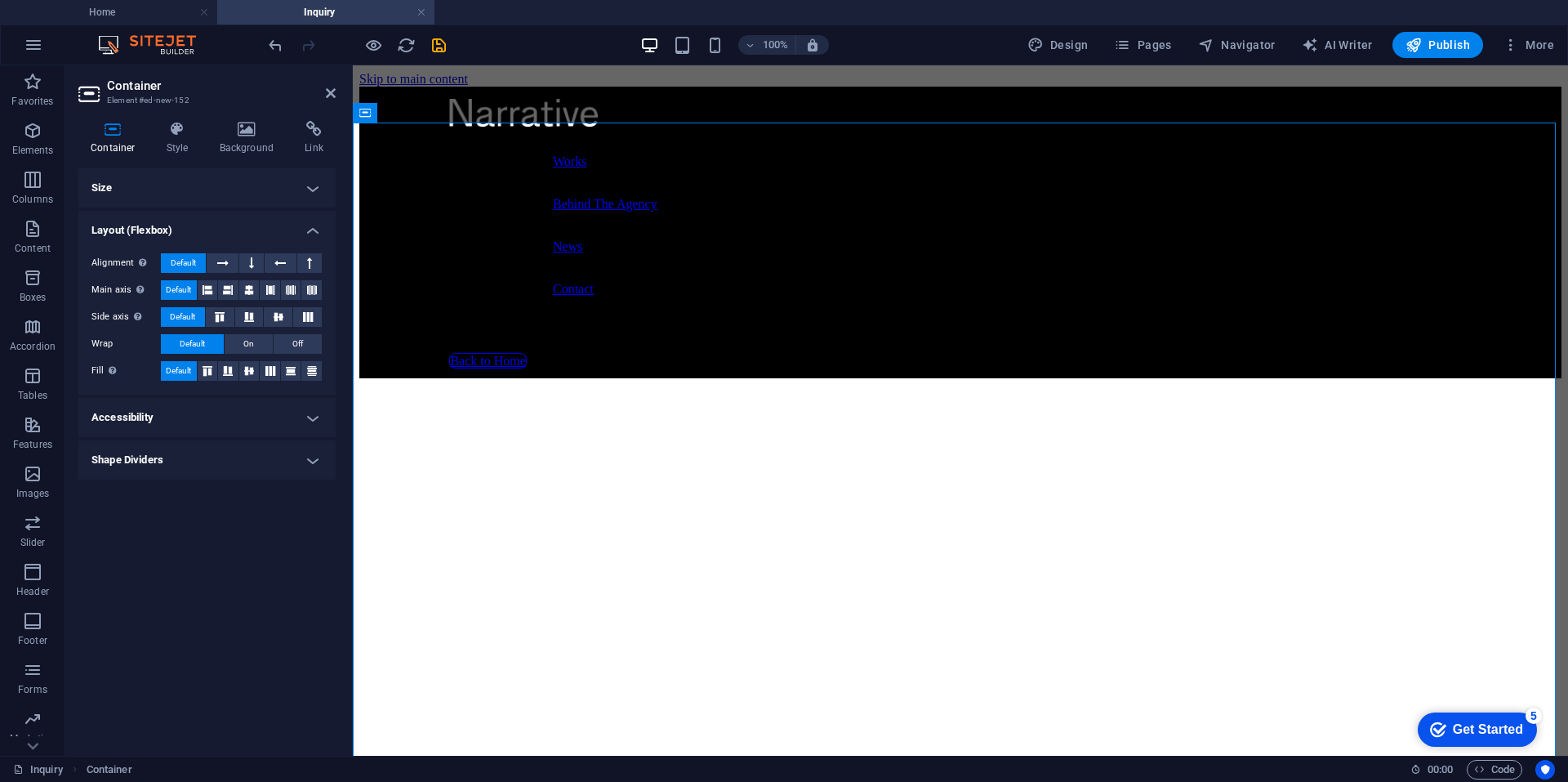
click at [200, 455] on h4 "Shape Dividers" at bounding box center [206, 460] width 257 height 40
click at [200, 455] on h4 "Shape Dividers" at bounding box center [206, 455] width 257 height 29
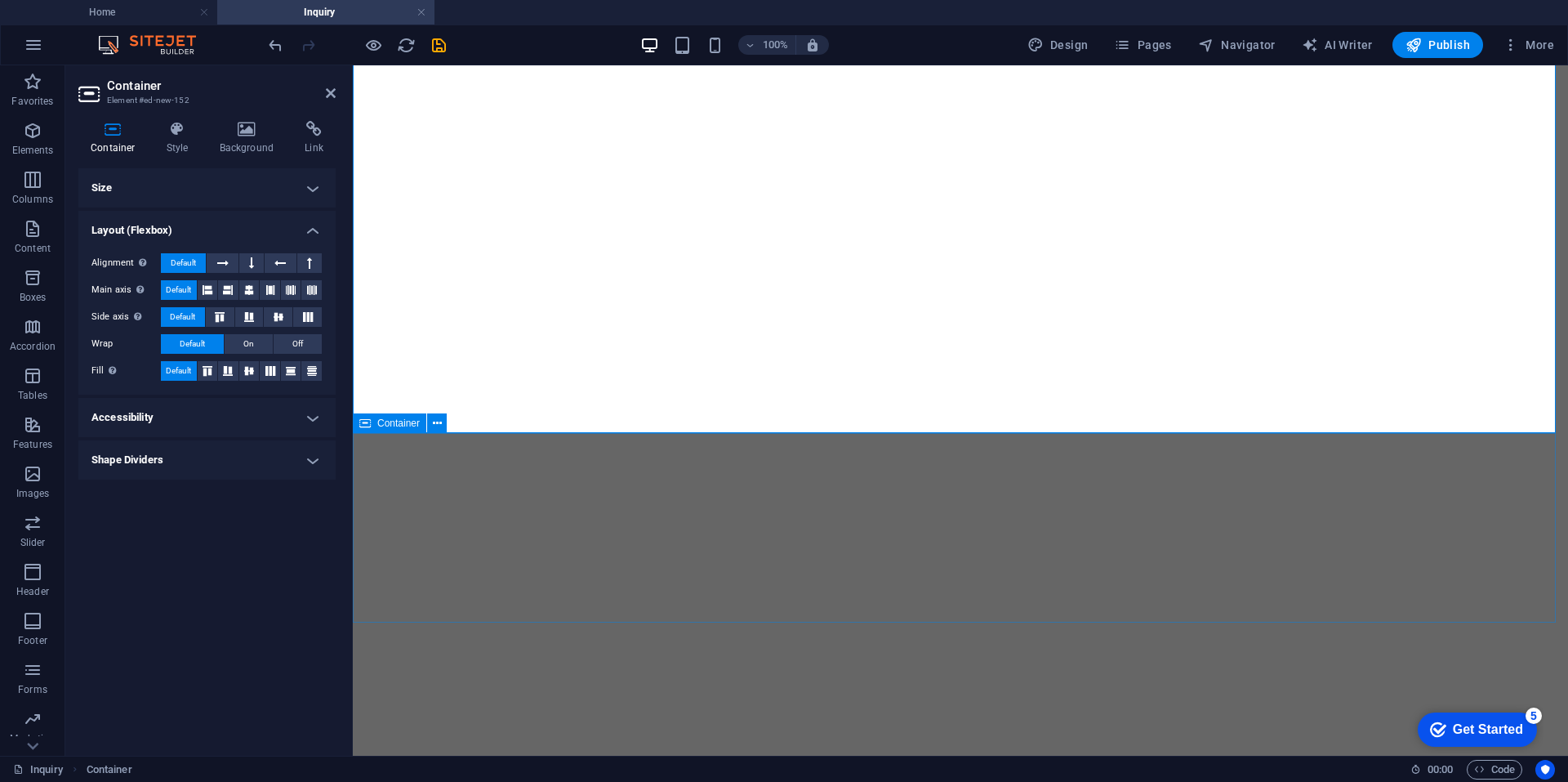
scroll to position [551, 0]
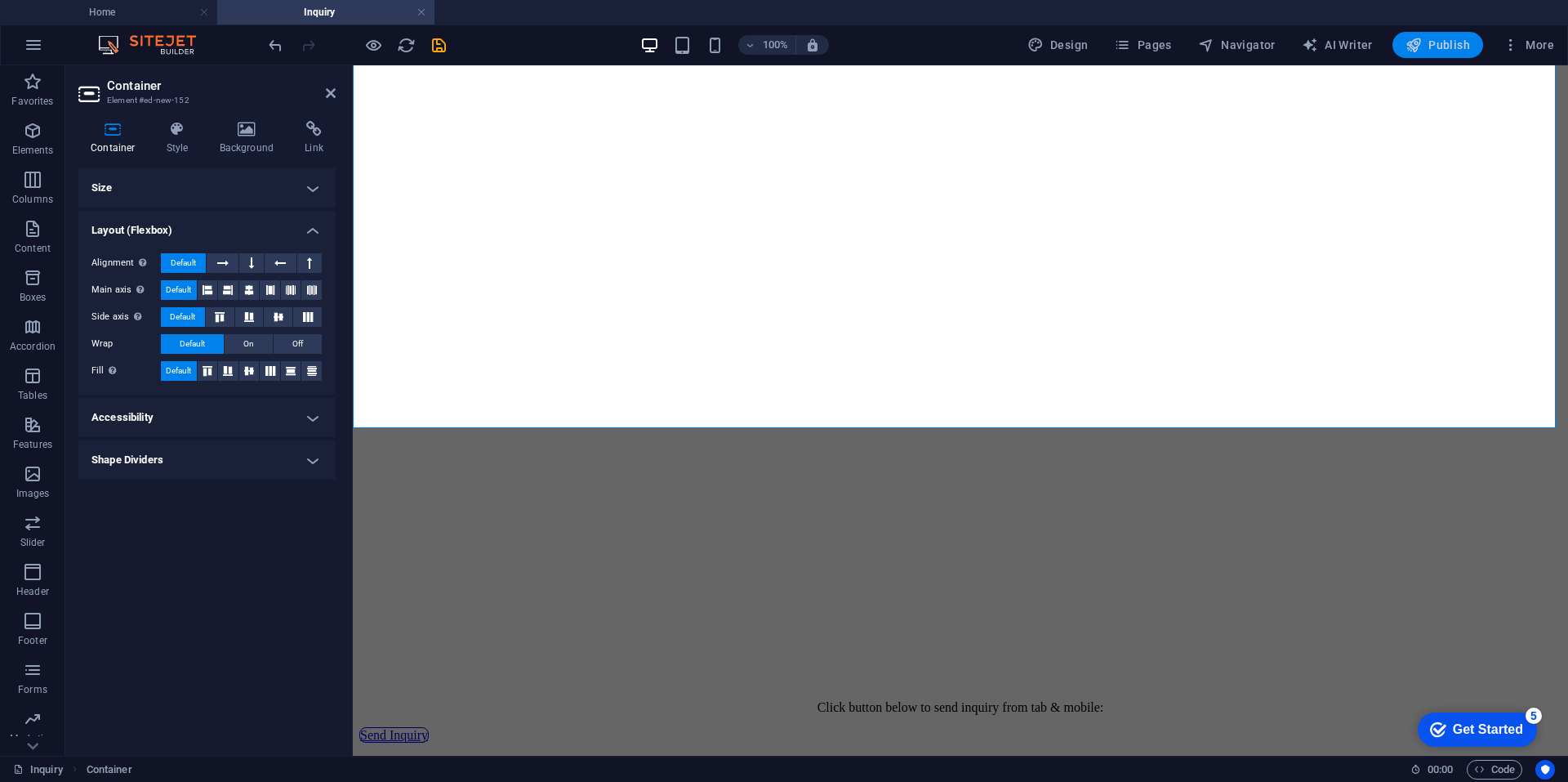
click at [1448, 45] on span "Publish" at bounding box center [1438, 44] width 65 height 16
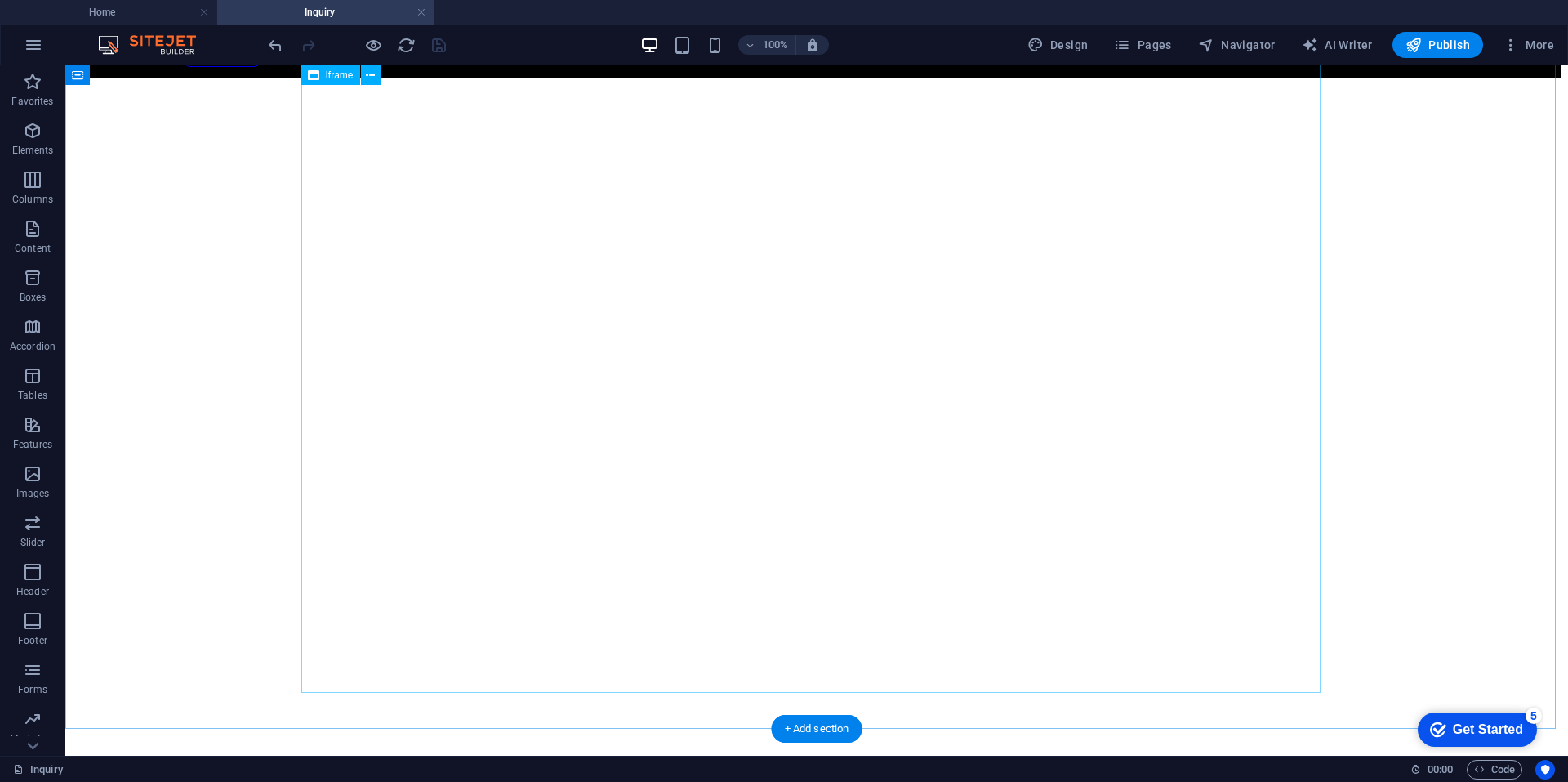
scroll to position [225, 0]
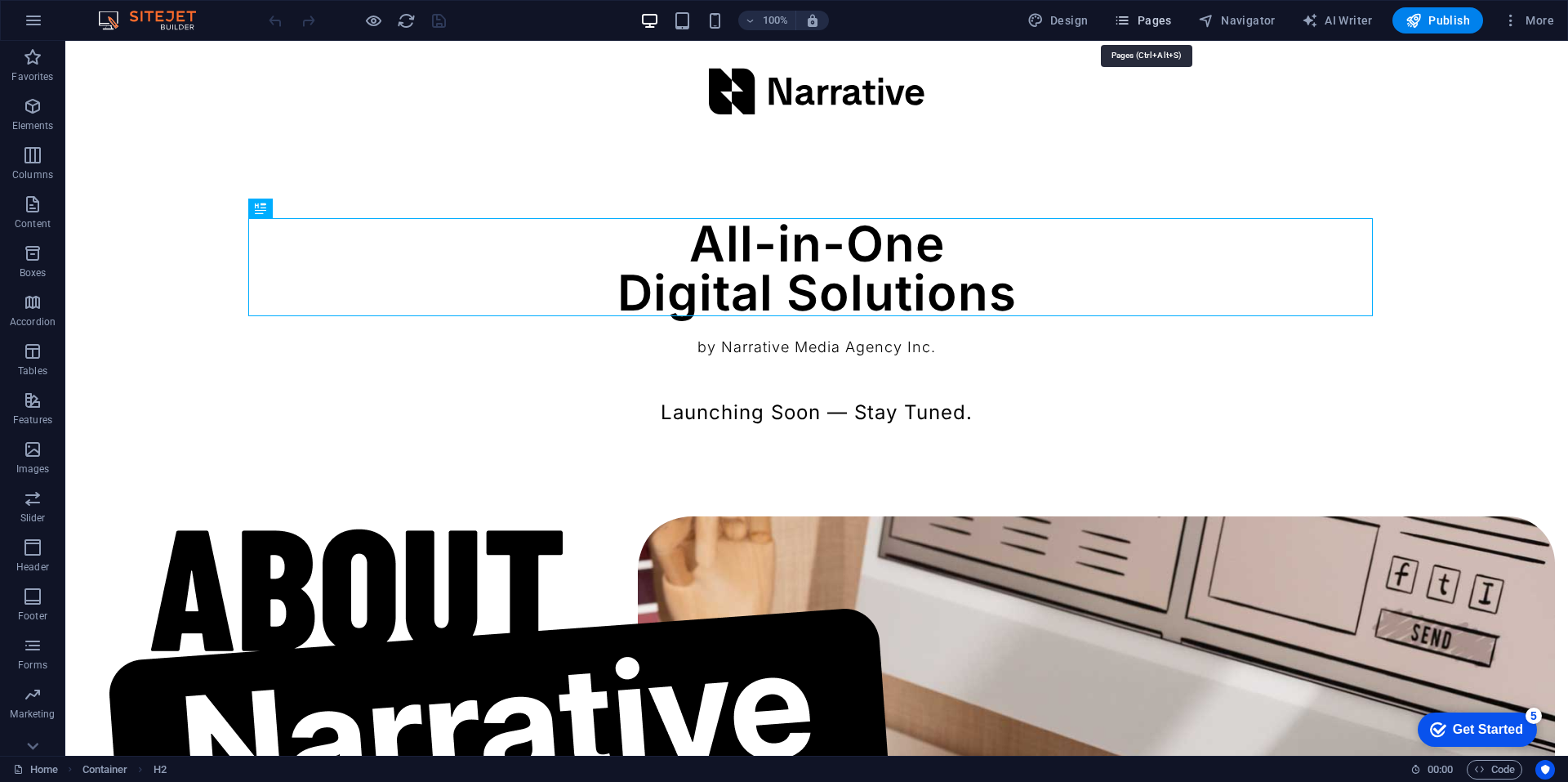
click at [1162, 9] on button "Pages" at bounding box center [1143, 21] width 71 height 26
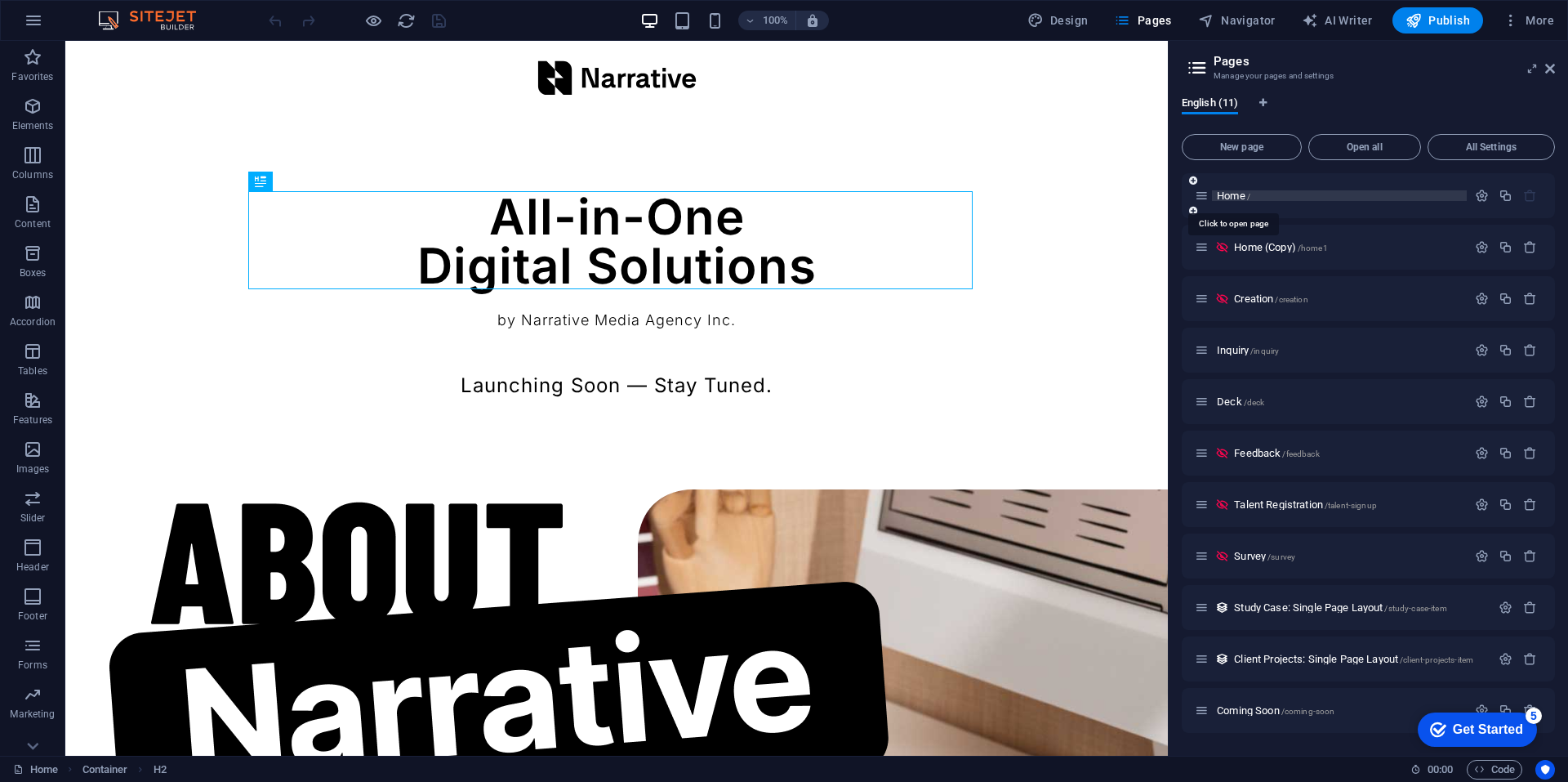
drag, startPoint x: 1234, startPoint y: 200, endPoint x: 899, endPoint y: 231, distance: 336.4
click at [1234, 200] on span "Home /" at bounding box center [1234, 195] width 34 height 12
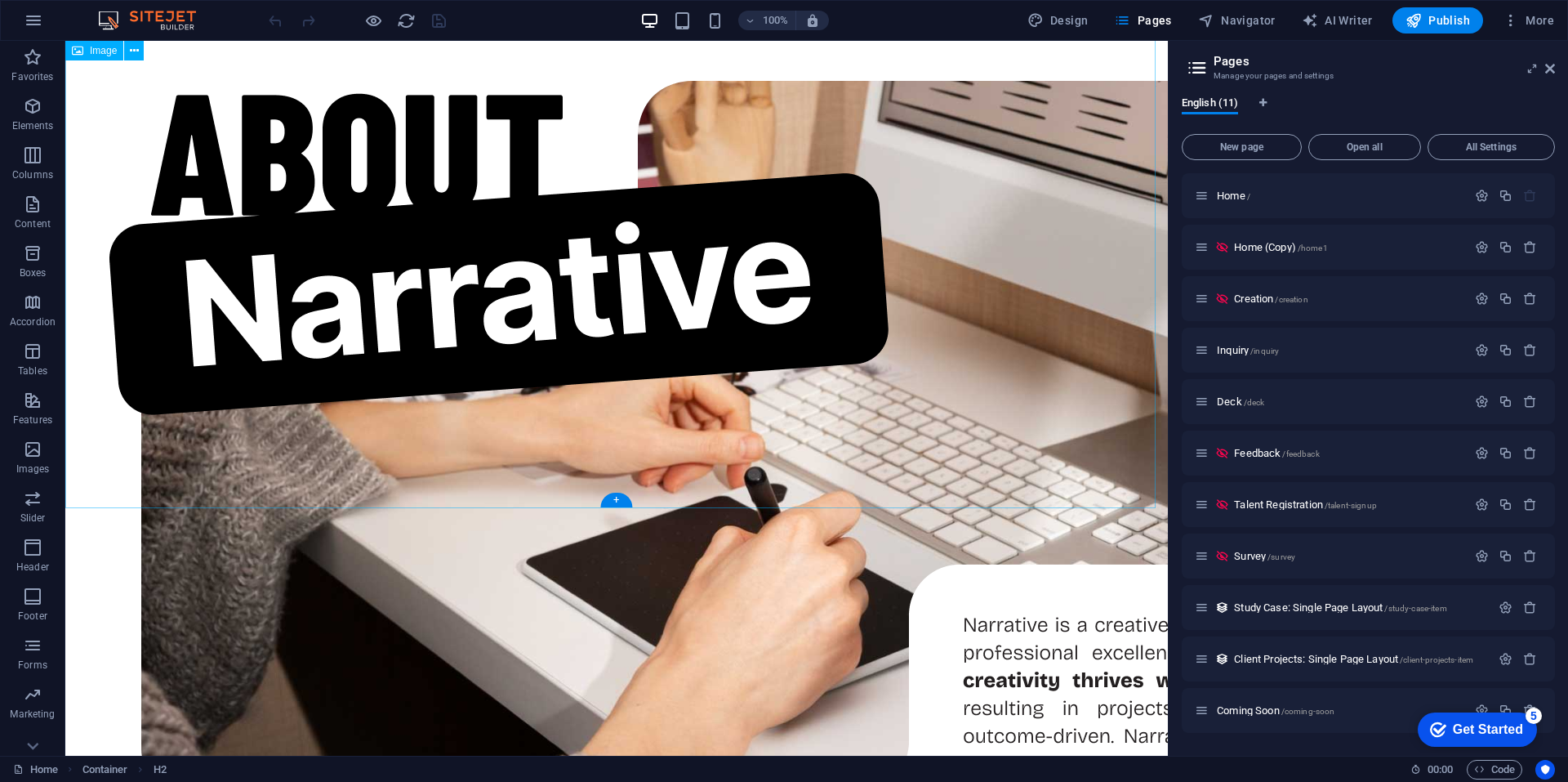
scroll to position [735, 0]
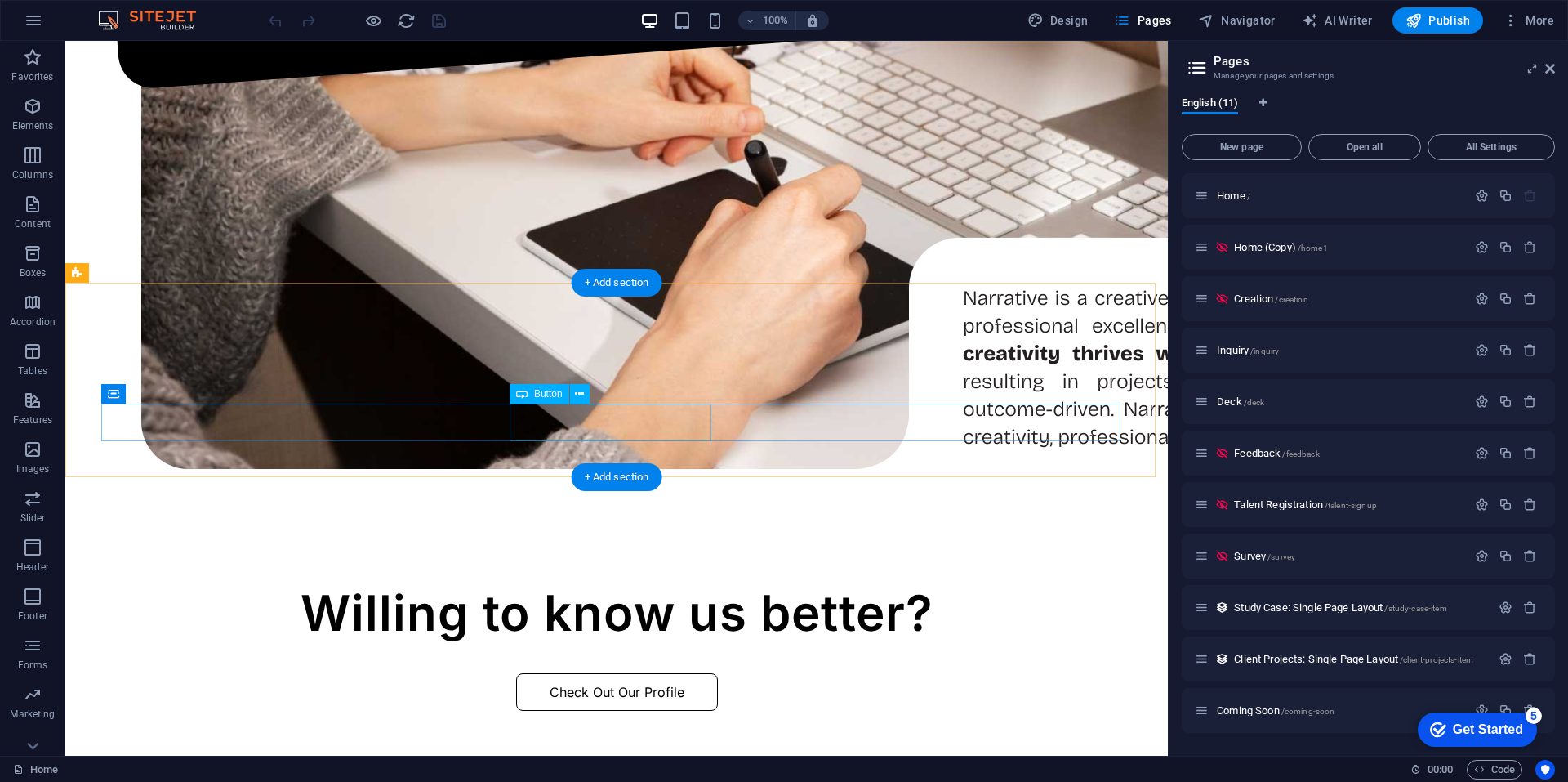
click at [607, 673] on div "Check Out Our Profile" at bounding box center [616, 692] width 948 height 38
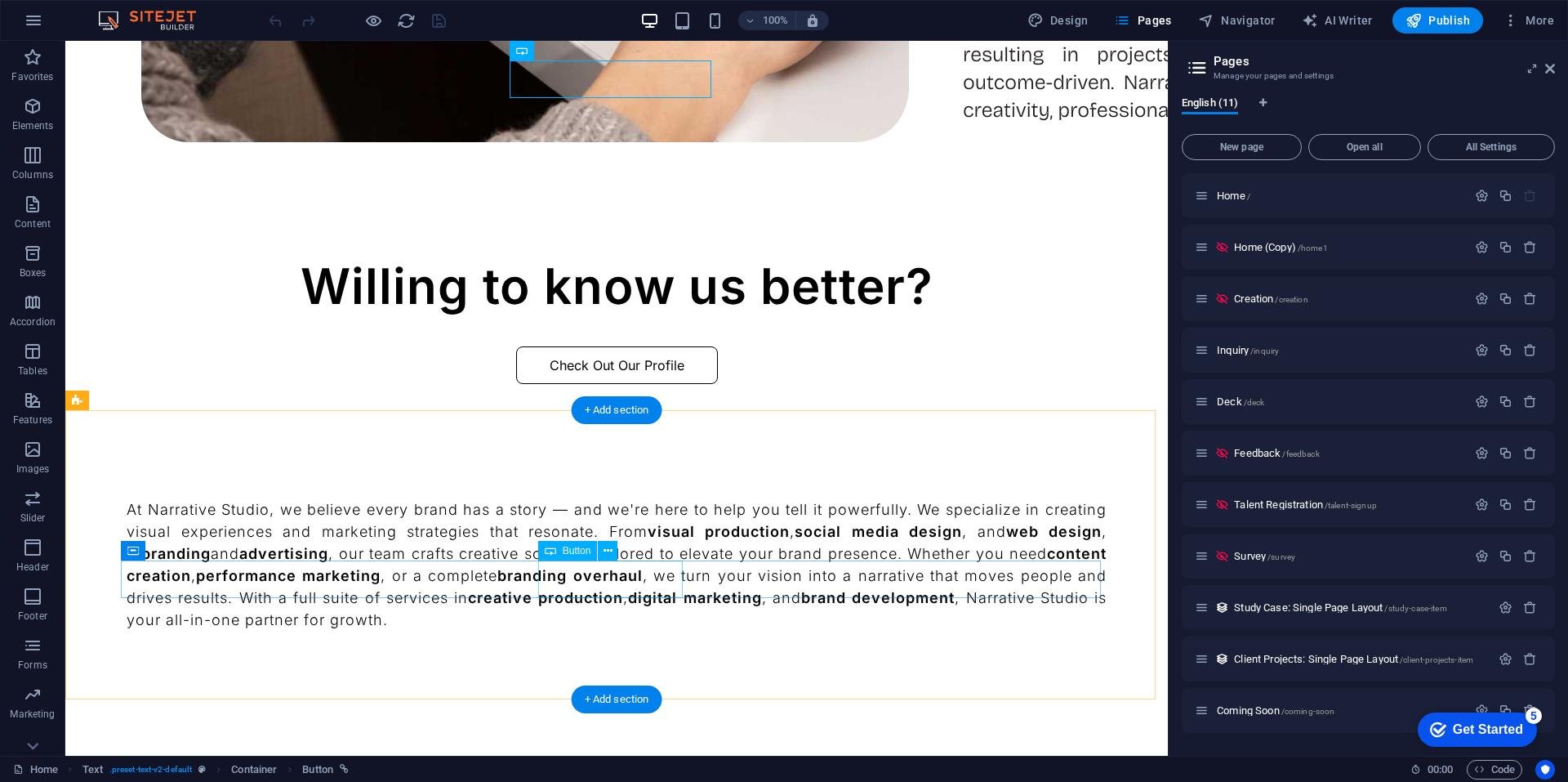
scroll to position [1225, 0]
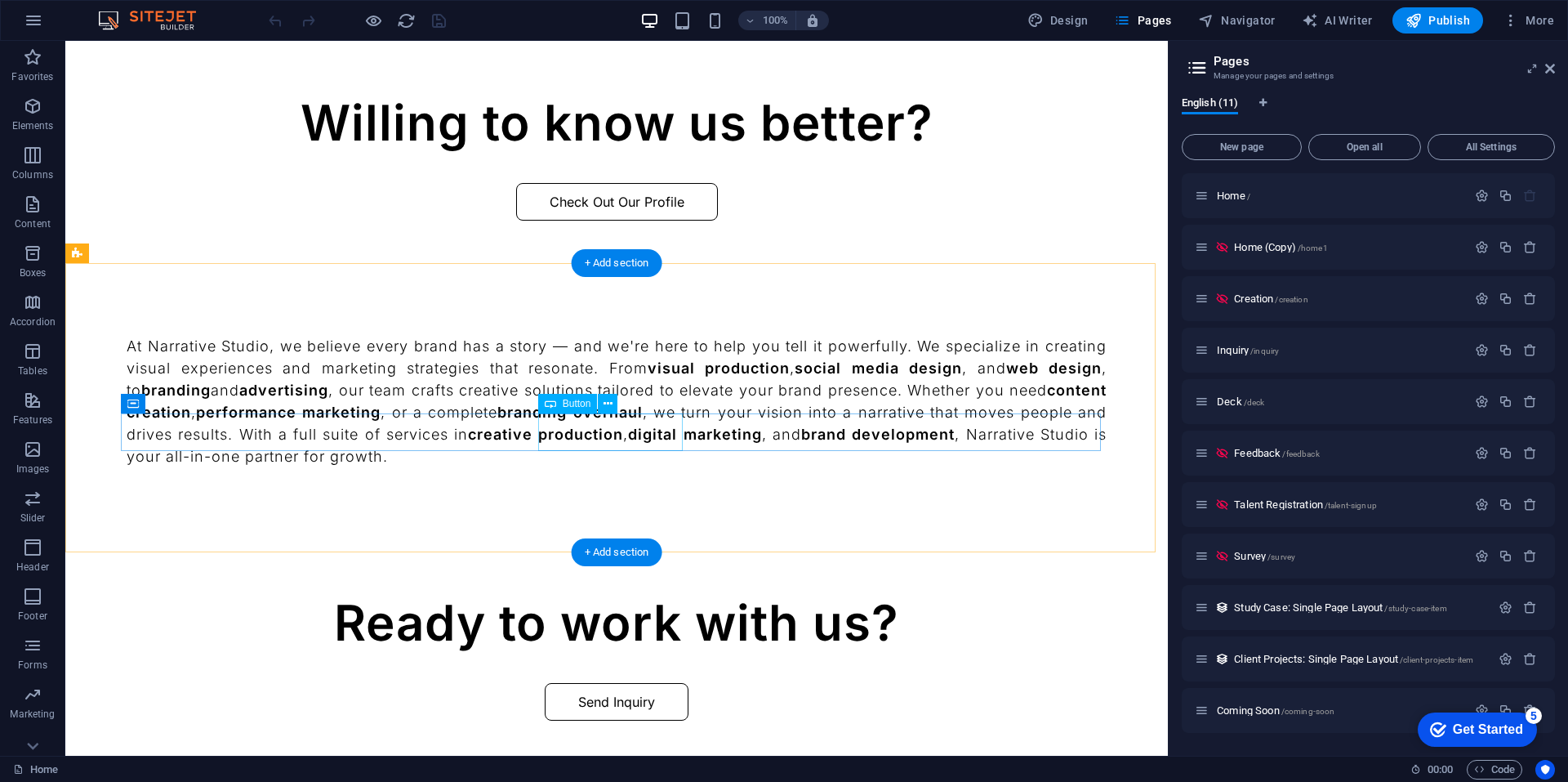
click at [632, 683] on div "Send Inquiry" at bounding box center [616, 702] width 837 height 38
click at [581, 405] on span "Button" at bounding box center [577, 404] width 28 height 9
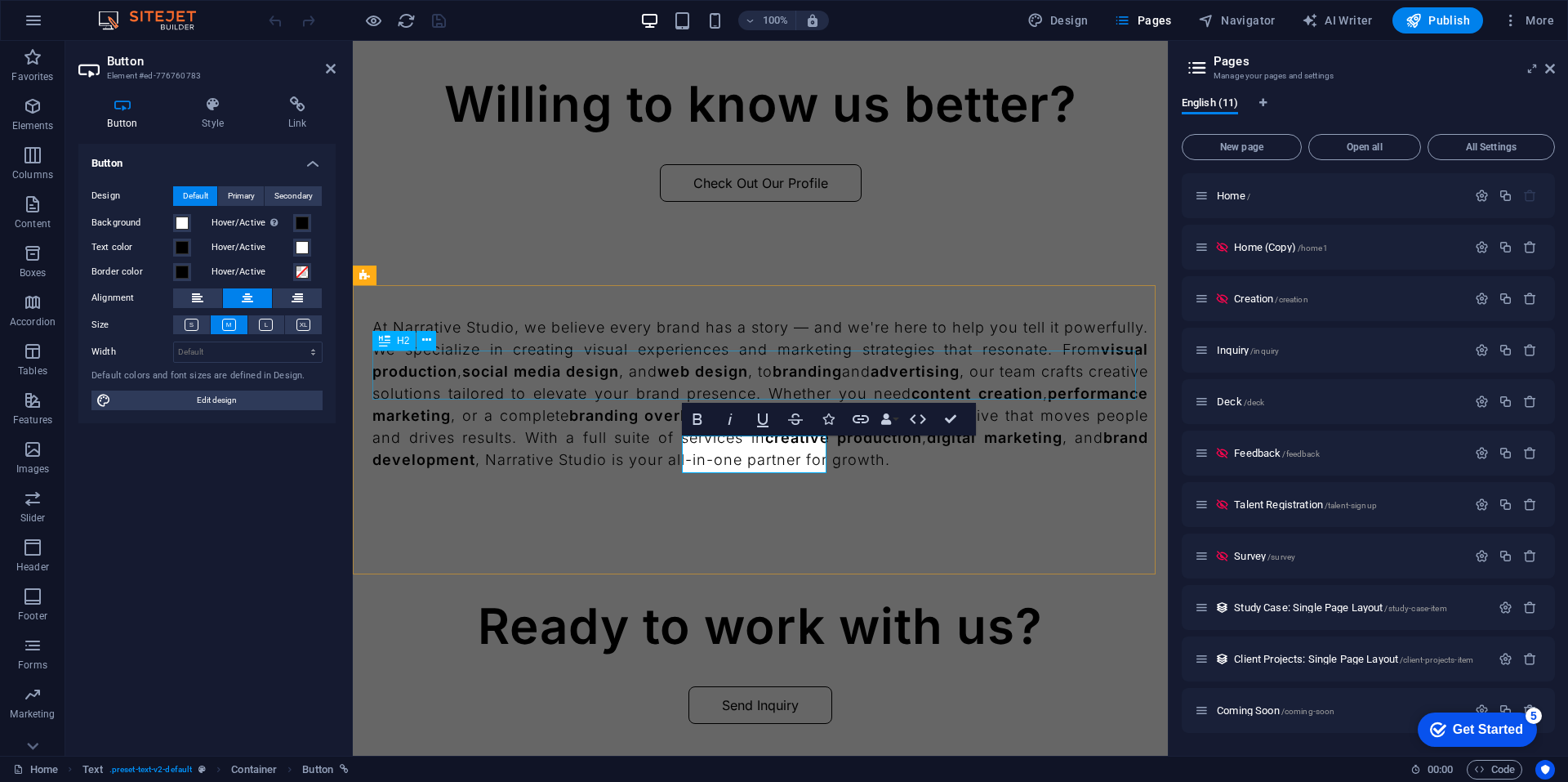
scroll to position [1045, 0]
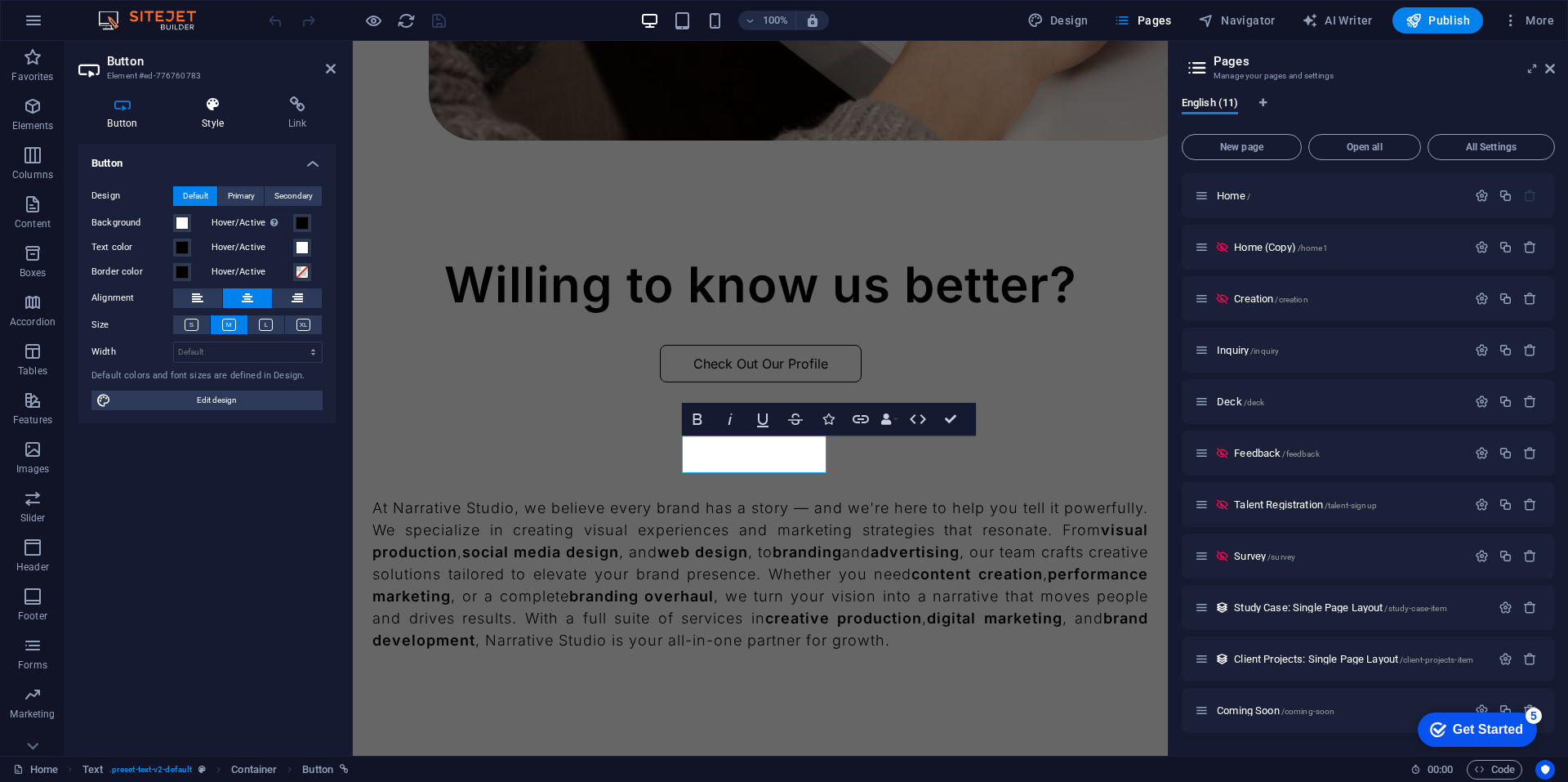
click at [214, 118] on h4 "Style" at bounding box center [216, 113] width 87 height 34
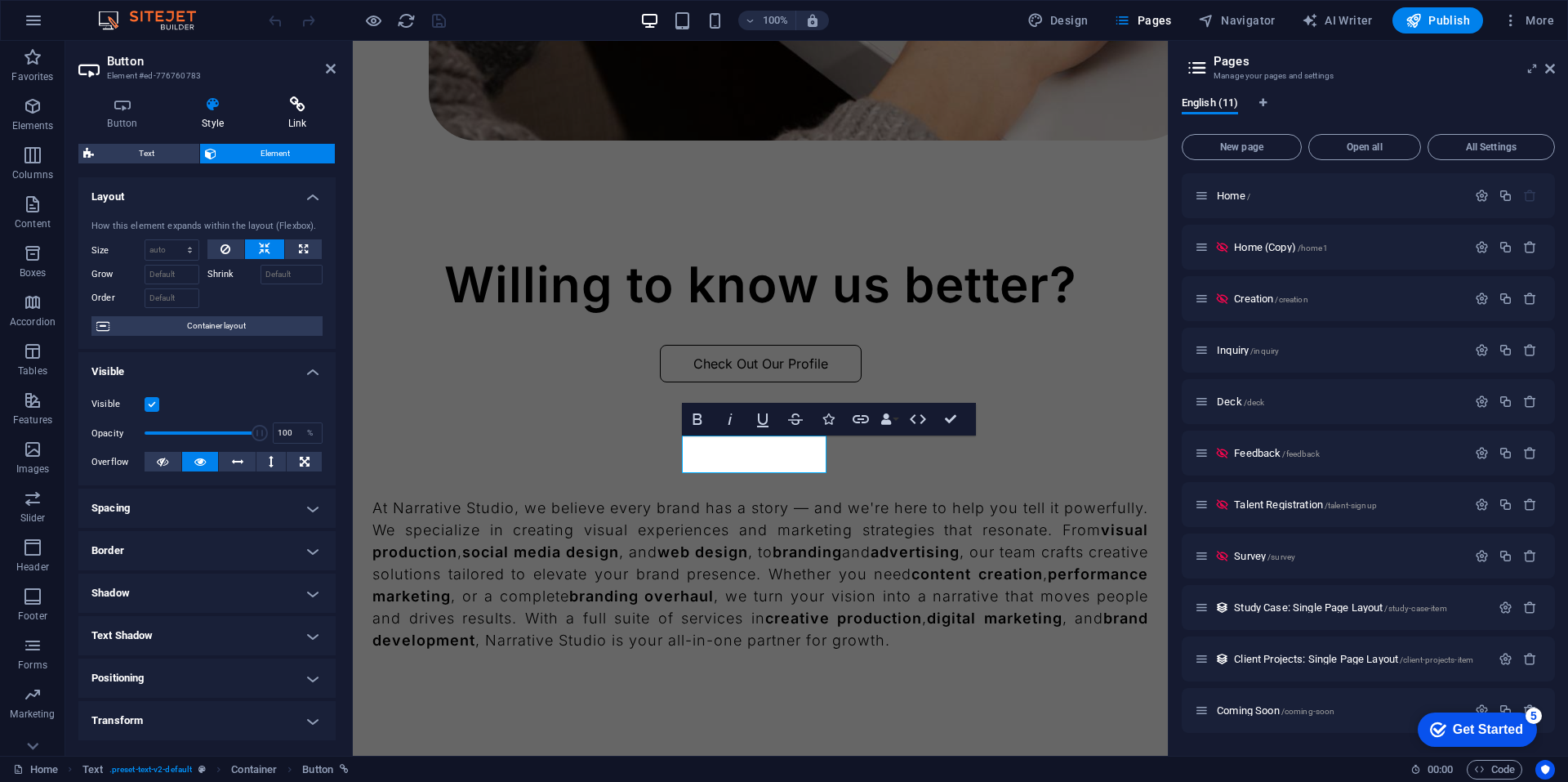
click at [276, 104] on icon at bounding box center [297, 104] width 77 height 16
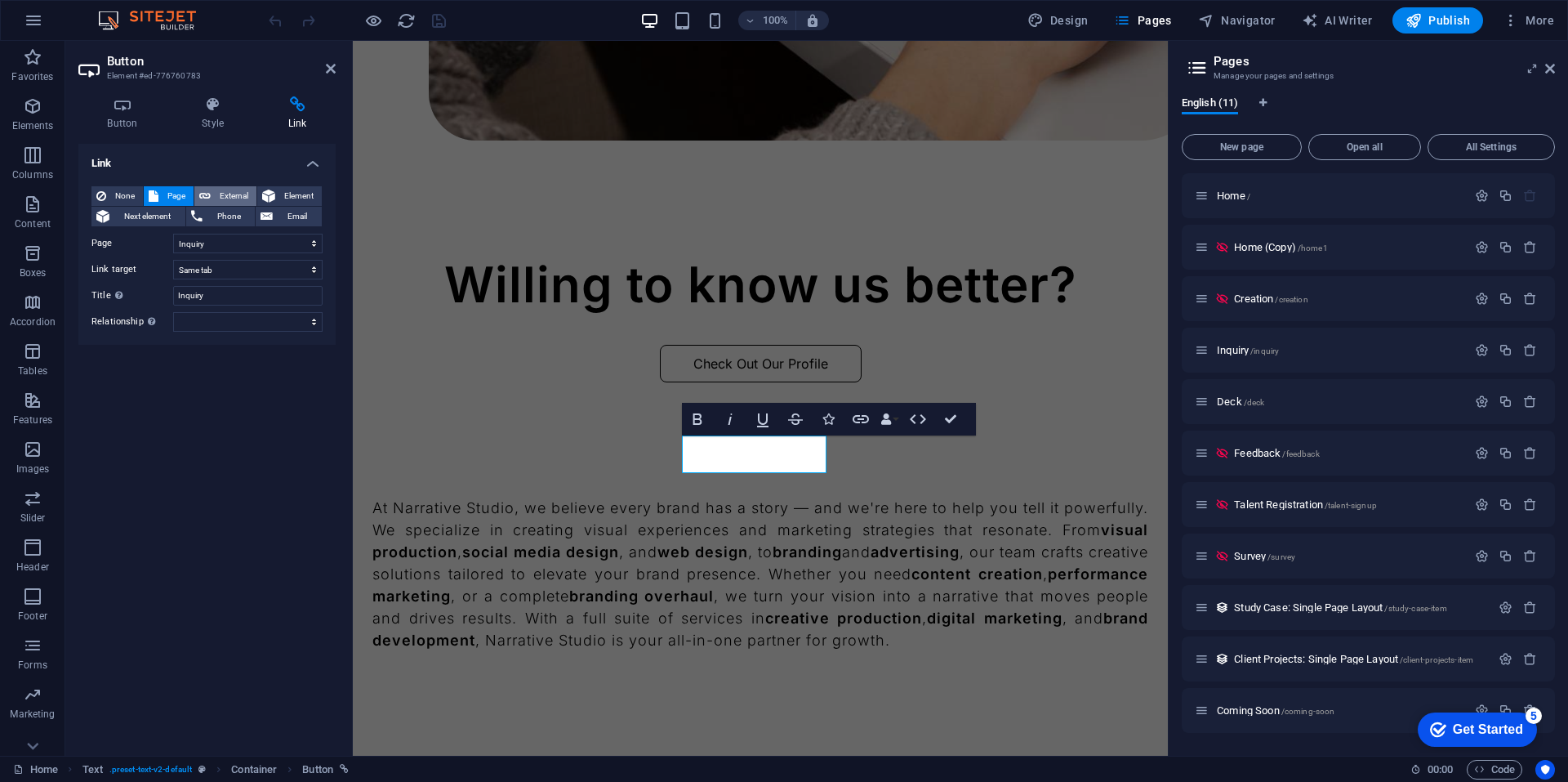
click at [246, 189] on span "External" at bounding box center [233, 196] width 36 height 20
select select "blank"
click at [232, 247] on input "/13258472" at bounding box center [248, 243] width 150 height 20
paste input "https://tally.so/r/mOVjak"
type input "https://tally.so/r/mOVjak"
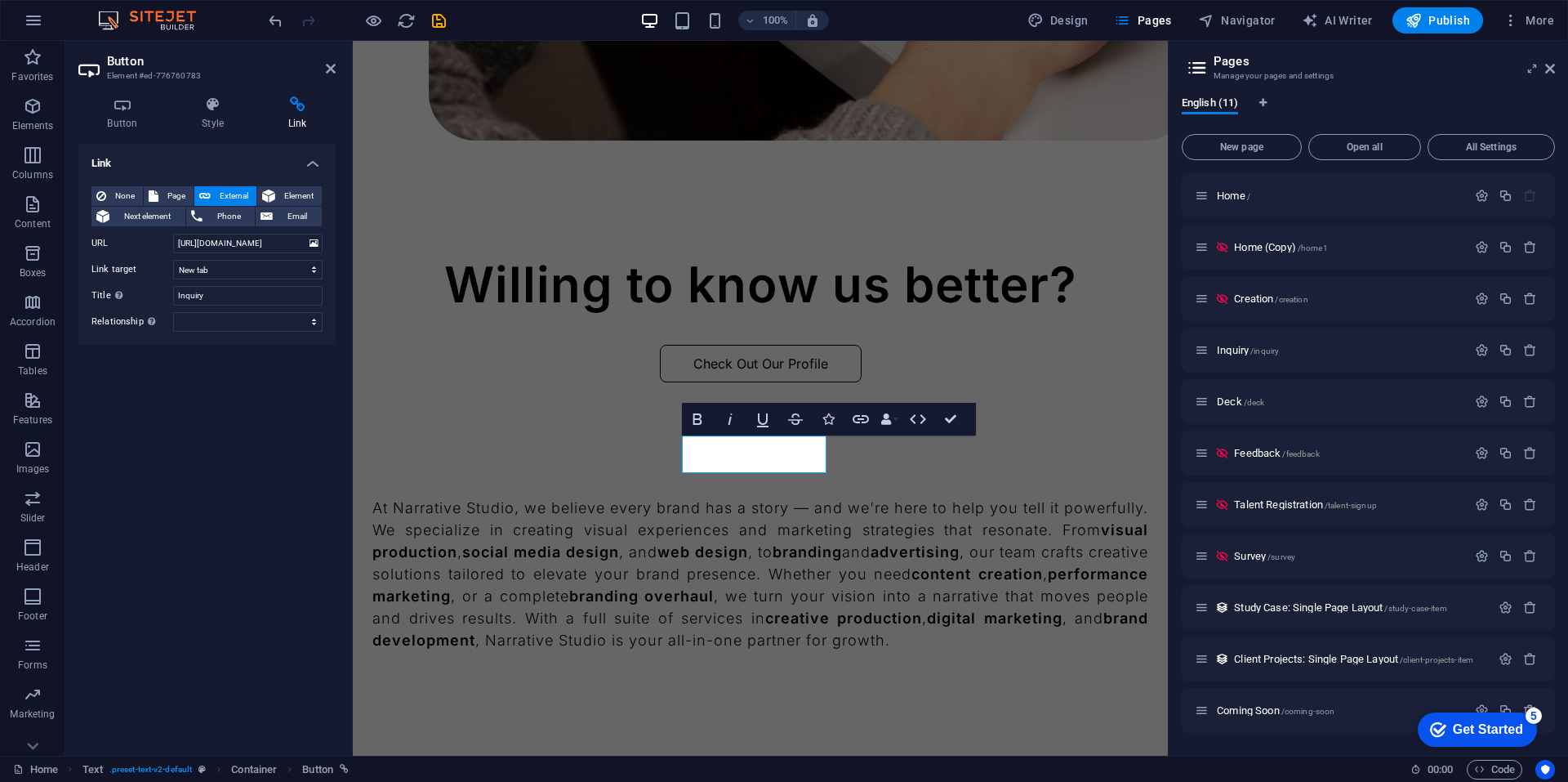
click at [191, 376] on div "Link None Page External Element Next element Phone Email Page Home Home (Copy) …" at bounding box center [206, 443] width 257 height 598
click at [442, 21] on icon "save" at bounding box center [440, 21] width 19 height 19
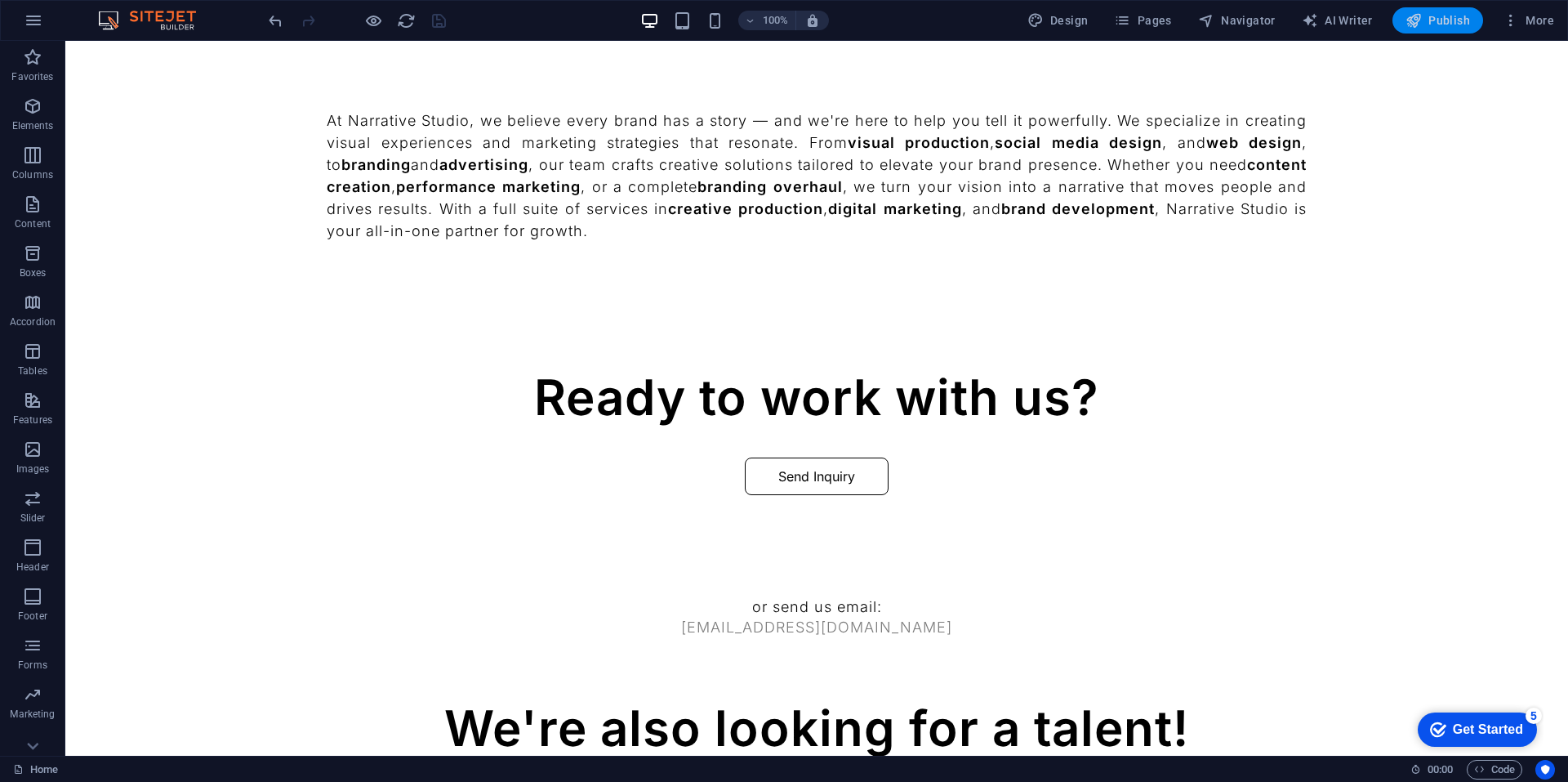
click at [1450, 19] on span "Publish" at bounding box center [1438, 20] width 65 height 16
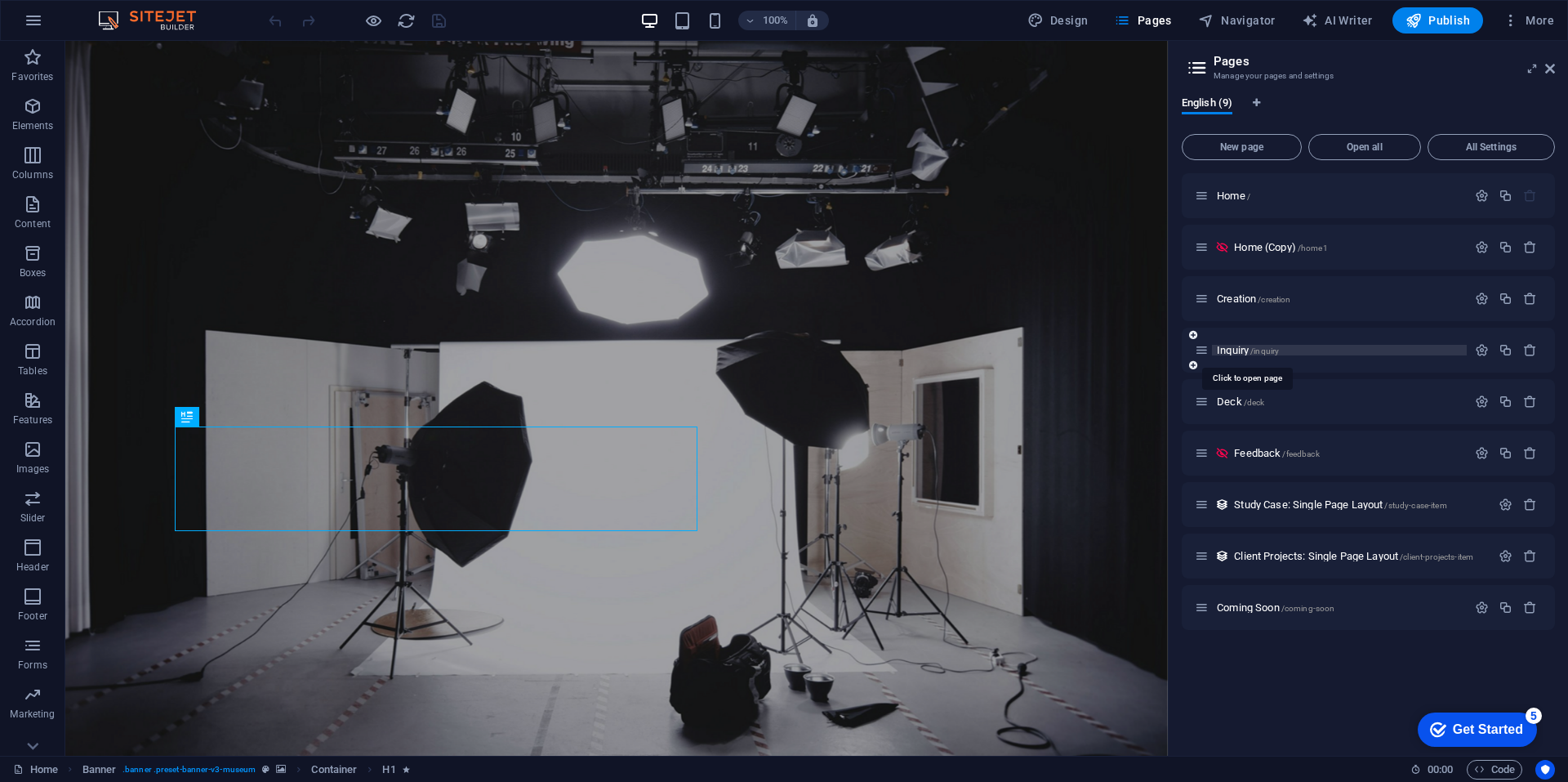
click at [1240, 345] on span "Inquiry /inquiry" at bounding box center [1248, 349] width 62 height 12
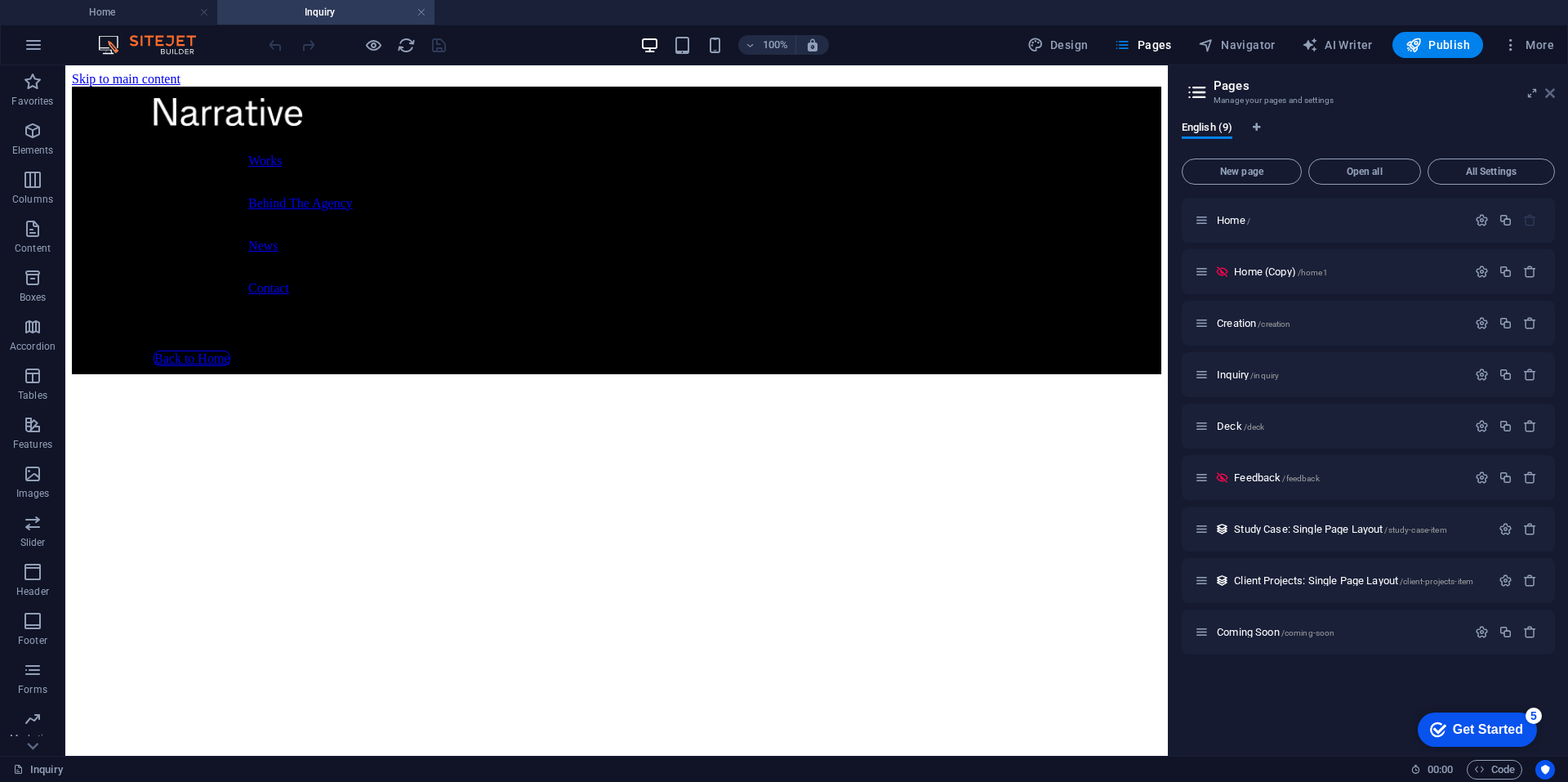
click at [0, 0] on icon at bounding box center [0, 0] width 0 height 0
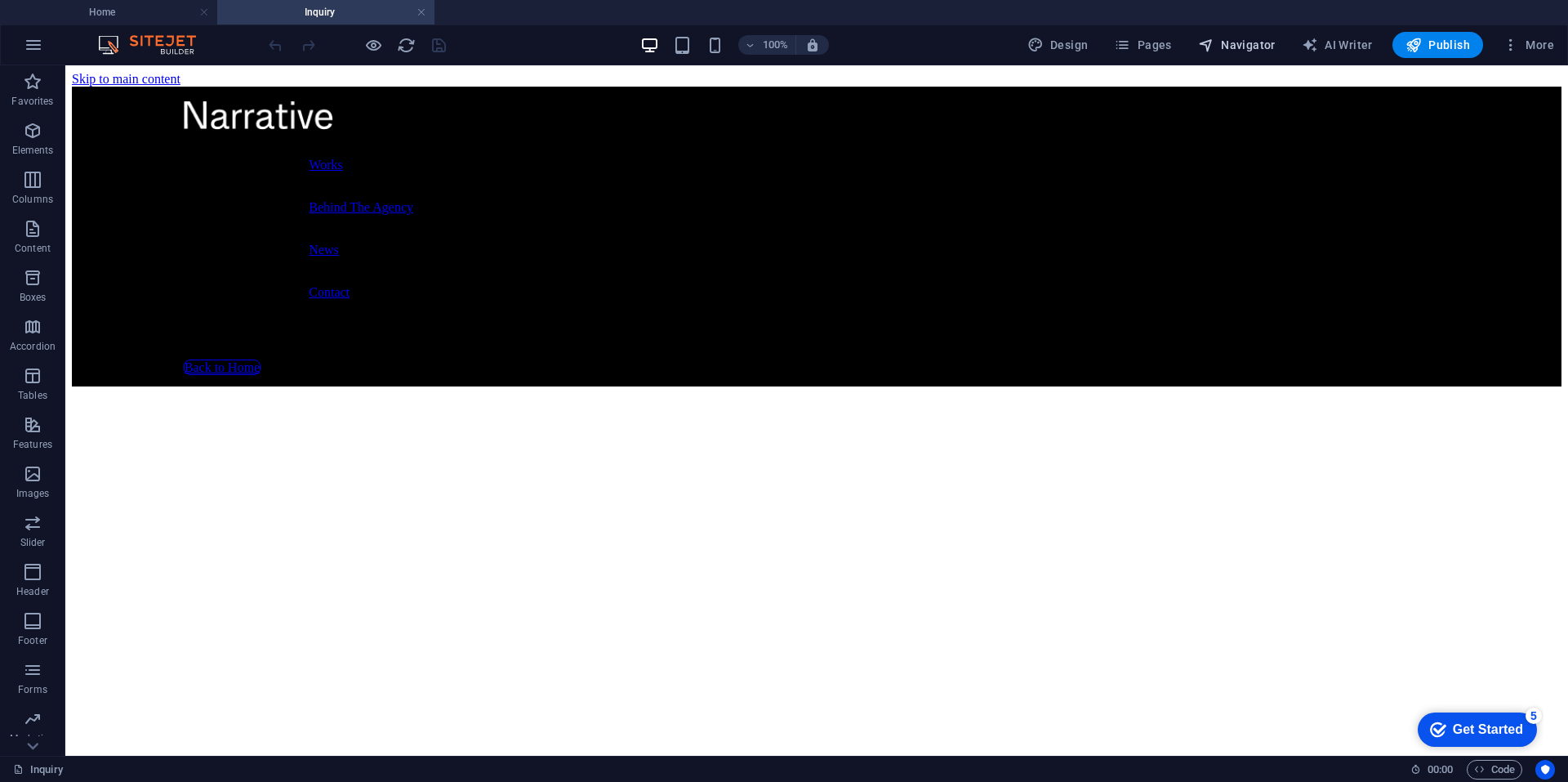
click at [1263, 47] on span "Navigator" at bounding box center [1237, 44] width 77 height 16
select select "15062556-en"
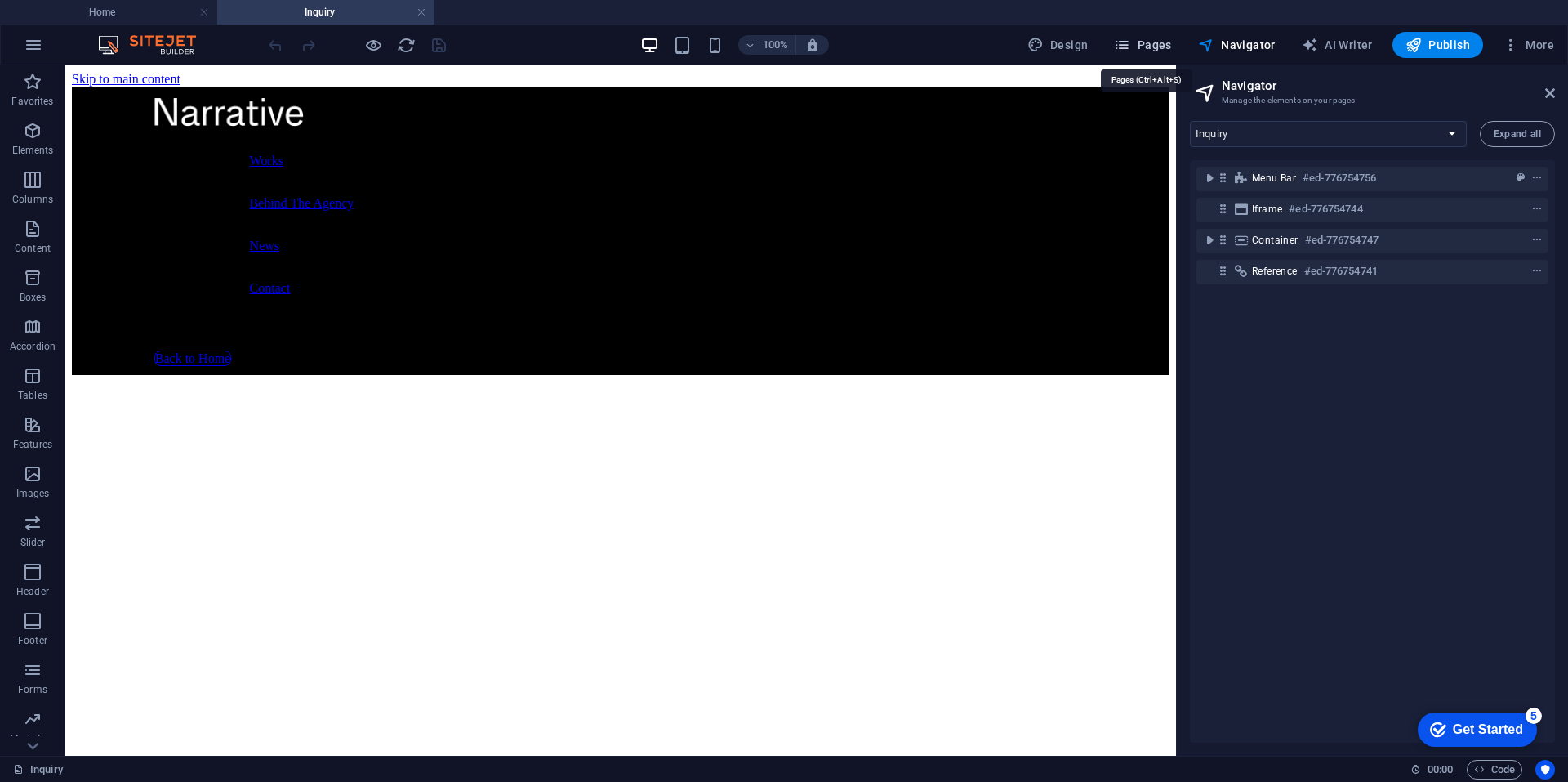
click at [1139, 37] on span "Pages" at bounding box center [1143, 44] width 57 height 16
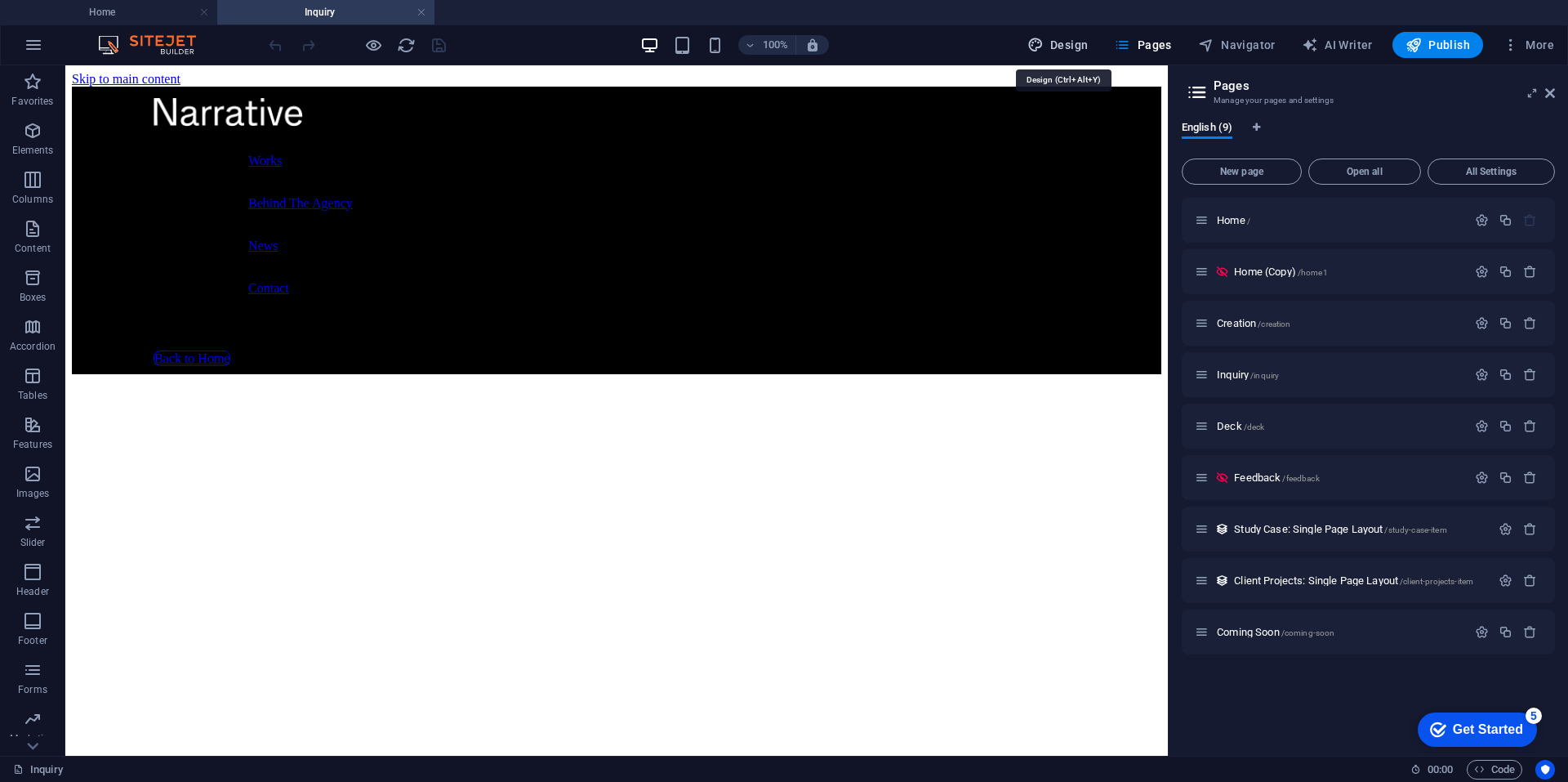
click at [1066, 38] on span "Design" at bounding box center [1058, 44] width 61 height 16
select select "px"
select select "300"
select select "px"
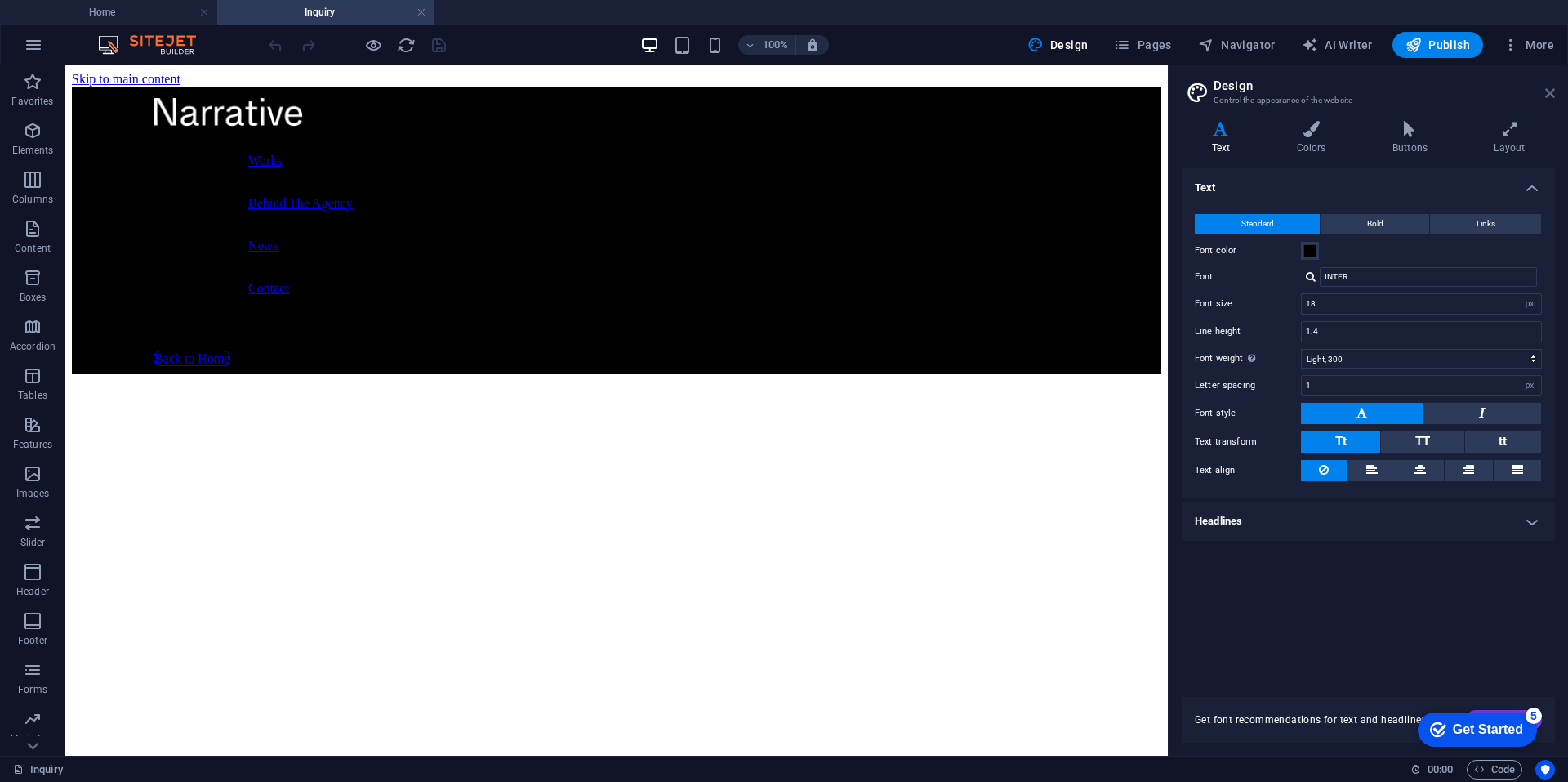
click at [1551, 92] on icon at bounding box center [1550, 93] width 9 height 13
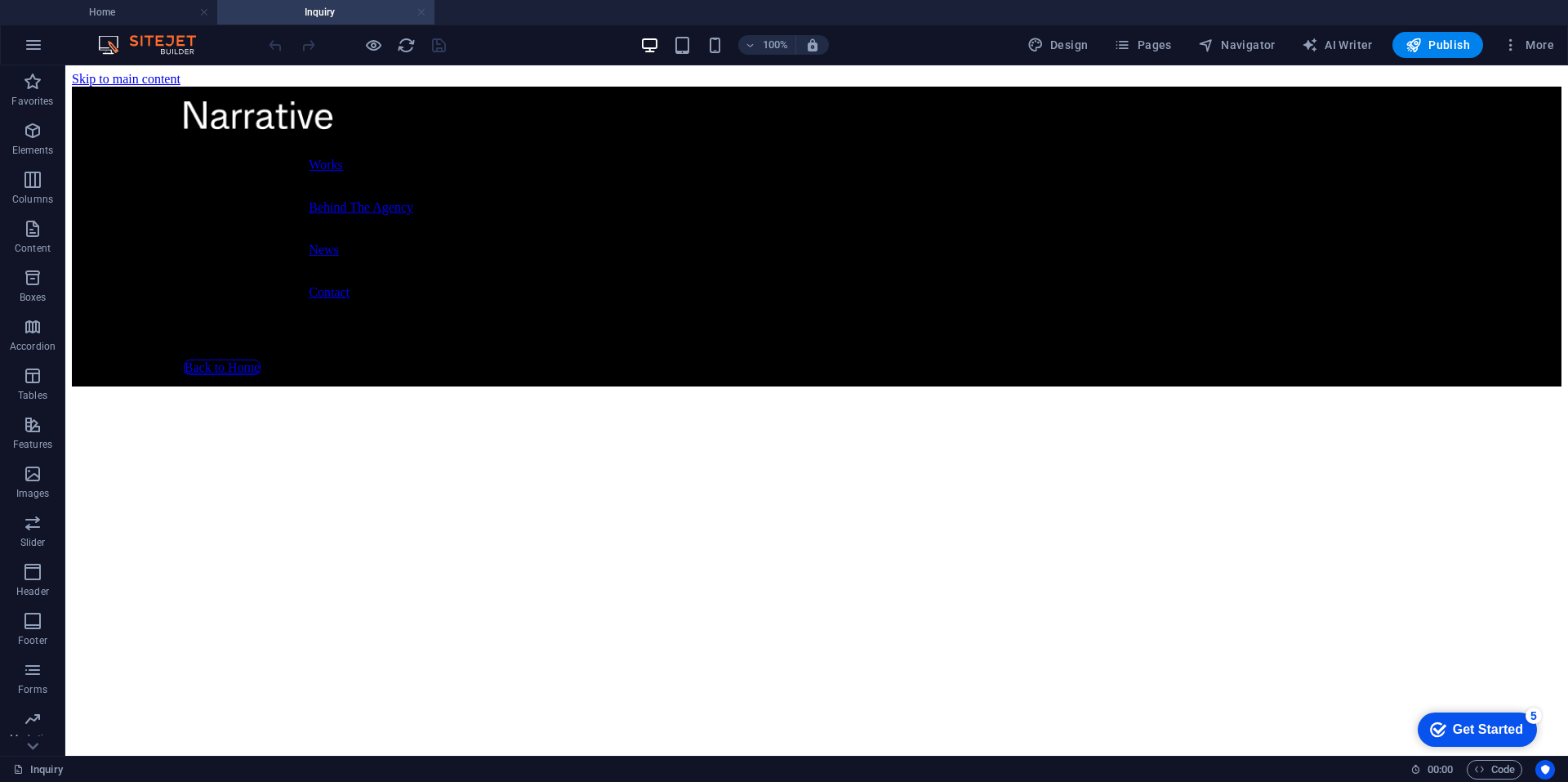
click at [424, 13] on link at bounding box center [422, 12] width 9 height 15
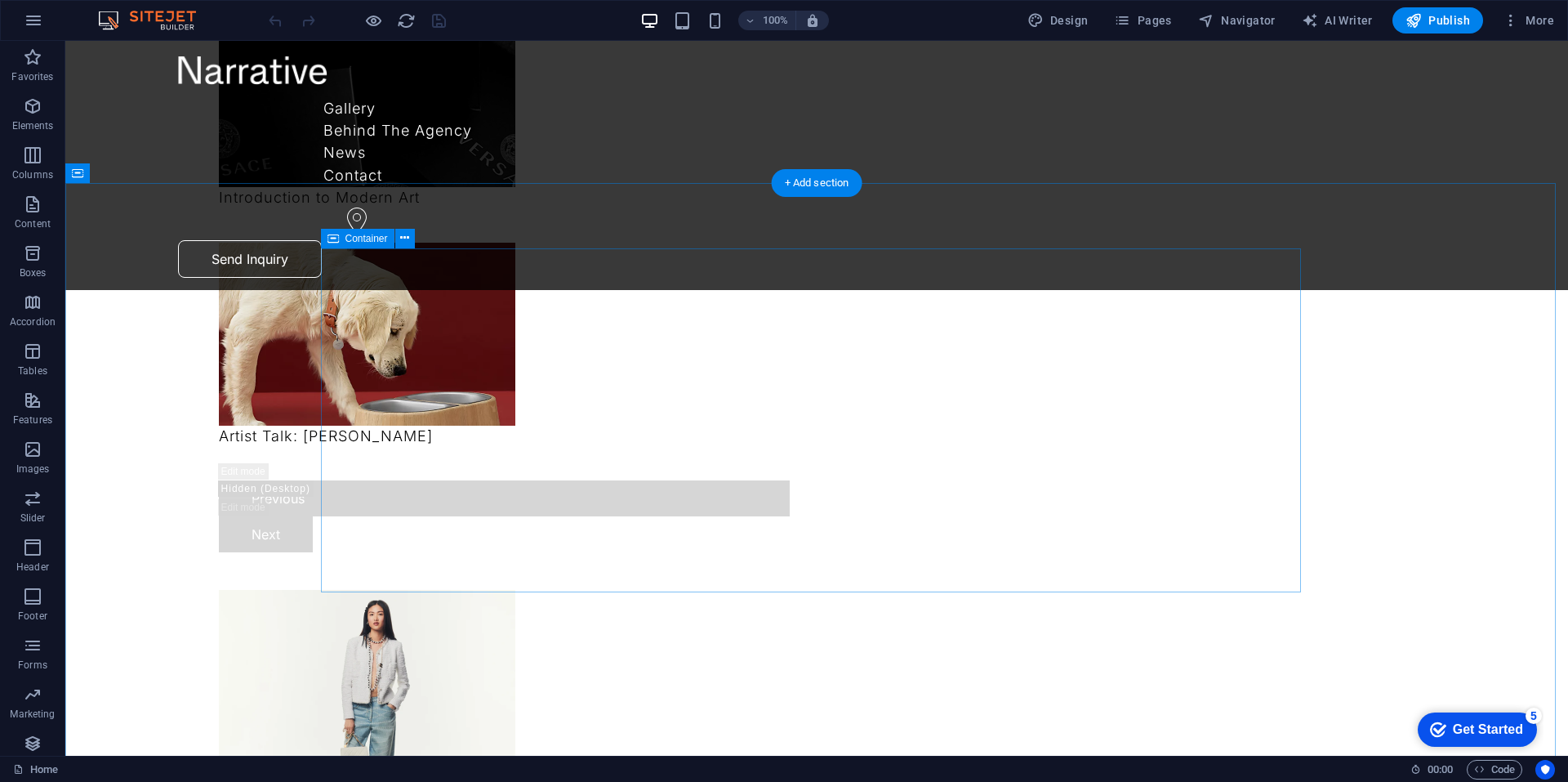
scroll to position [2859, 0]
